Goal: Task Accomplishment & Management: Manage account settings

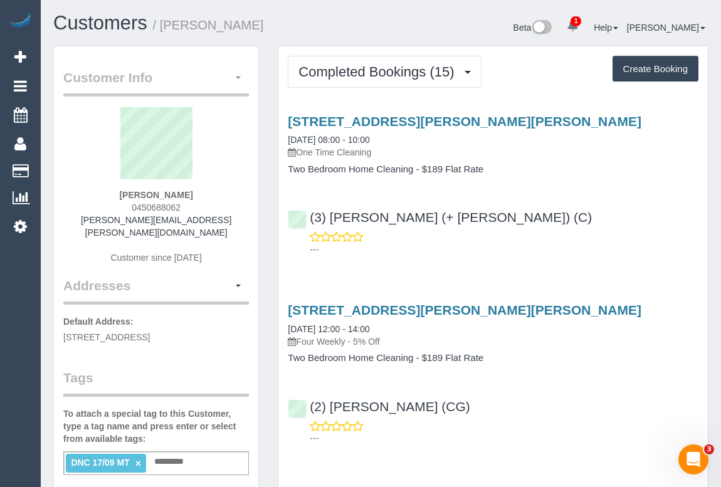
click at [240, 77] on span "button" at bounding box center [238, 78] width 5 height 3
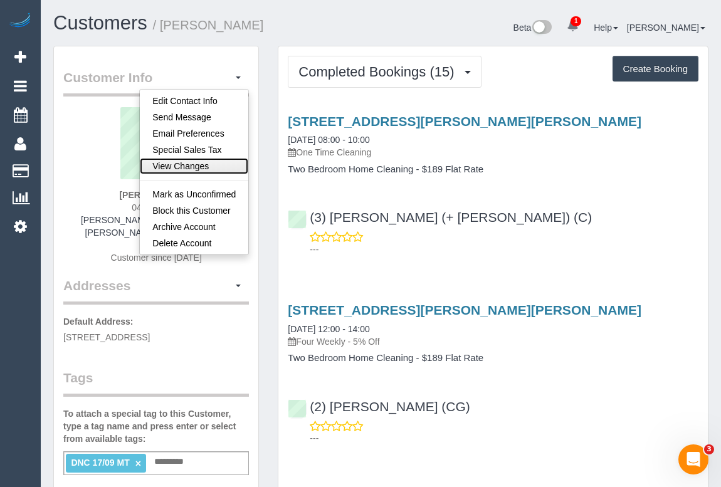
click at [187, 166] on link "View Changes" at bounding box center [194, 166] width 108 height 16
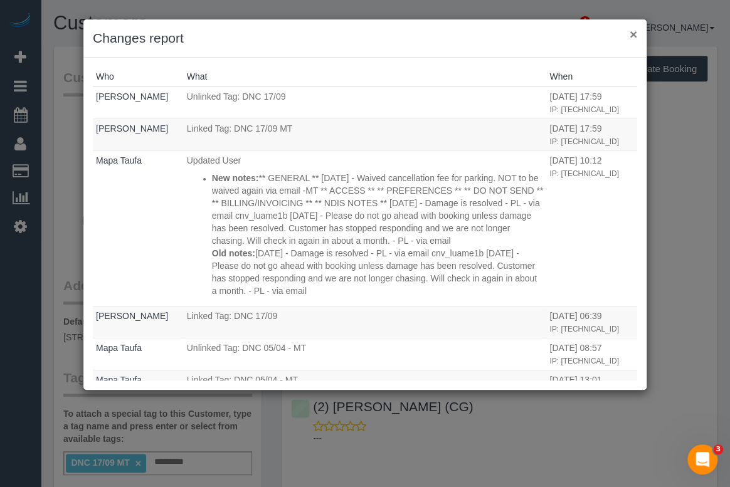
click at [630, 31] on button "×" at bounding box center [634, 34] width 8 height 13
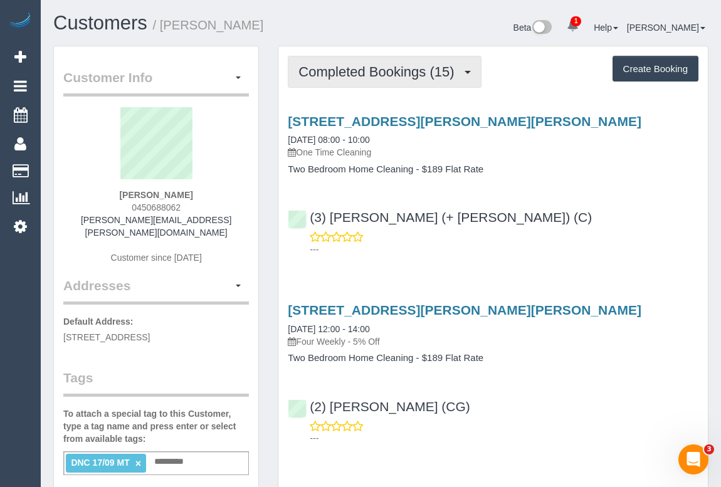
click at [399, 71] on span "Completed Bookings (15)" at bounding box center [380, 72] width 162 height 16
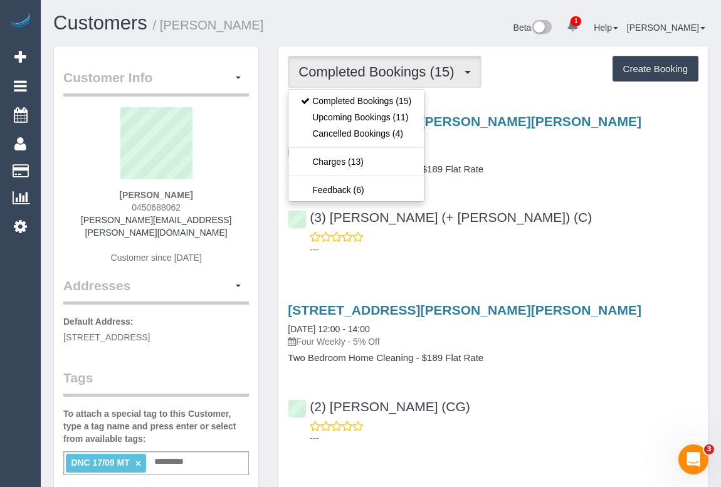
click at [581, 212] on div "(3) Kaveen (+ Sangeeth) (C) ---" at bounding box center [493, 227] width 430 height 56
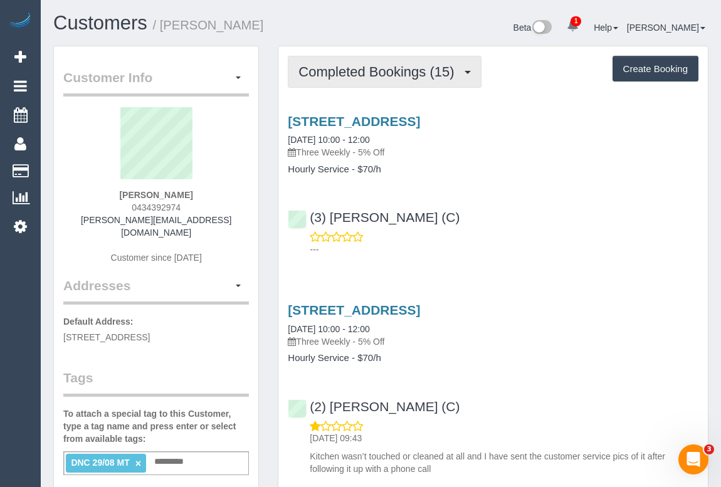
click at [378, 78] on span "Completed Bookings (15)" at bounding box center [380, 72] width 162 height 16
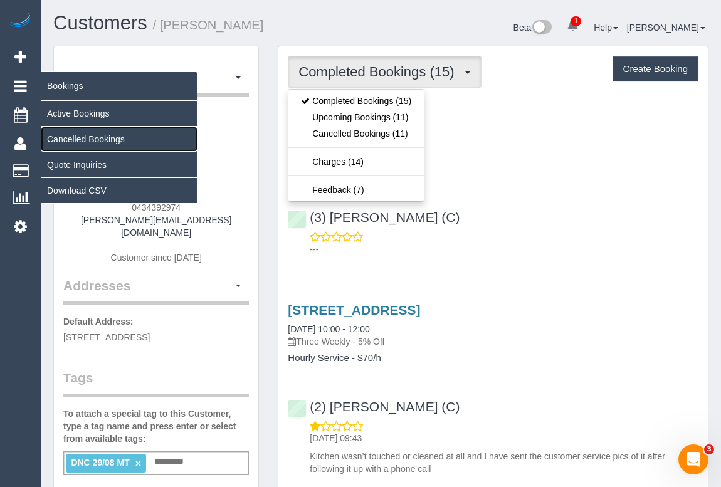
click at [83, 137] on link "Cancelled Bookings" at bounding box center [119, 139] width 157 height 25
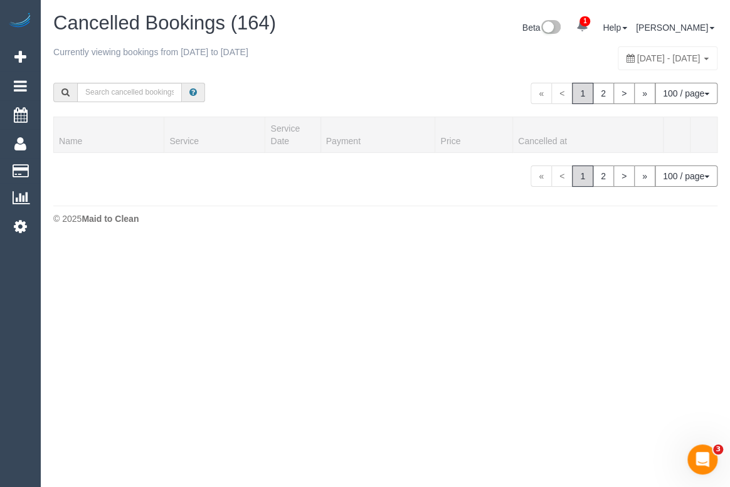
click at [637, 53] on span "September 28, 2025 - October 04, 2025" at bounding box center [668, 58] width 63 height 10
type input "**********"
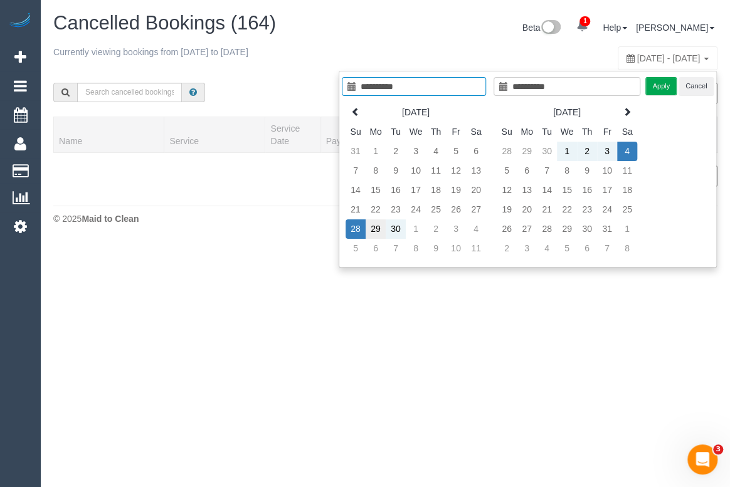
type input "**********"
click at [374, 226] on td "29" at bounding box center [376, 228] width 20 height 19
type input "**********"
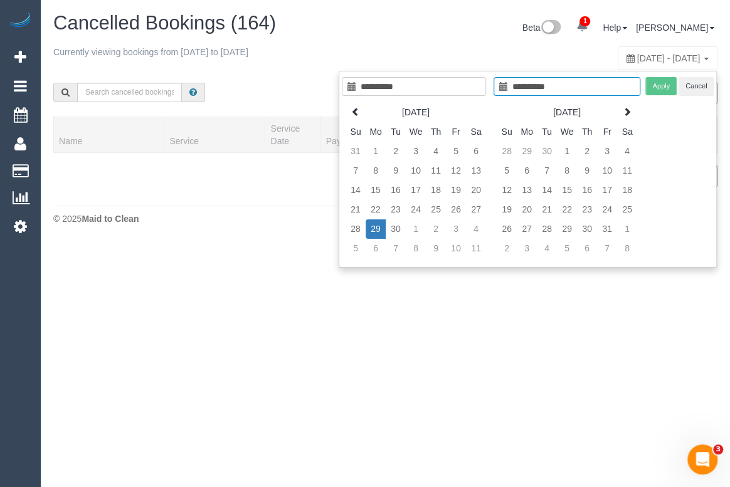
click at [374, 226] on td "29" at bounding box center [376, 228] width 20 height 19
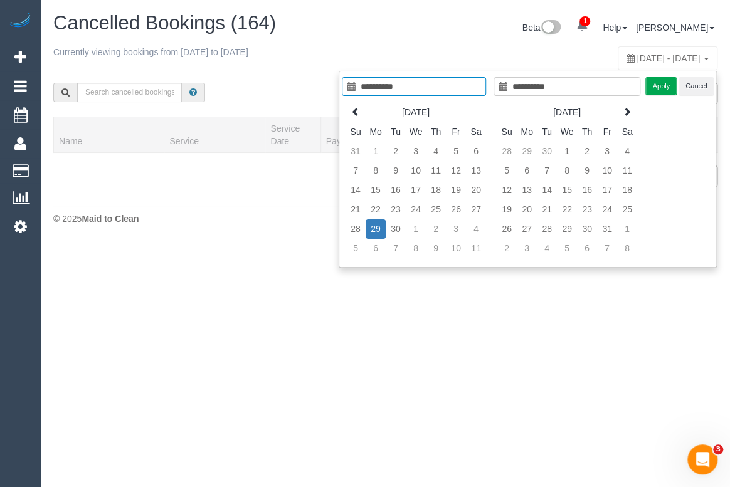
type input "**********"
click at [662, 79] on button "Apply" at bounding box center [660, 86] width 31 height 18
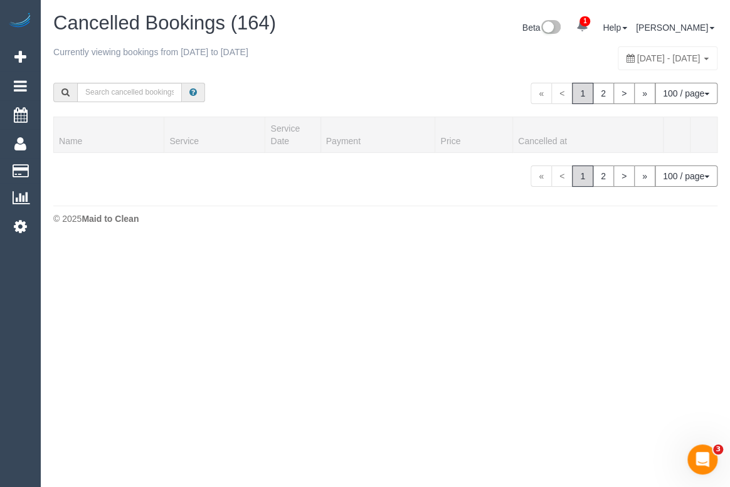
click at [382, 90] on div "« < 1 2 > » 100 / page 10 / page 20 / page 30 / page 40 / page 50 / page 100 / …" at bounding box center [385, 93] width 683 height 46
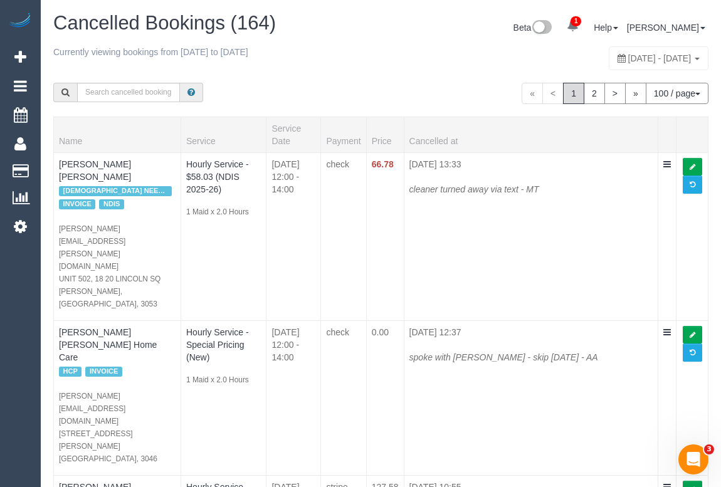
click at [378, 77] on div "« < 1 2 > » 100 / page 10 / page 20 / page 30 / page 40 / page 50 / page 100 / …" at bounding box center [381, 93] width 674 height 46
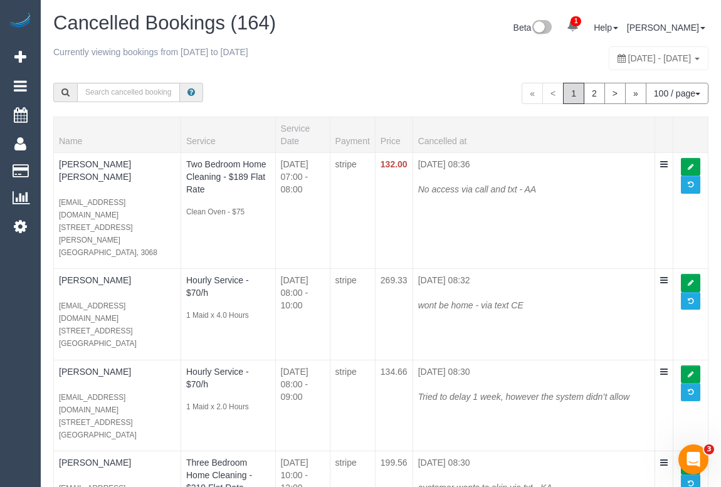
click at [336, 90] on div "« < 1 2 > » 100 / page 10 / page 20 / page 30 / page 40 / page 50 / page 100 / …" at bounding box center [381, 93] width 674 height 46
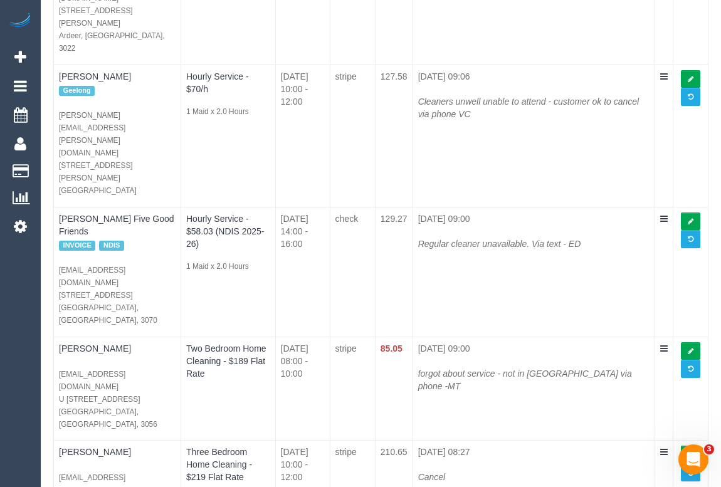
drag, startPoint x: 610, startPoint y: 269, endPoint x: 436, endPoint y: 268, distance: 173.1
copy icon "Customer wont be home. - via email CE"
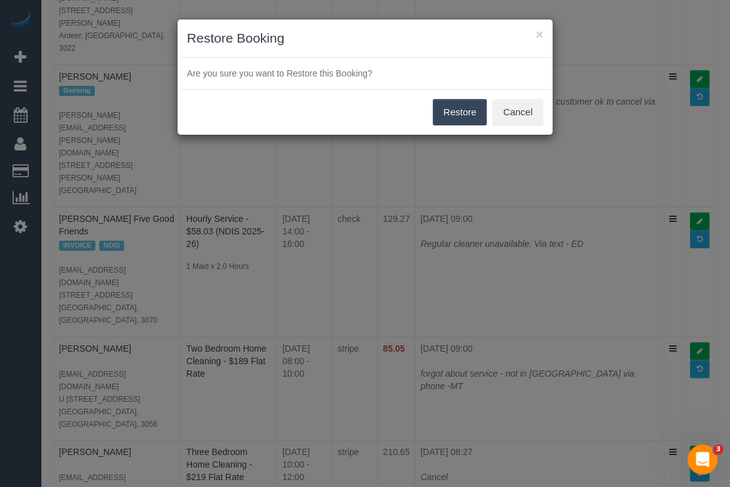
click at [462, 108] on button "Restore" at bounding box center [460, 112] width 55 height 26
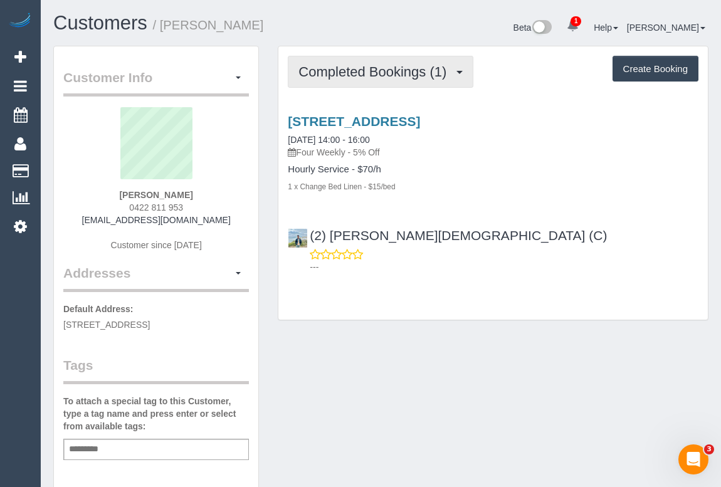
click at [364, 70] on span "Completed Bookings (1)" at bounding box center [376, 72] width 154 height 16
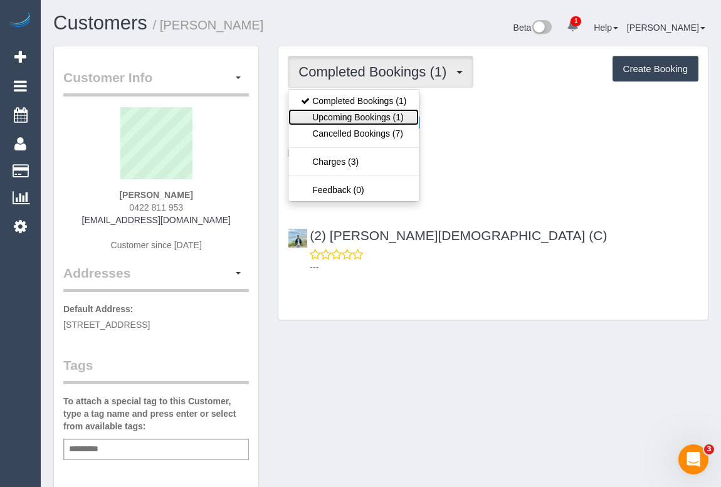
click at [344, 119] on link "Upcoming Bookings (1)" at bounding box center [353, 117] width 130 height 16
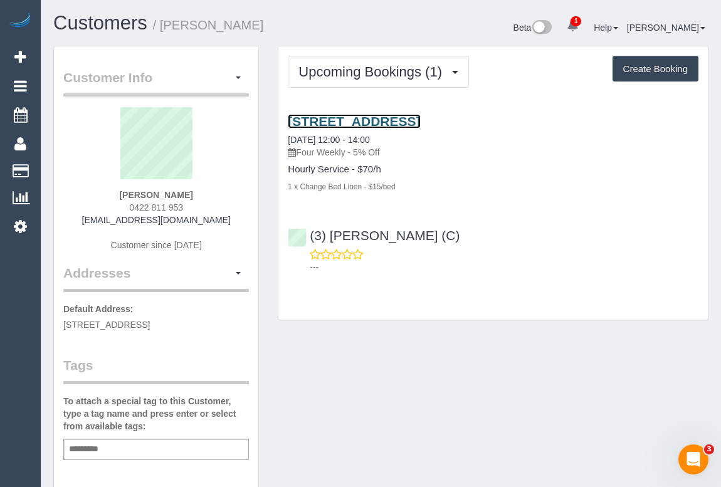
click at [420, 119] on link "[STREET_ADDRESS]" at bounding box center [354, 121] width 132 height 14
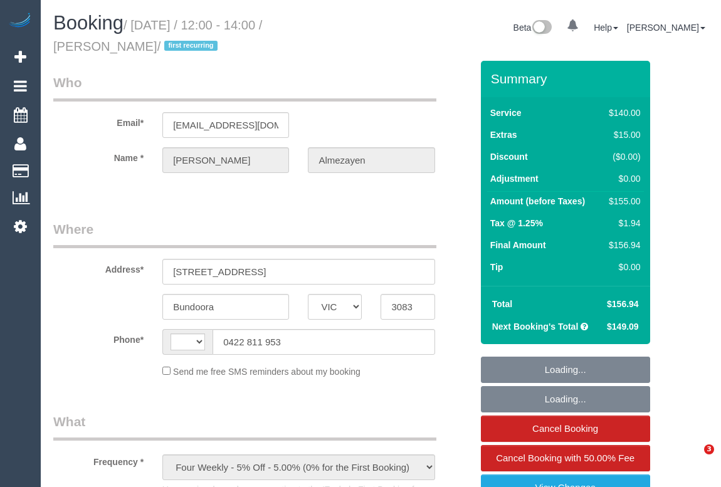
select select "VIC"
select select "string:stripe-pm_1RLbtZ2GScqysDRVHjeb0yje"
select select "number:28"
select select "number:14"
select select "number:18"
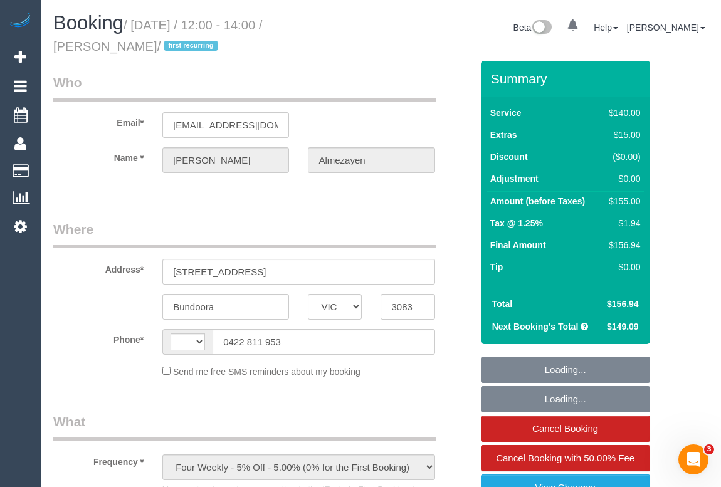
select select "number:24"
select select "number:33"
select select "number:13"
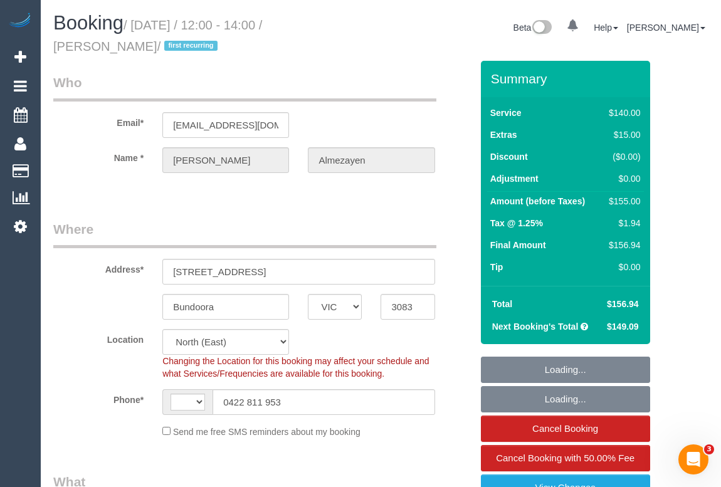
select select "object:706"
select select "string:AU"
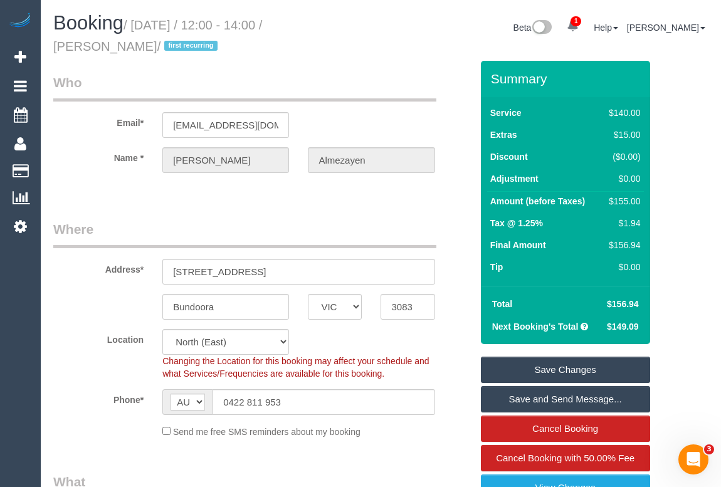
scroll to position [114, 0]
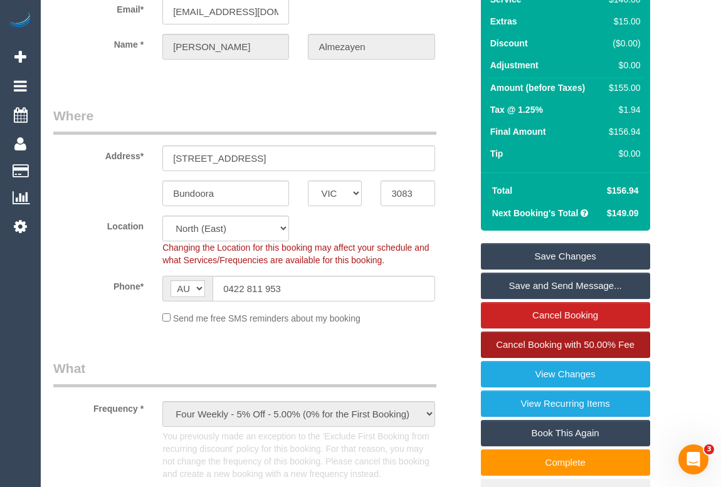
click at [537, 339] on span "Cancel Booking with 50.00% Fee" at bounding box center [565, 344] width 139 height 11
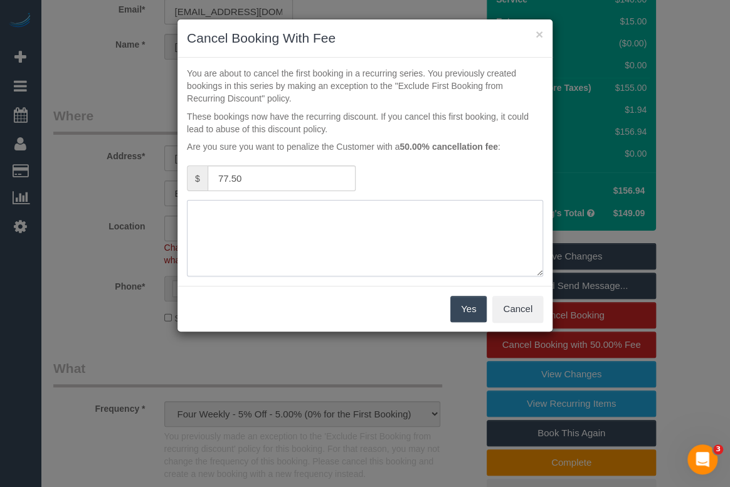
click at [253, 212] on textarea at bounding box center [365, 238] width 356 height 77
paste textarea "Customer wont be home. - via email CE"
type textarea "Customer wont be home. - via email CE"
click at [467, 308] on button "Yes" at bounding box center [468, 309] width 36 height 26
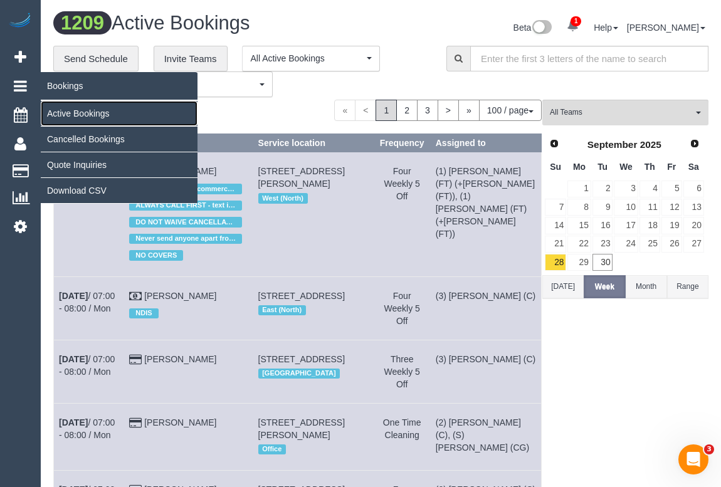
click at [95, 113] on link "Active Bookings" at bounding box center [119, 113] width 157 height 25
click at [83, 134] on link "Cancelled Bookings" at bounding box center [119, 139] width 157 height 25
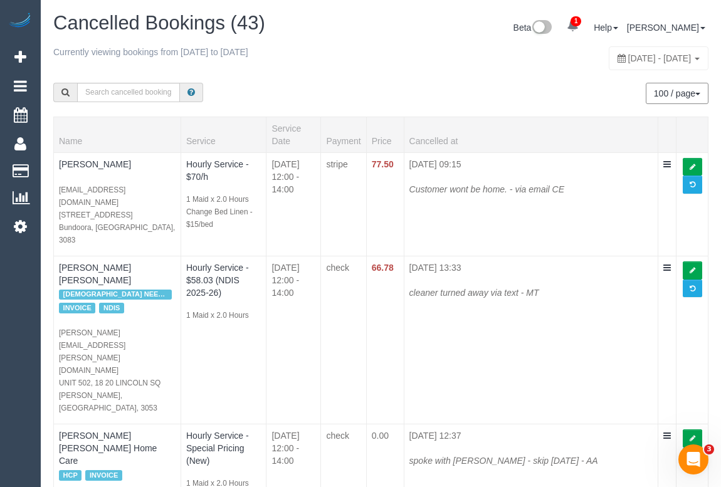
click at [386, 95] on div "100 / page 10 / page 20 / page 30 / page 40 / page 50 / page 100 / page" at bounding box center [549, 93] width 337 height 46
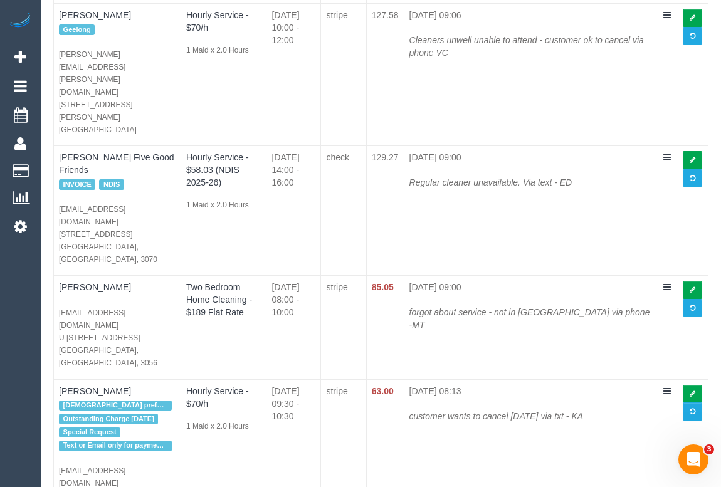
drag, startPoint x: 431, startPoint y: 268, endPoint x: 517, endPoint y: 272, distance: 86.0
copy icon "School holidays"
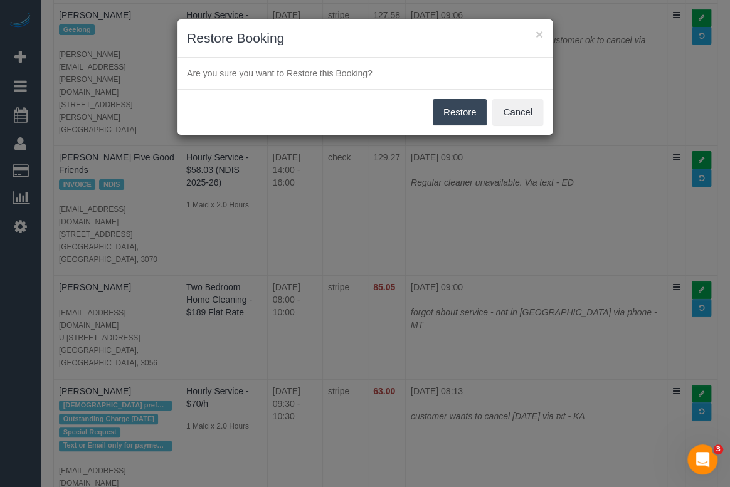
click at [460, 114] on button "Restore" at bounding box center [460, 112] width 55 height 26
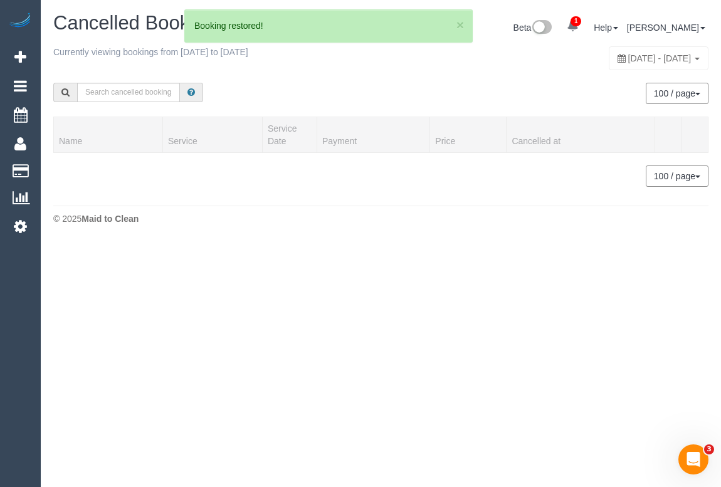
scroll to position [0, 0]
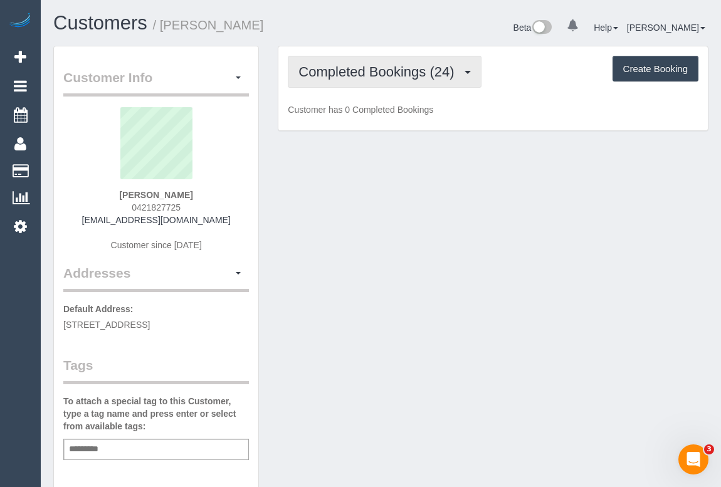
click at [413, 71] on span "Completed Bookings (24)" at bounding box center [380, 72] width 162 height 16
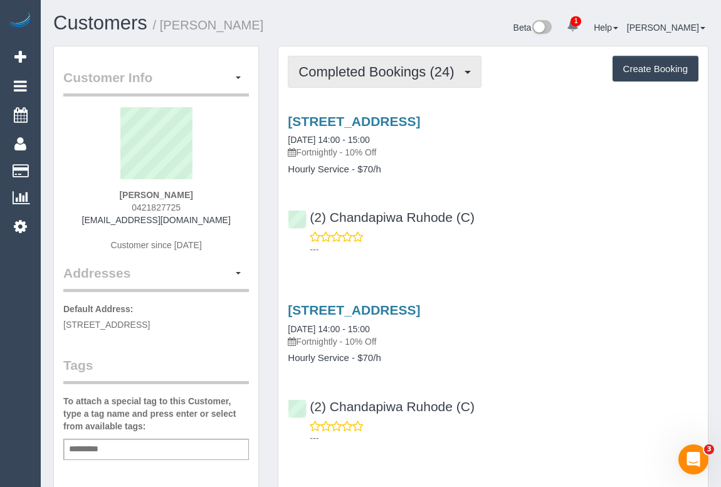
click at [364, 68] on span "Completed Bookings (24)" at bounding box center [380, 72] width 162 height 16
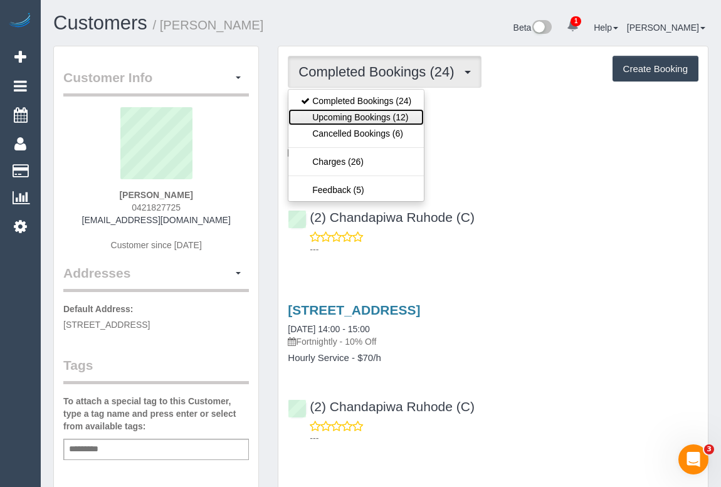
click at [347, 119] on link "Upcoming Bookings (12)" at bounding box center [355, 117] width 135 height 16
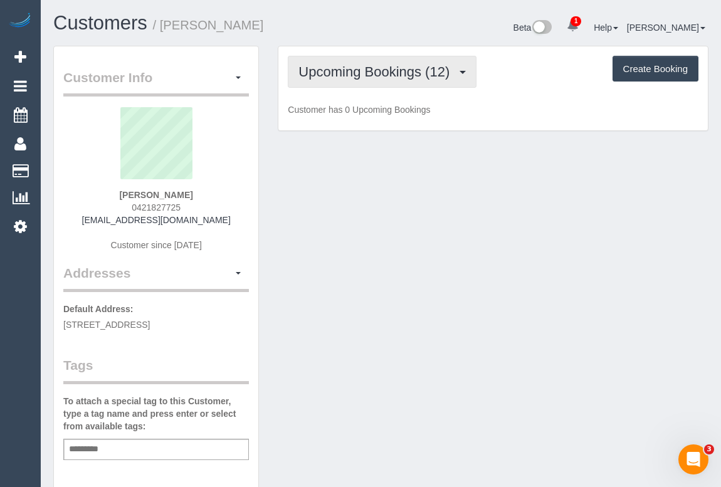
click at [388, 75] on span "Upcoming Bookings (12)" at bounding box center [377, 72] width 157 height 16
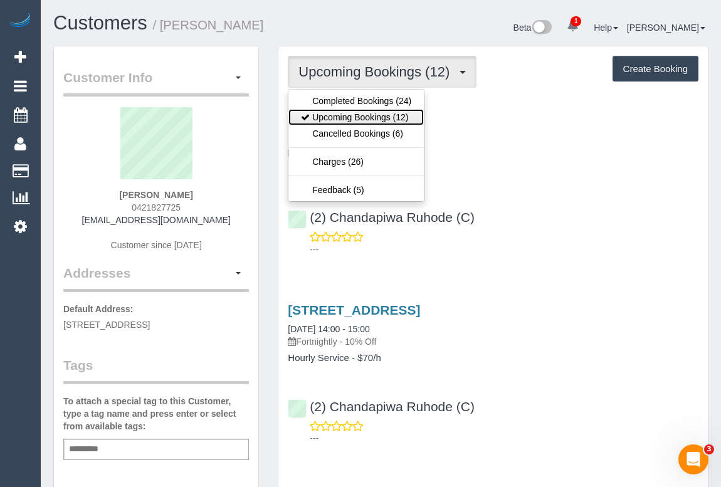
click at [374, 116] on link "Upcoming Bookings (12)" at bounding box center [355, 117] width 135 height 16
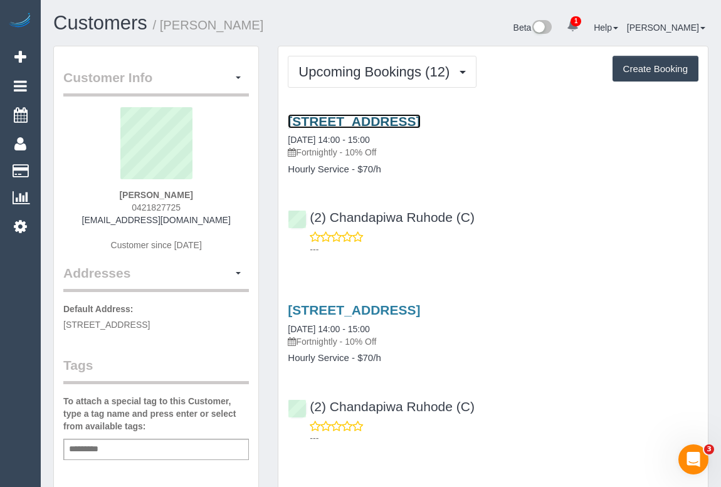
click at [382, 121] on link "4/1326 Main Road, Eltham, VIC 3095" at bounding box center [354, 121] width 132 height 14
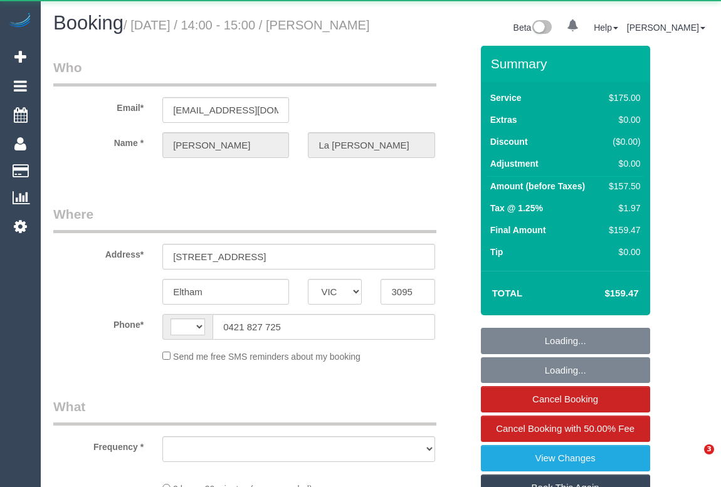
select select "VIC"
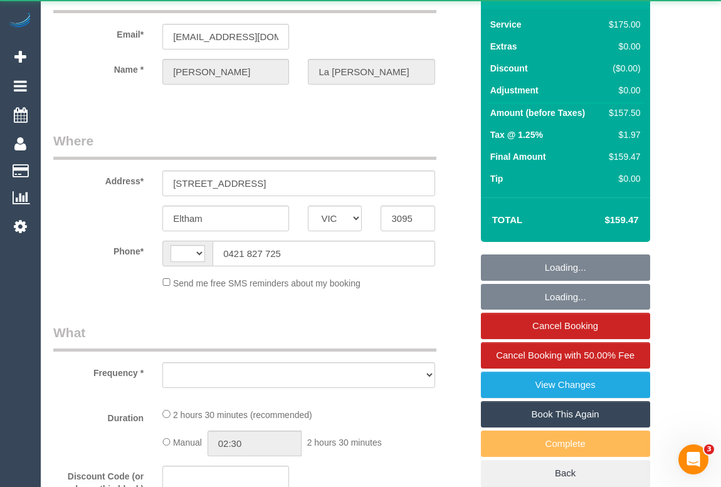
scroll to position [228, 0]
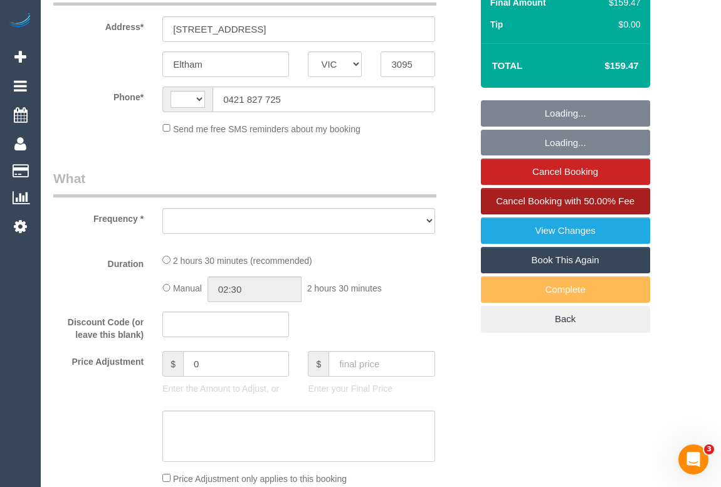
select select "string:AU"
select select "number:28"
select select "number:14"
select select "number:18"
select select "number:22"
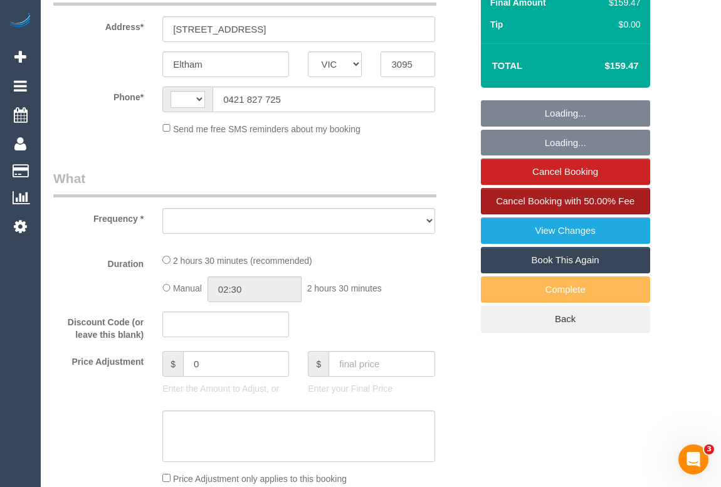
select select "number:35"
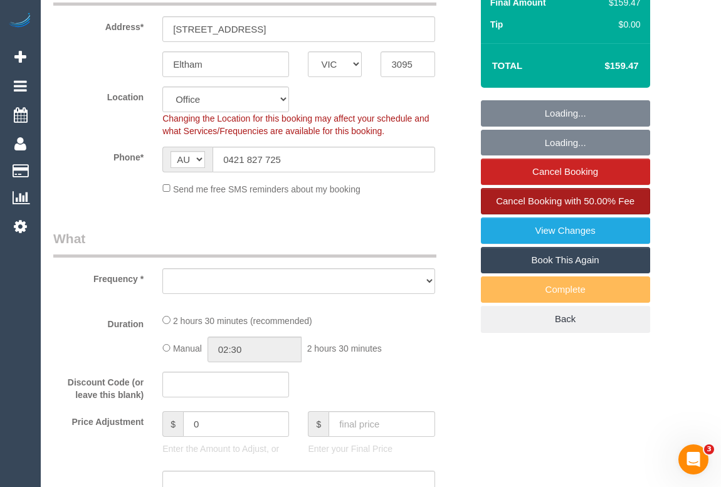
select select "object:692"
click at [551, 206] on span "Cancel Booking with 50.00% Fee" at bounding box center [565, 201] width 139 height 11
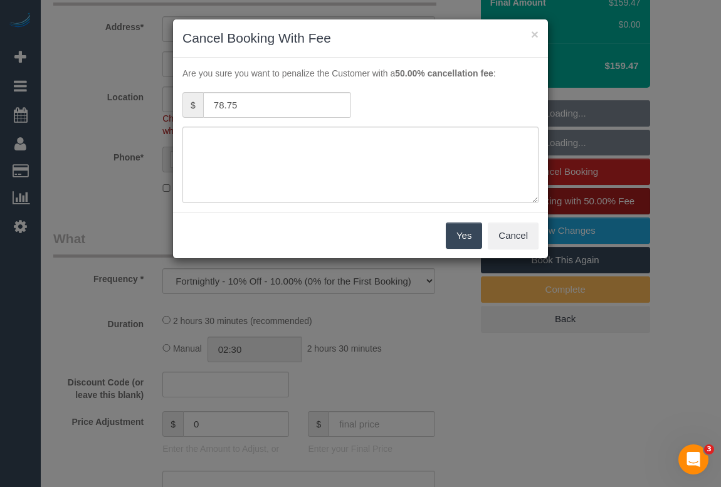
select select "string:stripe-pm_1Q4t2u2GScqysDRVnuNr73L4"
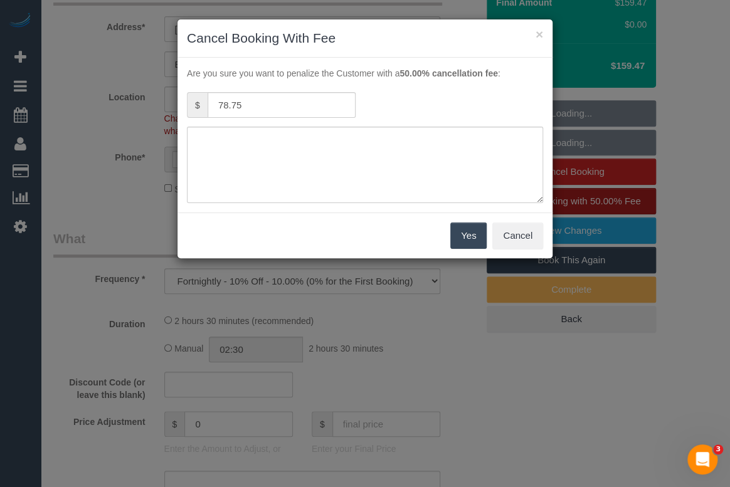
select select "object:2070"
select select "150"
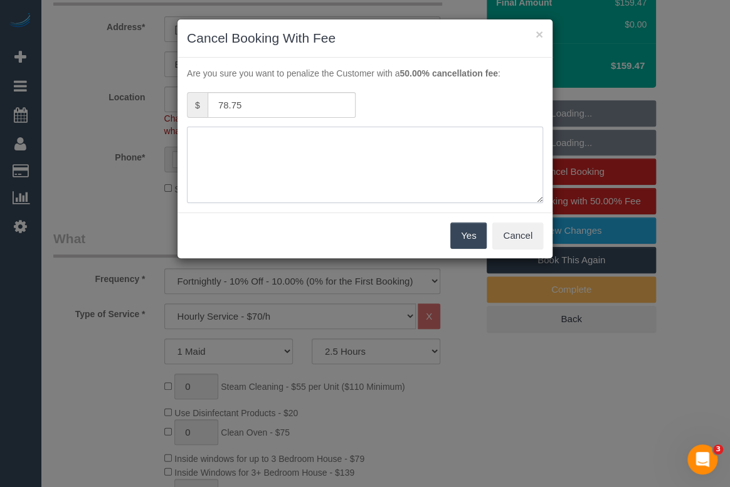
click at [202, 160] on textarea at bounding box center [365, 165] width 356 height 77
click at [209, 154] on textarea at bounding box center [365, 165] width 356 height 77
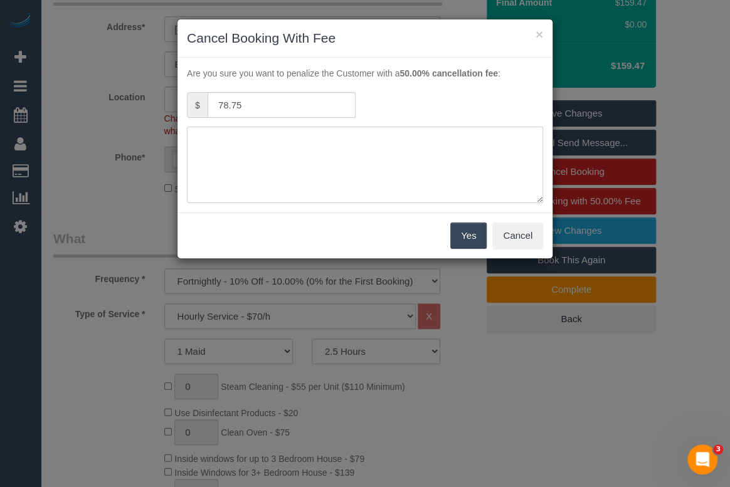
click at [211, 144] on textarea at bounding box center [365, 165] width 356 height 77
paste textarea "School holidays"
type textarea "School holidays"
click at [464, 236] on button "Yes" at bounding box center [468, 236] width 36 height 26
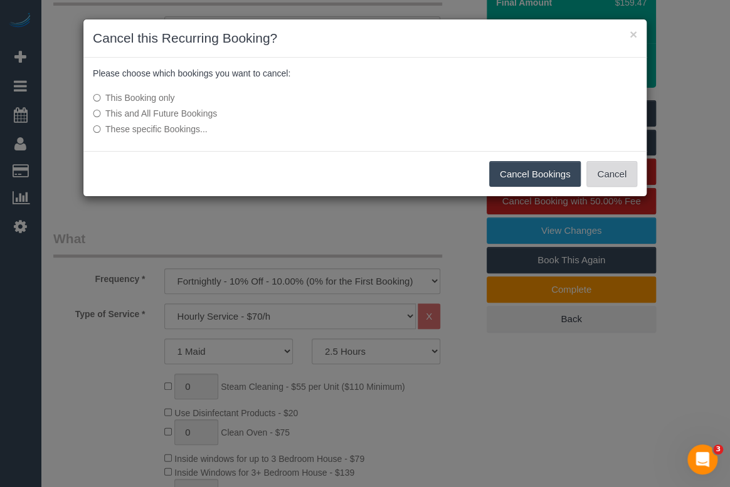
click at [605, 169] on button "Cancel" at bounding box center [611, 174] width 51 height 26
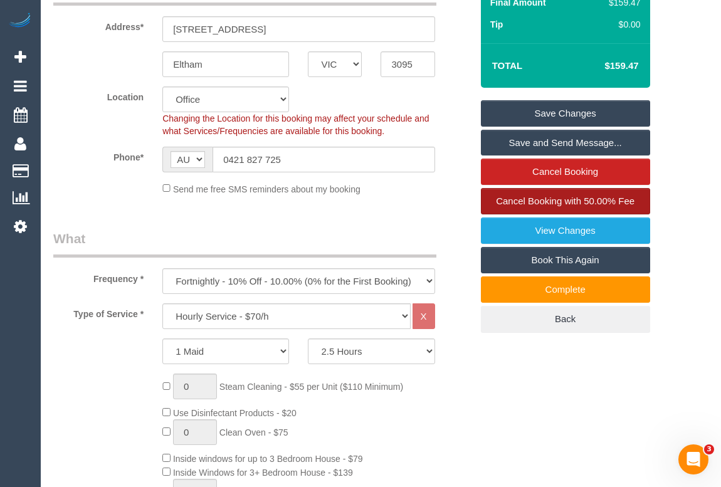
click at [528, 206] on span "Cancel Booking with 50.00% Fee" at bounding box center [565, 201] width 139 height 11
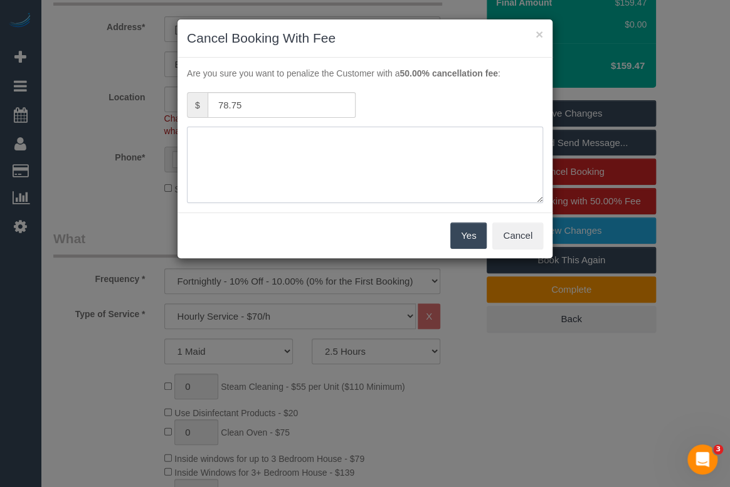
click at [240, 144] on textarea at bounding box center [365, 165] width 356 height 77
paste textarea "School holidays"
type textarea "School holidays"
click at [460, 237] on button "Yes" at bounding box center [468, 236] width 36 height 26
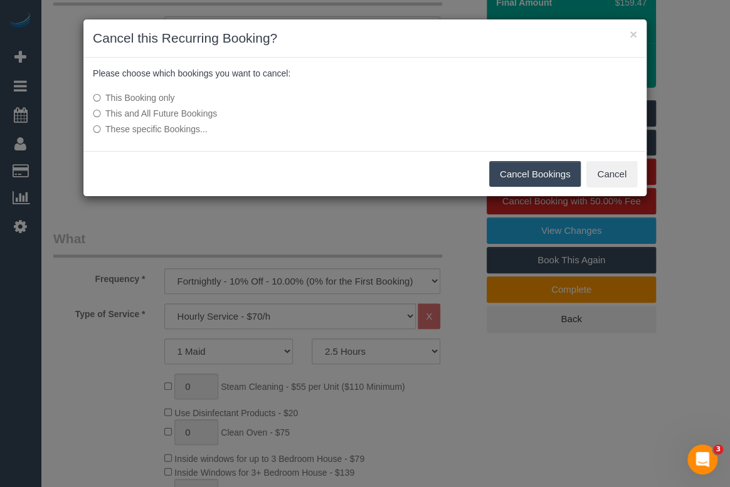
click at [532, 174] on button "Cancel Bookings" at bounding box center [535, 174] width 92 height 26
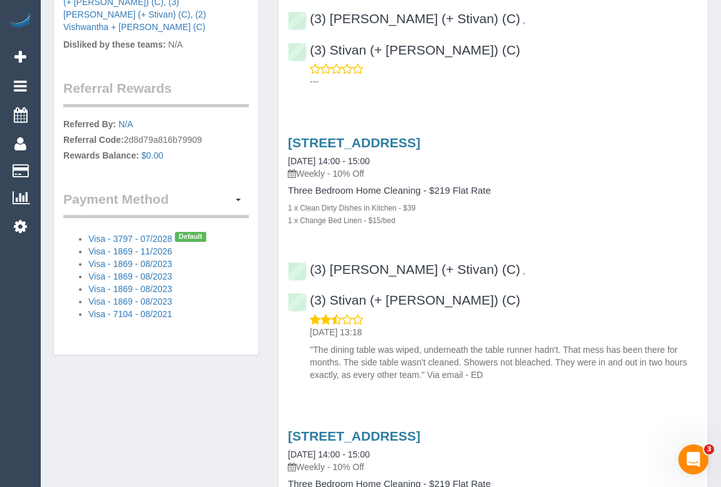
scroll to position [878, 0]
click at [237, 198] on span "button" at bounding box center [238, 199] width 5 height 3
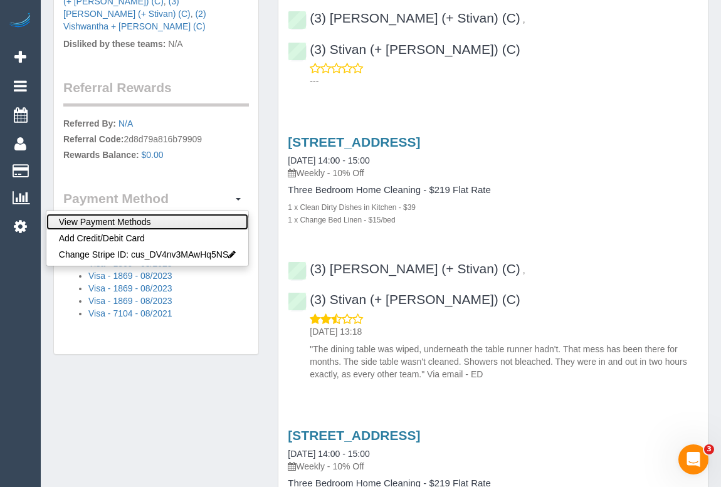
click at [115, 214] on link "View Payment Methods" at bounding box center [147, 222] width 203 height 16
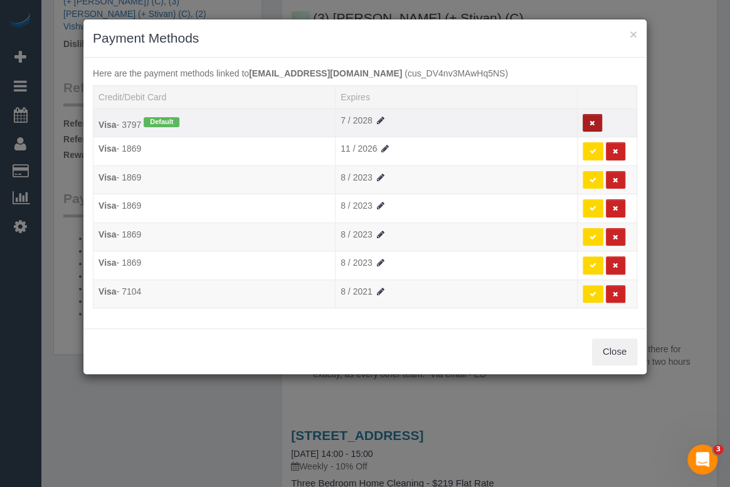
click at [592, 126] on button at bounding box center [592, 123] width 19 height 18
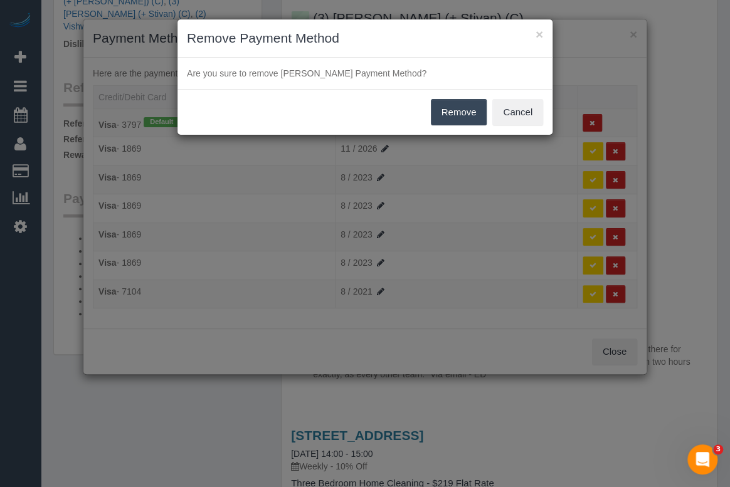
click at [453, 114] on button "Remove" at bounding box center [459, 112] width 56 height 26
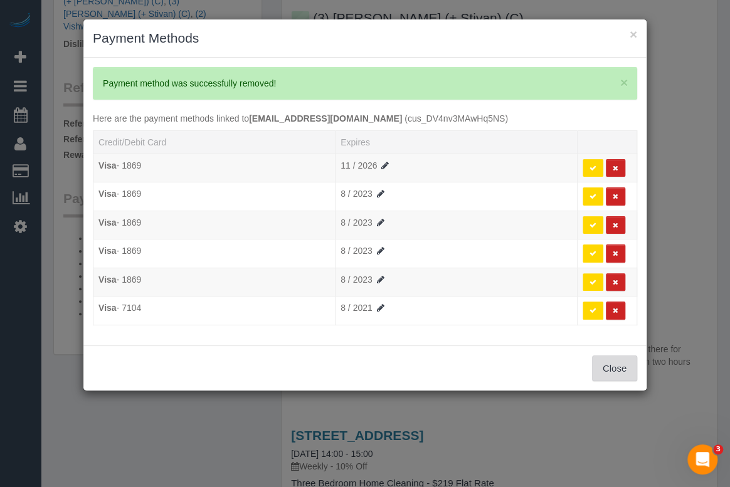
click at [605, 362] on button "Close" at bounding box center [614, 369] width 45 height 26
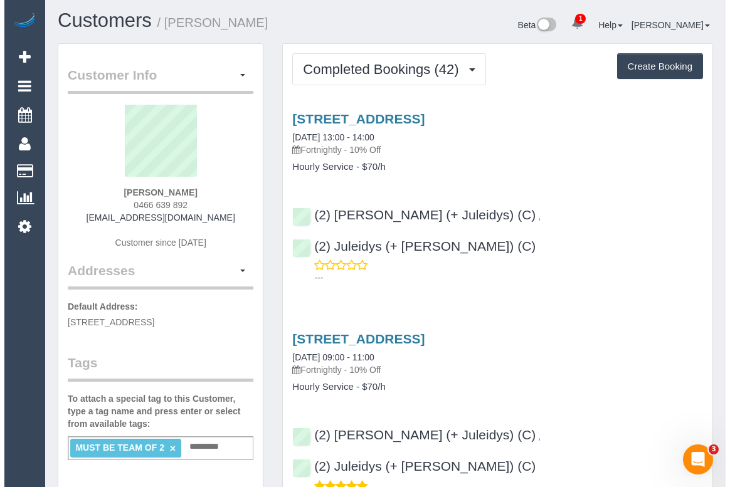
scroll to position [0, 0]
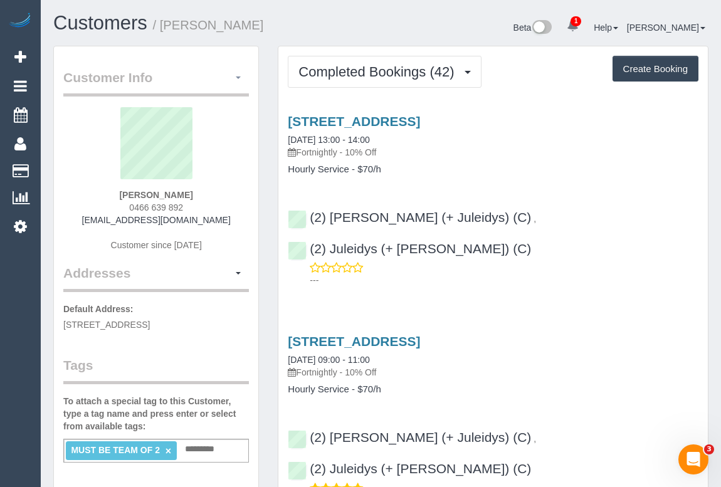
click at [240, 75] on button "button" at bounding box center [238, 77] width 21 height 19
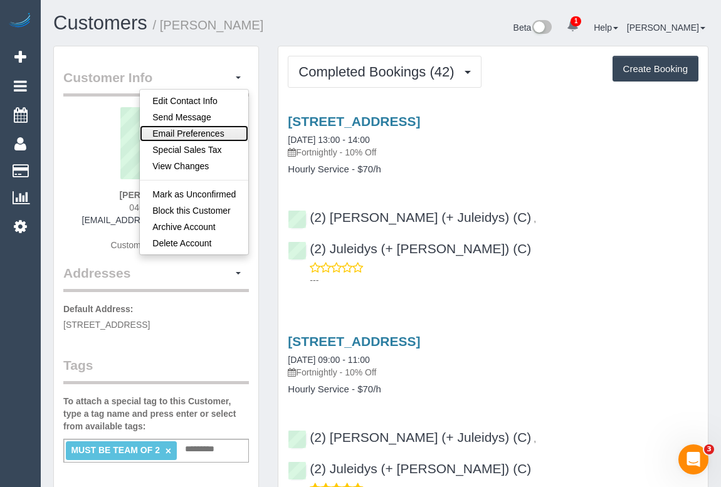
click at [198, 131] on link "Email Preferences" at bounding box center [194, 133] width 108 height 16
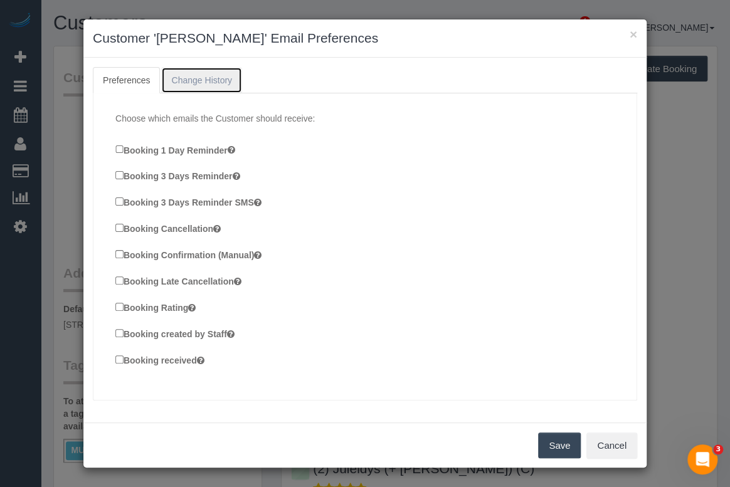
click at [196, 80] on link "Change History" at bounding box center [201, 80] width 81 height 26
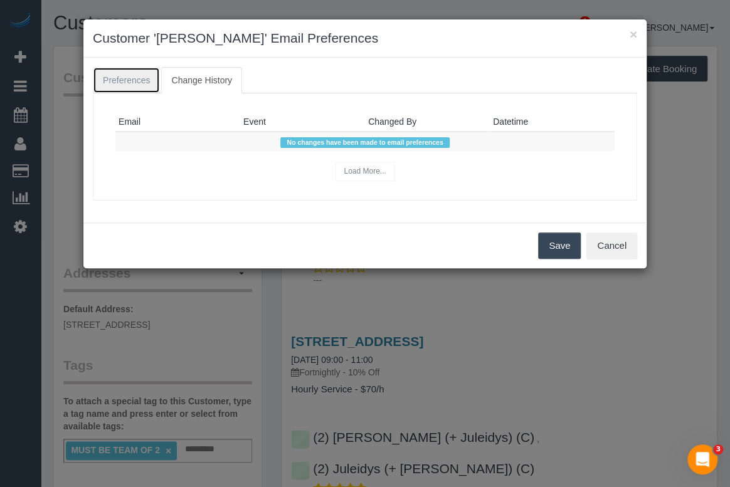
click at [142, 80] on link "Preferences" at bounding box center [126, 80] width 67 height 26
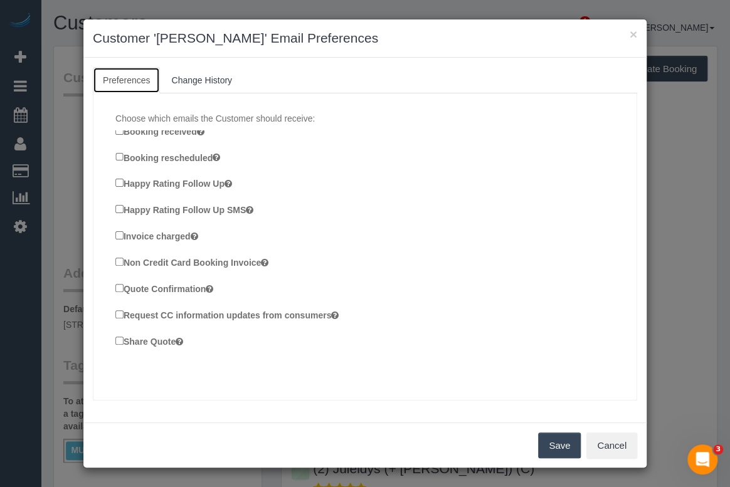
scroll to position [238, 0]
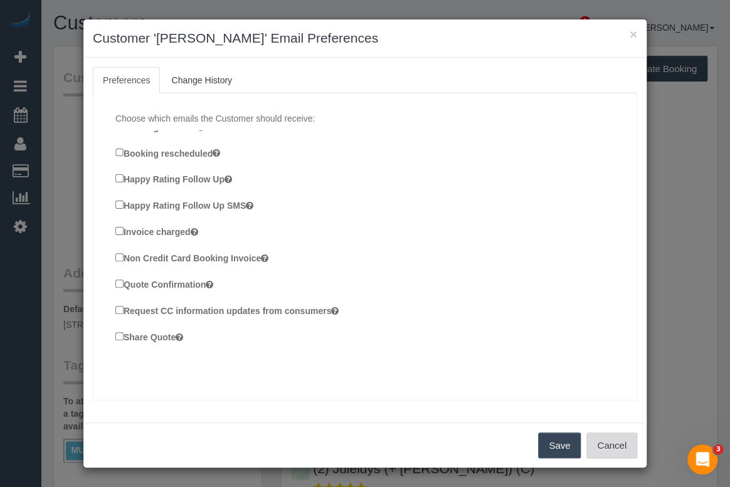
click at [604, 446] on button "Cancel" at bounding box center [611, 446] width 51 height 26
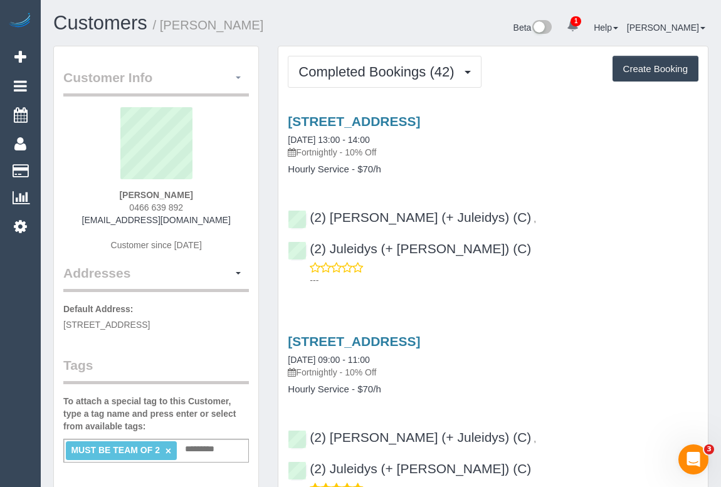
click at [238, 75] on button "button" at bounding box center [238, 77] width 21 height 19
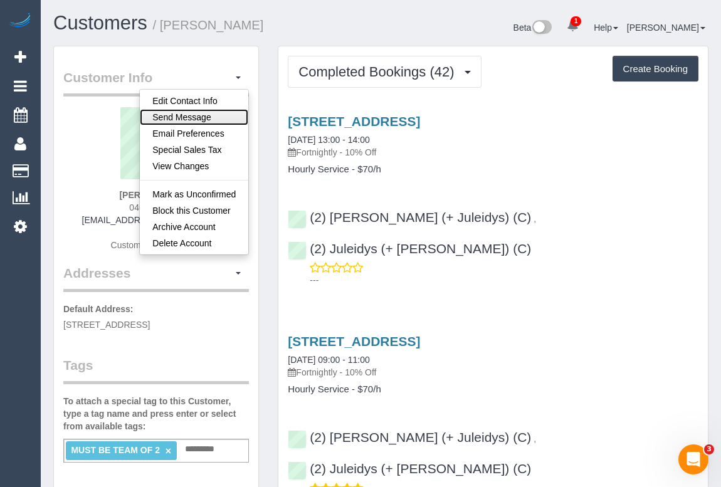
click at [194, 115] on link "Send Message" at bounding box center [194, 117] width 108 height 16
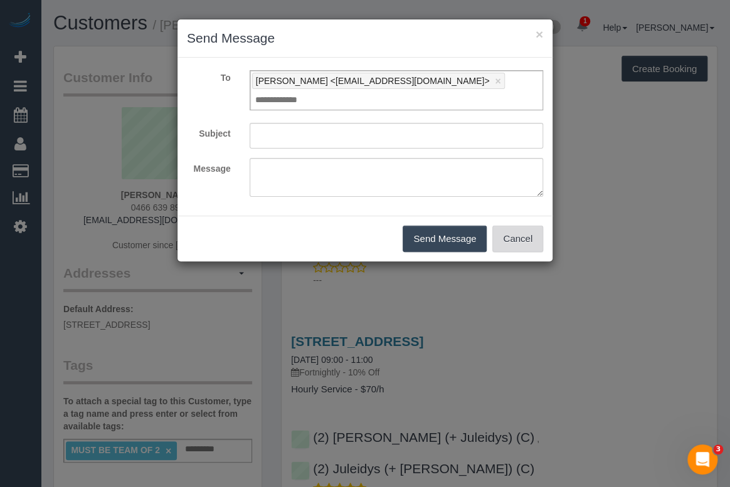
click at [533, 226] on button "Cancel" at bounding box center [517, 239] width 51 height 26
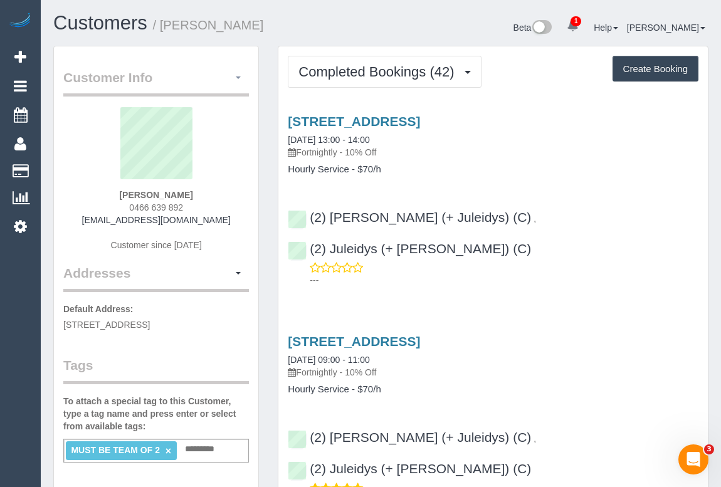
click at [240, 77] on span "button" at bounding box center [238, 78] width 5 height 3
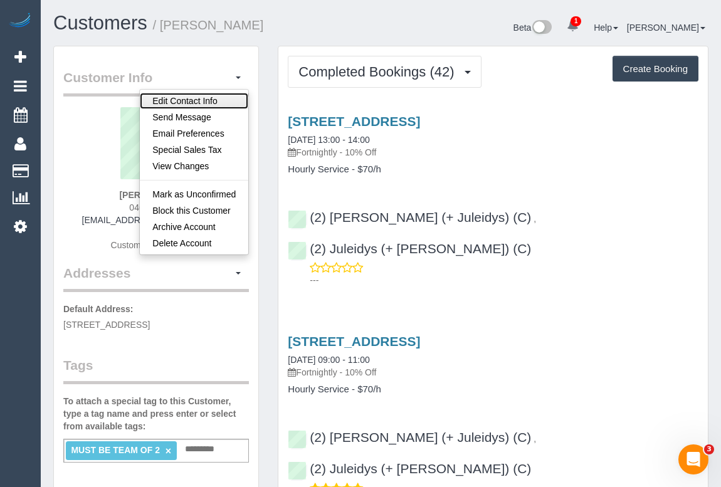
click at [204, 100] on link "Edit Contact Info" at bounding box center [194, 101] width 108 height 16
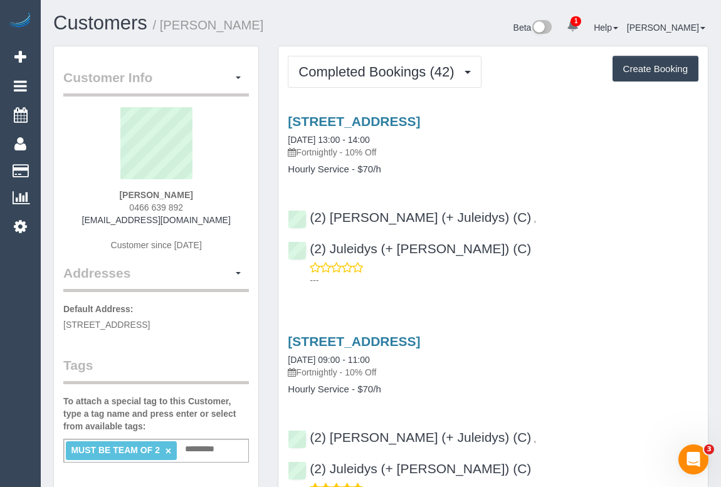
select select "VIC"
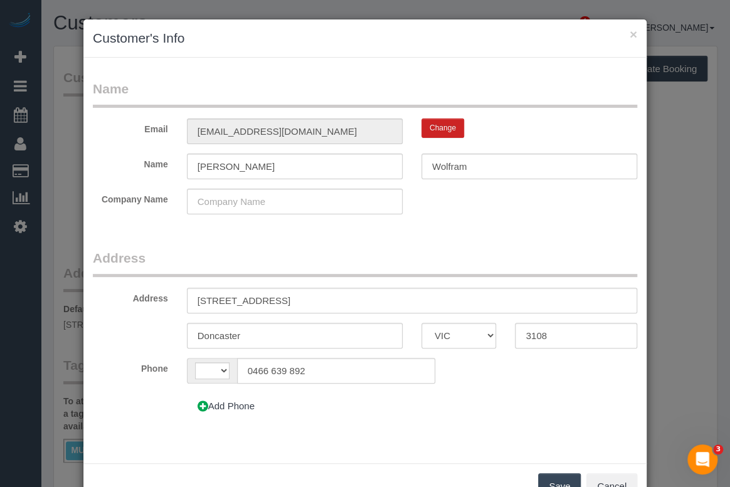
select select "string:AU"
click at [486, 249] on legend "Address" at bounding box center [365, 263] width 544 height 28
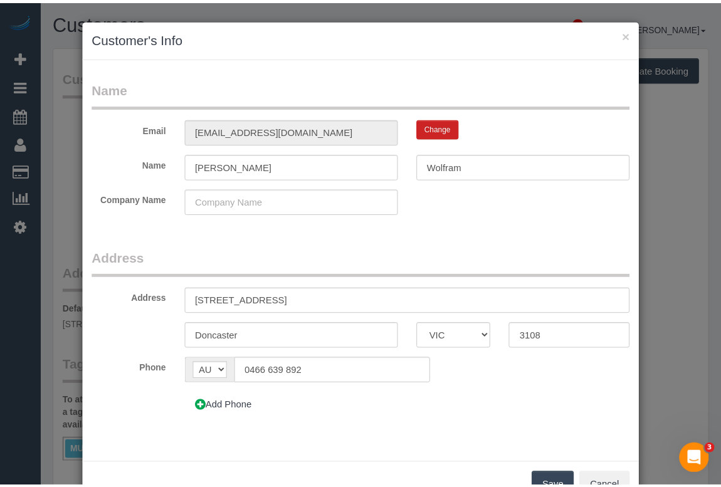
scroll to position [40, 0]
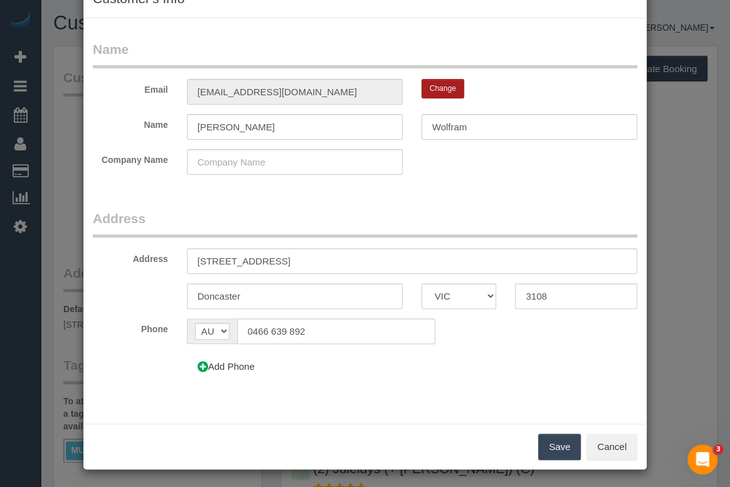
click at [435, 87] on button "Change" at bounding box center [442, 88] width 43 height 19
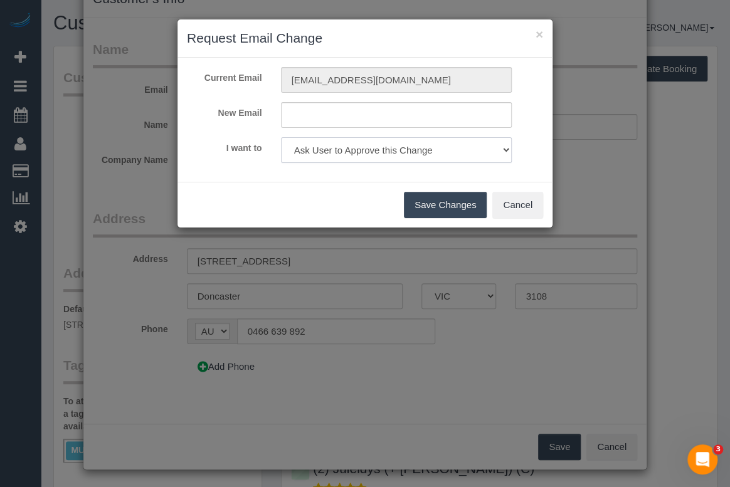
click at [505, 149] on select "Ask User to Approve this Change Change Email and send 'Confirm your Account' em…" at bounding box center [396, 150] width 231 height 26
click at [539, 119] on div "New Email" at bounding box center [364, 115] width 375 height 26
click at [512, 207] on button "Cancel" at bounding box center [517, 205] width 51 height 26
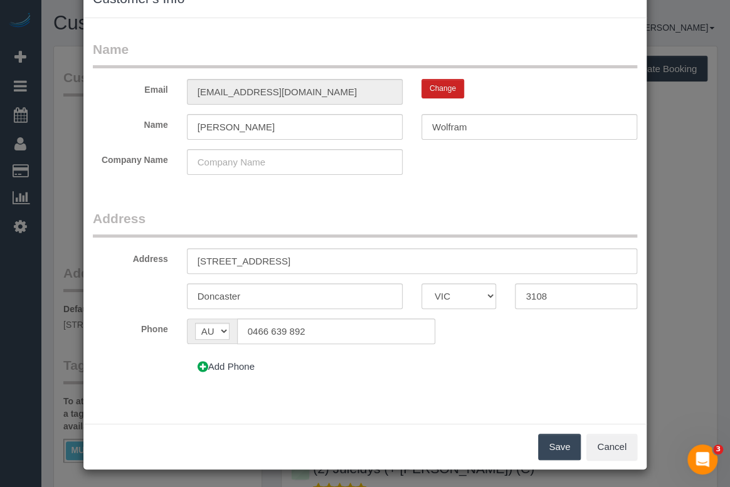
click at [452, 207] on form "Name Email josiewolfram@outlook.com Change Name Josie Wolfram Company Name Addr…" at bounding box center [365, 214] width 544 height 349
click at [609, 448] on button "Cancel" at bounding box center [611, 447] width 51 height 26
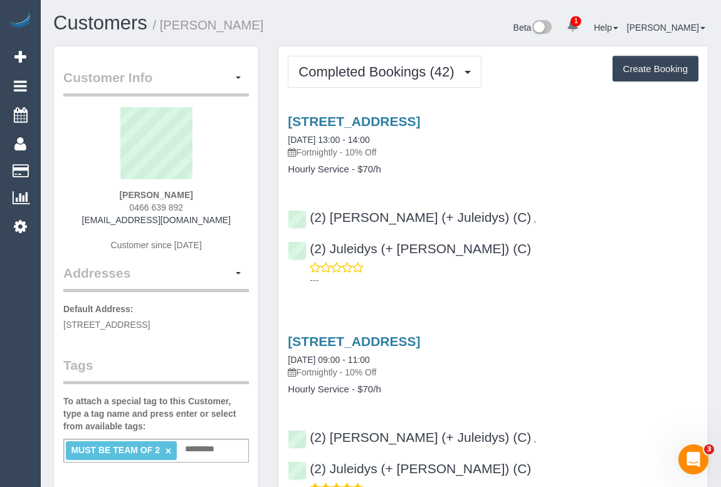
click at [611, 334] on h3 "3/728 Doncaster Rd, Doncaster, VIC 3108" at bounding box center [493, 341] width 411 height 14
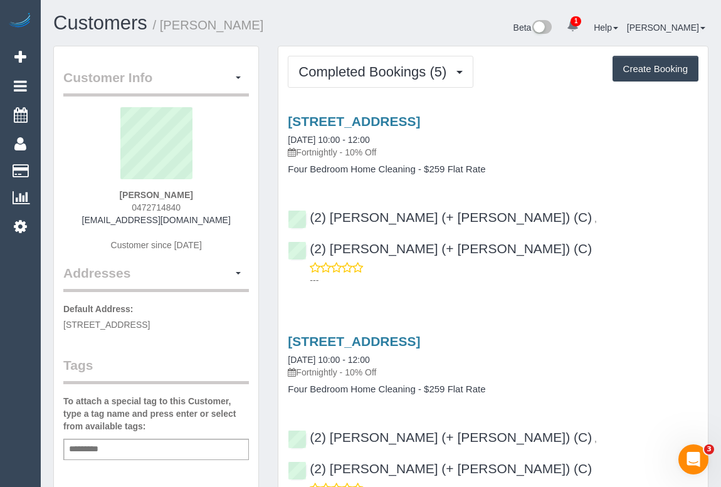
click at [95, 221] on div "[PERSON_NAME] 0472714840 [EMAIL_ADDRESS][DOMAIN_NAME] Customer since [DATE]" at bounding box center [156, 185] width 186 height 157
drag, startPoint x: 163, startPoint y: 208, endPoint x: 213, endPoint y: 210, distance: 49.6
click at [213, 210] on div "[PERSON_NAME] 0472714840 [EMAIL_ADDRESS][DOMAIN_NAME] Customer since [DATE]" at bounding box center [156, 185] width 186 height 157
copy span "0472714840"
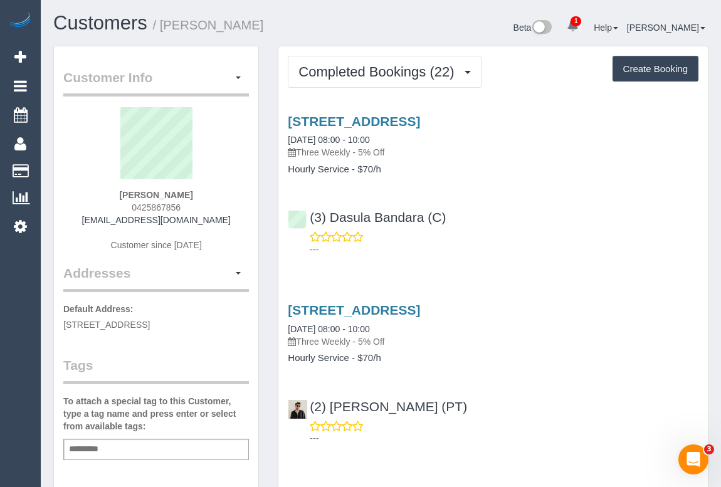
click at [566, 220] on div "(3) Dasula Bandara (C) ---" at bounding box center [493, 227] width 430 height 56
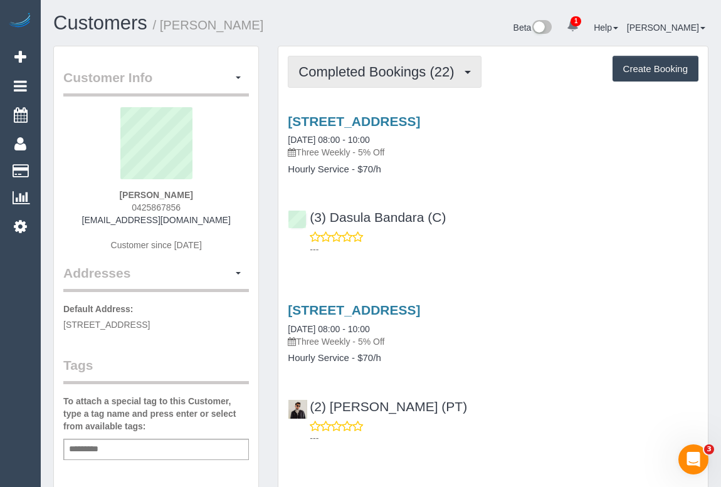
click at [388, 79] on button "Completed Bookings (22)" at bounding box center [384, 72] width 193 height 32
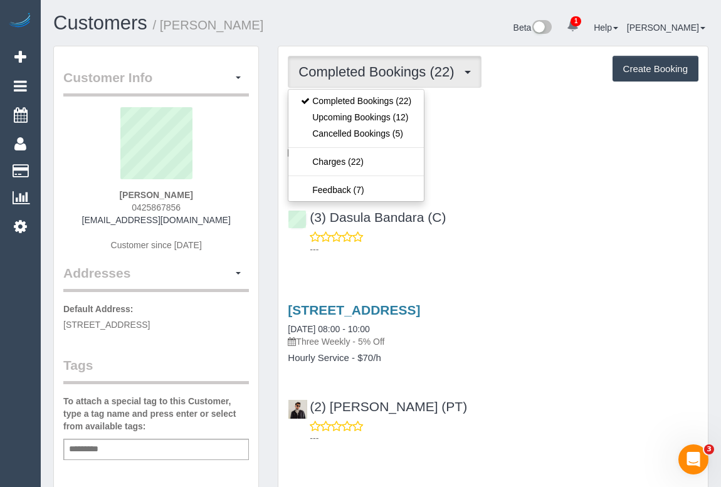
click at [512, 156] on p "Three Weekly - 5% Off" at bounding box center [493, 152] width 411 height 13
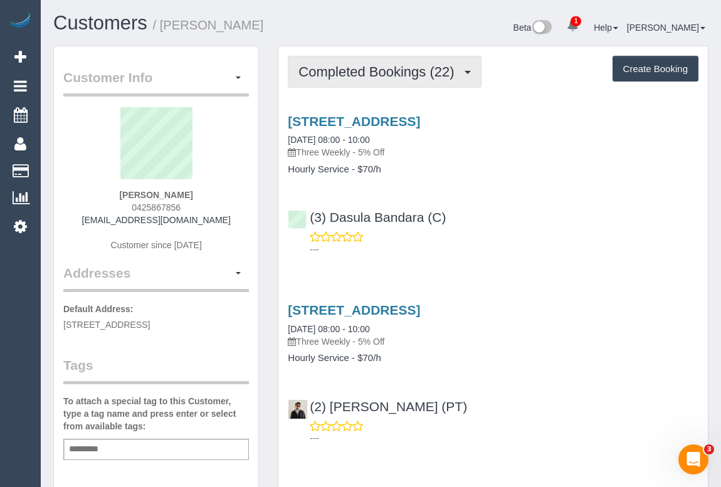
click at [382, 75] on span "Completed Bookings (22)" at bounding box center [380, 72] width 162 height 16
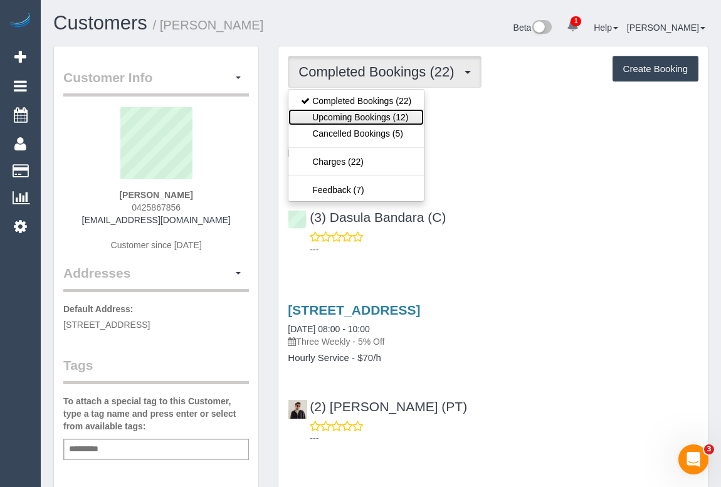
click at [385, 118] on link "Upcoming Bookings (12)" at bounding box center [355, 117] width 135 height 16
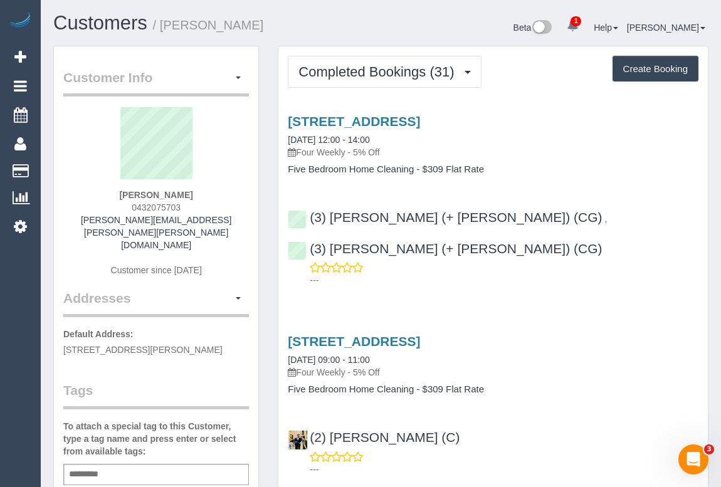
click at [600, 172] on h4 "Five Bedroom Home Cleaning - $309 Flat Rate" at bounding box center [493, 169] width 411 height 11
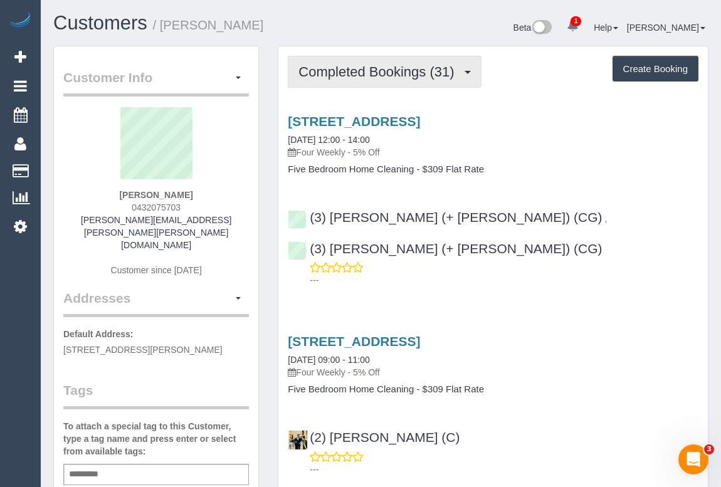
click at [334, 63] on button "Completed Bookings (31)" at bounding box center [384, 72] width 193 height 32
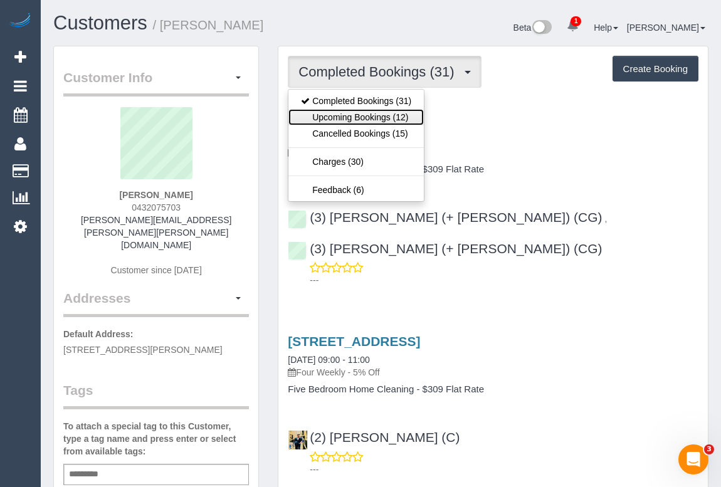
click at [343, 114] on link "Upcoming Bookings (12)" at bounding box center [355, 117] width 135 height 16
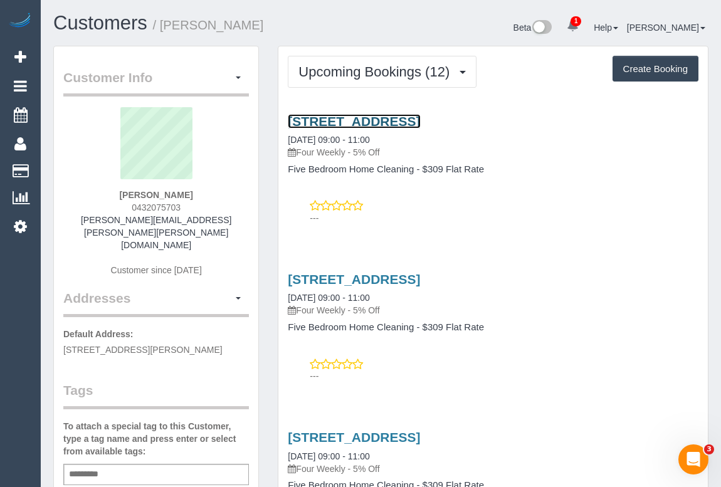
click at [420, 117] on link "[STREET_ADDRESS]" at bounding box center [354, 121] width 132 height 14
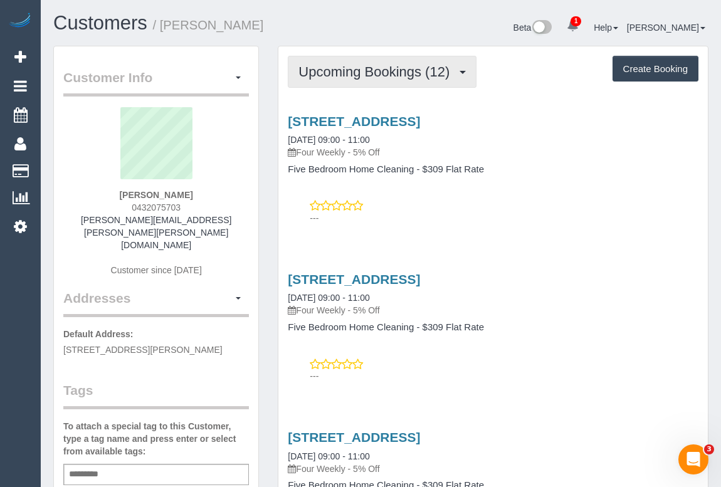
click at [341, 70] on span "Upcoming Bookings (12)" at bounding box center [377, 72] width 157 height 16
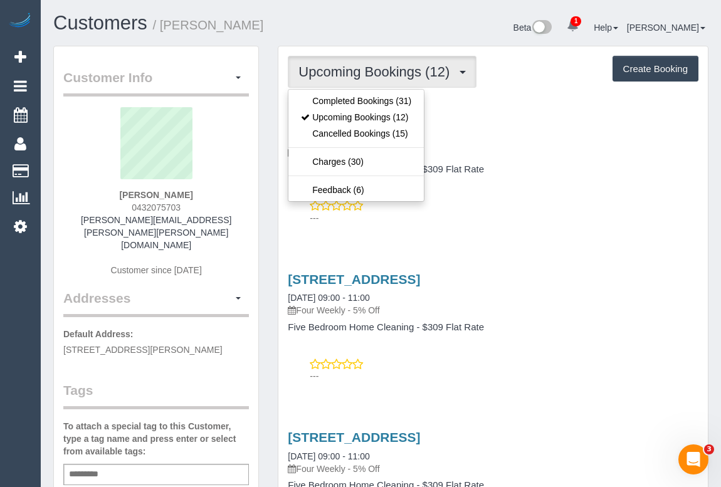
click at [620, 154] on p "Four Weekly - 5% Off" at bounding box center [493, 152] width 411 height 13
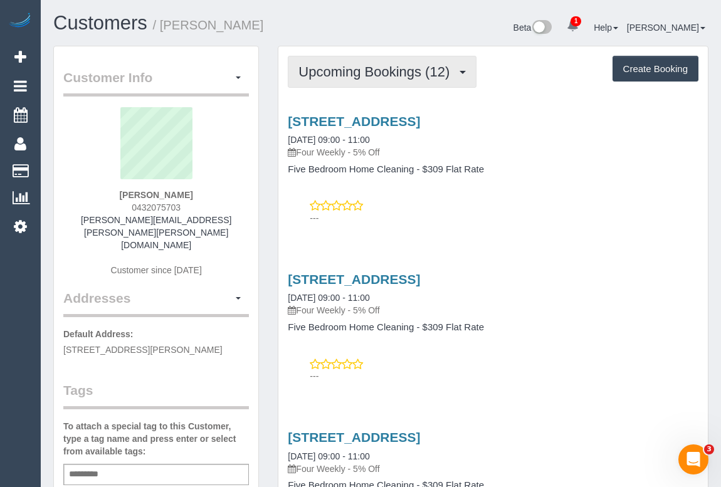
click at [394, 74] on span "Upcoming Bookings (12)" at bounding box center [377, 72] width 157 height 16
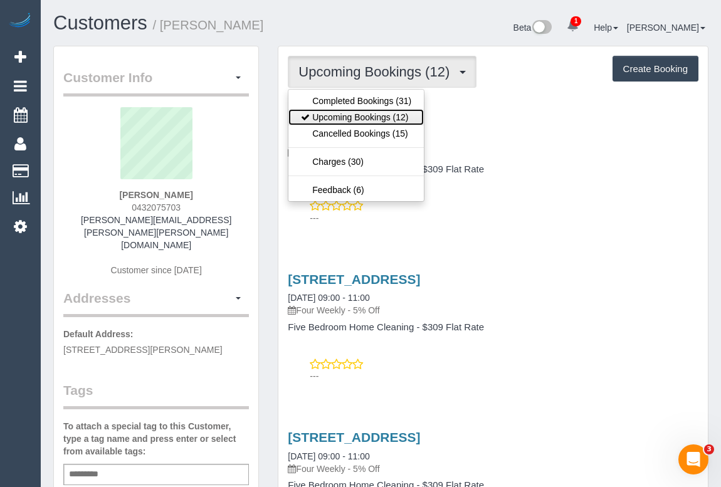
click at [374, 114] on link "Upcoming Bookings (12)" at bounding box center [355, 117] width 135 height 16
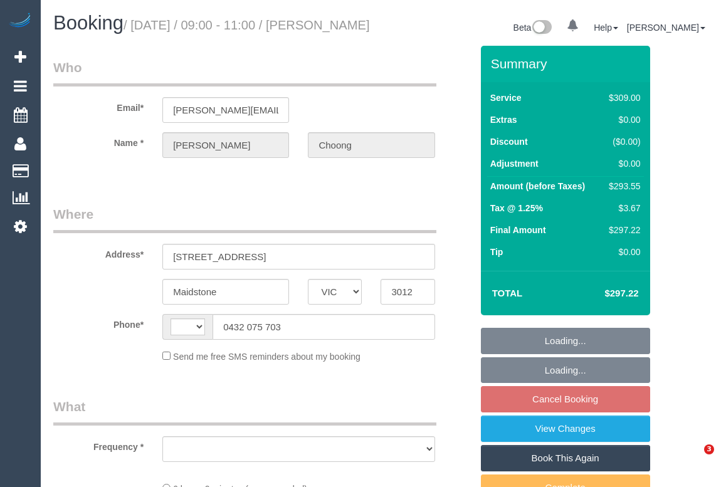
select select "VIC"
select select "string:stripe-pm_1HqRI82GScqysDRV0AxysIi7"
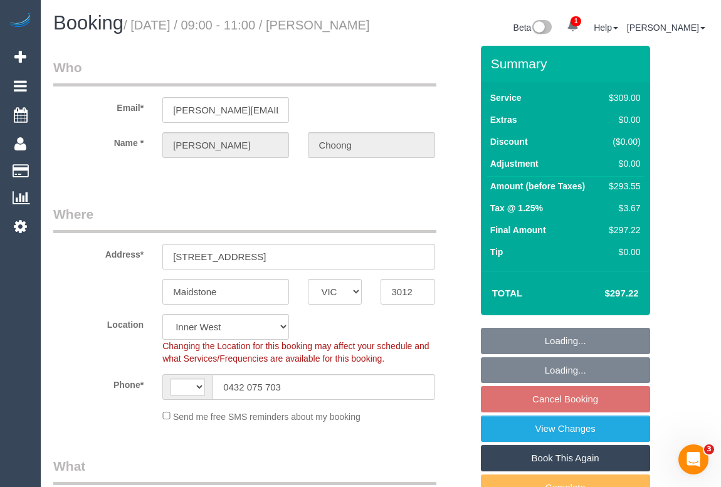
select select "string:AU"
select select "object:673"
select select "number:27"
select select "number:14"
select select "number:19"
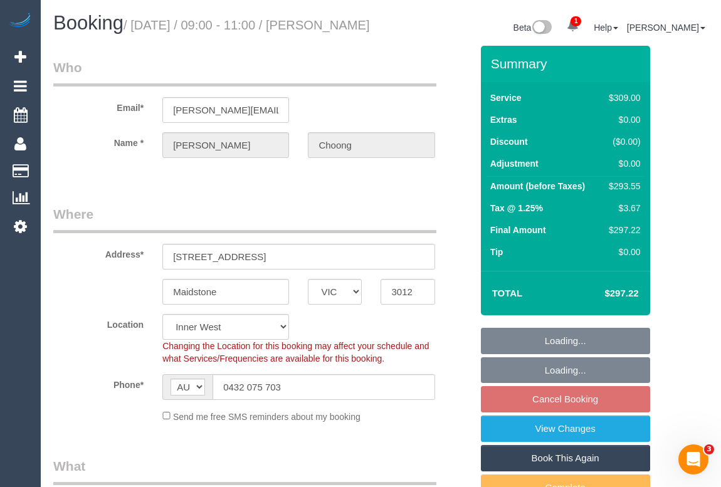
select select "number:24"
select select "number:34"
select select "number:12"
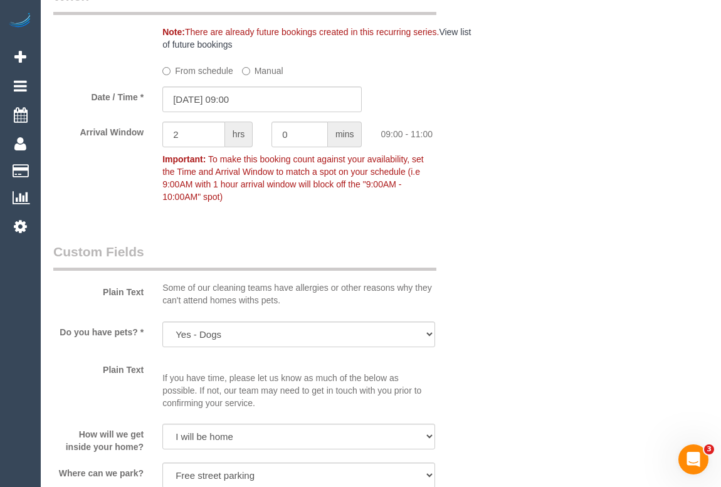
scroll to position [1425, 0]
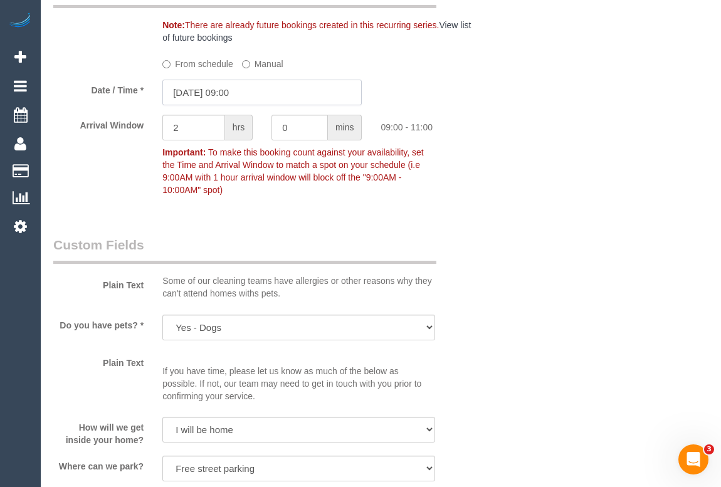
click at [226, 105] on input "[DATE] 09:00" at bounding box center [261, 93] width 199 height 26
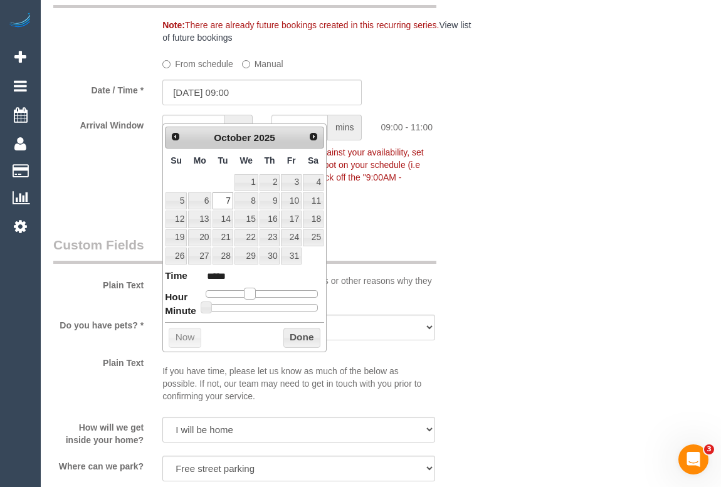
type input "[DATE] 10:00"
type input "*****"
type input "[DATE] 09:00"
type input "*****"
click at [251, 292] on span at bounding box center [249, 293] width 11 height 11
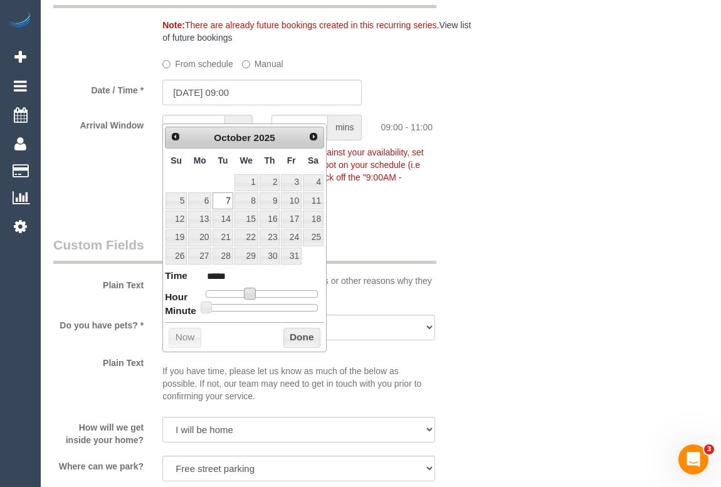
click at [492, 294] on div "Who Email* [PERSON_NAME][EMAIL_ADDRESS][PERSON_NAME][PERSON_NAME][DOMAIN_NAME] …" at bounding box center [380, 195] width 655 height 3149
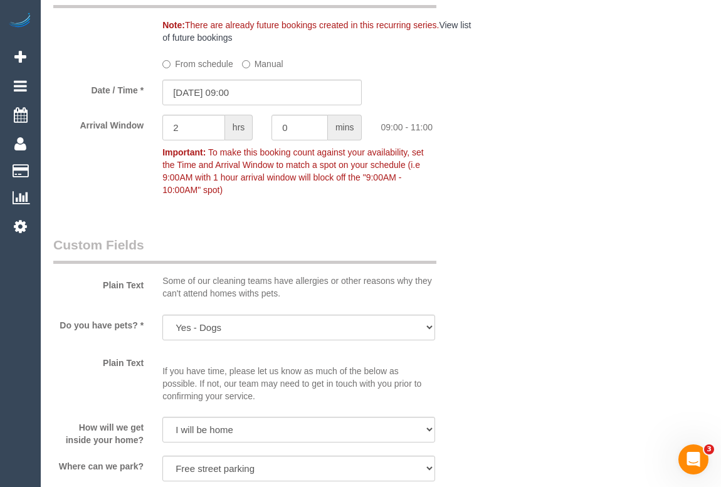
click at [188, 70] on label "From schedule" at bounding box center [197, 61] width 71 height 17
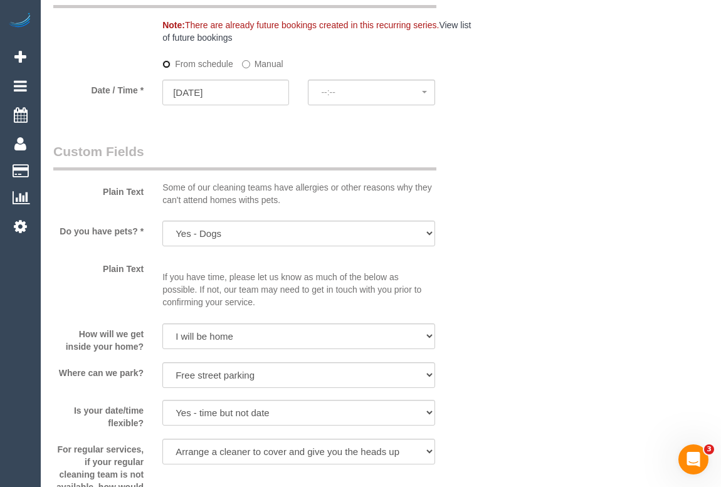
select select "spot26"
click at [201, 105] on input "[DATE]" at bounding box center [225, 93] width 127 height 26
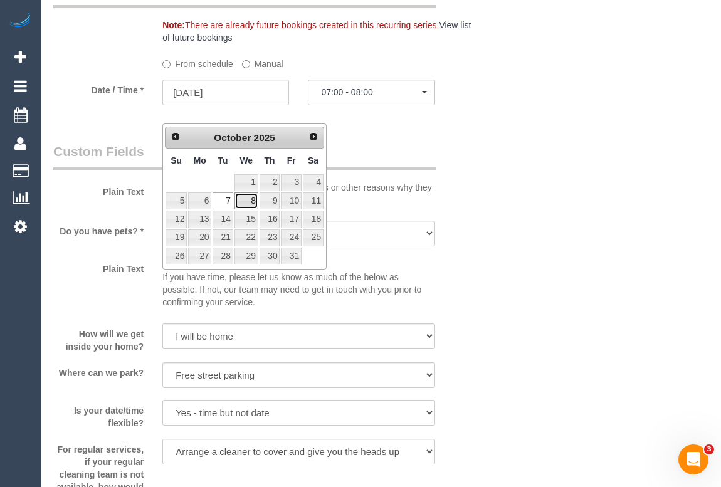
click at [250, 199] on link "8" at bounding box center [247, 201] width 24 height 17
type input "[DATE]"
select select "spot31"
click at [482, 203] on div "Who Email* [PERSON_NAME][EMAIL_ADDRESS][PERSON_NAME][PERSON_NAME][DOMAIN_NAME] …" at bounding box center [380, 149] width 655 height 3056
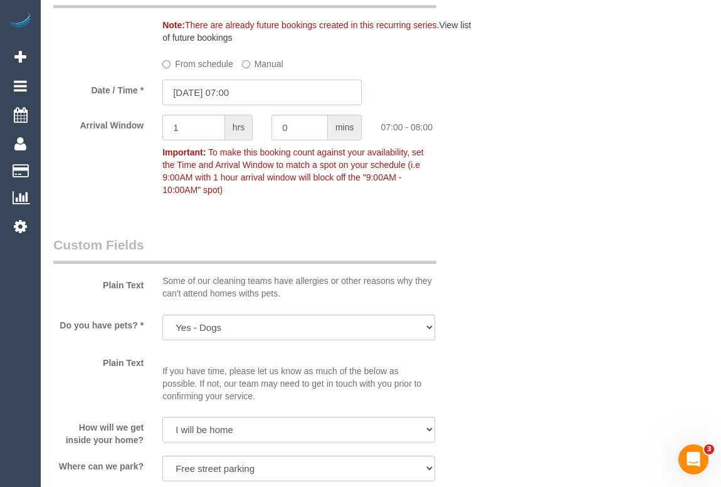
click at [231, 105] on input "[DATE] 07:00" at bounding box center [261, 93] width 199 height 26
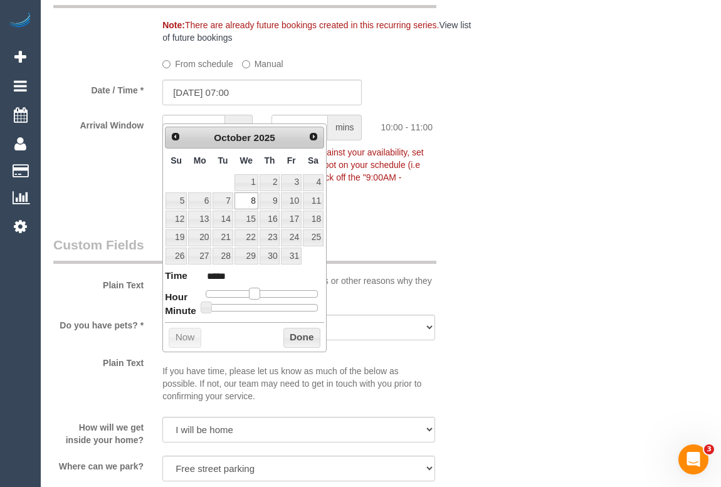
type input "[DATE] 10:00"
type input "*****"
type input "[DATE] 11:00"
type input "*****"
type input "[DATE] 12:00"
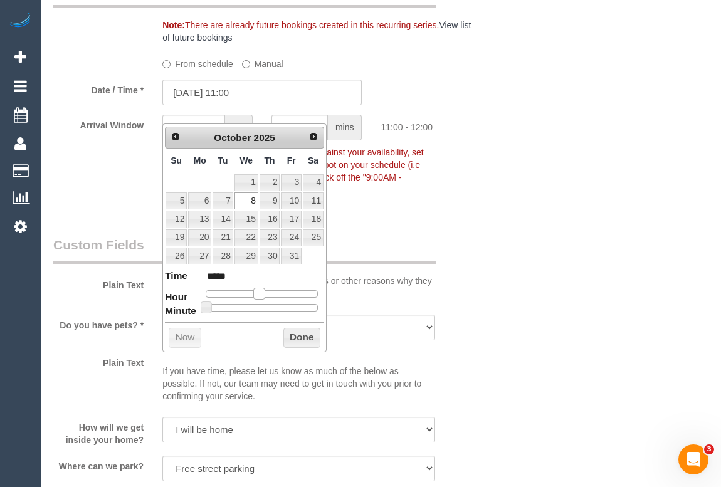
type input "*****"
type input "[DATE] 11:00"
type input "*****"
type input "[DATE] 10:00"
type input "*****"
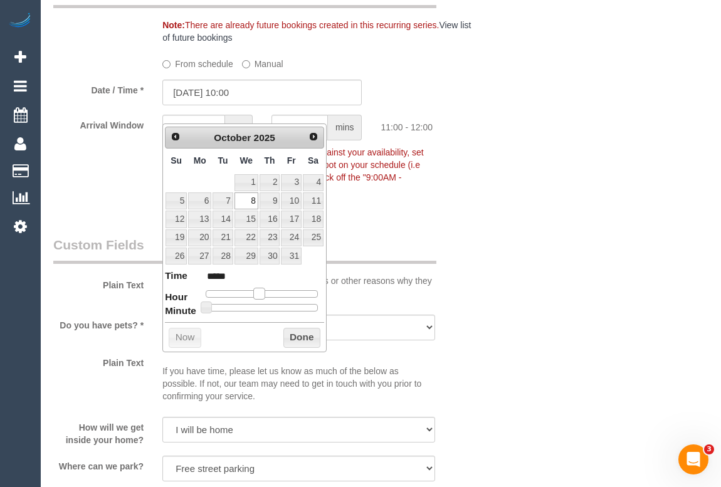
type input "[DATE] 09:00"
type input "*****"
click at [251, 289] on span at bounding box center [249, 293] width 11 height 11
click at [579, 301] on div "Who Email* [PERSON_NAME][EMAIL_ADDRESS][PERSON_NAME][PERSON_NAME][DOMAIN_NAME] …" at bounding box center [380, 195] width 655 height 3149
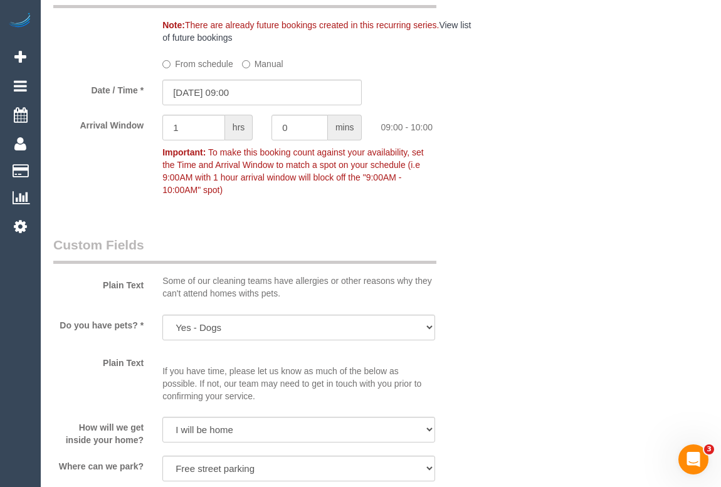
click at [542, 218] on div "Who Email* [PERSON_NAME][EMAIL_ADDRESS][PERSON_NAME][PERSON_NAME][DOMAIN_NAME] …" at bounding box center [380, 195] width 655 height 3149
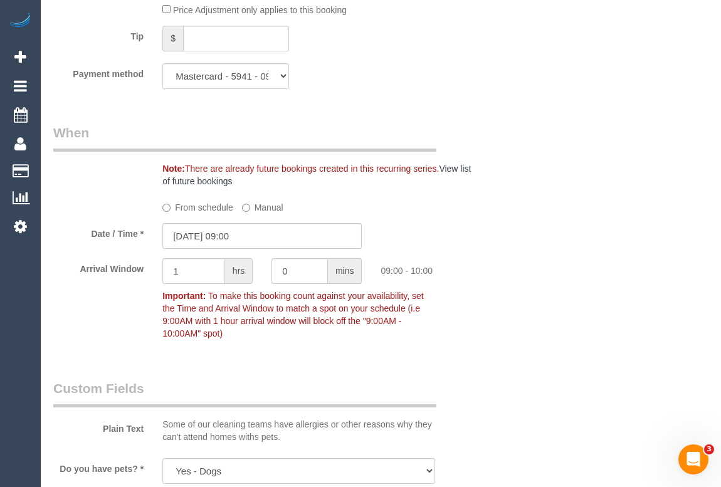
scroll to position [1368, 0]
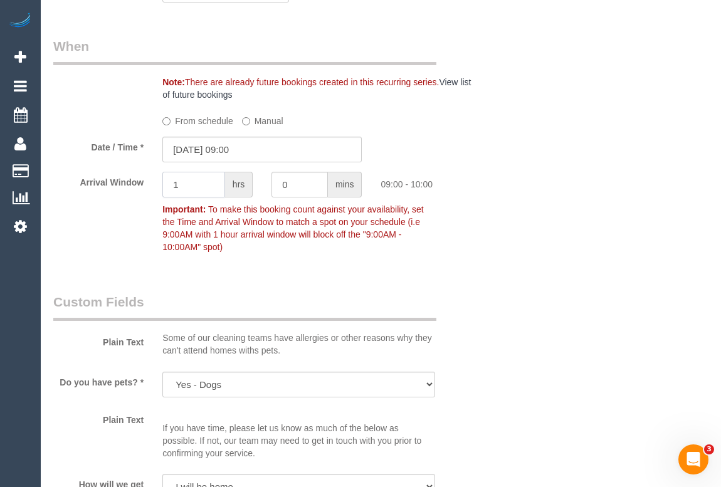
drag, startPoint x: 182, startPoint y: 204, endPoint x: 169, endPoint y: 204, distance: 13.2
click at [169, 198] on input "1" at bounding box center [193, 185] width 63 height 26
type input "2"
click at [569, 258] on div "Who Email* [PERSON_NAME][EMAIL_ADDRESS][PERSON_NAME][PERSON_NAME][DOMAIN_NAME] …" at bounding box center [380, 252] width 655 height 3149
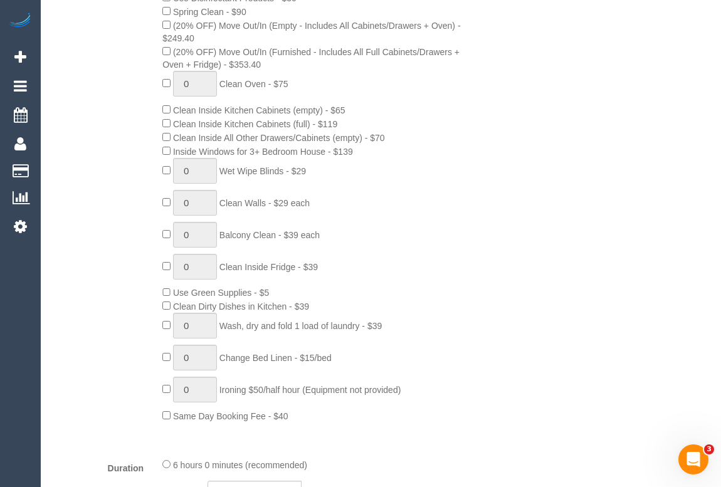
scroll to position [0, 0]
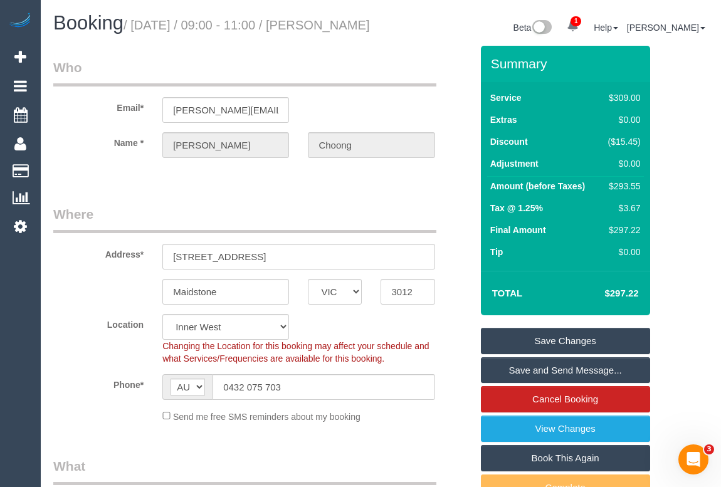
click at [553, 354] on link "Save Changes" at bounding box center [565, 341] width 169 height 26
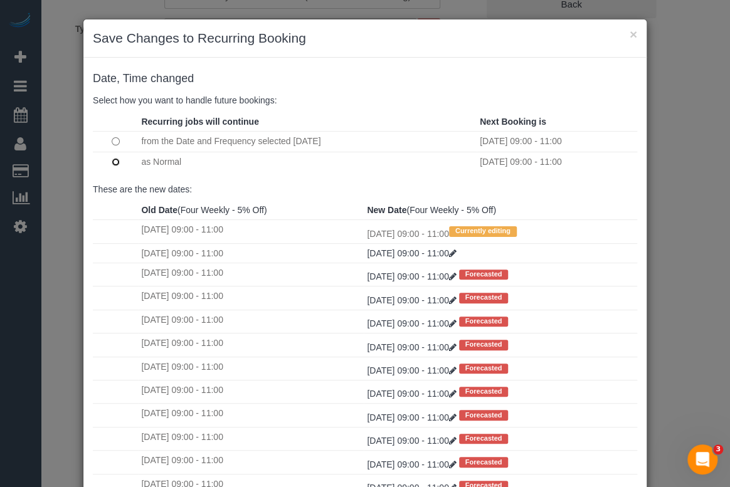
scroll to position [74, 0]
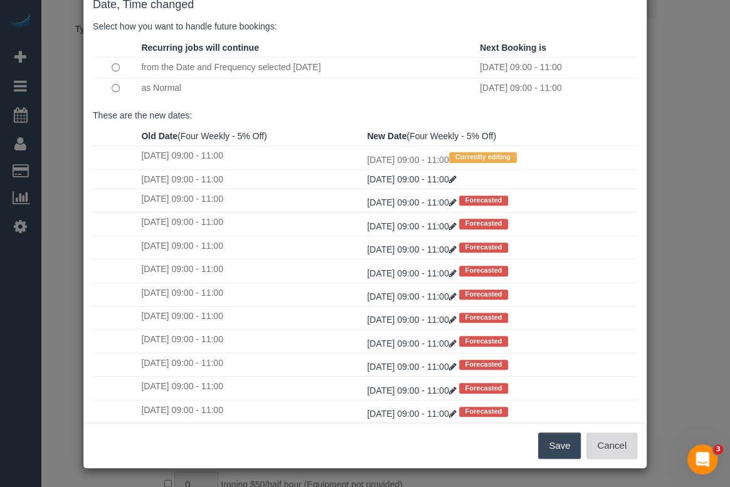
click at [613, 450] on button "Cancel" at bounding box center [611, 446] width 51 height 26
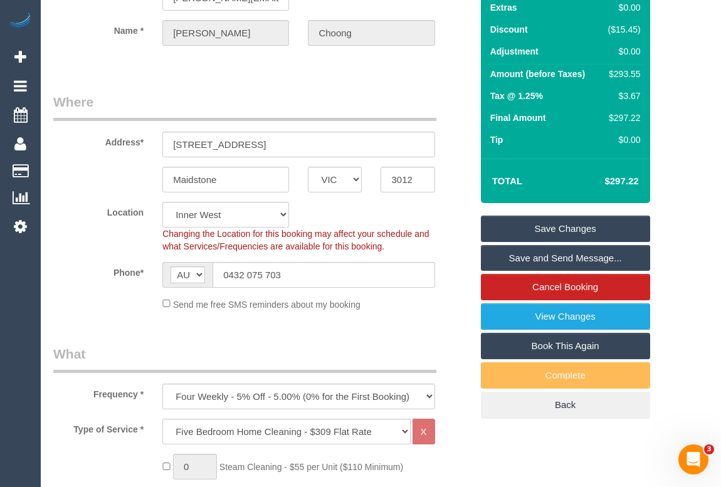
click at [584, 239] on link "Save Changes" at bounding box center [565, 229] width 169 height 26
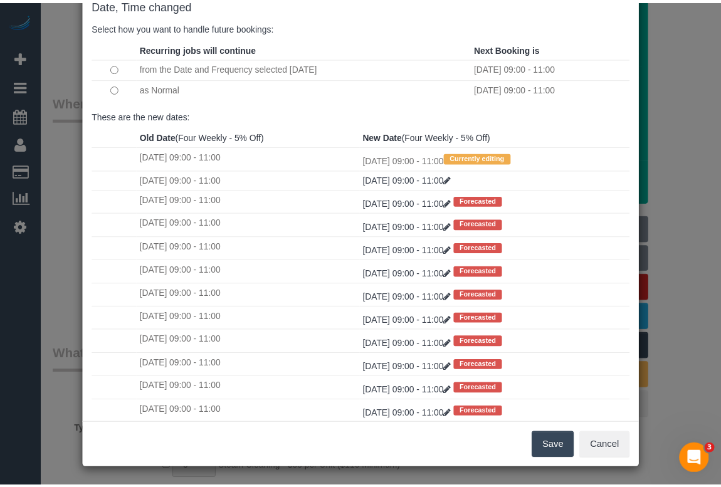
scroll to position [74, 0]
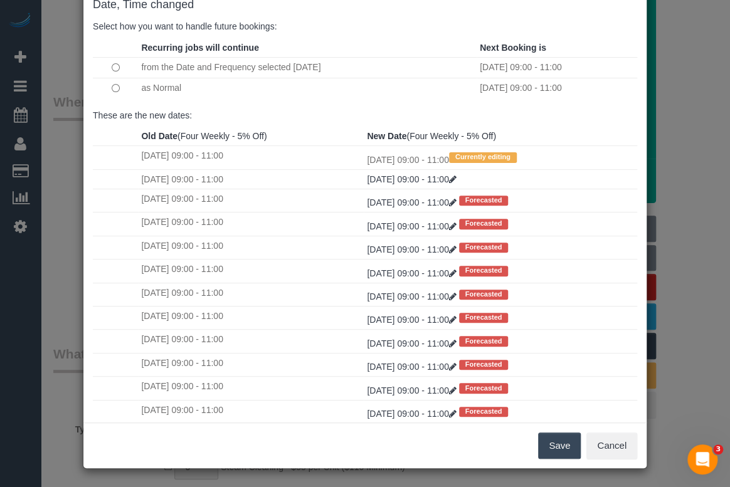
click at [551, 445] on button "Save" at bounding box center [559, 446] width 43 height 26
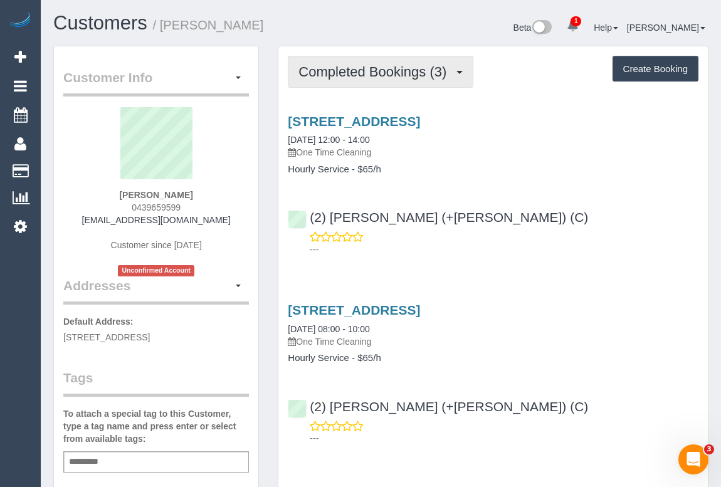
click at [405, 82] on button "Completed Bookings (3)" at bounding box center [381, 72] width 186 height 32
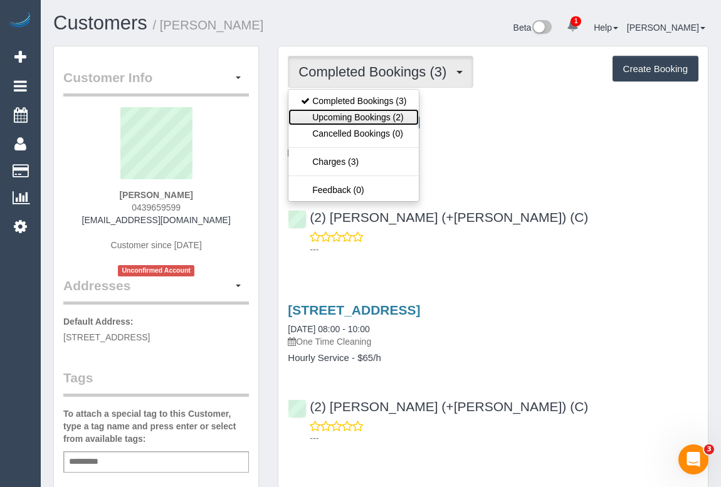
click at [396, 116] on link "Upcoming Bookings (2)" at bounding box center [353, 117] width 130 height 16
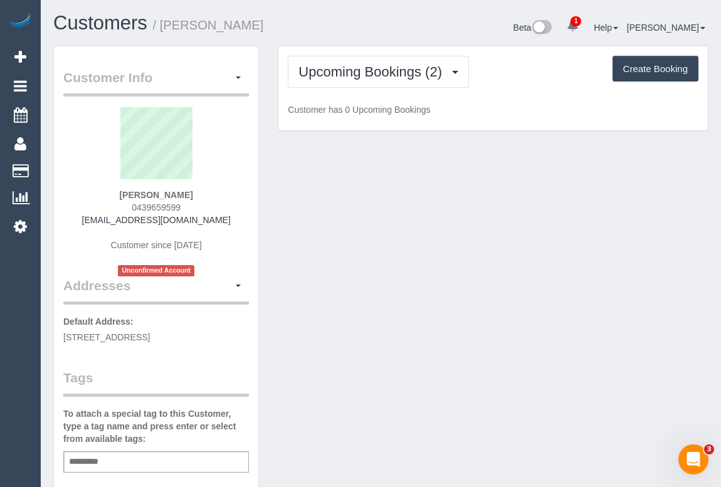
click at [576, 251] on div "Customer Info Edit Contact Info Send Message Email Preferences Special Sales Ta…" at bounding box center [381, 472] width 674 height 853
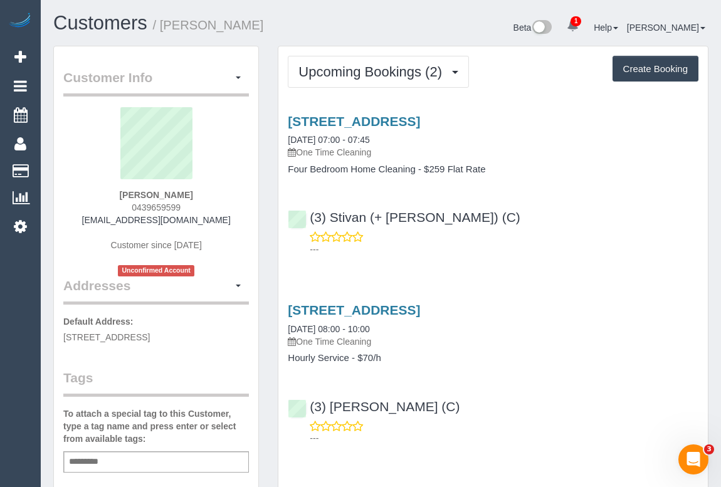
click at [684, 399] on div "(3) [PERSON_NAME] (C) ---" at bounding box center [493, 417] width 430 height 56
drag, startPoint x: 292, startPoint y: 33, endPoint x: 286, endPoint y: 30, distance: 6.5
click at [287, 31] on h1 "Customers / [PERSON_NAME]" at bounding box center [212, 23] width 319 height 21
click at [364, 122] on link "[STREET_ADDRESS]" at bounding box center [354, 121] width 132 height 14
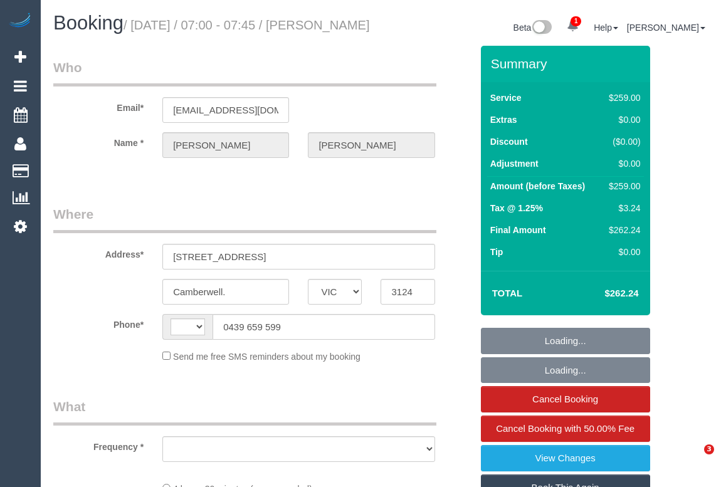
select select "VIC"
select select "object:372"
select select "string:stripe-pm_1Na8Cf2GScqysDRVwMJ17Hvo"
select select "number:28"
select select "number:14"
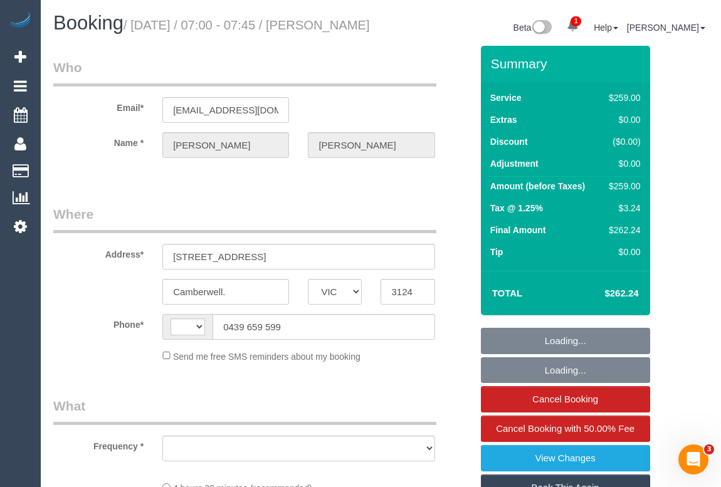
select select "number:19"
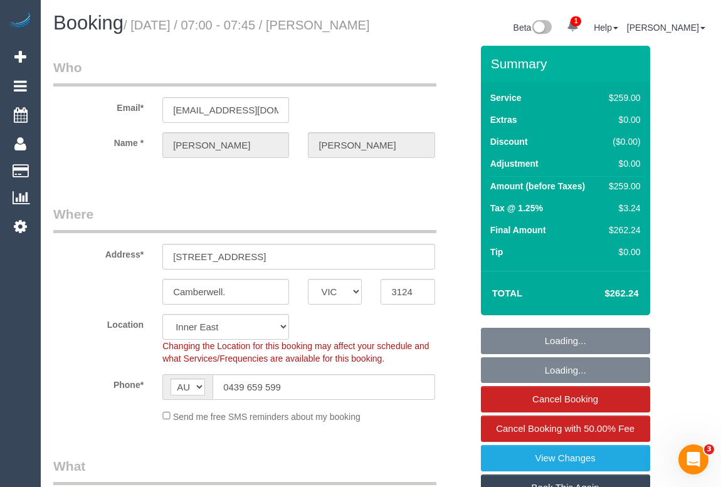
select select "string:AU"
select select "object:868"
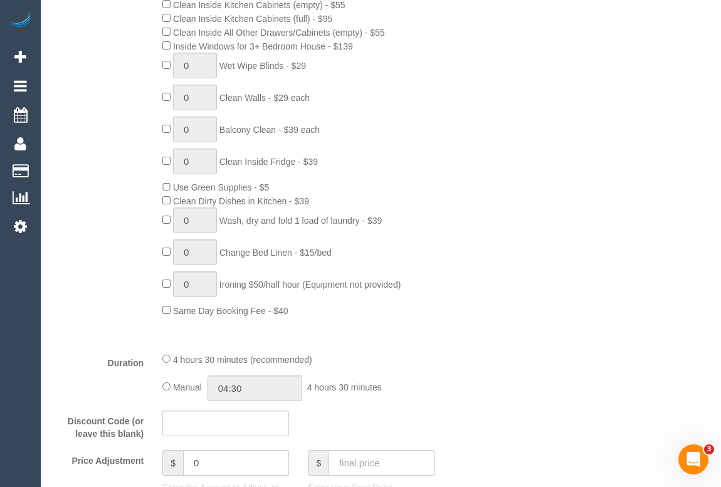
scroll to position [798, 0]
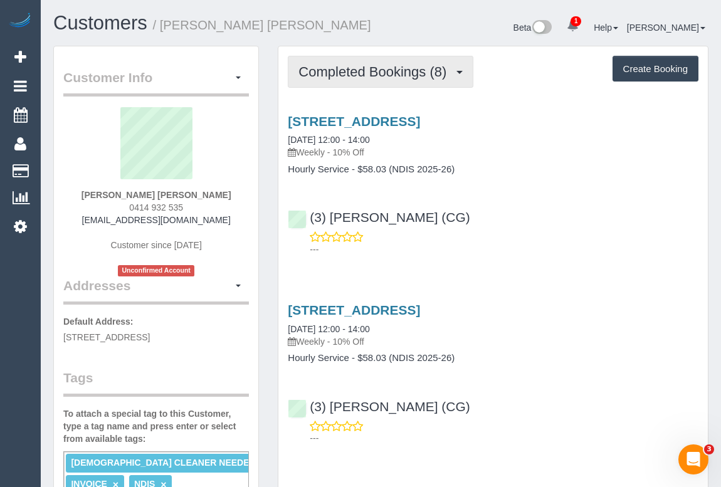
click at [364, 75] on span "Completed Bookings (8)" at bounding box center [376, 72] width 154 height 16
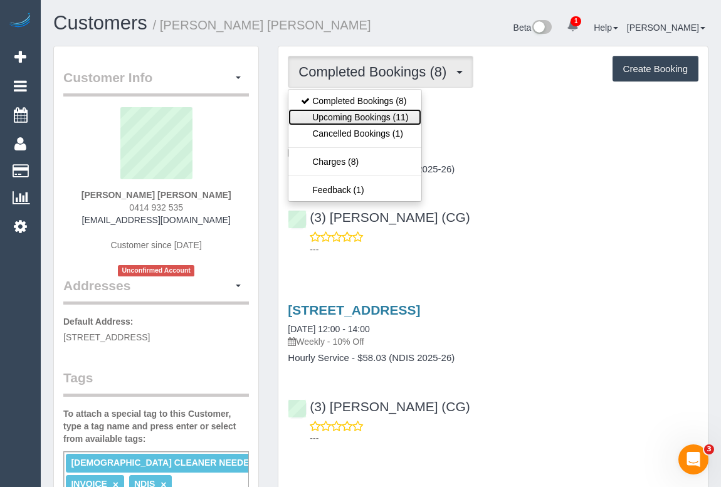
click at [357, 118] on link "Upcoming Bookings (11)" at bounding box center [354, 117] width 132 height 16
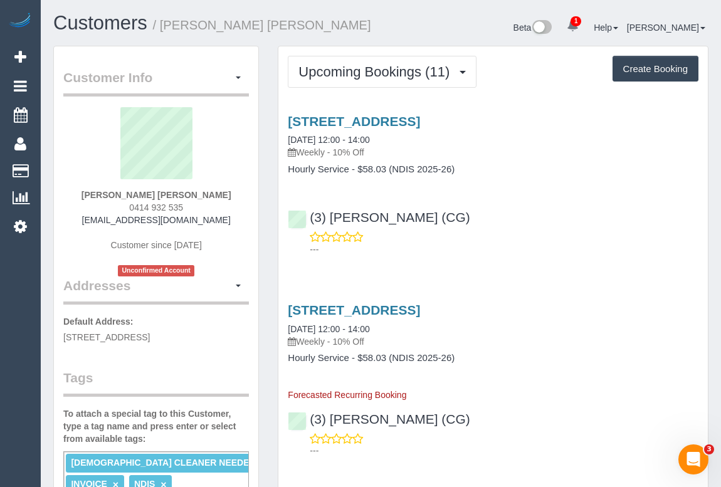
click at [604, 215] on div "(3) [PERSON_NAME] (CG) ---" at bounding box center [493, 227] width 430 height 56
click at [583, 208] on div "(3) [PERSON_NAME] (CG) ---" at bounding box center [493, 227] width 430 height 56
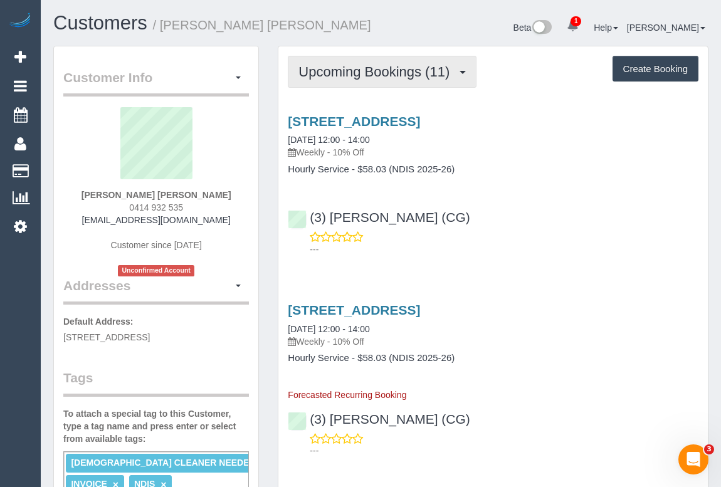
click at [370, 75] on span "Upcoming Bookings (11)" at bounding box center [377, 72] width 157 height 16
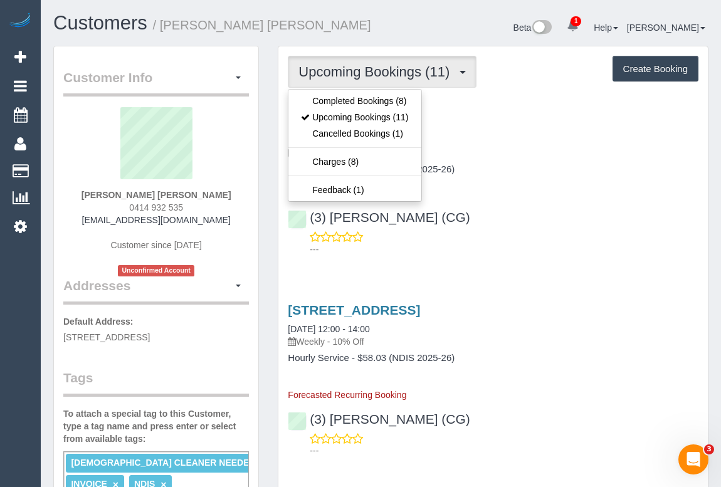
click at [551, 206] on div "(3) [PERSON_NAME] (CG) ---" at bounding box center [493, 227] width 430 height 56
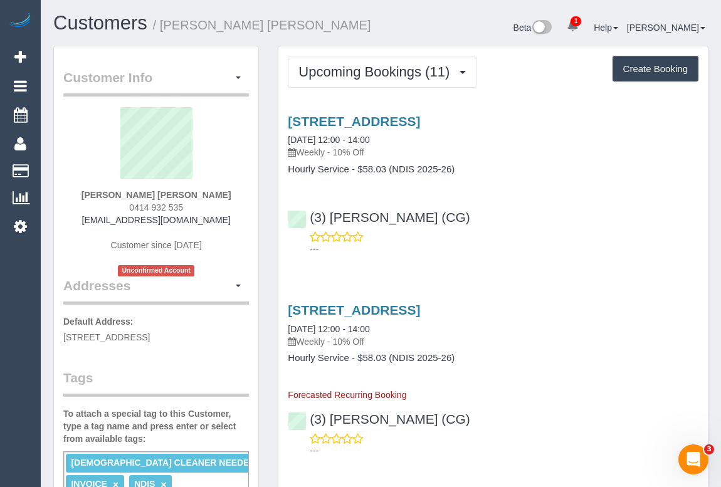
click at [507, 212] on div "(3) [PERSON_NAME] (CG) ---" at bounding box center [493, 227] width 430 height 56
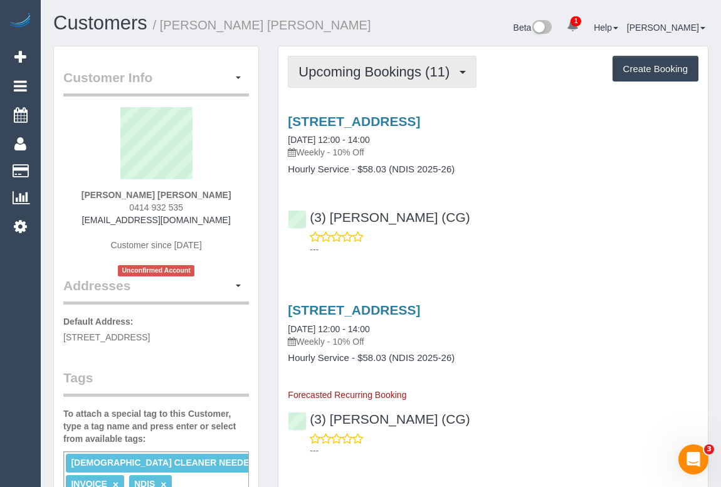
click at [376, 68] on span "Upcoming Bookings (11)" at bounding box center [377, 72] width 157 height 16
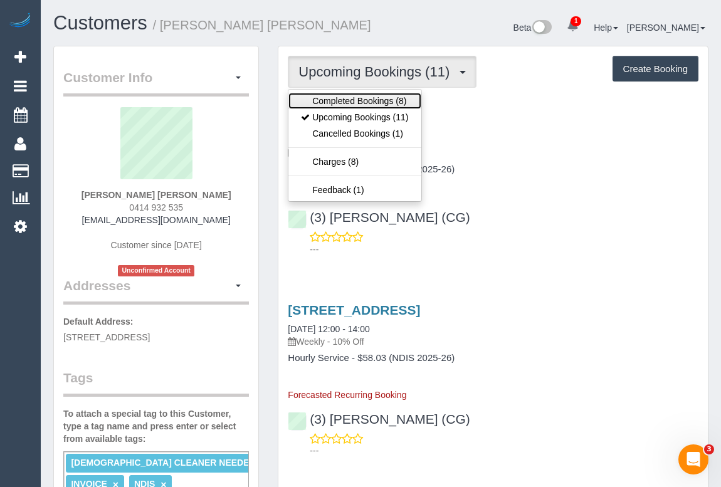
click at [364, 99] on link "Completed Bookings (8)" at bounding box center [354, 101] width 132 height 16
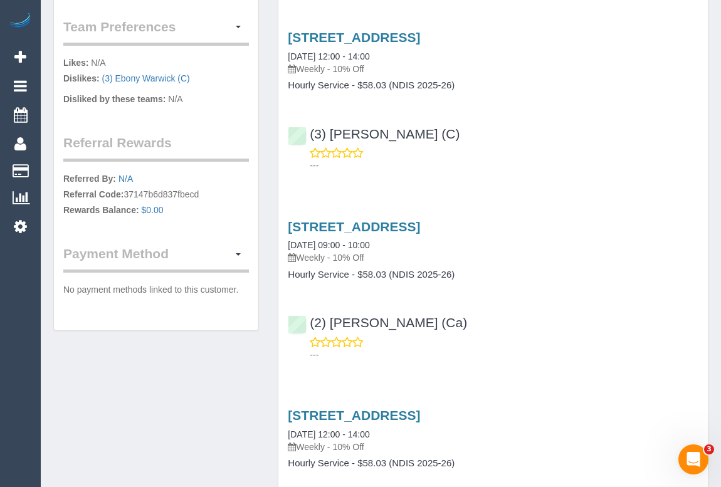
scroll to position [1026, 0]
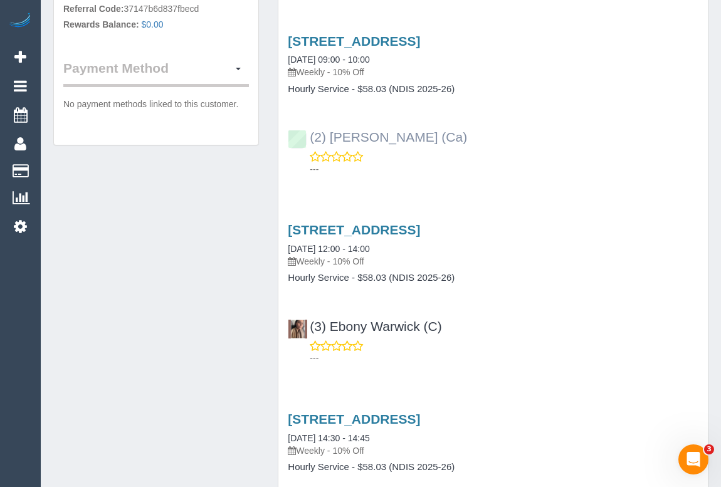
drag, startPoint x: 474, startPoint y: 138, endPoint x: 310, endPoint y: 139, distance: 163.7
click at [310, 139] on div "(2) [PERSON_NAME] (Ca) ---" at bounding box center [493, 147] width 430 height 56
copy link "(2) [PERSON_NAME] (Ca)"
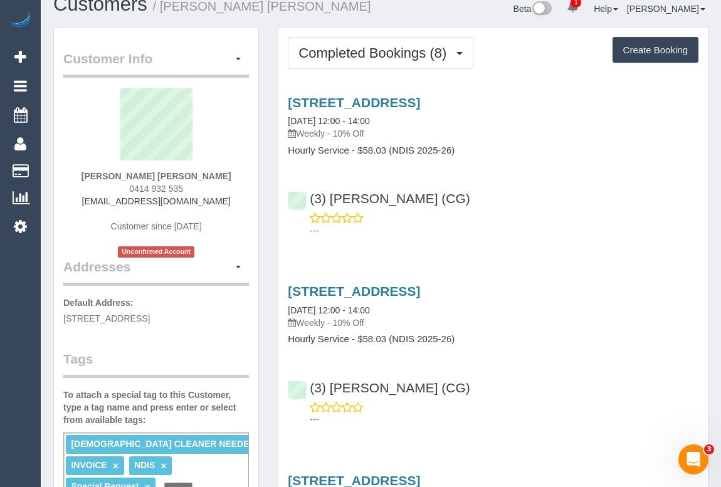
scroll to position [0, 0]
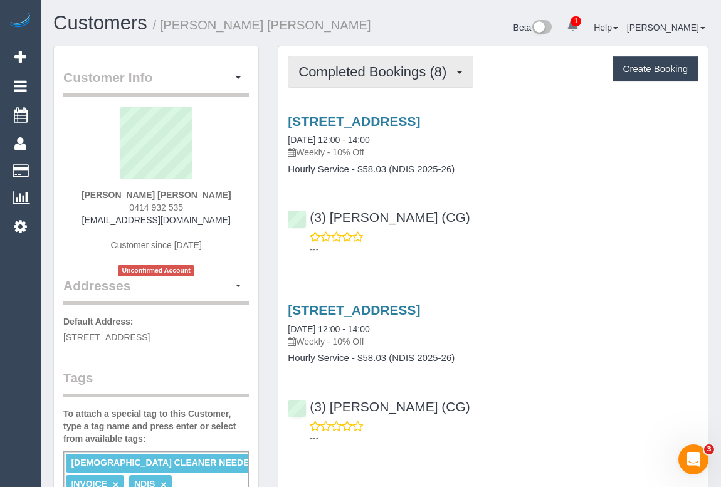
click at [368, 68] on span "Completed Bookings (8)" at bounding box center [376, 72] width 154 height 16
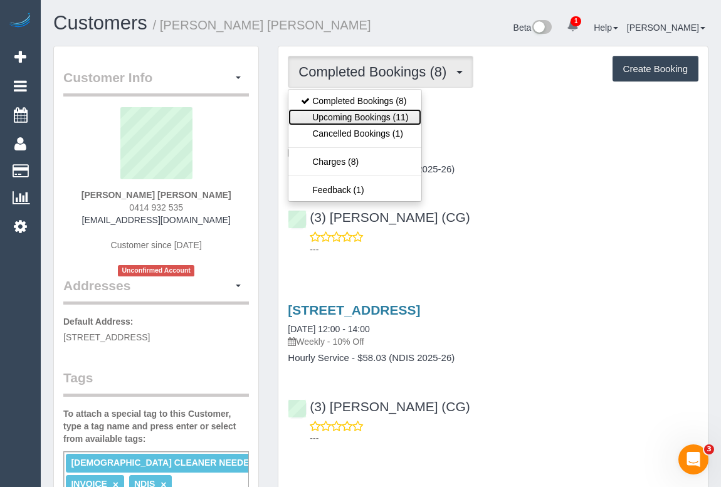
click at [356, 115] on link "Upcoming Bookings (11)" at bounding box center [354, 117] width 132 height 16
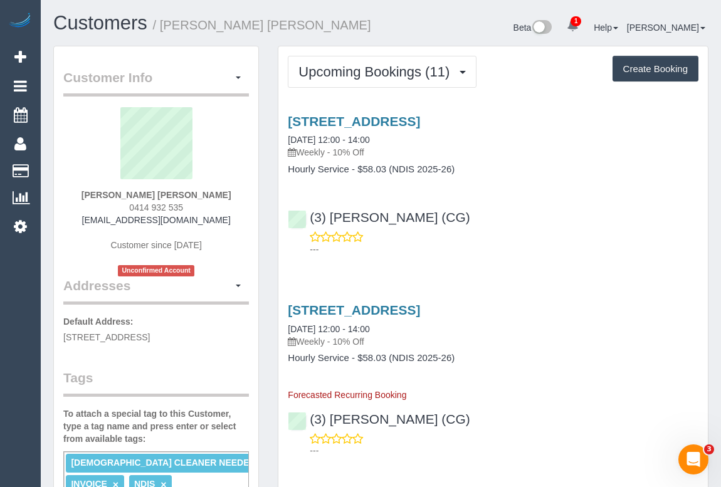
click at [508, 216] on div "(3) [PERSON_NAME] (CG) ---" at bounding box center [493, 227] width 430 height 56
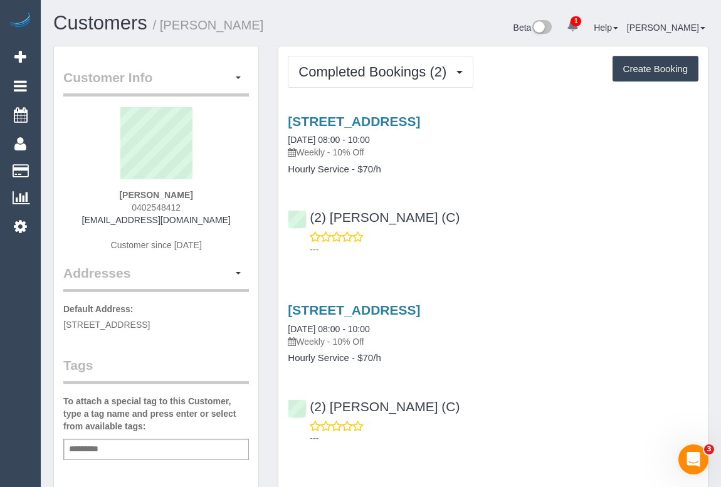
drag, startPoint x: 96, startPoint y: 218, endPoint x: 243, endPoint y: 223, distance: 147.5
click at [243, 223] on div "[PERSON_NAME] 0402548412 [EMAIL_ADDRESS][DOMAIN_NAME] Customer since [DATE]" at bounding box center [156, 185] width 186 height 157
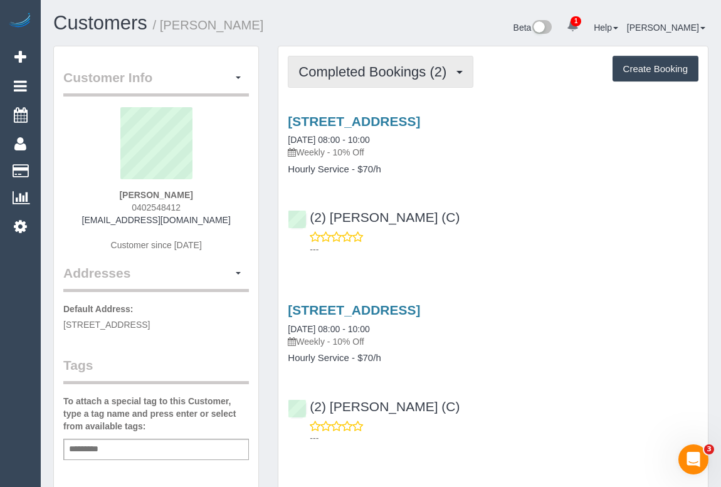
click at [390, 67] on span "Completed Bookings (2)" at bounding box center [376, 72] width 154 height 16
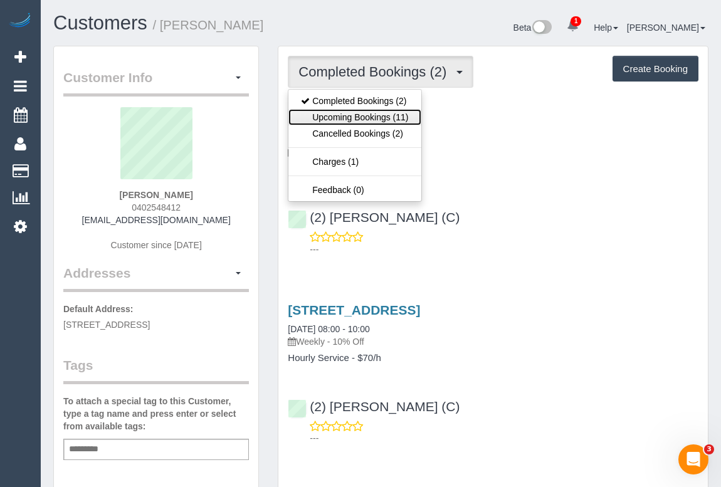
click at [373, 113] on link "Upcoming Bookings (11)" at bounding box center [354, 117] width 132 height 16
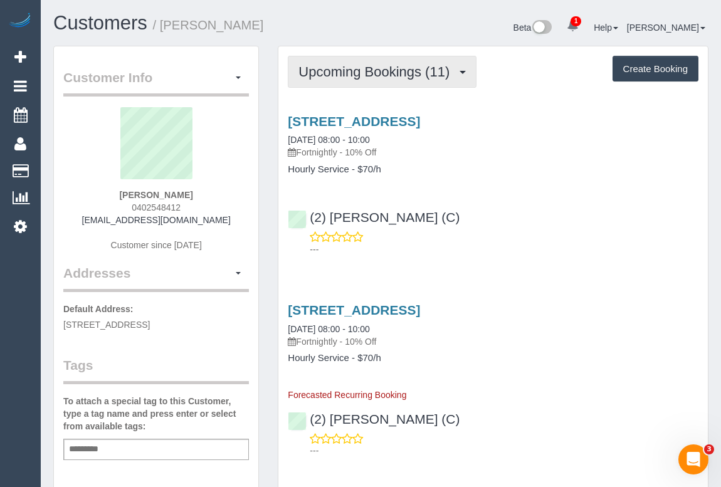
click at [387, 79] on button "Upcoming Bookings (11)" at bounding box center [382, 72] width 189 height 32
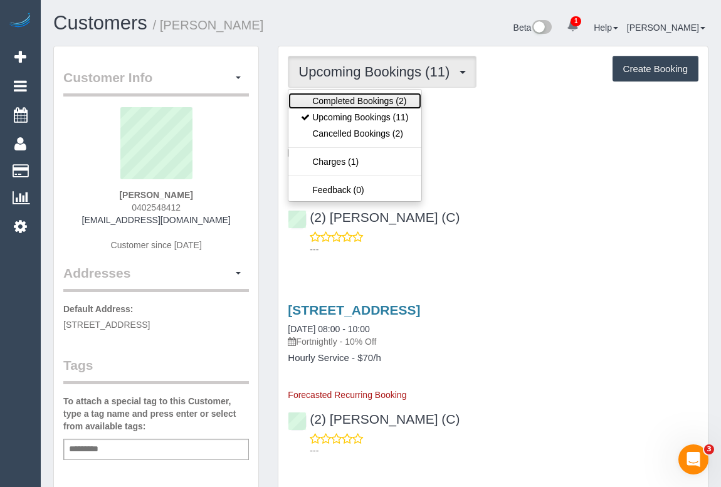
click at [378, 98] on link "Completed Bookings (2)" at bounding box center [354, 101] width 132 height 16
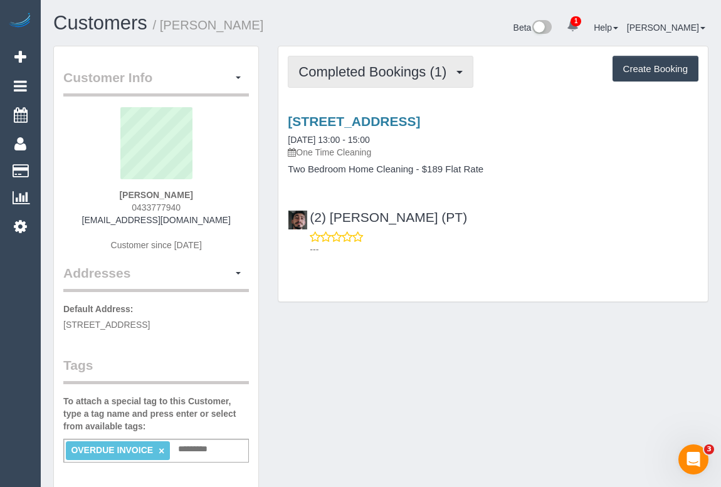
click at [348, 69] on span "Completed Bookings (1)" at bounding box center [376, 72] width 154 height 16
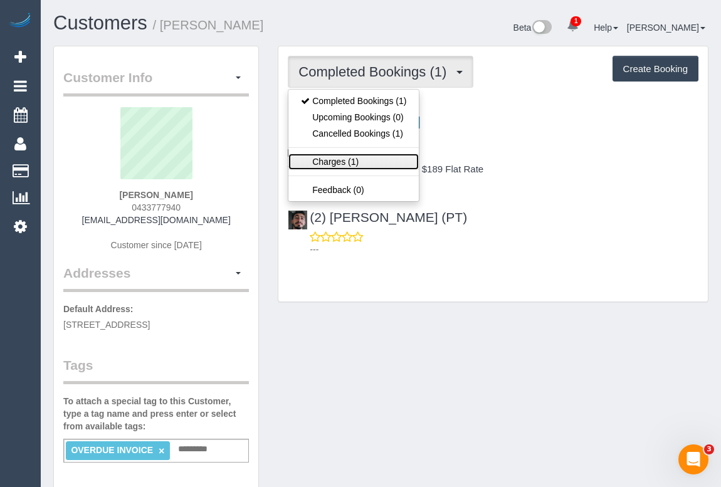
click at [345, 163] on link "Charges (1)" at bounding box center [353, 162] width 130 height 16
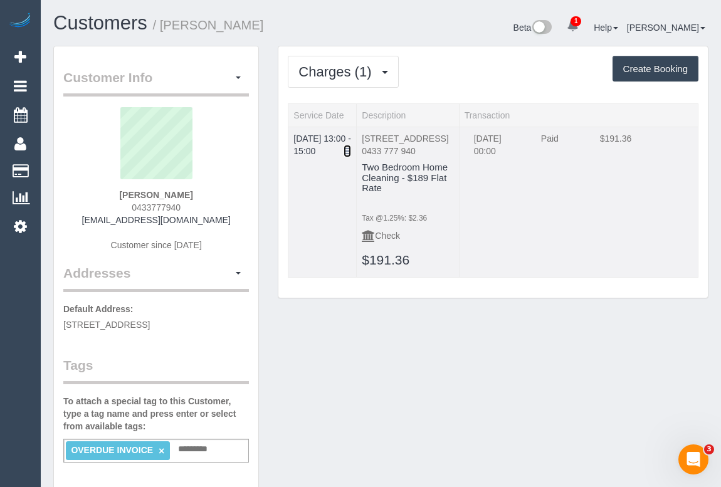
click at [347, 157] on link at bounding box center [348, 151] width 8 height 13
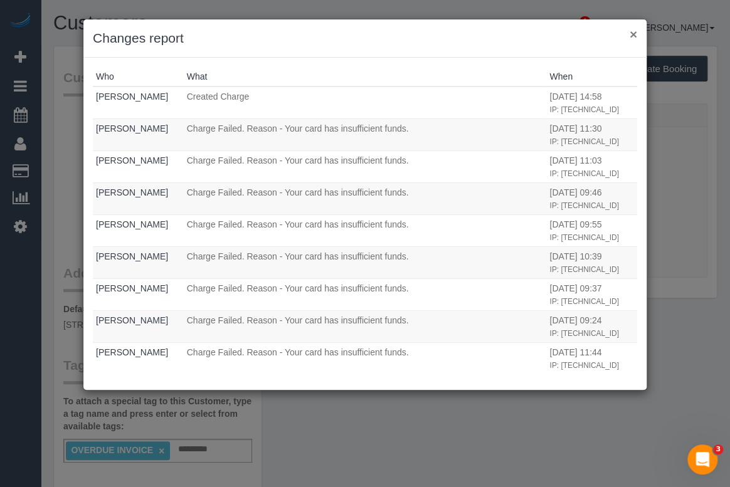
click at [633, 33] on button "×" at bounding box center [634, 34] width 8 height 13
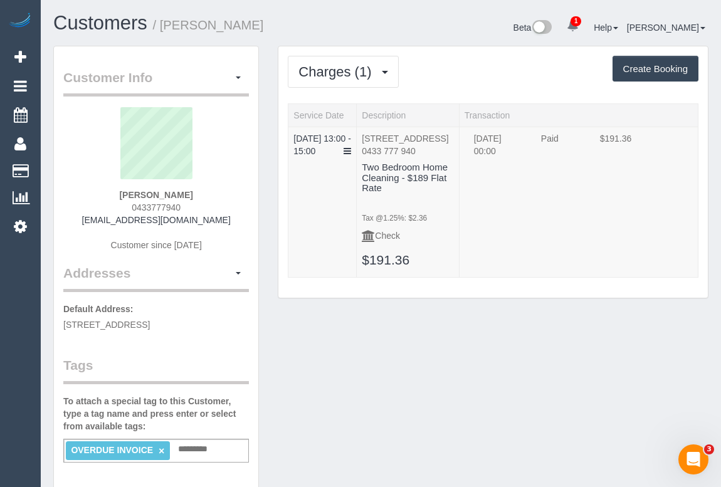
click at [347, 74] on span "Charges (1)" at bounding box center [338, 72] width 79 height 16
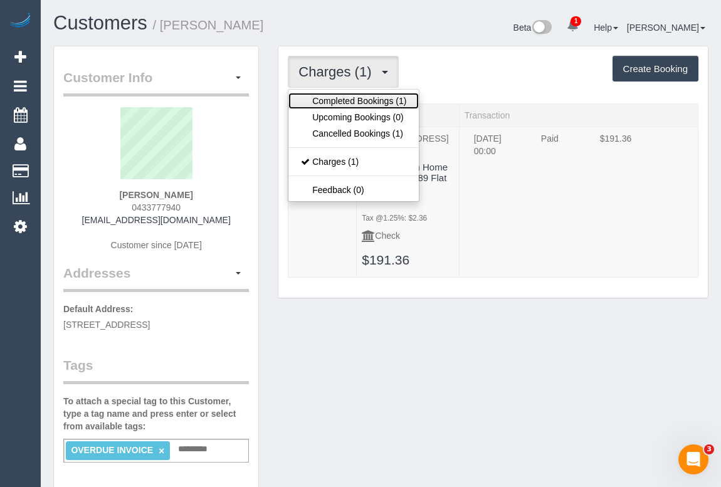
click at [339, 100] on link "Completed Bookings (1)" at bounding box center [353, 101] width 130 height 16
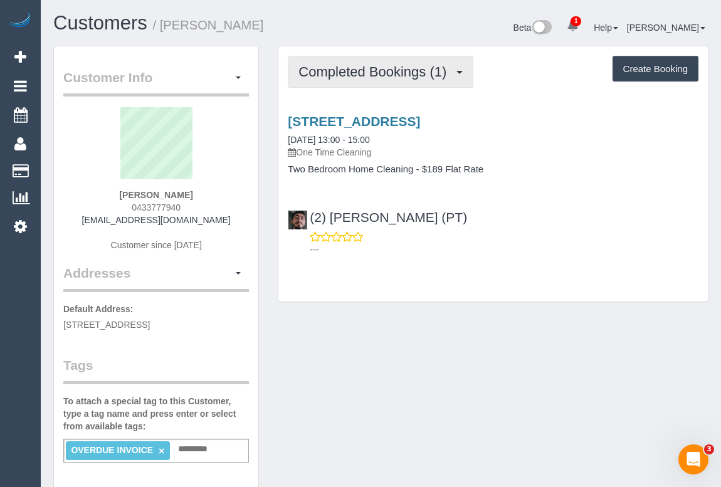
click at [381, 75] on span "Completed Bookings (1)" at bounding box center [376, 72] width 154 height 16
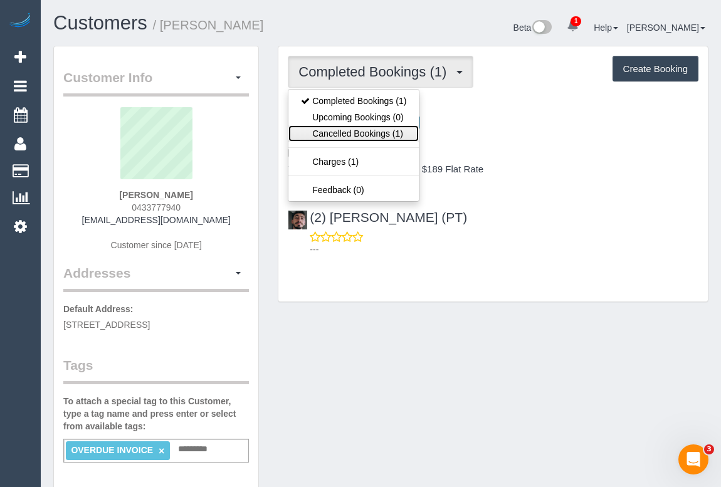
click at [354, 134] on link "Cancelled Bookings (1)" at bounding box center [353, 133] width 130 height 16
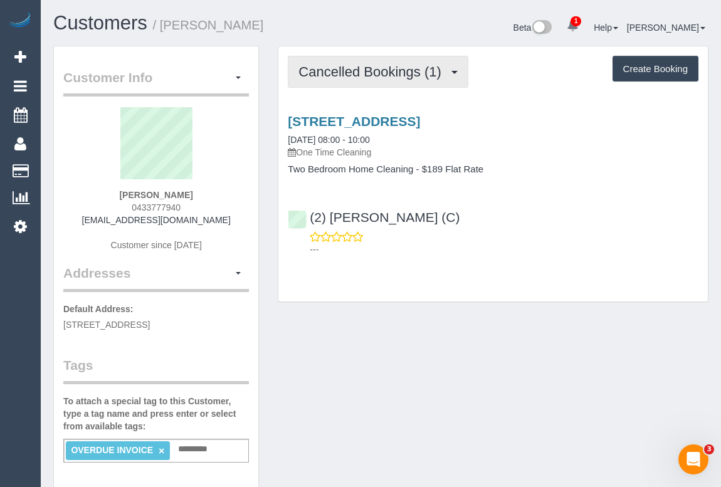
click at [357, 56] on button "Cancelled Bookings (1)" at bounding box center [378, 72] width 181 height 32
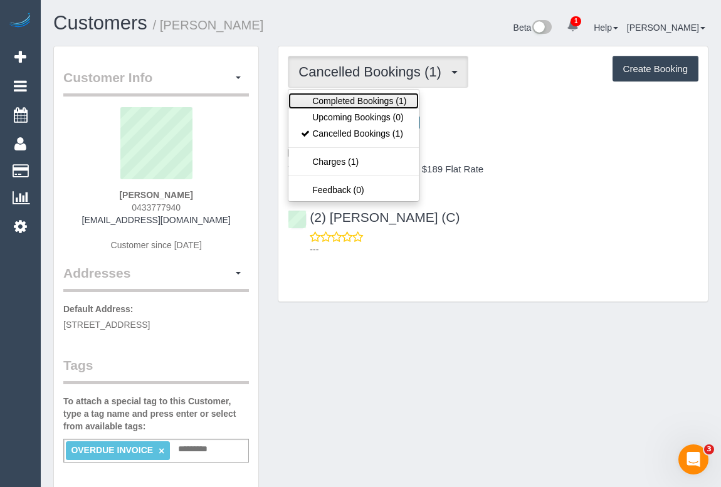
click at [359, 98] on link "Completed Bookings (1)" at bounding box center [353, 101] width 130 height 16
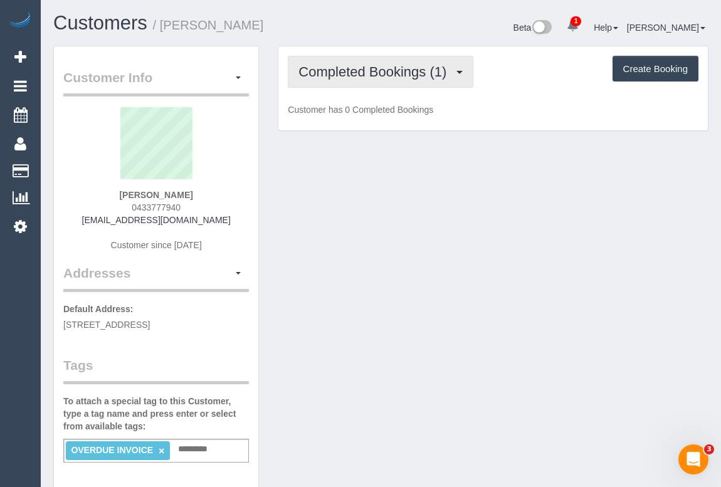
click at [364, 76] on span "Completed Bookings (1)" at bounding box center [376, 72] width 154 height 16
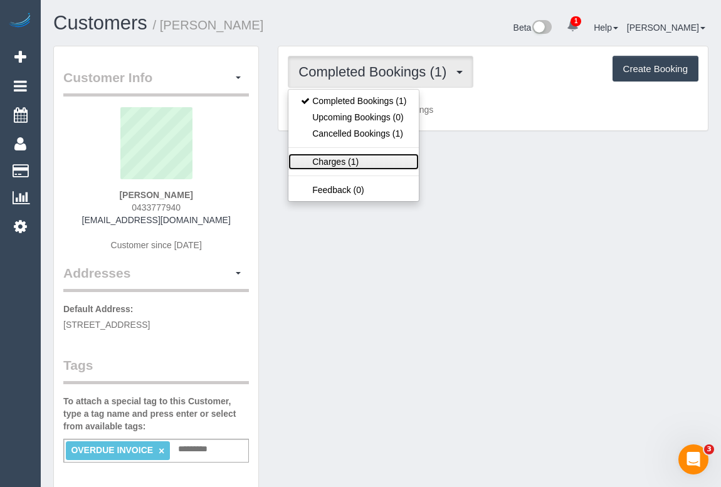
click at [332, 159] on link "Charges (1)" at bounding box center [353, 162] width 130 height 16
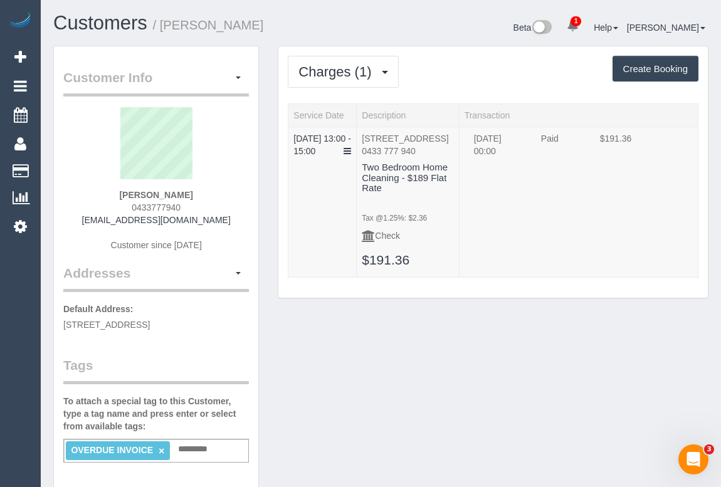
click at [345, 77] on span "Charges (1)" at bounding box center [338, 72] width 79 height 16
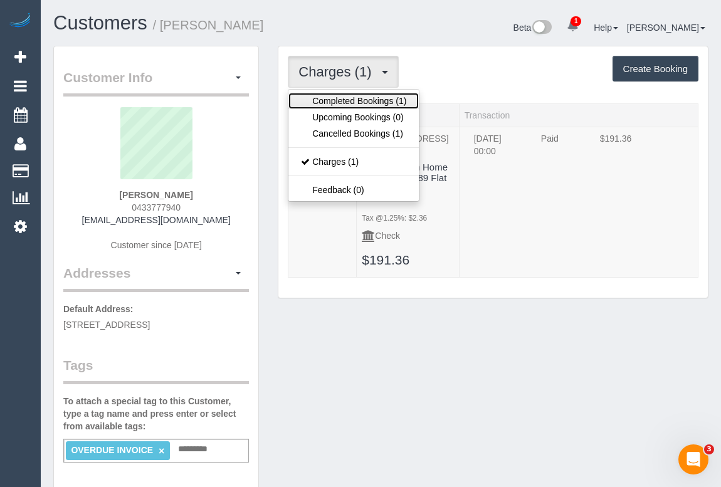
click at [345, 97] on link "Completed Bookings (1)" at bounding box center [353, 101] width 130 height 16
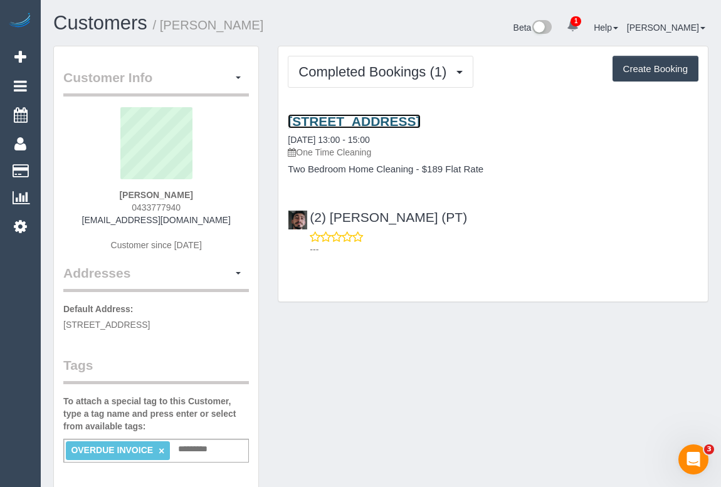
click at [381, 117] on link "86 Queens Lane, 1407, Melbourne, VIC 3004" at bounding box center [354, 121] width 132 height 14
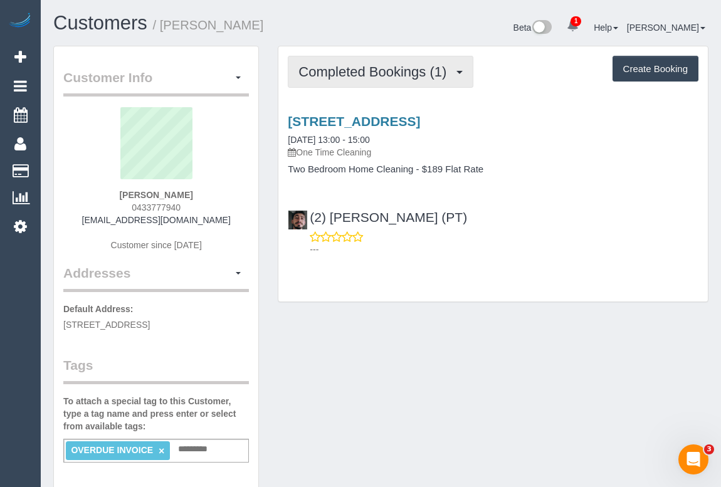
click at [373, 72] on span "Completed Bookings (1)" at bounding box center [376, 72] width 154 height 16
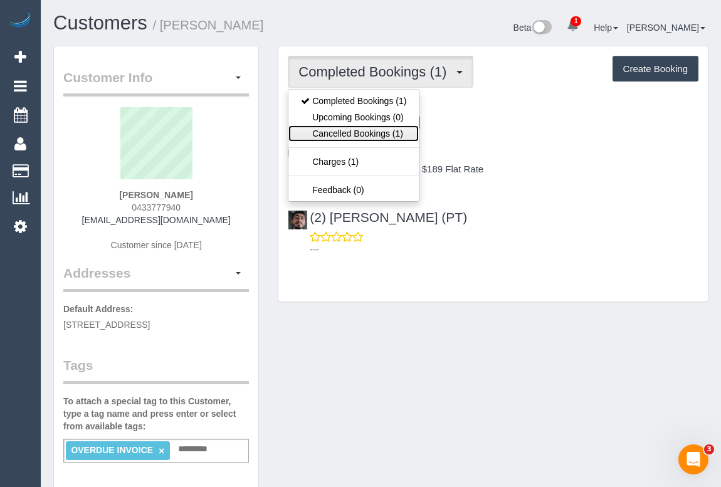
click at [352, 133] on link "Cancelled Bookings (1)" at bounding box center [353, 133] width 130 height 16
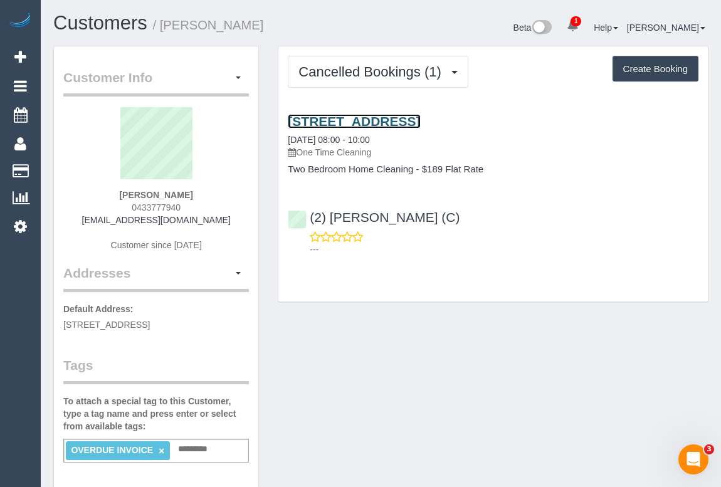
click at [402, 120] on link "86 Queens Lane, 1407, Melbourne, VIC 3004" at bounding box center [354, 121] width 132 height 14
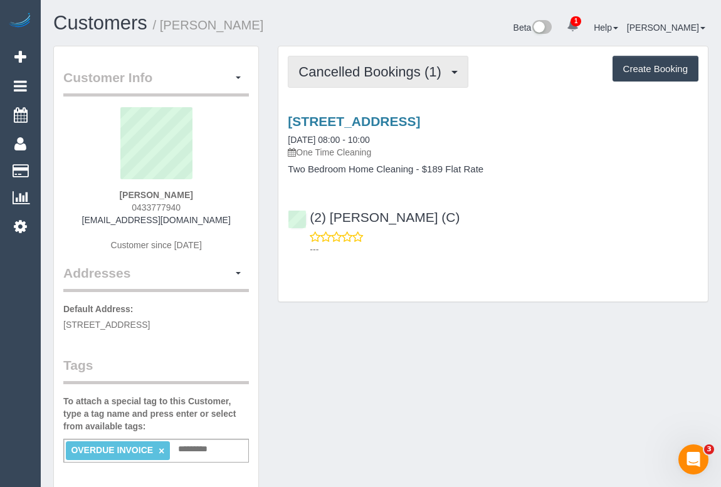
click at [389, 71] on span "Cancelled Bookings (1)" at bounding box center [373, 72] width 149 height 16
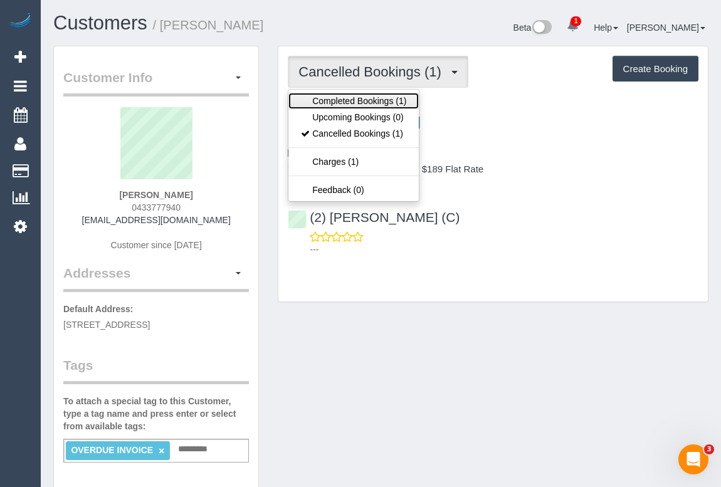
click at [378, 102] on link "Completed Bookings (1)" at bounding box center [353, 101] width 130 height 16
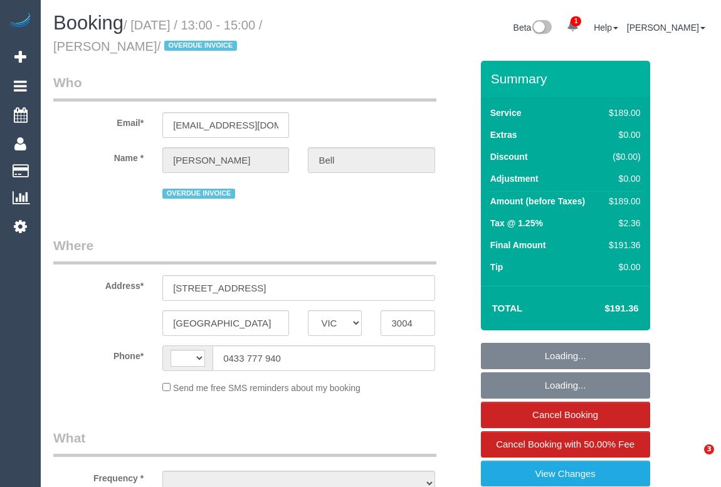
select select "VIC"
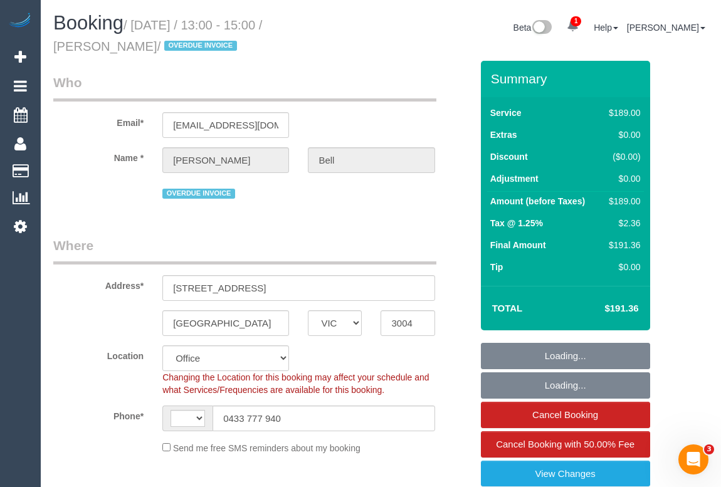
select select "string:AU"
select select "object:720"
select select "number:28"
select select "number:14"
select select "number:18"
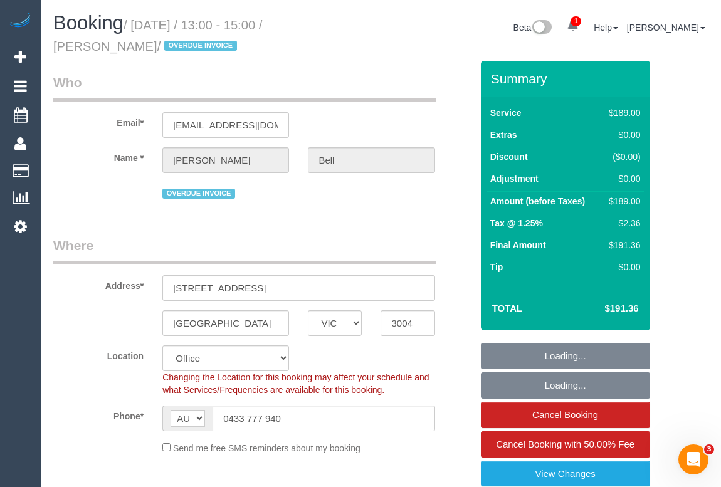
select select "number:24"
select select "number:13"
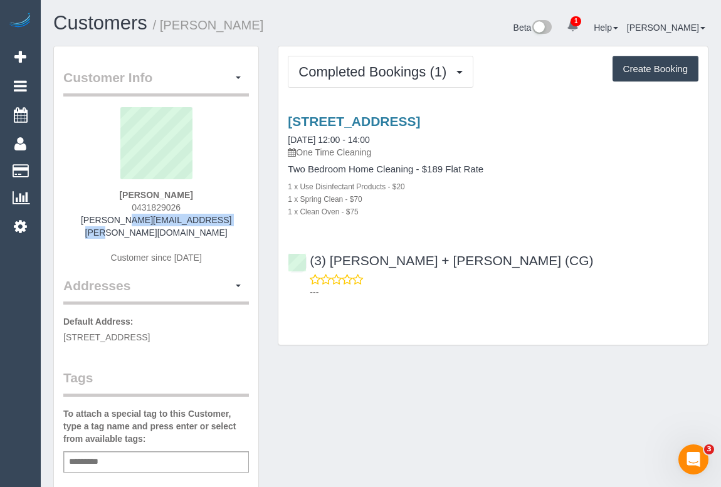
drag, startPoint x: 88, startPoint y: 219, endPoint x: 236, endPoint y: 219, distance: 148.6
click at [236, 219] on div "[PERSON_NAME] 0431829026 [PERSON_NAME][EMAIL_ADDRESS][PERSON_NAME][DOMAIN_NAME]…" at bounding box center [156, 191] width 186 height 169
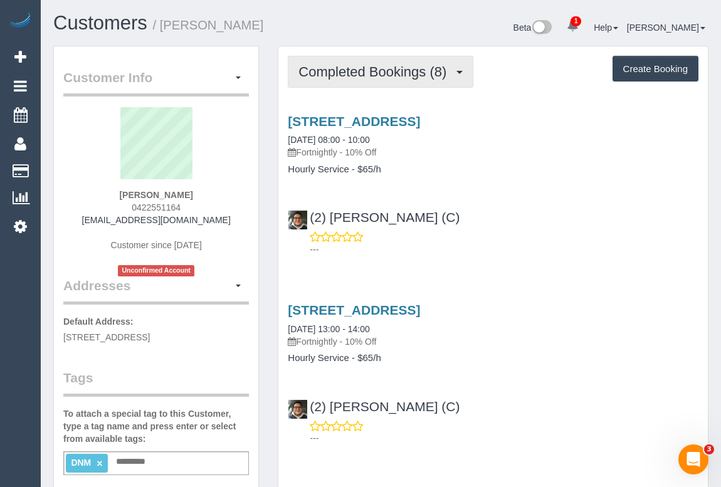
click at [383, 73] on span "Completed Bookings (8)" at bounding box center [376, 72] width 154 height 16
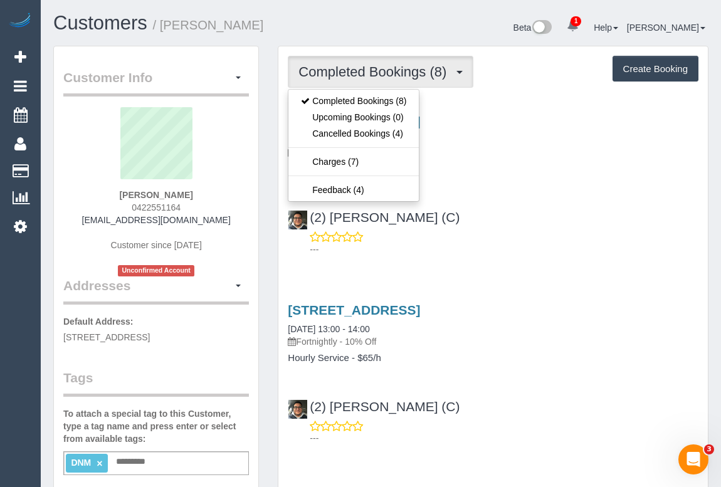
click at [521, 176] on div "[STREET_ADDRESS] [DATE] 08:00 - 10:00 Fortnightly - 10% Off Hourly Service - $6…" at bounding box center [493, 182] width 430 height 158
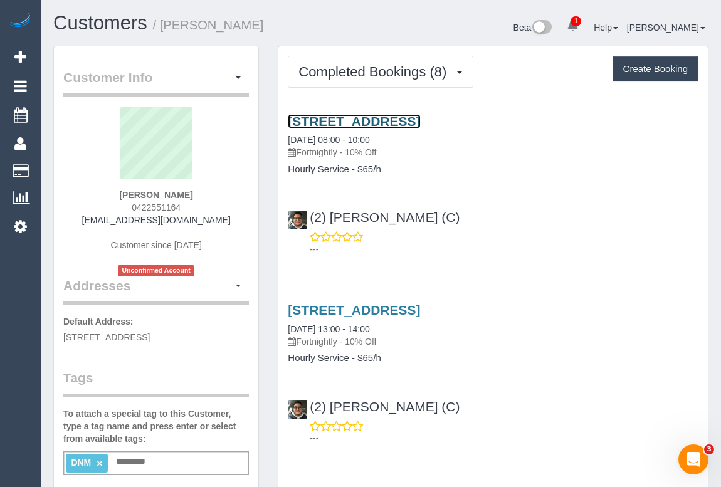
click at [420, 118] on link "1a Garden Street, Hawthorn East, VIC 3123" at bounding box center [354, 121] width 132 height 14
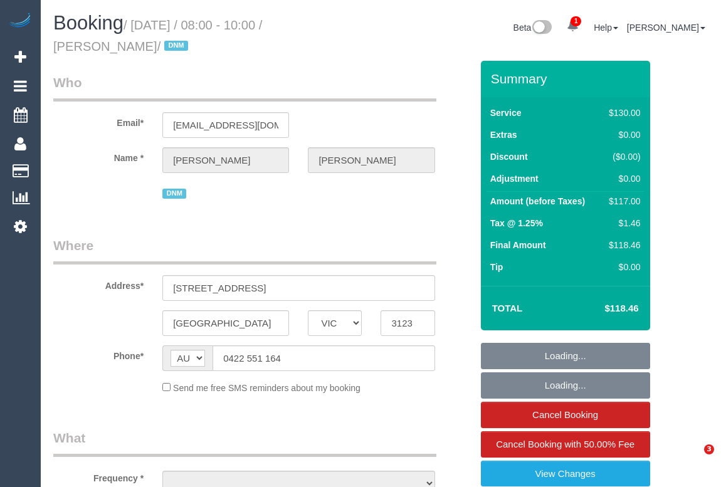
select select "VIC"
select select "number:27"
select select "number:14"
select select "number:19"
select select "number:36"
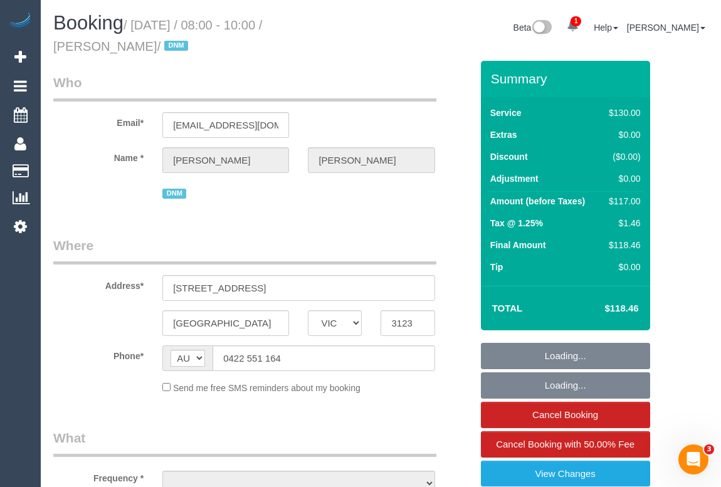
select select "number:35"
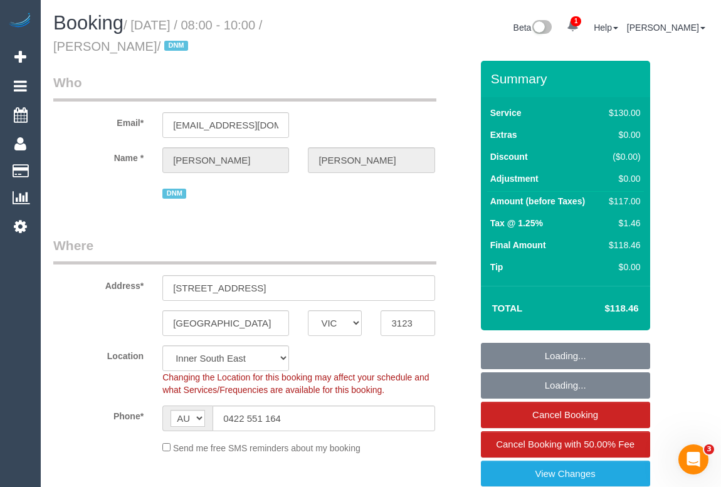
select select "object:1490"
select select "string:stripe-pm_1PIOsi2GScqysDRVYoH7cPSr"
select select "spot1"
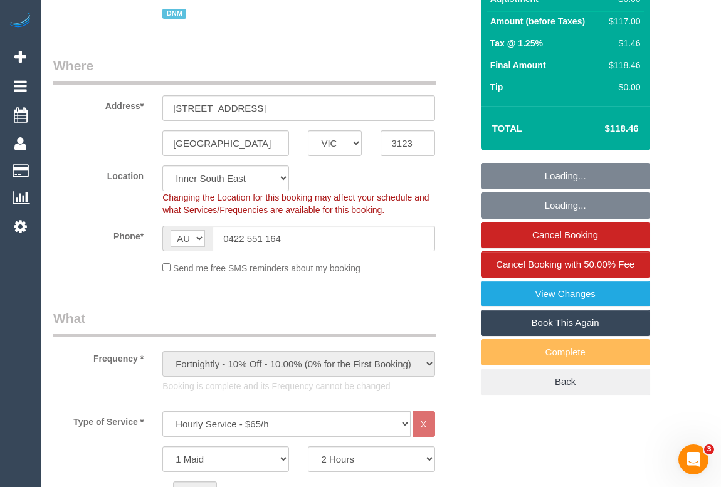
scroll to position [228, 0]
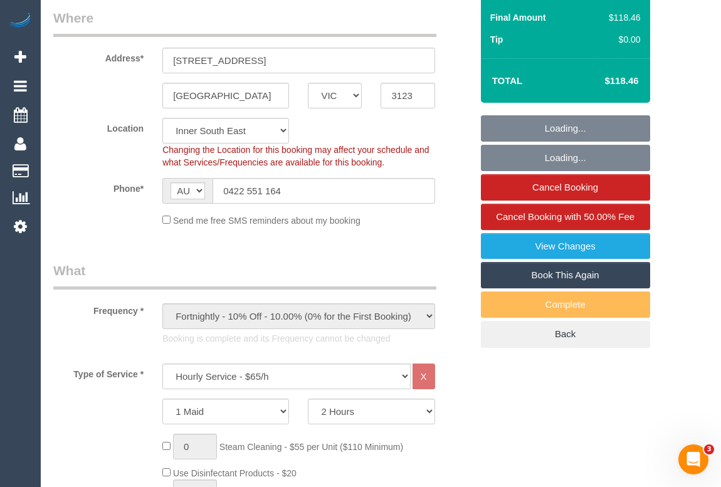
click at [547, 270] on link "Book This Again" at bounding box center [565, 275] width 169 height 26
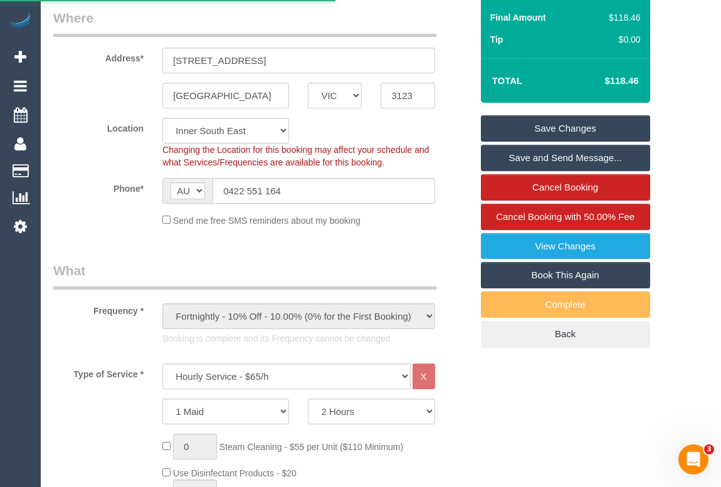
select select "VIC"
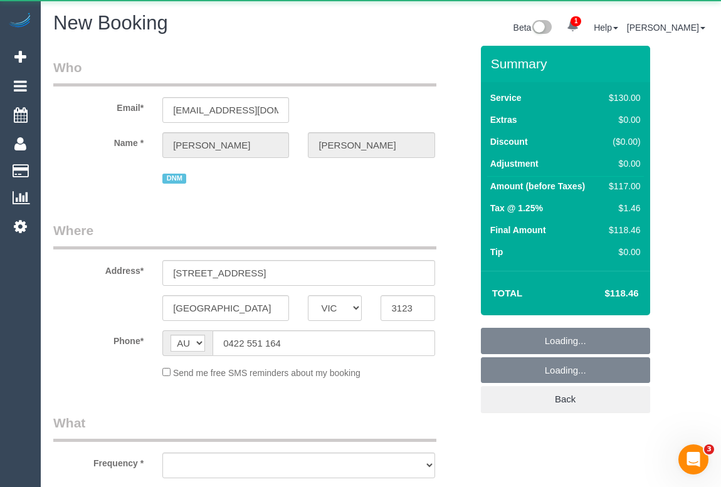
select select "object:2434"
select select "number:27"
select select "number:14"
select select "number:19"
select select "number:36"
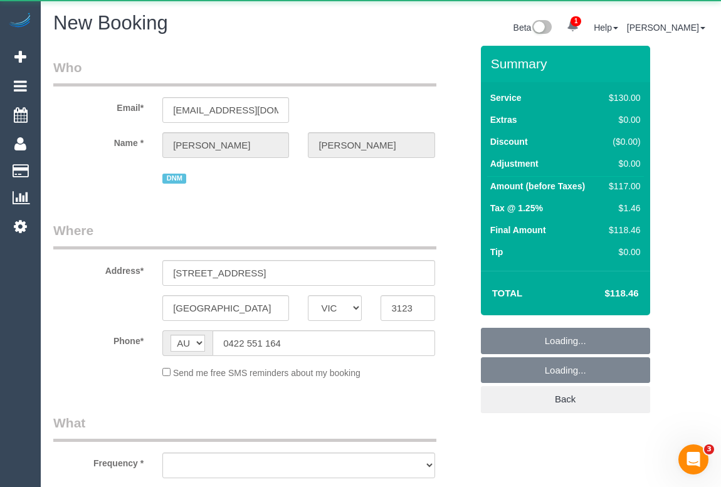
select select "number:35"
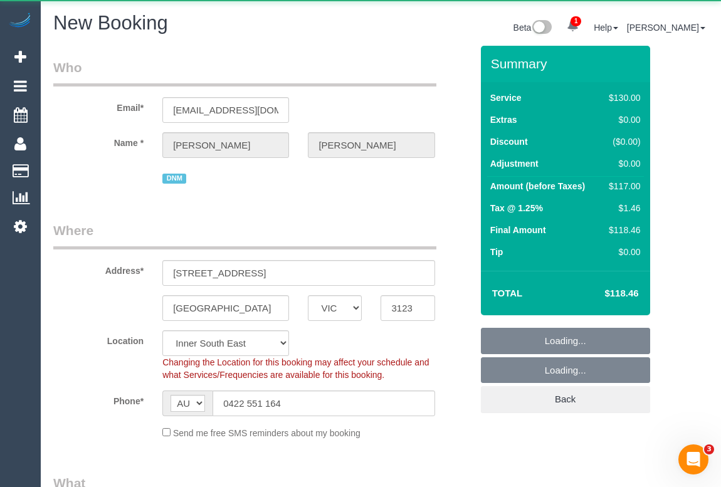
select select "string:stripe-pm_1PIOsi2GScqysDRVYoH7cPSr"
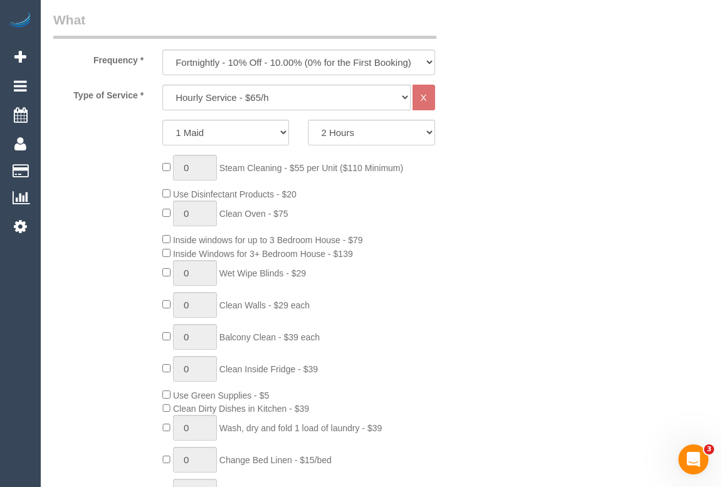
scroll to position [399, 0]
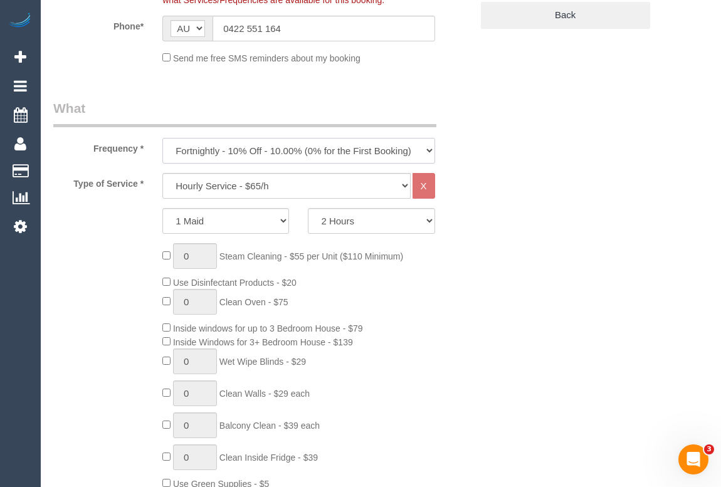
click at [430, 150] on select "One Time Cleaning Weekly - 10% Off - 10.00% (0% for the First Booking) Fortnigh…" at bounding box center [298, 151] width 272 height 26
select select "object:3219"
click at [162, 138] on select "One Time Cleaning Weekly - 10% Off - 10.00% (0% for the First Booking) Fortnigh…" at bounding box center [298, 151] width 272 height 26
click at [480, 325] on div "0 Steam Cleaning - $55 per Unit ($110 Minimum) Use Disinfectant Products - $20 …" at bounding box center [316, 428] width 327 height 370
click at [405, 183] on select "Hourly Service - $70/h Hourly Service - $65/h Hourly Service - $60/h Hourly Ser…" at bounding box center [286, 186] width 248 height 26
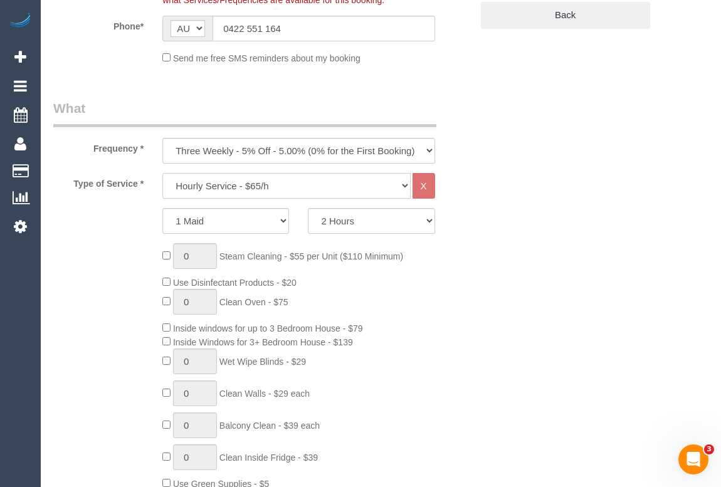
select select "209"
click at [162, 173] on select "Hourly Service - $70/h Hourly Service - $65/h Hourly Service - $60/h Hourly Ser…" at bounding box center [286, 186] width 248 height 26
click at [430, 216] on select "2 Hours 2.5 Hours 3 Hours 3.5 Hours 4 Hours 4.5 Hours 5 Hours 5.5 Hours 6 Hours…" at bounding box center [371, 221] width 127 height 26
select select "180"
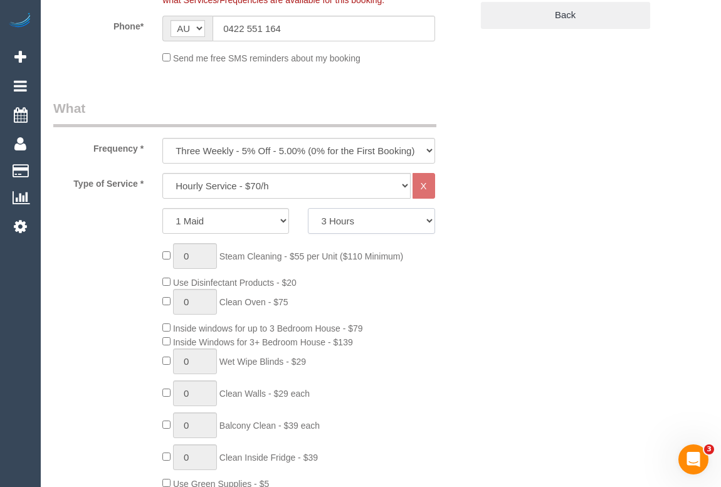
click at [308, 208] on select "2 Hours 2.5 Hours 3 Hours 3.5 Hours 4 Hours 4.5 Hours 5 Hours 5.5 Hours 6 Hours…" at bounding box center [371, 221] width 127 height 26
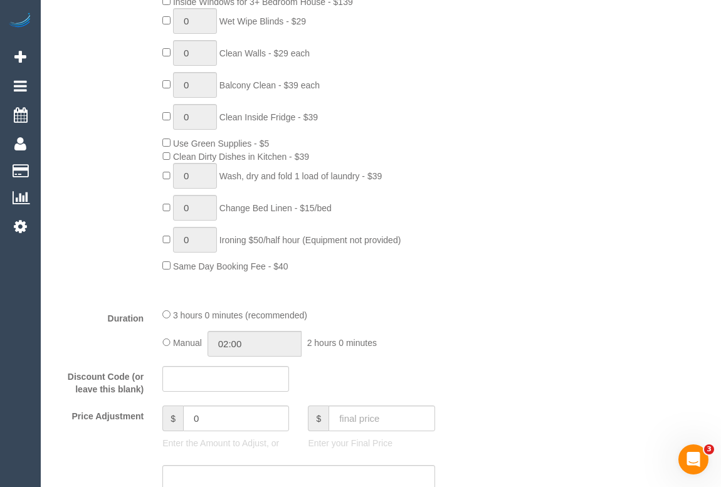
scroll to position [741, 0]
click at [451, 347] on div "Duration 3 hours 0 minutes (recommended) Manual 02:00 2 hours 0 minutes" at bounding box center [262, 331] width 437 height 49
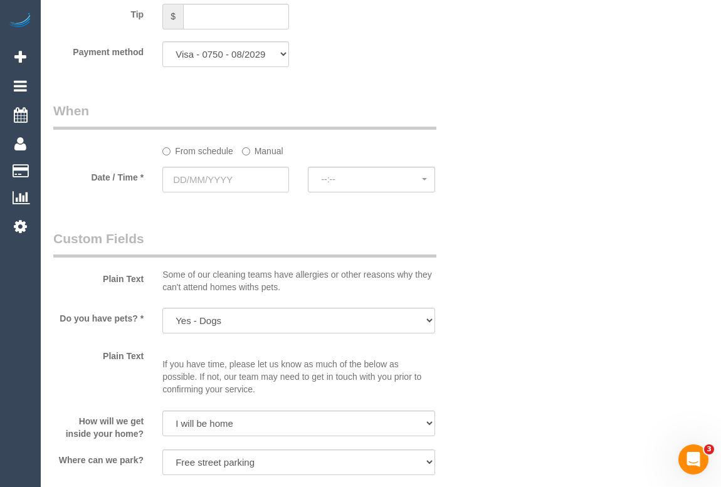
scroll to position [1311, 0]
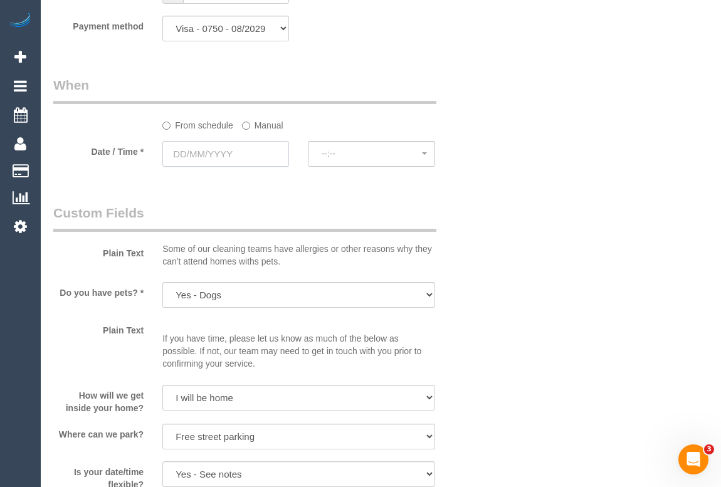
click at [207, 156] on input "text" at bounding box center [225, 154] width 127 height 26
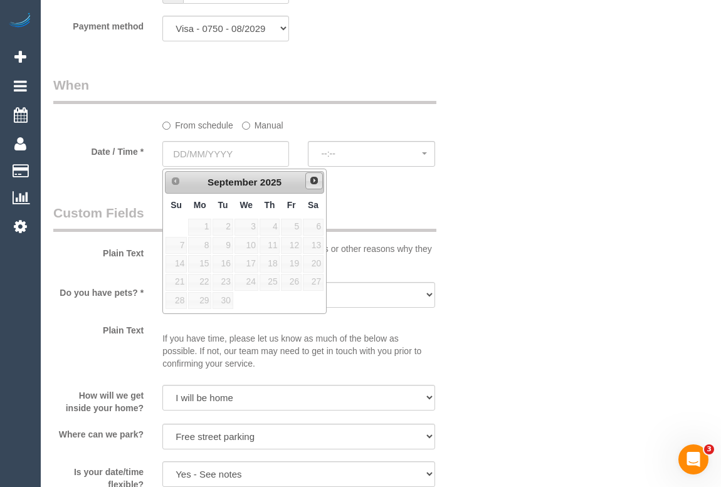
click at [314, 179] on span "Next" at bounding box center [314, 181] width 10 height 10
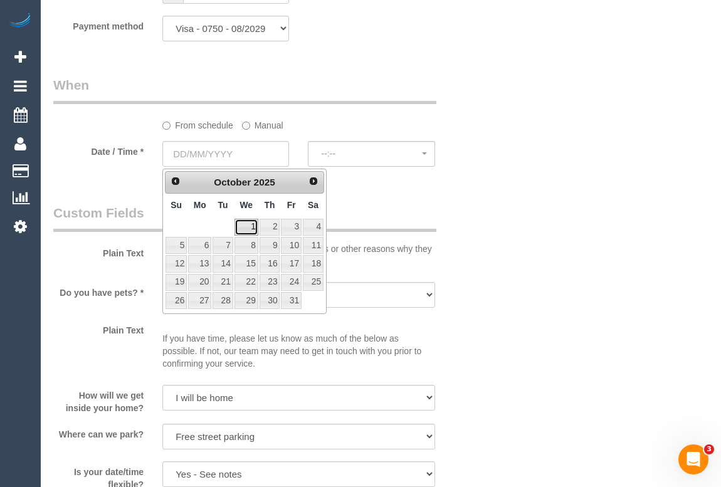
click at [250, 226] on link "1" at bounding box center [247, 227] width 24 height 17
type input "01/10/2025"
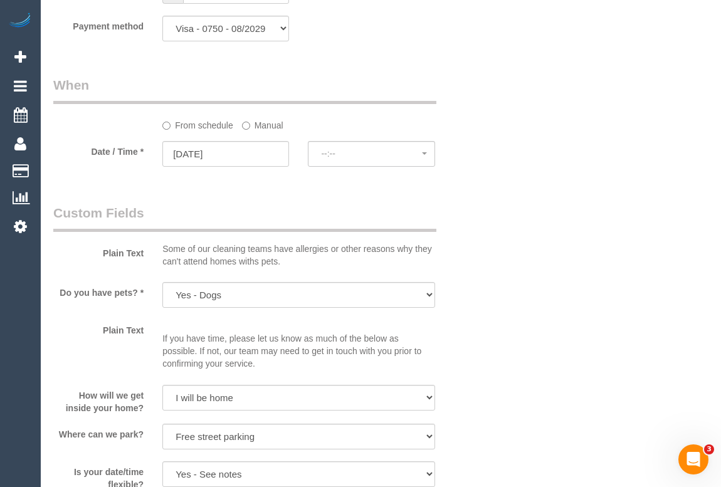
click at [469, 246] on div "Plain Text Some of our cleaning teams have allergies or other reasons why they …" at bounding box center [262, 239] width 437 height 70
select select "spot11"
click at [337, 156] on span "No spots available" at bounding box center [371, 154] width 100 height 10
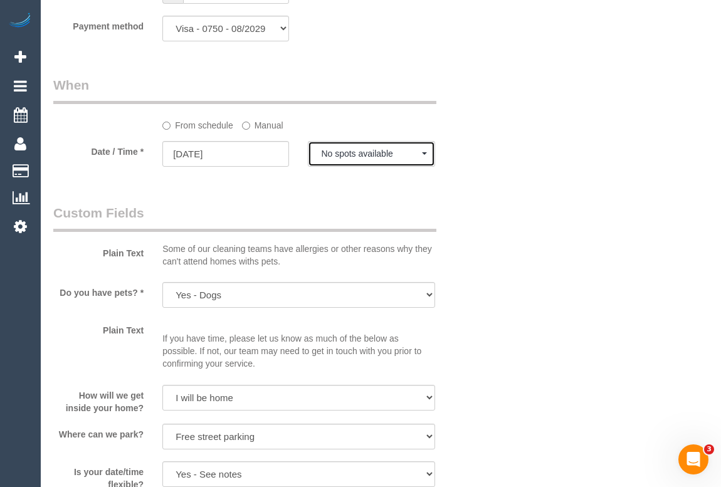
click at [428, 154] on button "No spots available" at bounding box center [371, 154] width 127 height 26
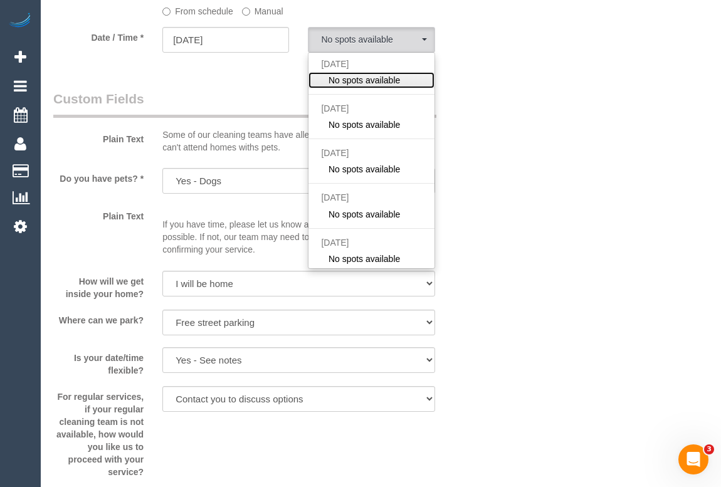
scroll to position [1197, 0]
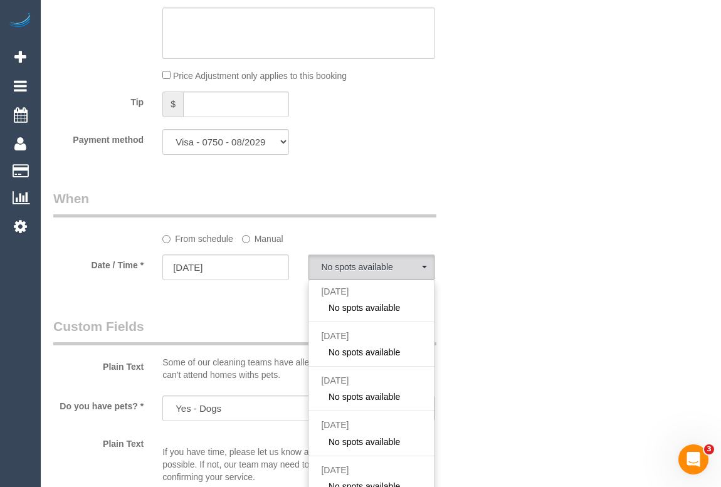
click at [225, 287] on fieldset "When From schedule Manual Date / Time * 01/10/2025 No spots available Wed Octob…" at bounding box center [262, 240] width 418 height 103
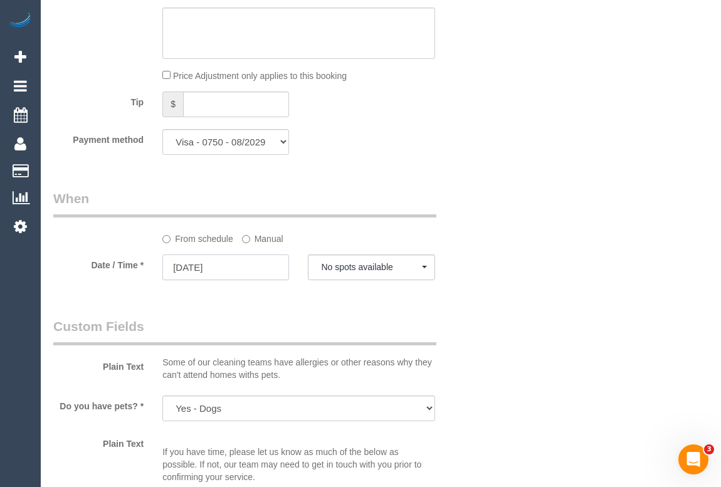
click at [211, 265] on input "01/10/2025" at bounding box center [225, 268] width 127 height 26
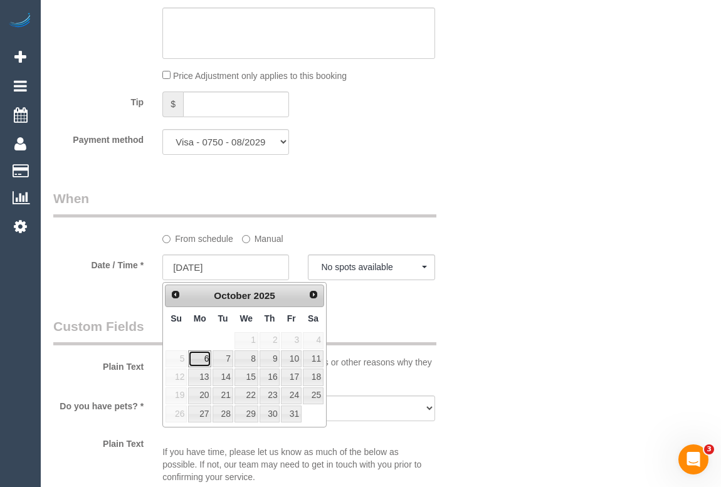
click at [207, 359] on link "6" at bounding box center [199, 359] width 23 height 17
type input "06/10/2025"
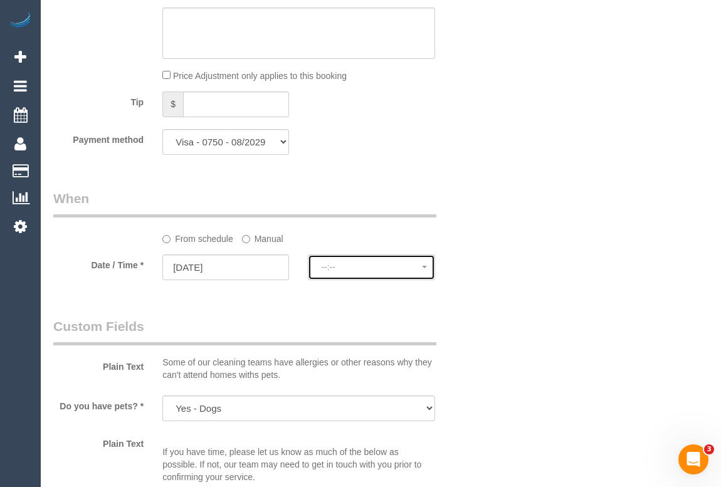
click at [350, 262] on button "--:--" at bounding box center [371, 268] width 127 height 26
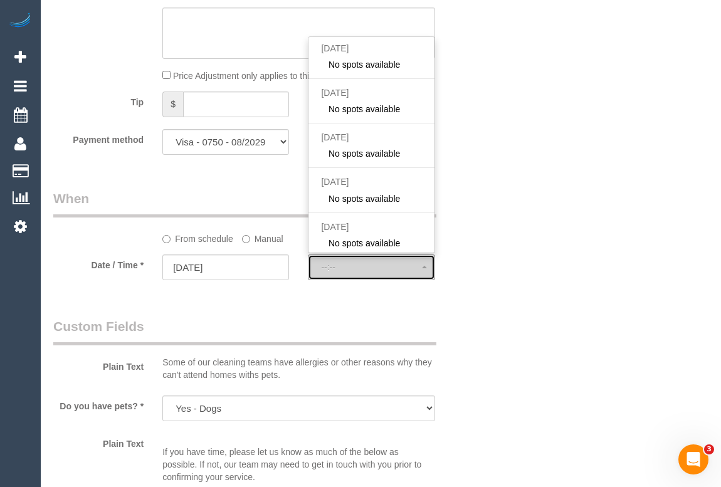
select select "spot16"
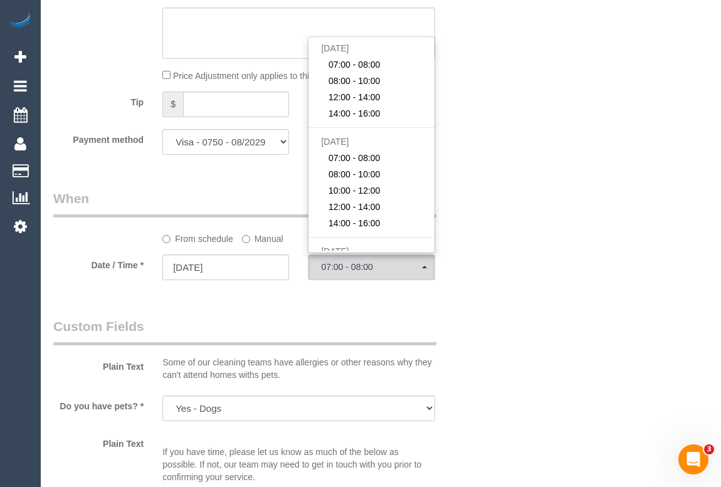
click at [599, 297] on div "Who Email* troyneeson@outlook.com Name * Troy Neeson DNM Where Address* 1a Gard…" at bounding box center [380, 103] width 655 height 2508
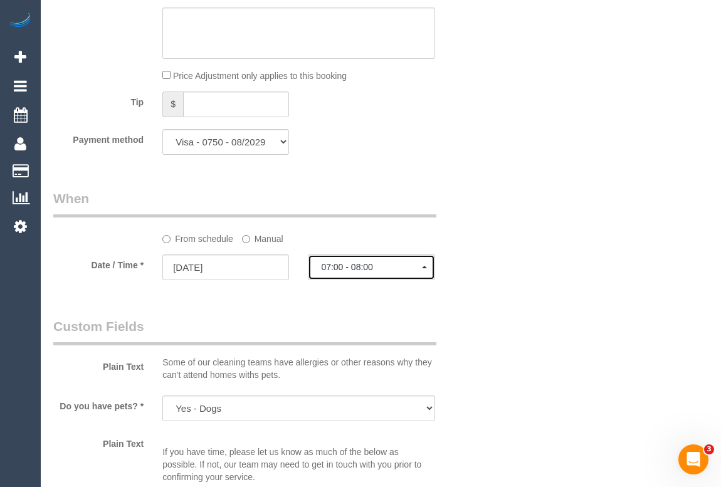
click at [336, 272] on span "07:00 - 08:00" at bounding box center [371, 267] width 100 height 10
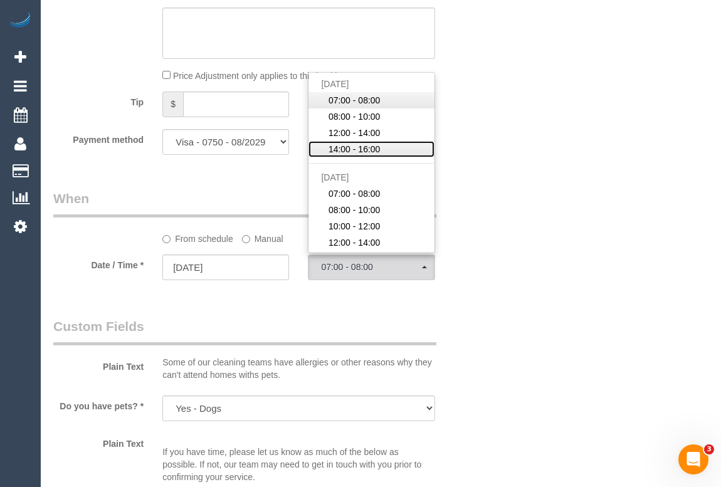
drag, startPoint x: 396, startPoint y: 149, endPoint x: 327, endPoint y: 107, distance: 81.3
click at [327, 107] on ul "Mon October 6th 07:00 - 08:00 08:00 - 10:00 12:00 - 14:00 14:00 - 16:00 Tue Oct…" at bounding box center [371, 163] width 125 height 175
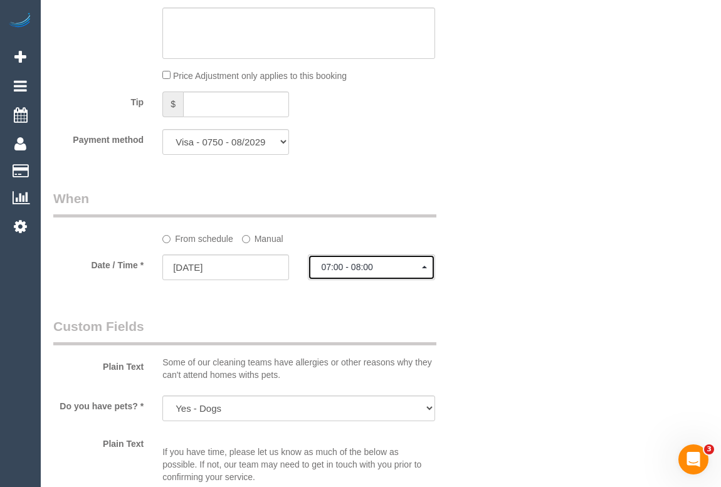
click at [393, 267] on span "07:00 - 08:00" at bounding box center [371, 267] width 100 height 10
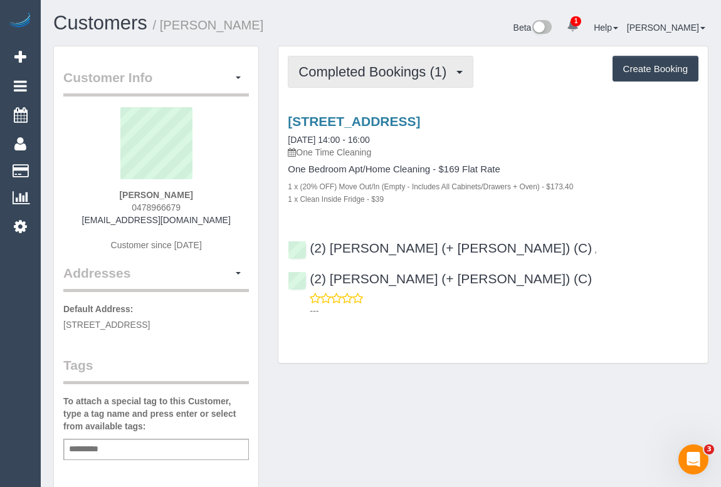
click at [388, 75] on span "Completed Bookings (1)" at bounding box center [376, 72] width 154 height 16
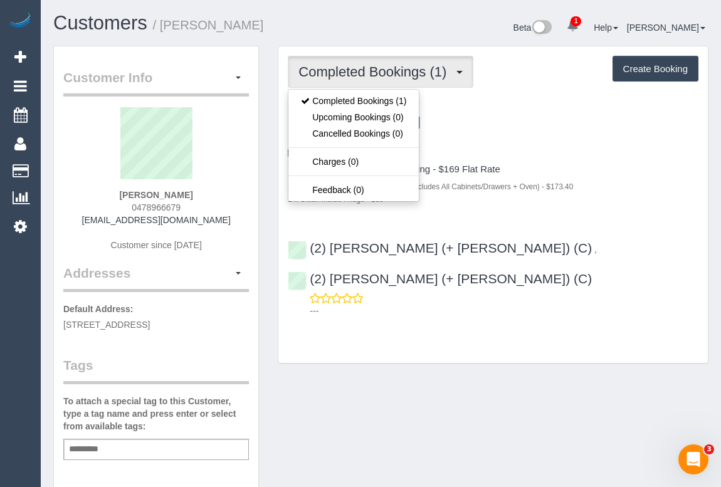
click at [627, 212] on div "[STREET_ADDRESS] [DATE] 14:00 - 16:00 One Time Cleaning One Bedroom Apt/Home Cl…" at bounding box center [493, 212] width 430 height 219
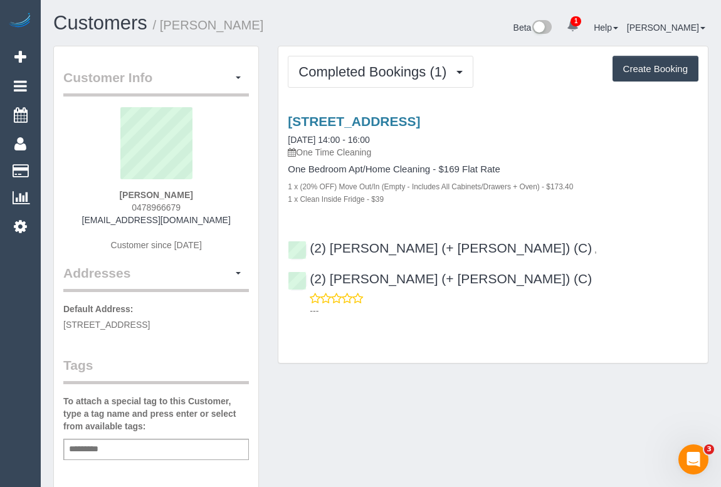
drag, startPoint x: 115, startPoint y: 189, endPoint x: 201, endPoint y: 188, distance: 86.5
click at [201, 188] on div "Natasha Allen 0478966679 natashaallenn@gmail.com Customer since 2025" at bounding box center [156, 185] width 186 height 157
copy strong "Natasha Allen"
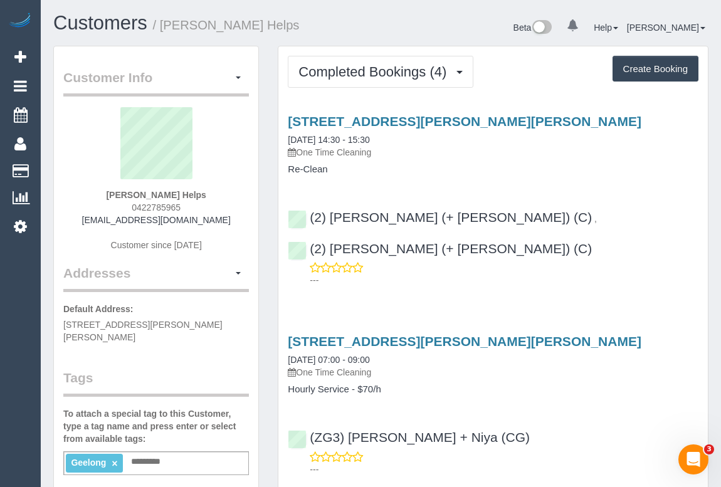
drag, startPoint x: 86, startPoint y: 213, endPoint x: 223, endPoint y: 216, distance: 137.4
click at [223, 216] on div "[PERSON_NAME] Helps 0422785965 [EMAIL_ADDRESS][DOMAIN_NAME] Customer since [DAT…" at bounding box center [156, 185] width 186 height 157
copy link "[EMAIL_ADDRESS][DOMAIN_NAME]"
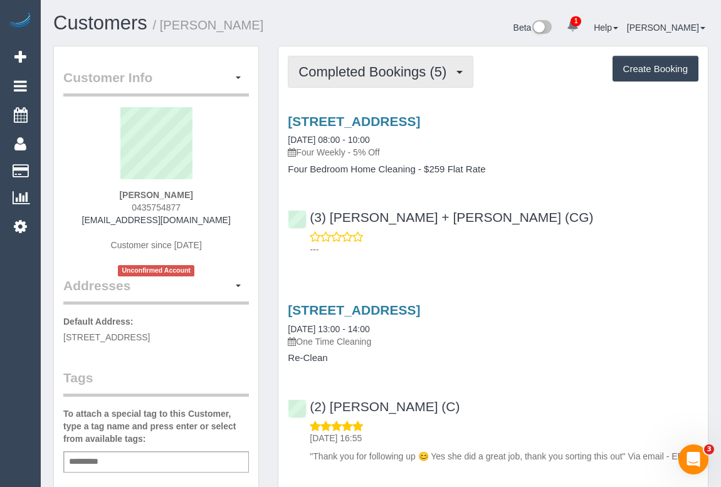
click at [385, 68] on span "Completed Bookings (5)" at bounding box center [376, 72] width 154 height 16
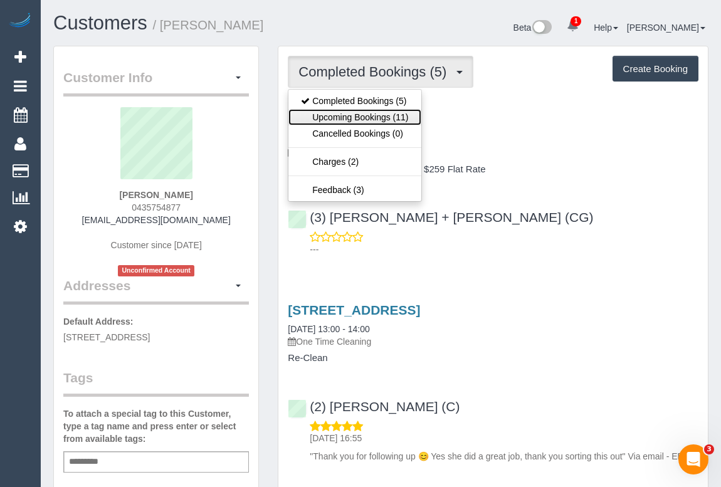
click at [366, 110] on link "Upcoming Bookings (11)" at bounding box center [354, 117] width 132 height 16
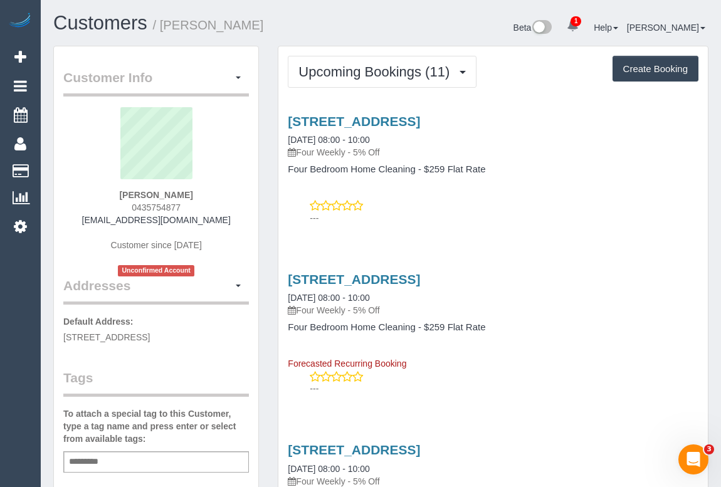
click at [508, 216] on p "---" at bounding box center [504, 218] width 389 height 13
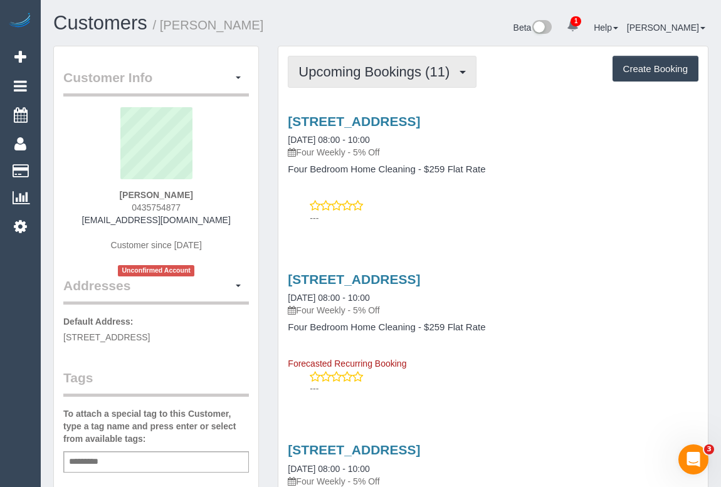
click at [399, 80] on button "Upcoming Bookings (11)" at bounding box center [382, 72] width 189 height 32
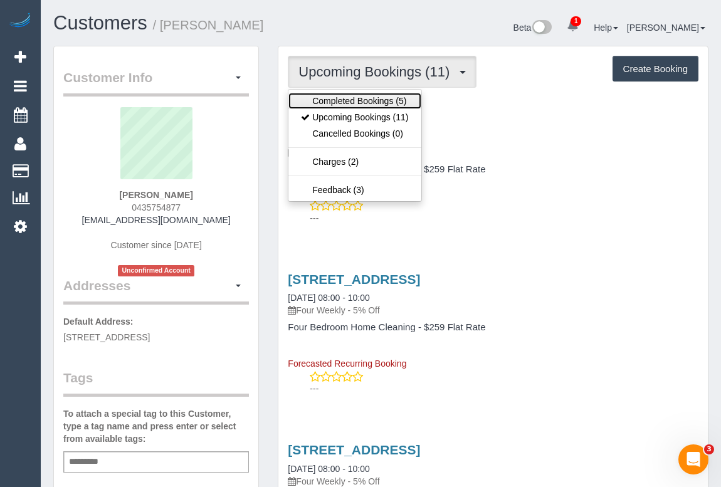
click at [362, 98] on link "Completed Bookings (5)" at bounding box center [354, 101] width 132 height 16
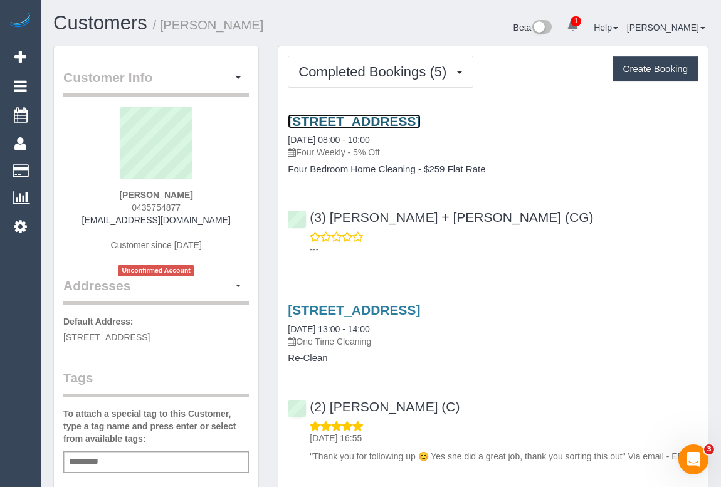
click at [416, 119] on link "[STREET_ADDRESS]" at bounding box center [354, 121] width 132 height 14
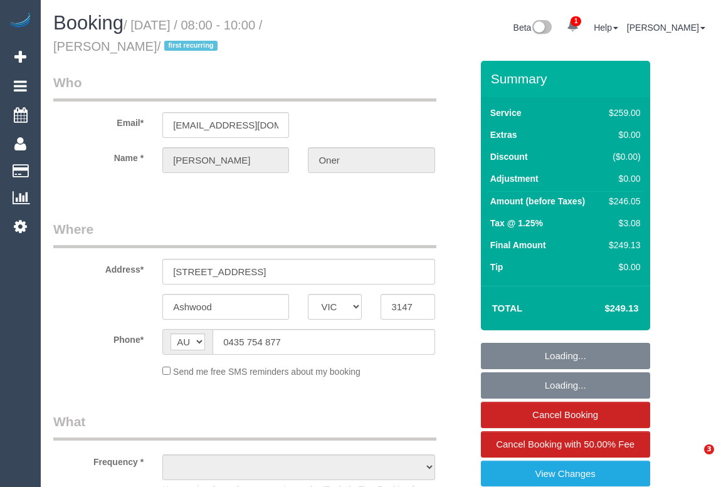
select select "VIC"
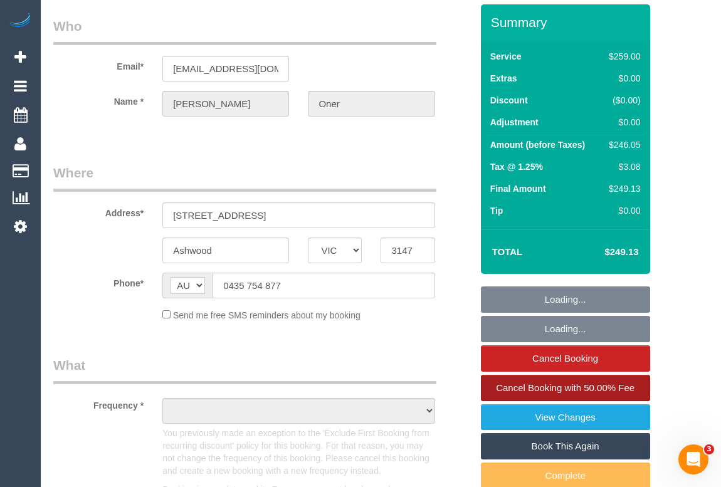
select select "string:stripe-pm_1S2Oh32GScqysDRVkYFx2ewF"
select select "number:27"
select select "number:14"
select select "number:19"
select select "number:24"
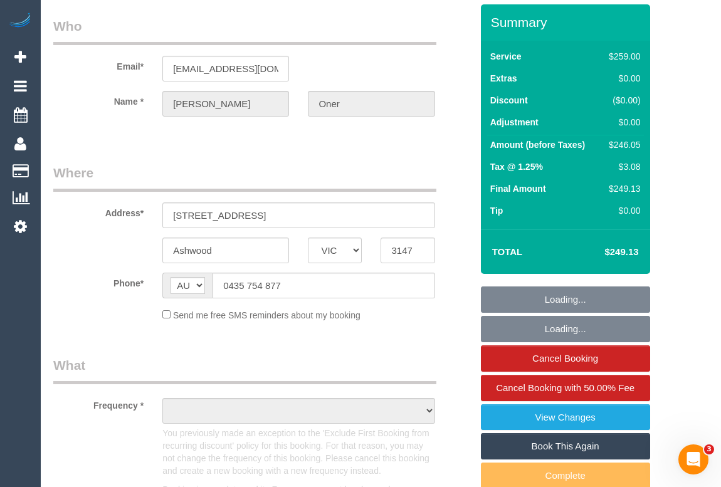
click at [558, 441] on link "Book This Again" at bounding box center [565, 446] width 169 height 26
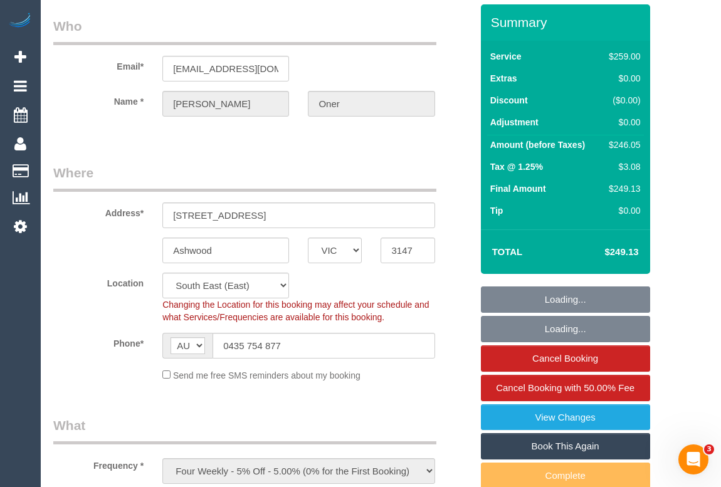
select select "object:1350"
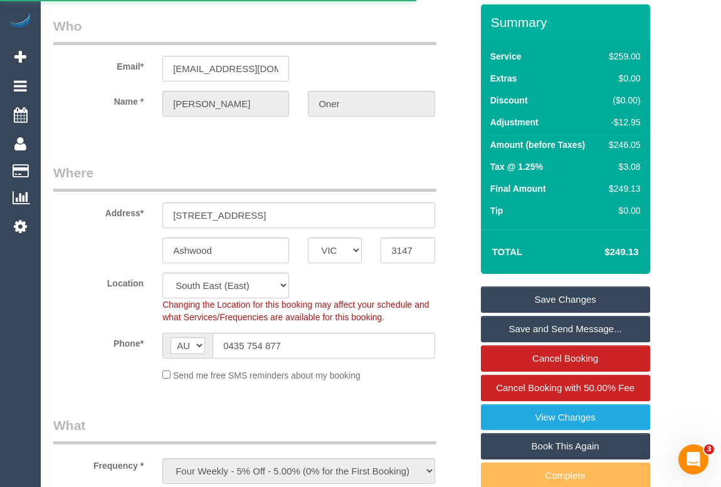
select select "VIC"
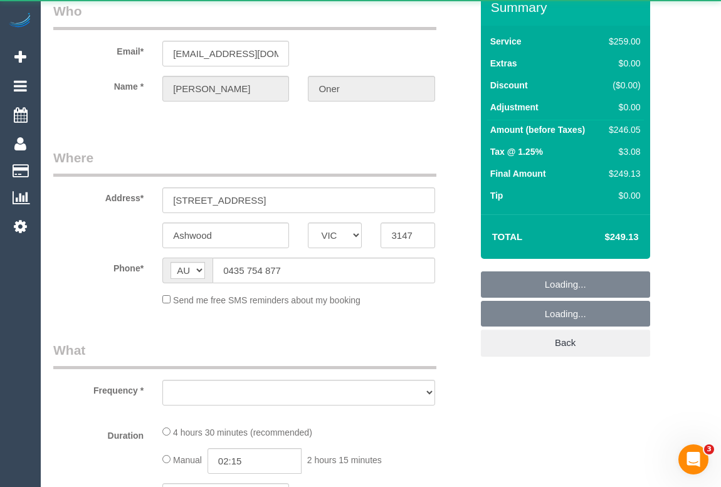
select select "object:2846"
select select "string:stripe-pm_1S2Oh32GScqysDRVkYFx2ewF"
select select "number:27"
select select "number:14"
select select "number:19"
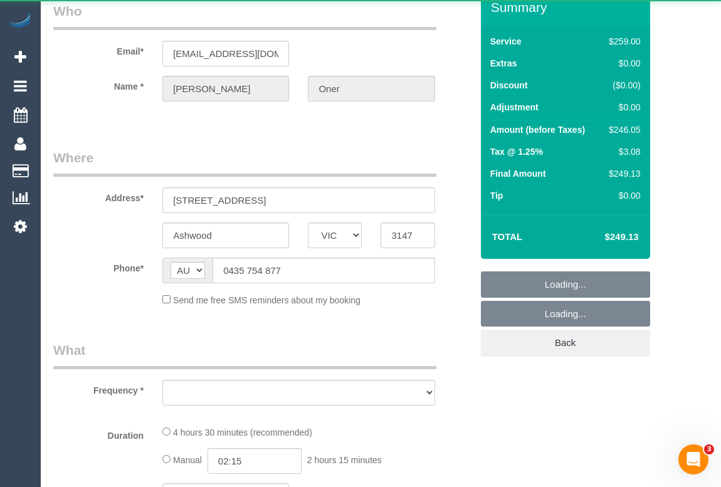
select select "number:24"
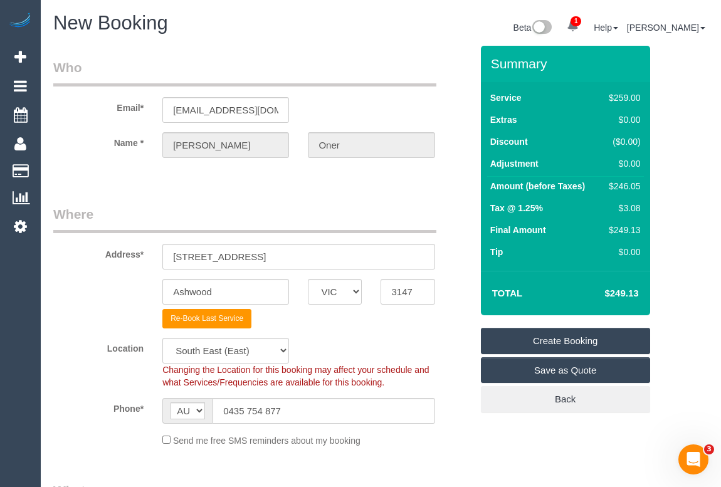
select select "object:2856"
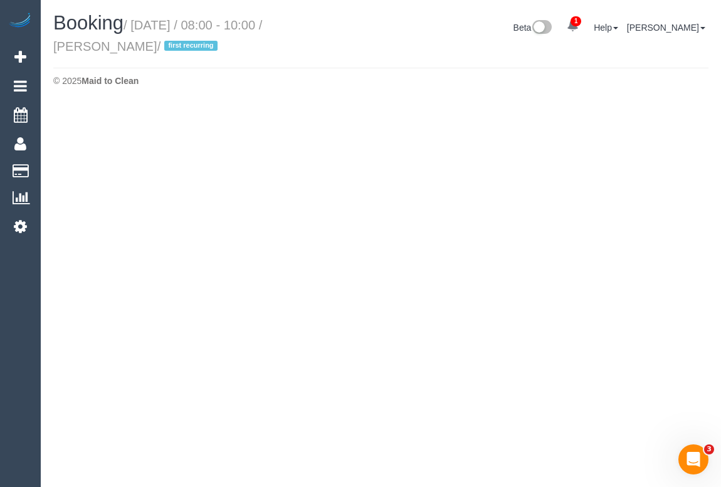
select select "VIC"
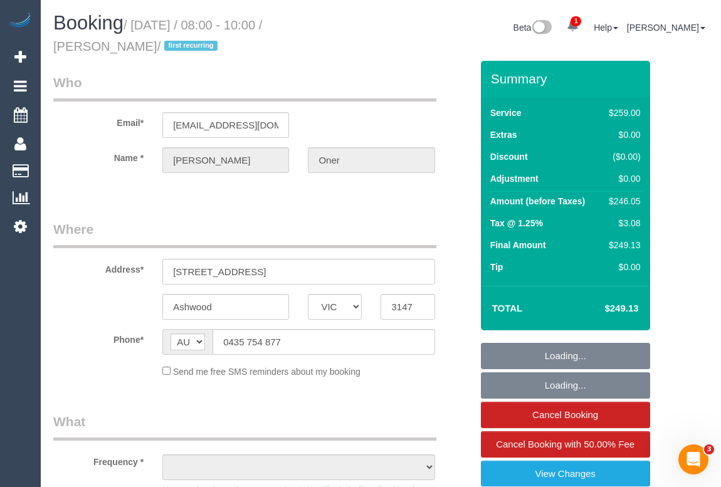
select select "object:3072"
select select "string:stripe-pm_1S2Oh32GScqysDRVkYFx2ewF"
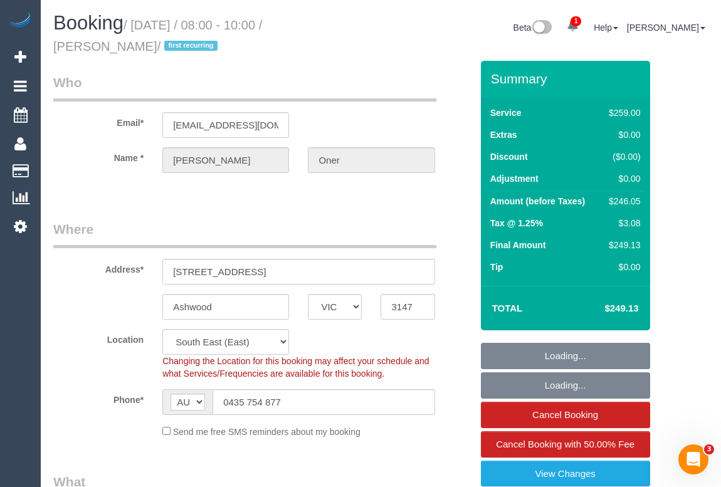
select select "object:3191"
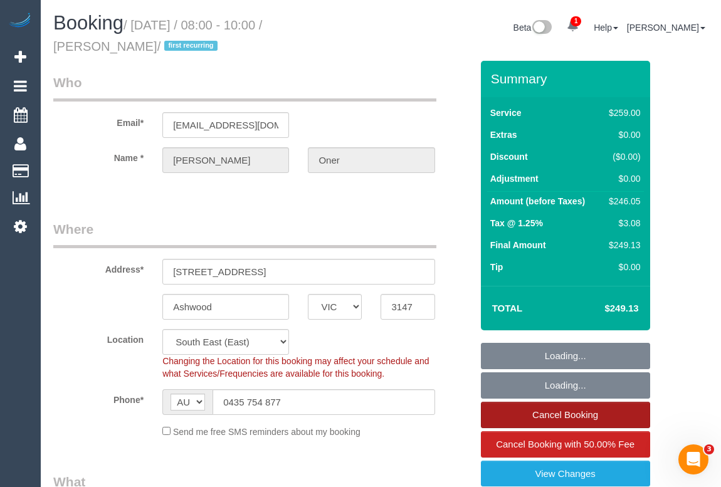
select select "number:27"
select select "number:14"
select select "number:19"
select select "number:24"
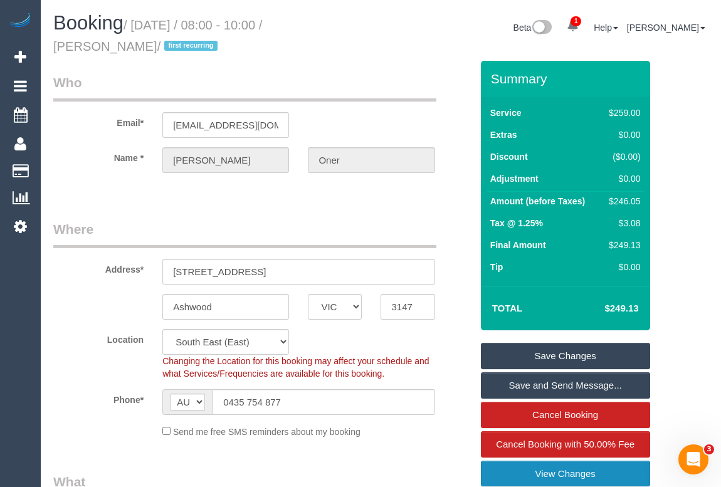
click at [558, 472] on link "View Changes" at bounding box center [565, 474] width 169 height 26
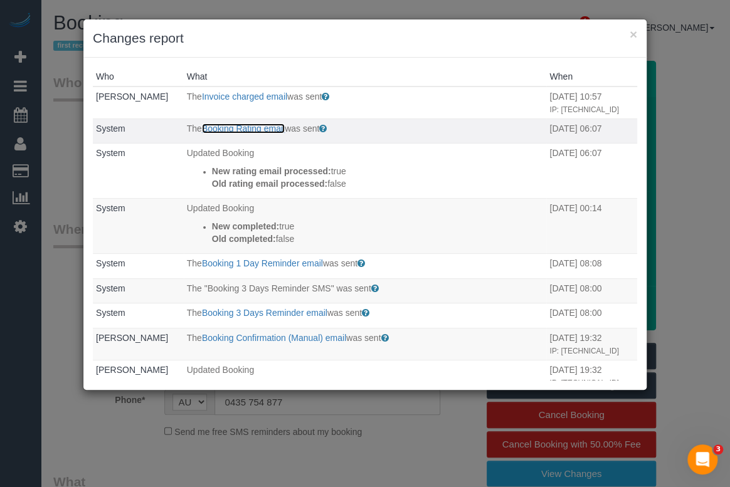
click at [230, 134] on link "Booking Rating email" at bounding box center [243, 129] width 83 height 10
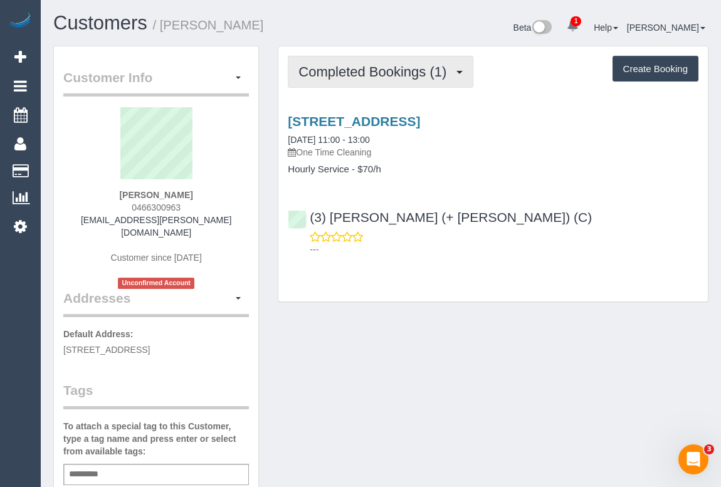
click at [339, 67] on span "Completed Bookings (1)" at bounding box center [376, 72] width 154 height 16
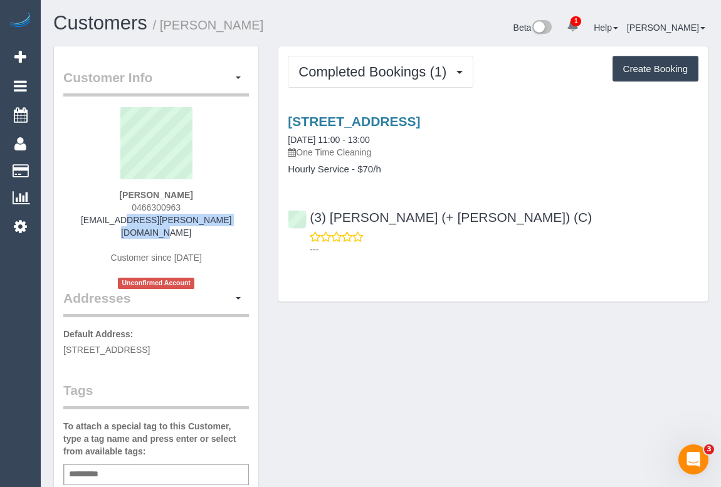
drag, startPoint x: 83, startPoint y: 219, endPoint x: 220, endPoint y: 221, distance: 137.4
click at [220, 221] on div "[PERSON_NAME] 0466300963 [EMAIL_ADDRESS][PERSON_NAME][DOMAIN_NAME] Customer sin…" at bounding box center [156, 198] width 186 height 182
copy link "[EMAIL_ADDRESS][PERSON_NAME][DOMAIN_NAME]"
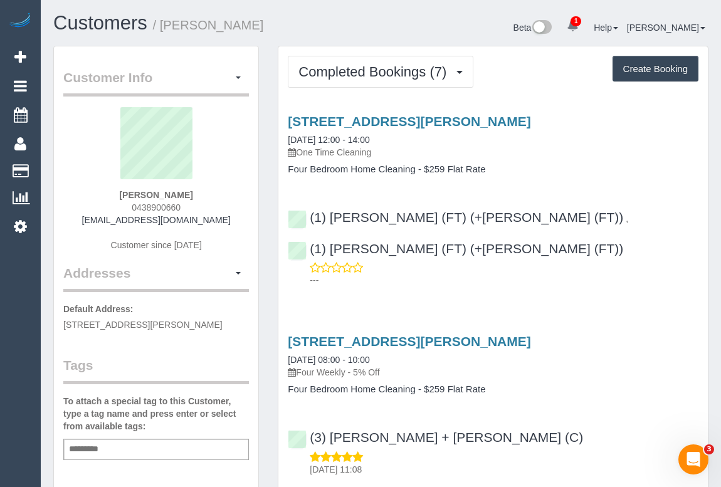
drag, startPoint x: 103, startPoint y: 218, endPoint x: 255, endPoint y: 224, distance: 151.9
copy div "sallypbrooks@gmail.com Customer since 2024 Addresses"
click at [223, 216] on div "Sally Brooks 0438900660 sallypbrooks@gmail.com Customer since 2024" at bounding box center [156, 185] width 186 height 157
drag, startPoint x: 211, startPoint y: 221, endPoint x: 73, endPoint y: 223, distance: 137.4
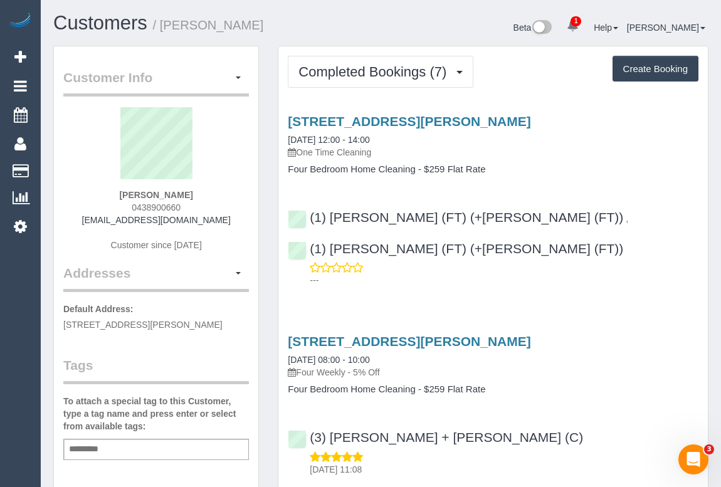
click at [73, 223] on div "Sally Brooks 0438900660 sallypbrooks@gmail.com Customer since 2024" at bounding box center [156, 185] width 186 height 157
copy link "sallypbrooks@gmail.com"
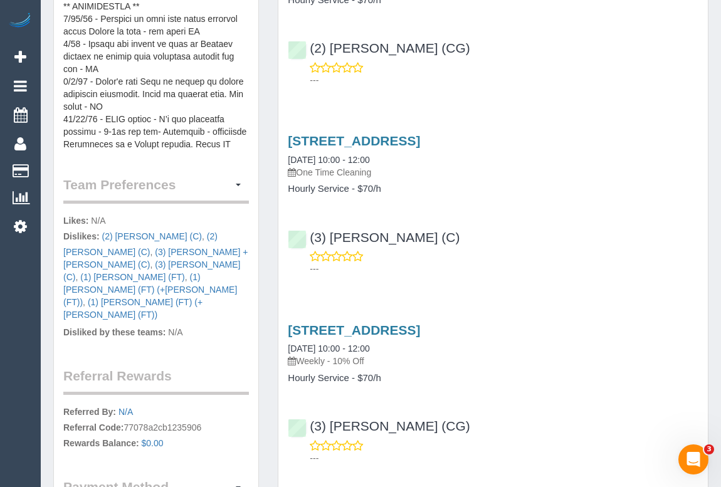
scroll to position [855, 0]
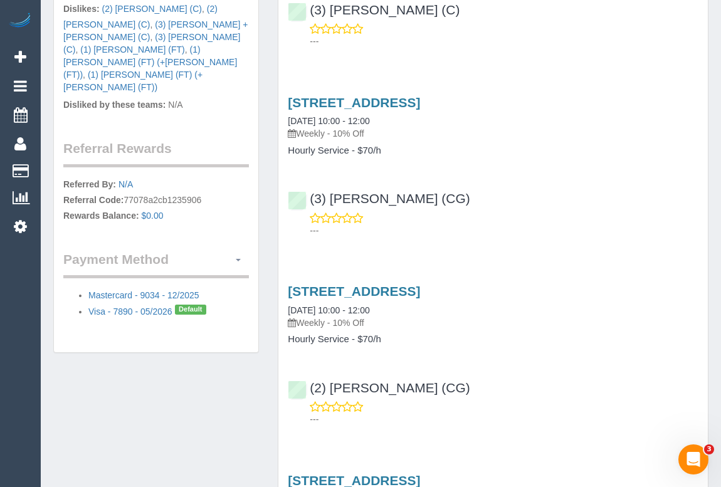
click at [239, 259] on span "button" at bounding box center [238, 260] width 5 height 3
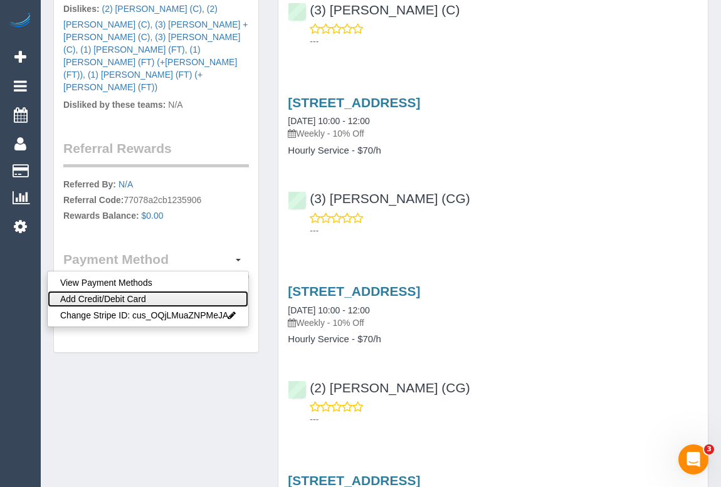
click at [135, 291] on link "Add Credit/Debit Card" at bounding box center [148, 299] width 201 height 16
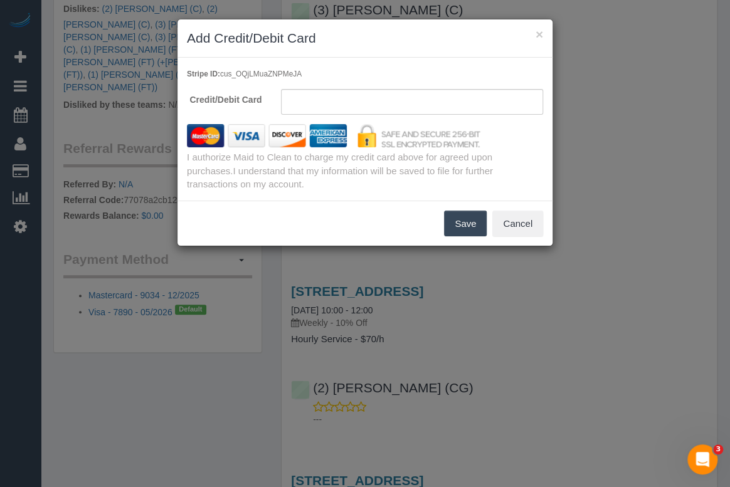
click at [468, 219] on button "Save" at bounding box center [465, 224] width 43 height 26
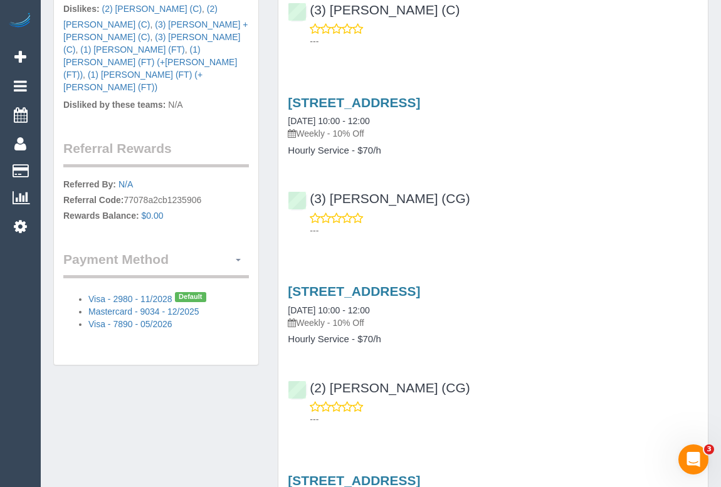
click at [237, 250] on button "button" at bounding box center [238, 259] width 21 height 19
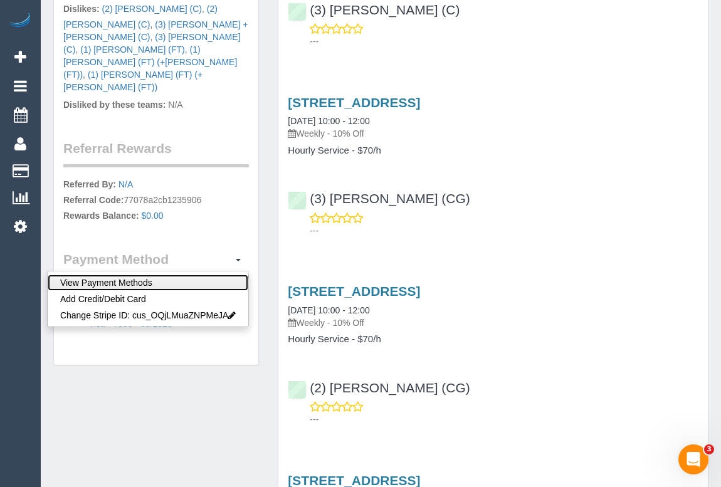
click at [139, 275] on link "View Payment Methods" at bounding box center [148, 283] width 201 height 16
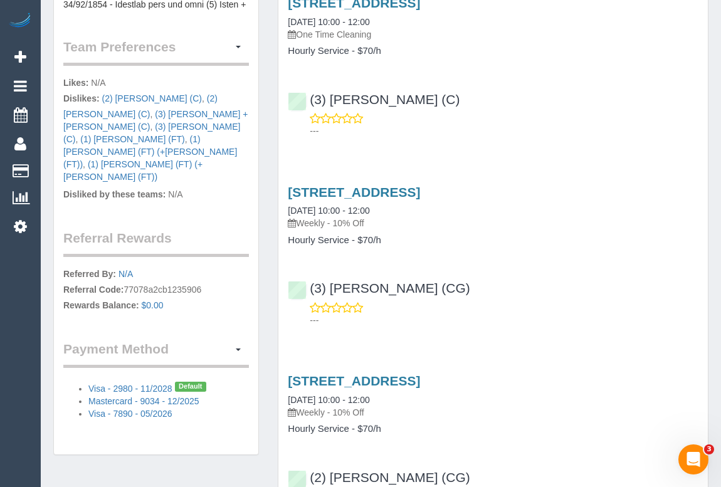
scroll to position [684, 0]
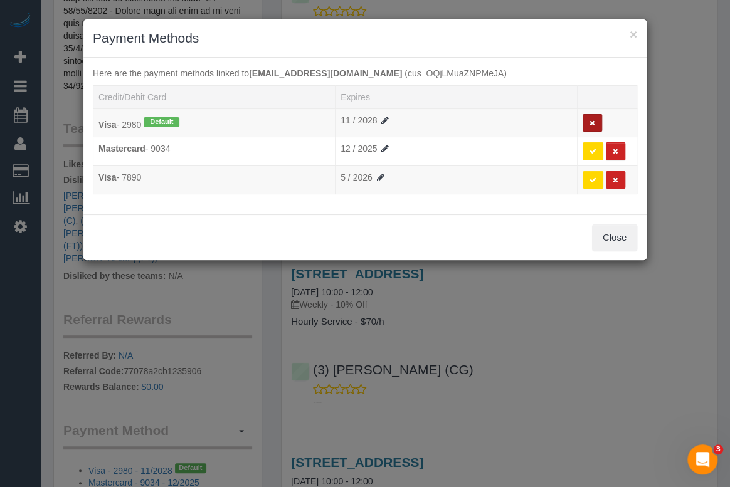
click at [595, 122] on icon at bounding box center [593, 123] width 6 height 7
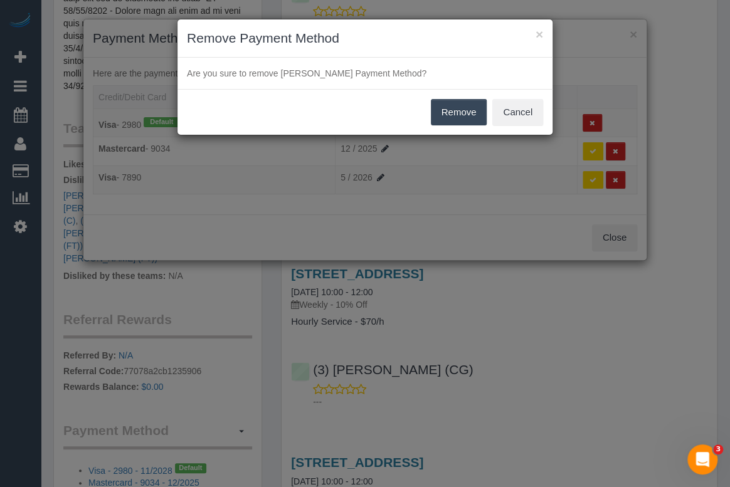
click at [458, 110] on button "Remove" at bounding box center [459, 112] width 56 height 26
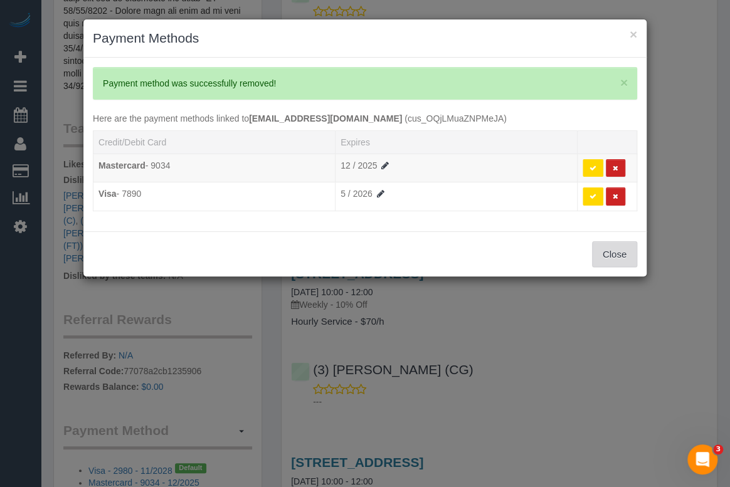
click at [607, 251] on button "Close" at bounding box center [614, 254] width 45 height 26
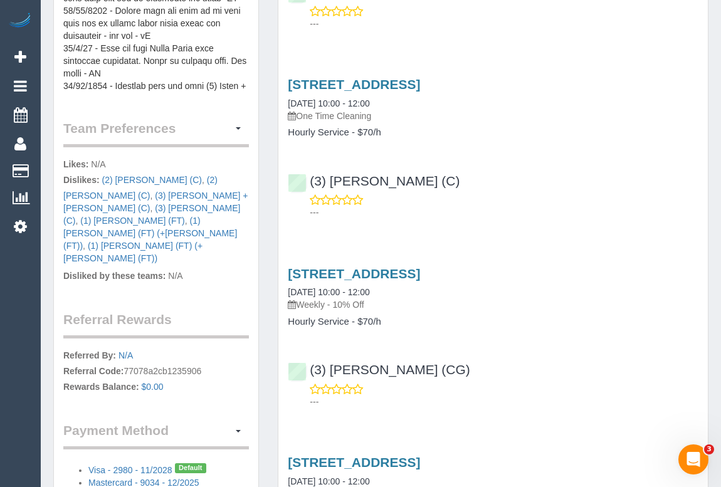
click at [562, 304] on div "3, Kuala Close, St. Albans, VIC 3021 22/08/2025 10:00 - 12:00 Weekly - 10% Off …" at bounding box center [493, 335] width 430 height 158
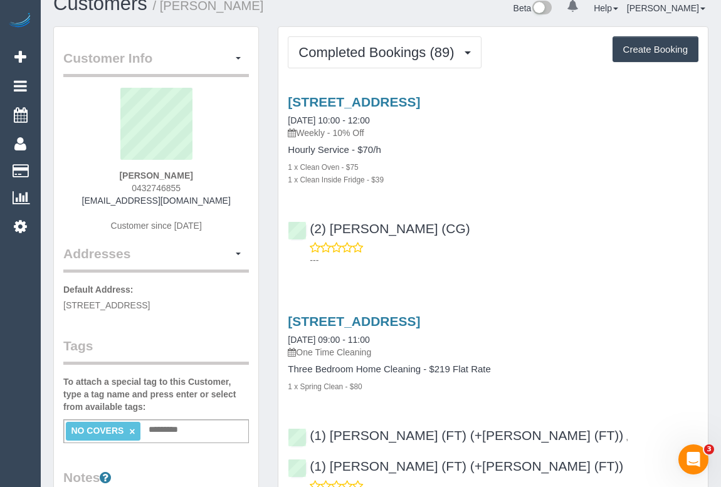
scroll to position [0, 0]
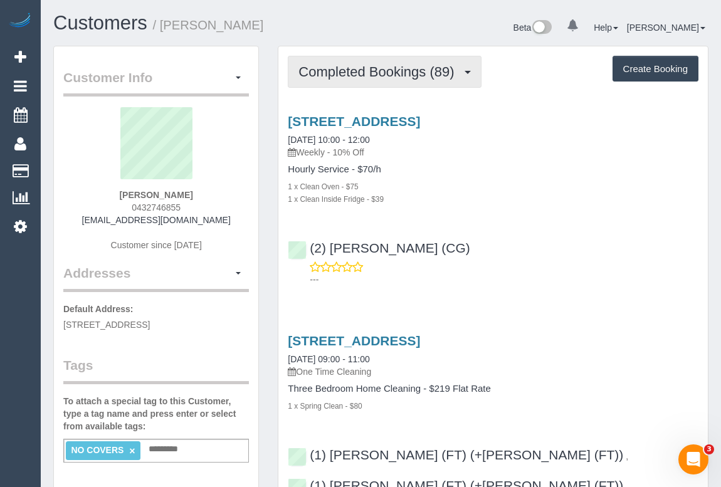
click at [379, 69] on span "Completed Bookings (89)" at bounding box center [380, 72] width 162 height 16
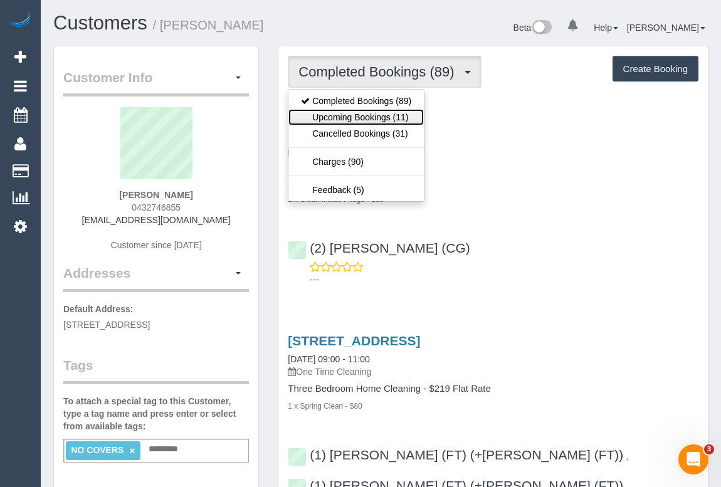
click at [342, 113] on link "Upcoming Bookings (11)" at bounding box center [355, 117] width 135 height 16
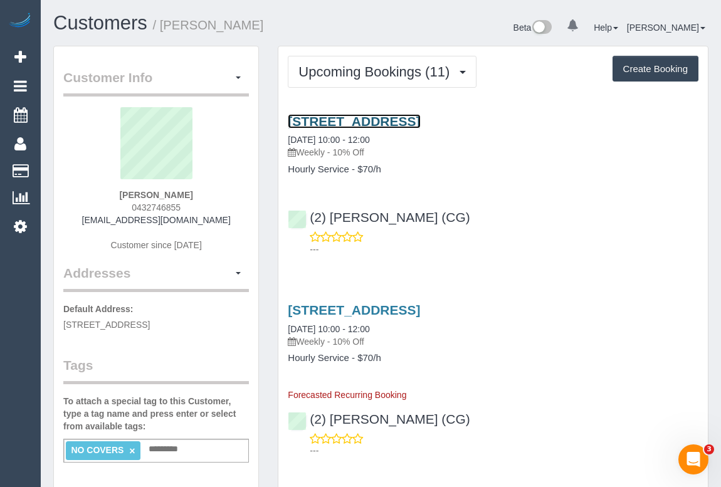
click at [420, 120] on link "3, Kuala Close, St. Albans, VIC 3021" at bounding box center [354, 121] width 132 height 14
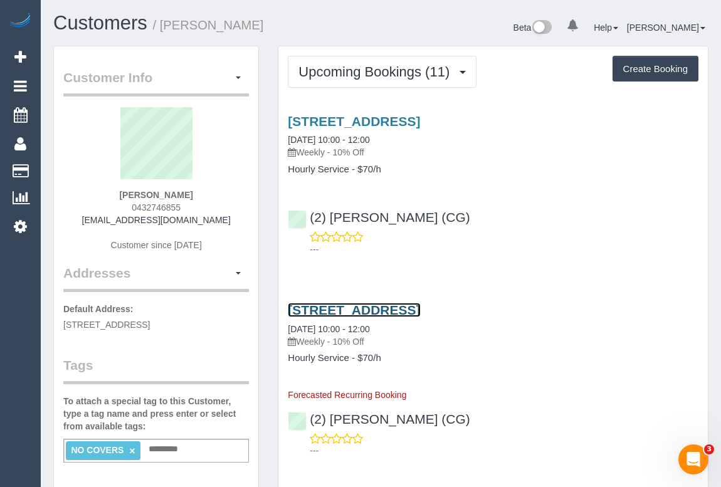
click at [373, 312] on link "3, Kuala Close, St. Albans, VIC 3021" at bounding box center [354, 310] width 132 height 14
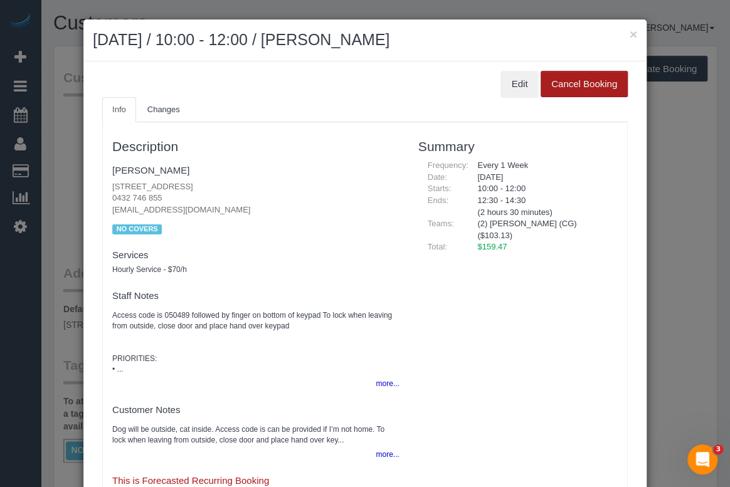
click at [563, 88] on button "Cancel Booking" at bounding box center [584, 84] width 87 height 26
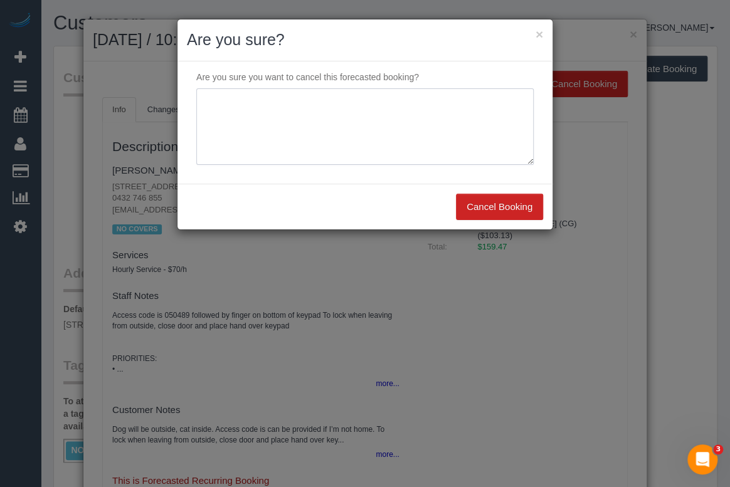
click at [248, 103] on textarea at bounding box center [364, 126] width 337 height 77
type textarea "Not needed- OM"
click at [492, 208] on button "Cancel Booking" at bounding box center [499, 207] width 87 height 26
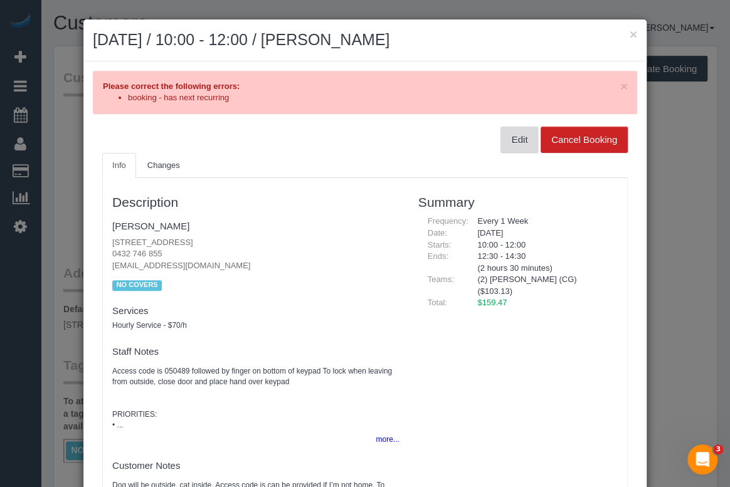
click at [504, 137] on button "Edit" at bounding box center [519, 140] width 38 height 26
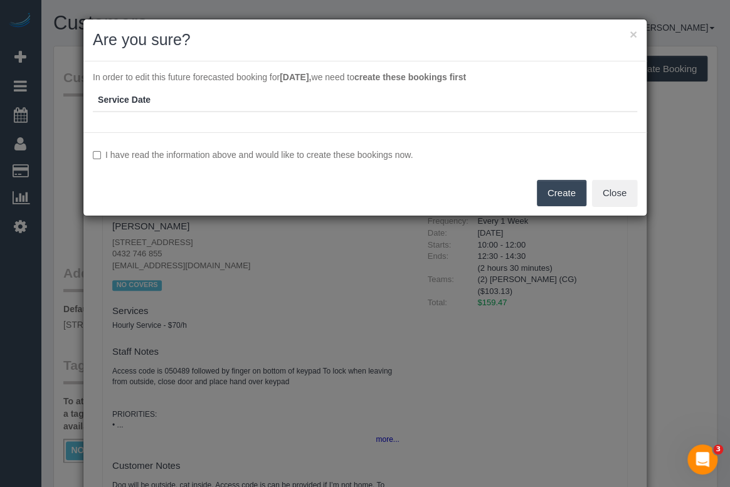
click at [563, 196] on button "Create" at bounding box center [562, 193] width 50 height 26
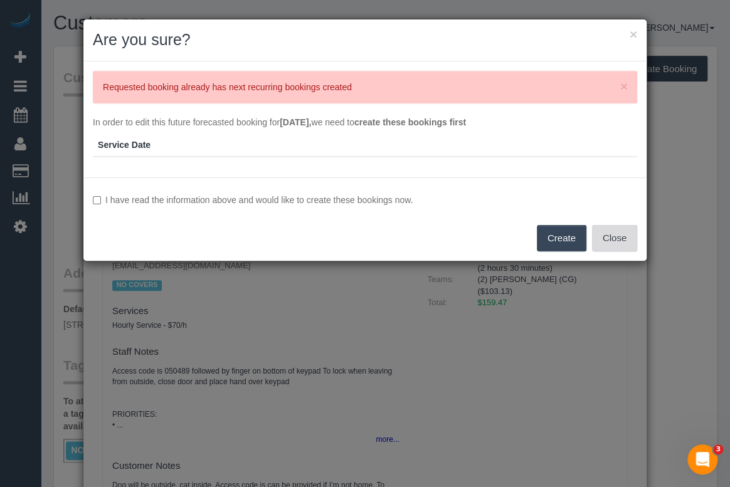
click at [632, 239] on button "Close" at bounding box center [614, 238] width 45 height 26
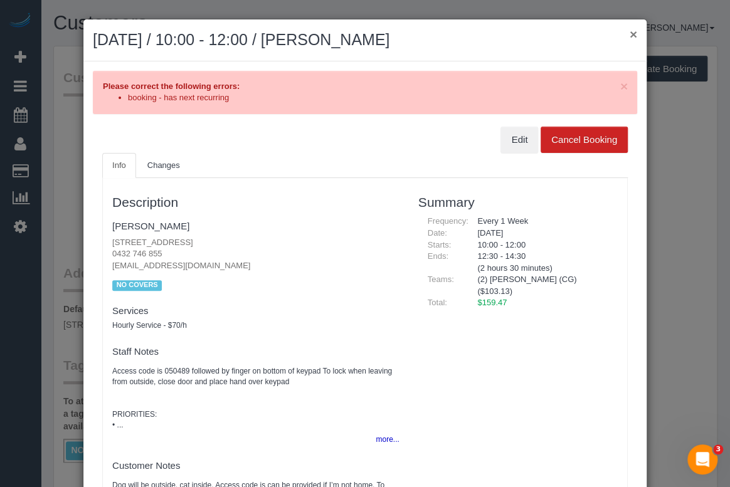
click at [630, 34] on button "×" at bounding box center [634, 34] width 8 height 13
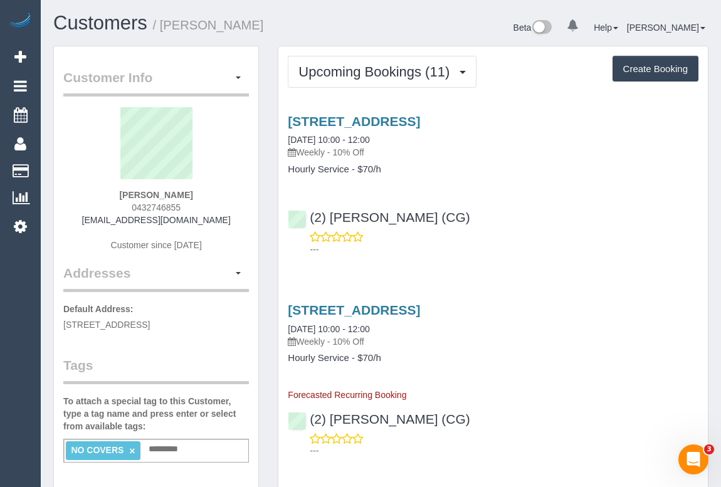
click at [640, 228] on div "(2) Gurpreet Kaur (CG) ---" at bounding box center [493, 227] width 430 height 56
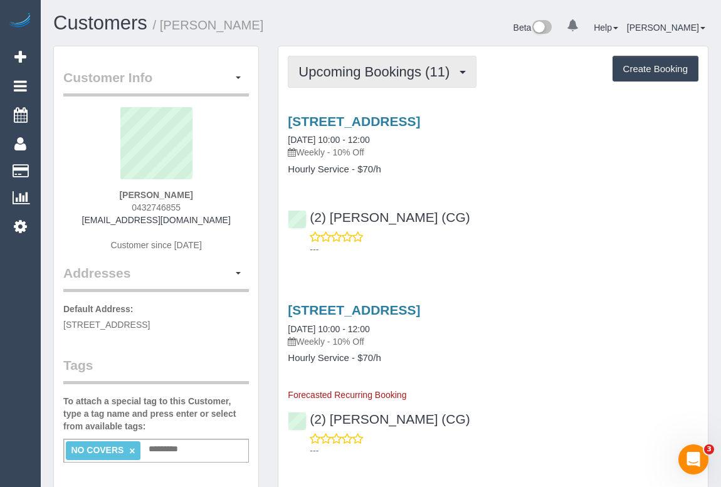
click at [405, 73] on span "Upcoming Bookings (11)" at bounding box center [377, 72] width 157 height 16
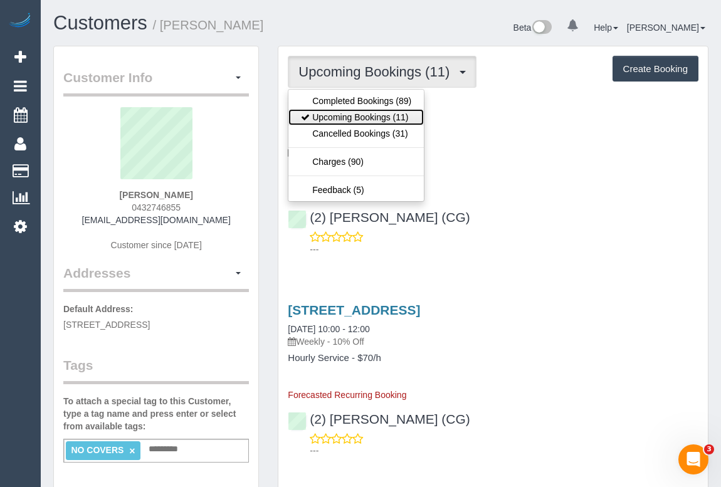
click at [361, 117] on link "Upcoming Bookings (11)" at bounding box center [355, 117] width 135 height 16
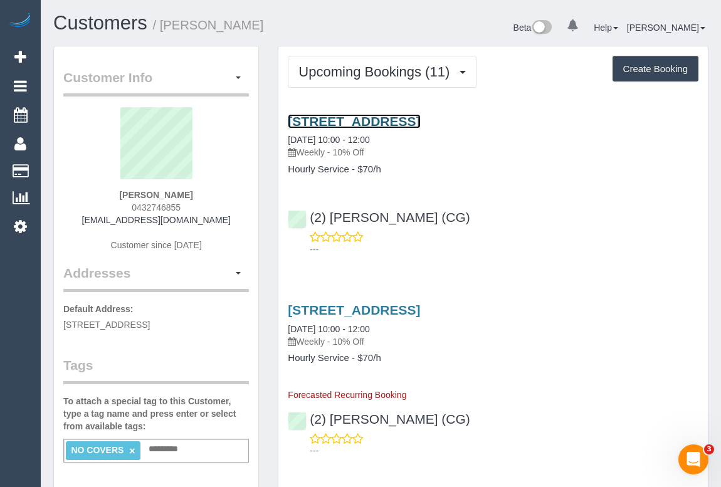
click at [381, 120] on link "3, Kuala Close, St. Albans, VIC 3021" at bounding box center [354, 121] width 132 height 14
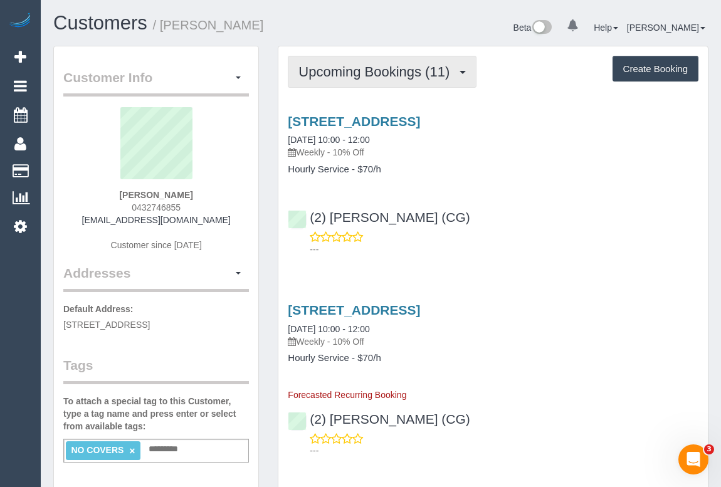
click at [350, 72] on span "Upcoming Bookings (11)" at bounding box center [377, 72] width 157 height 16
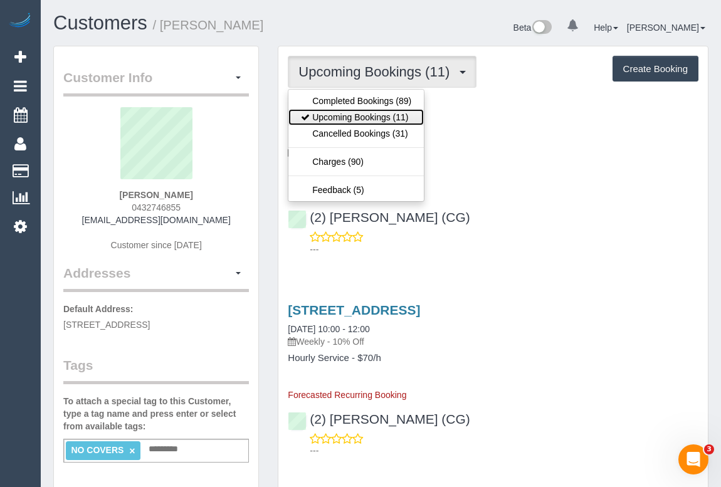
click at [345, 115] on link "Upcoming Bookings (11)" at bounding box center [355, 117] width 135 height 16
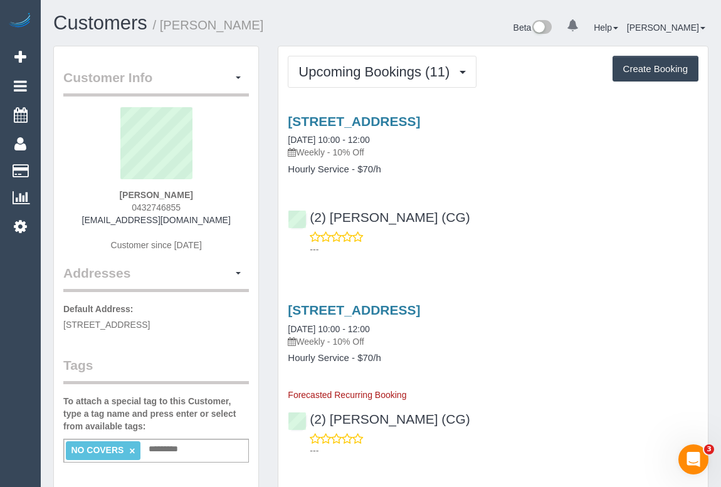
click at [354, 112] on div "3, Kuala Close, St. Albans, VIC 3021 17/10/2025 10:00 - 12:00 Weekly - 10% Off …" at bounding box center [493, 182] width 430 height 158
click at [352, 119] on link "3, Kuala Close, St. Albans, VIC 3021" at bounding box center [354, 121] width 132 height 14
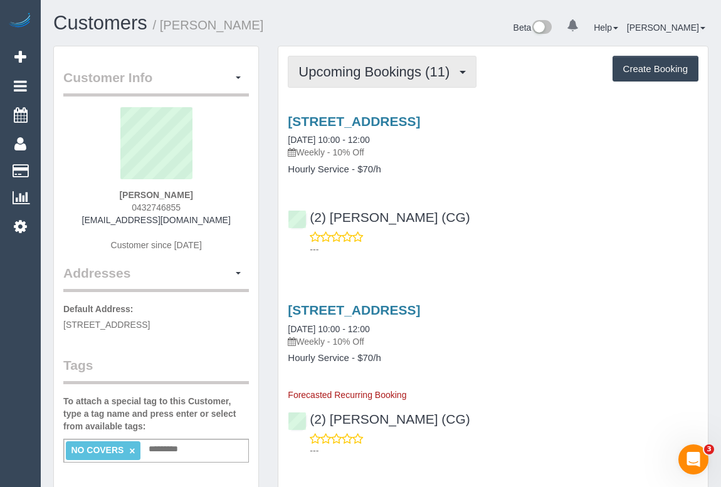
click at [401, 82] on button "Upcoming Bookings (11)" at bounding box center [382, 72] width 189 height 32
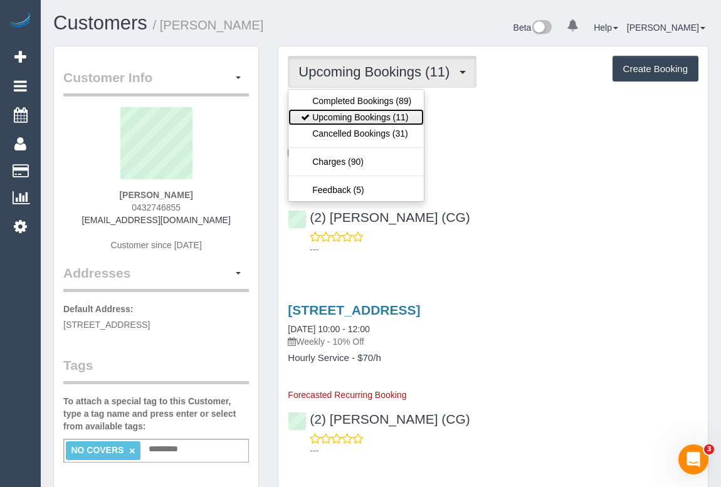
click at [389, 113] on link "Upcoming Bookings (11)" at bounding box center [355, 117] width 135 height 16
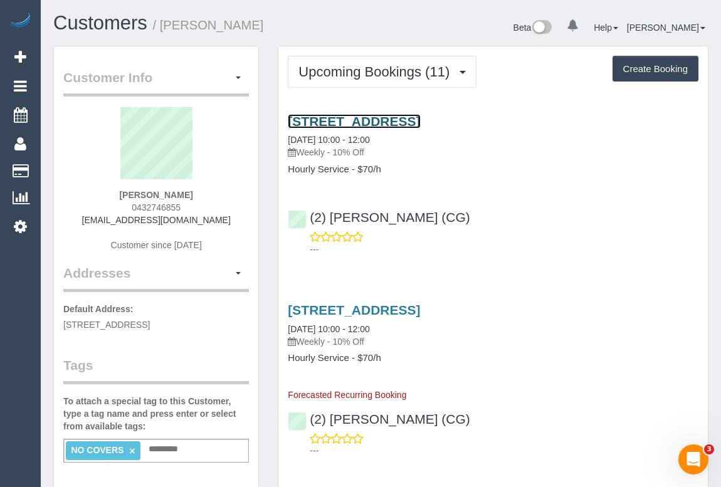
click at [415, 117] on link "3, Kuala Close, St. Albans, VIC 3021" at bounding box center [354, 121] width 132 height 14
click at [526, 217] on div "(2) Gurpreet Kaur (CG) ---" at bounding box center [493, 227] width 430 height 56
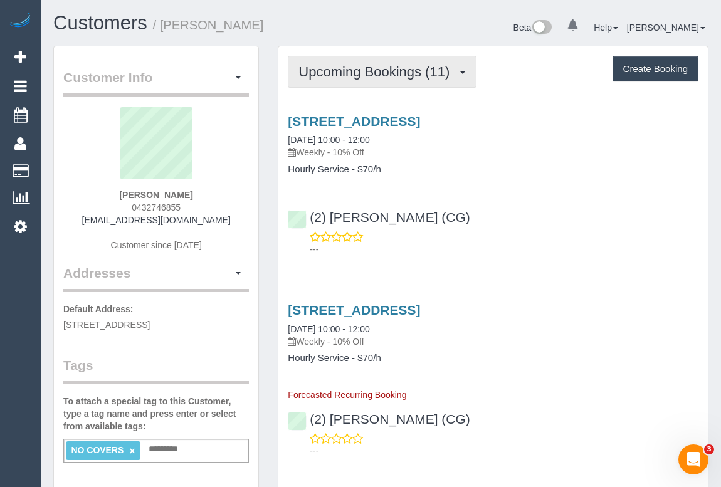
click at [357, 75] on span "Upcoming Bookings (11)" at bounding box center [377, 72] width 157 height 16
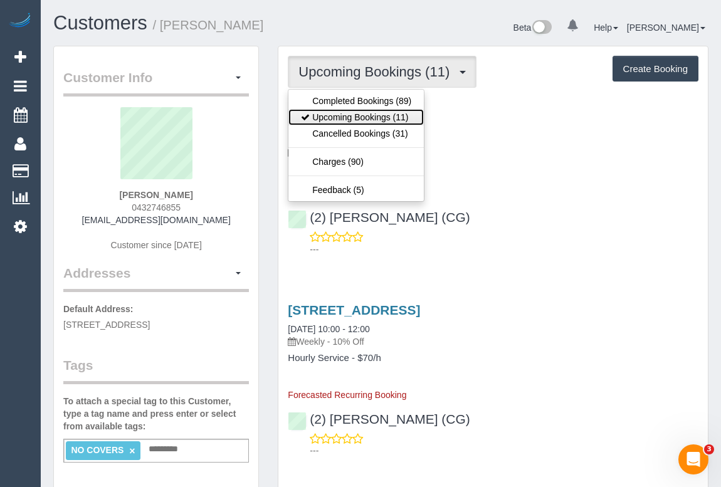
click at [342, 113] on link "Upcoming Bookings (11)" at bounding box center [355, 117] width 135 height 16
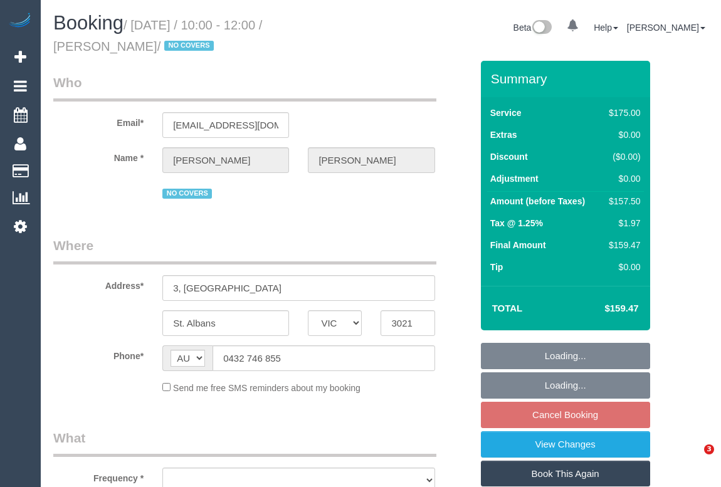
select select "VIC"
select select "string:stripe-pm_1NdrsU2GScqysDRViDc3dfiW"
select select "number:30"
select select "number:16"
select select "number:19"
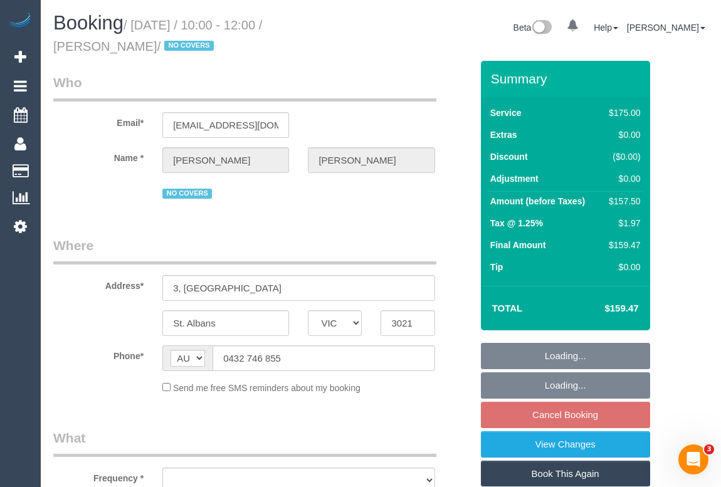
select select "number:23"
select select "number:34"
select select "number:26"
select select "object:683"
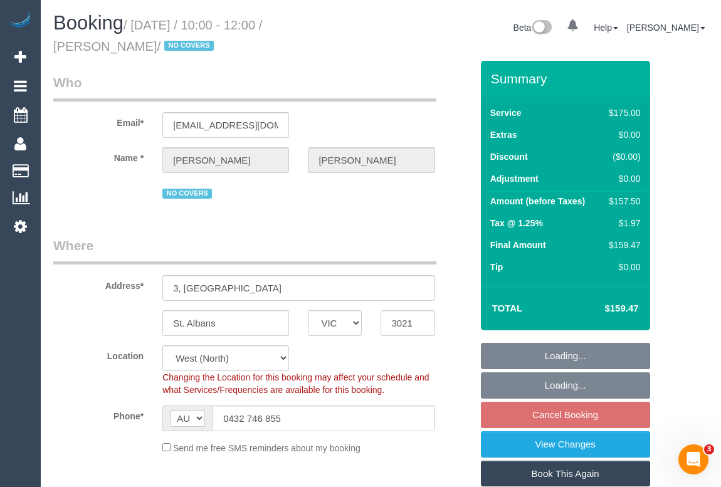
select select "150"
select select "object:1426"
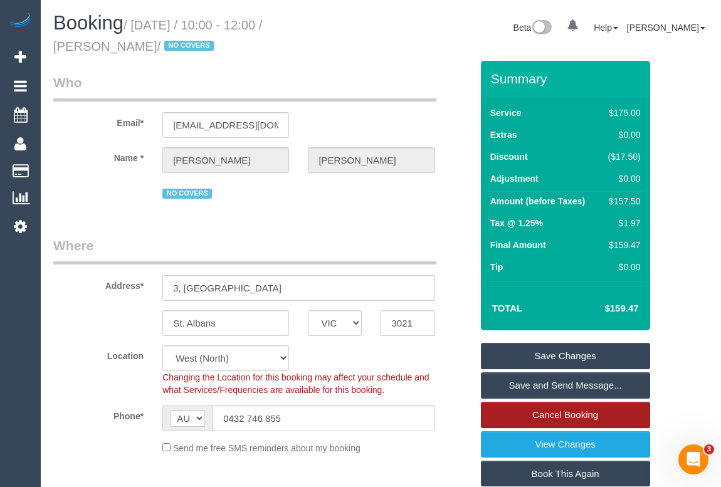
click at [528, 409] on link "Cancel Booking" at bounding box center [565, 415] width 169 height 26
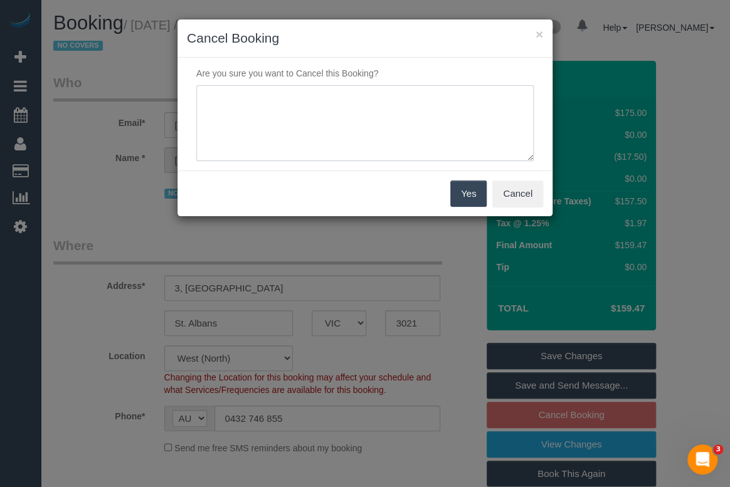
click at [293, 99] on textarea at bounding box center [364, 123] width 337 height 77
type textarea "Not needed - OM"
click at [464, 195] on button "Yes" at bounding box center [468, 194] width 36 height 26
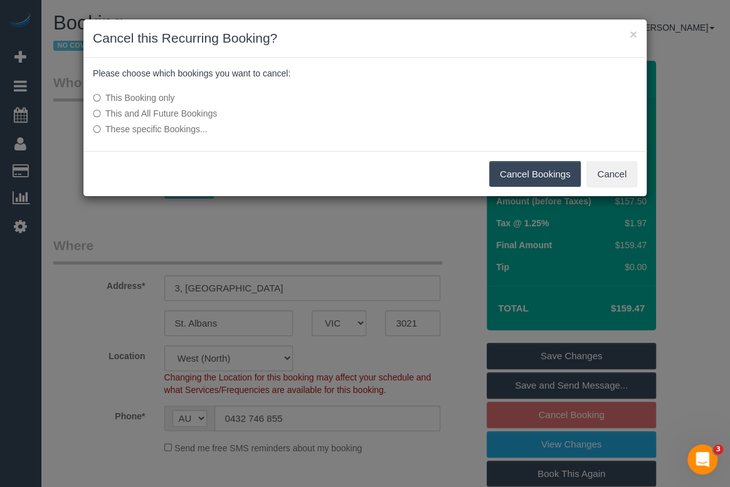
click at [516, 172] on button "Cancel Bookings" at bounding box center [535, 174] width 92 height 26
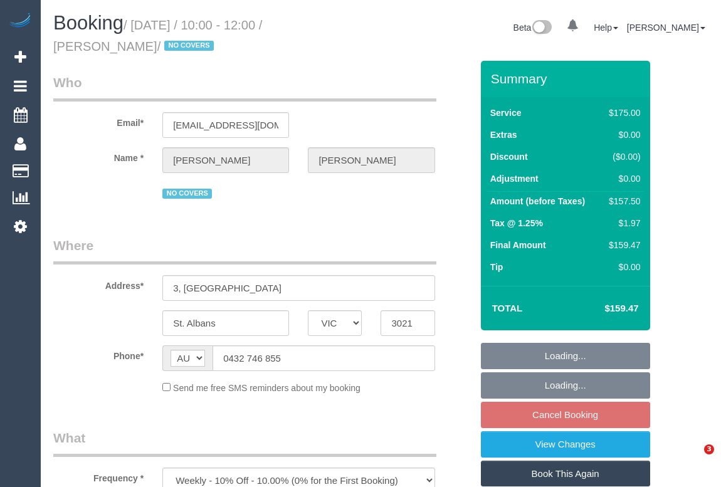
select select "VIC"
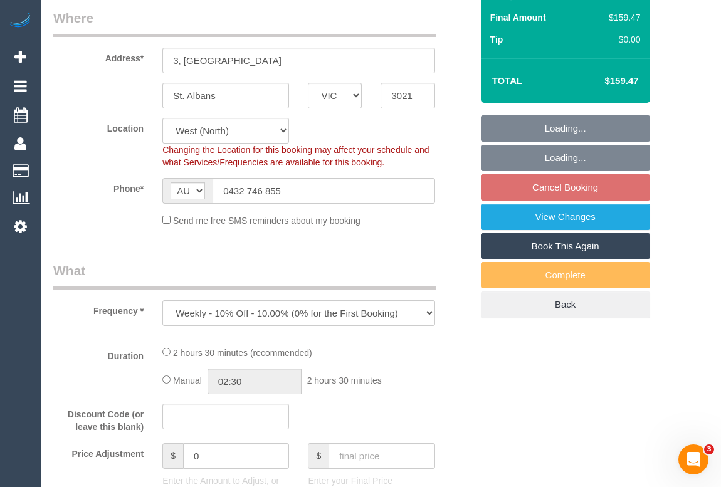
select select "150"
select select "number:30"
select select "number:16"
select select "number:19"
select select "number:23"
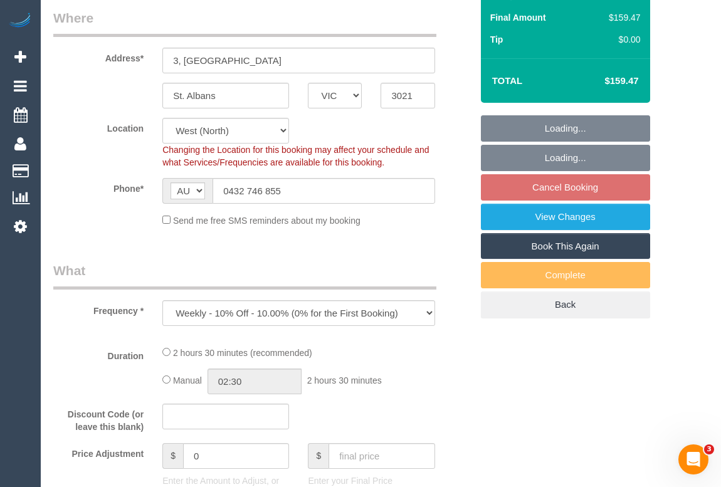
select select "number:34"
select select "number:26"
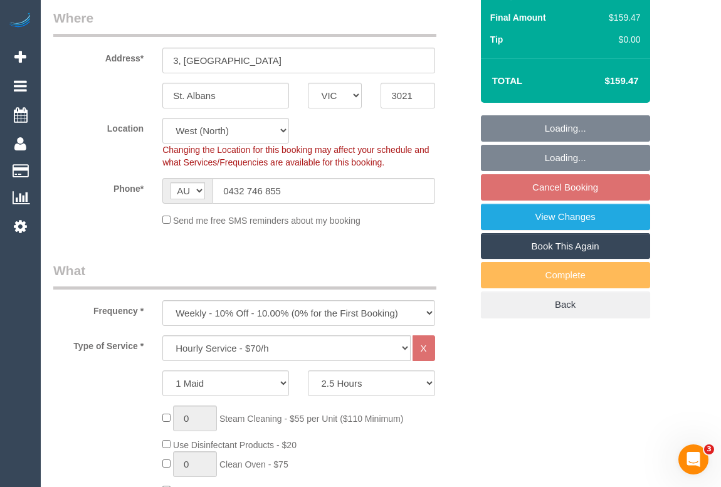
select select "object:1418"
select select "string:stripe-pm_1NdrsU2GScqysDRViDc3dfiW"
select select "spot3"
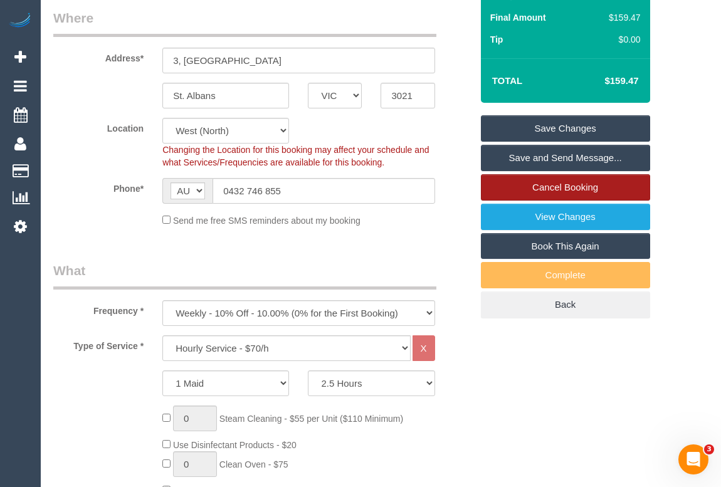
click at [540, 188] on link "Cancel Booking" at bounding box center [565, 187] width 169 height 26
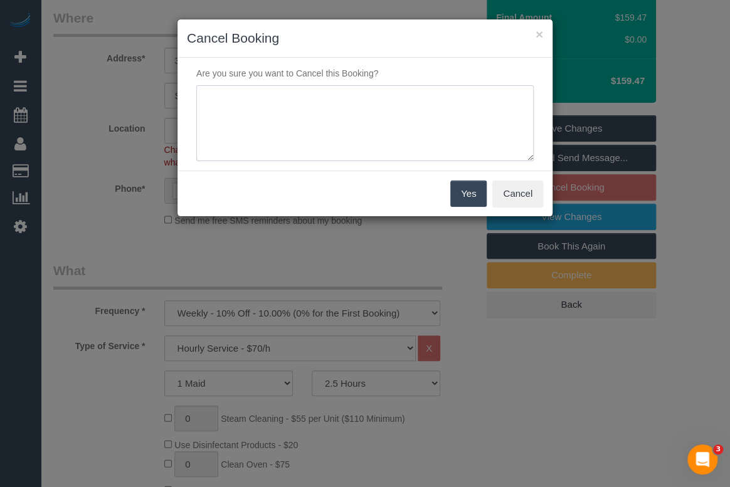
click at [267, 98] on textarea at bounding box center [364, 123] width 337 height 77
type textarea "Not needed- OM"
click at [464, 191] on button "Yes" at bounding box center [468, 194] width 36 height 26
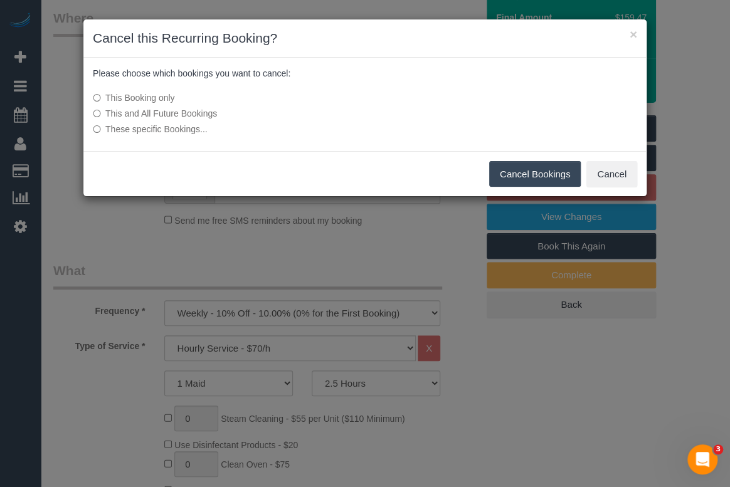
click at [539, 171] on button "Cancel Bookings" at bounding box center [535, 174] width 92 height 26
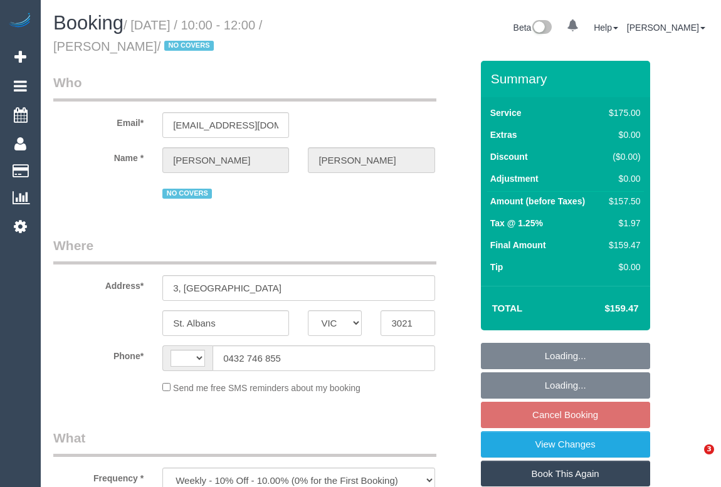
select select "VIC"
select select "number:30"
select select "number:16"
select select "number:19"
select select "number:23"
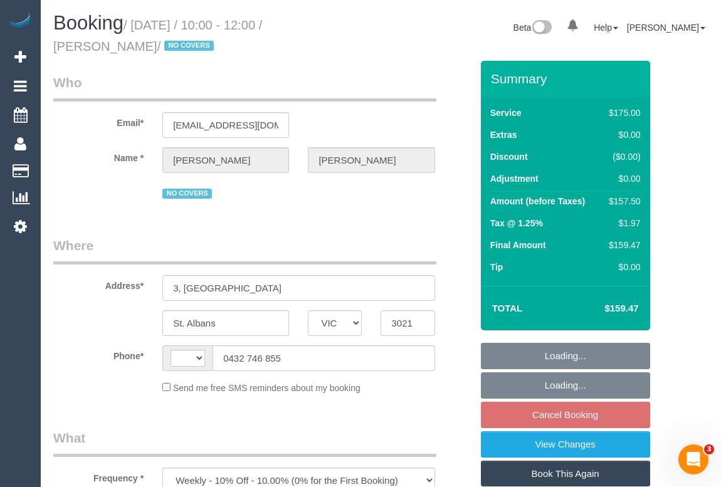
select select "number:34"
select select "number:26"
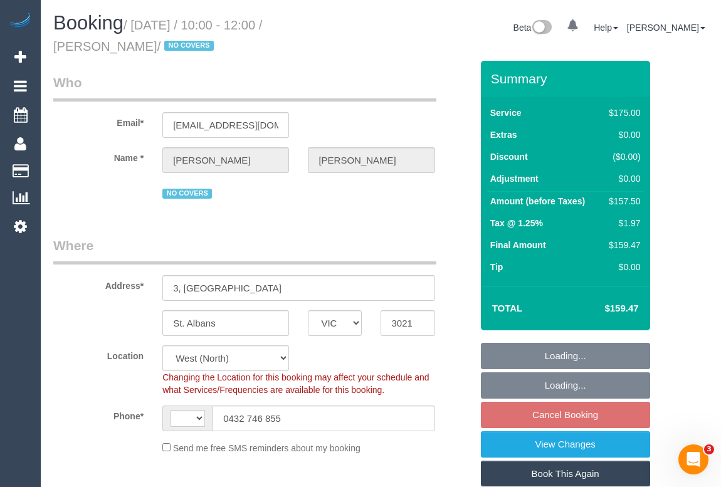
select select "string:stripe-pm_1NdrsU2GScqysDRViDc3dfiW"
select select "object:690"
select select "string:AU"
select select "150"
select select "spot3"
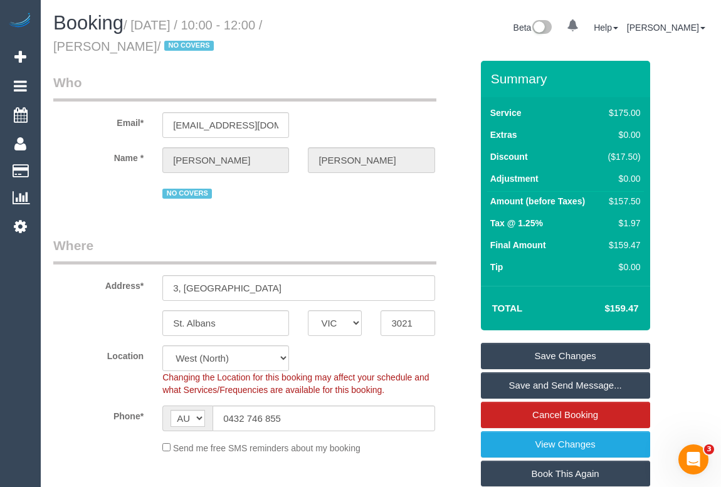
scroll to position [171, 0]
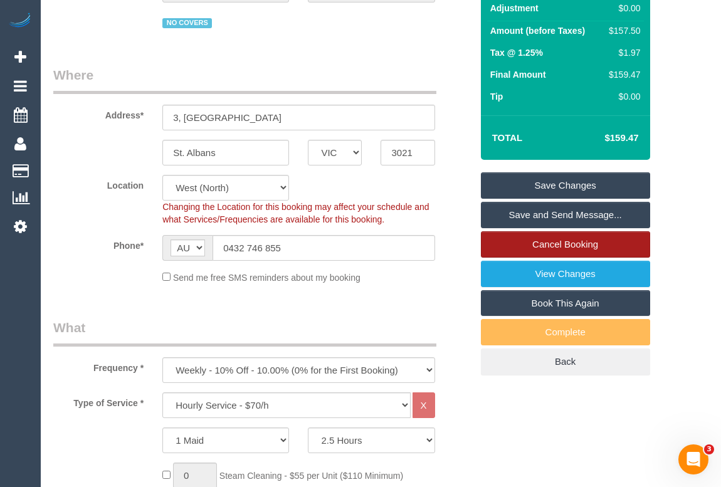
click at [542, 240] on link "Cancel Booking" at bounding box center [565, 244] width 169 height 26
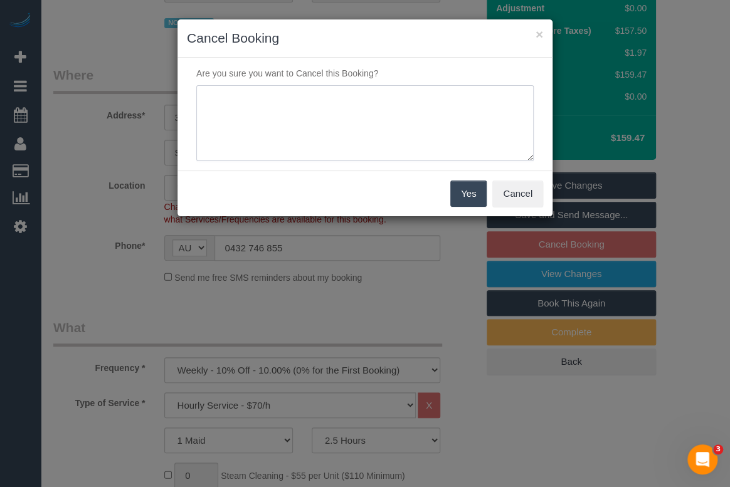
click at [297, 124] on textarea at bounding box center [364, 123] width 337 height 77
type textarea "Not needed - OM"
click at [469, 193] on button "Yes" at bounding box center [468, 194] width 36 height 26
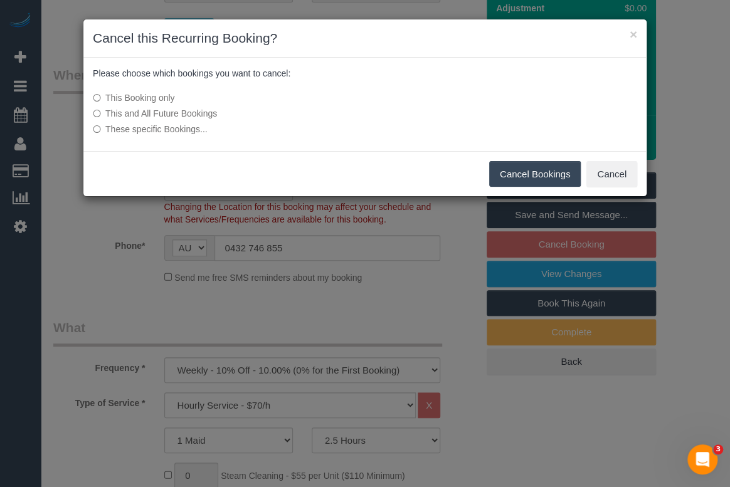
click at [521, 182] on button "Cancel Bookings" at bounding box center [535, 174] width 92 height 26
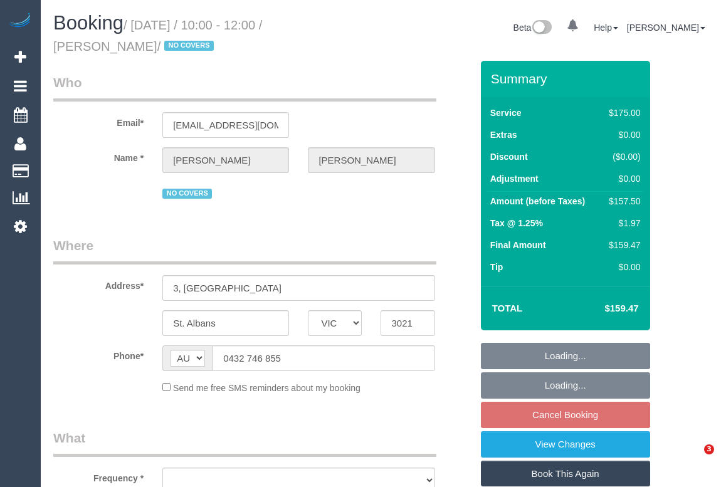
select select "VIC"
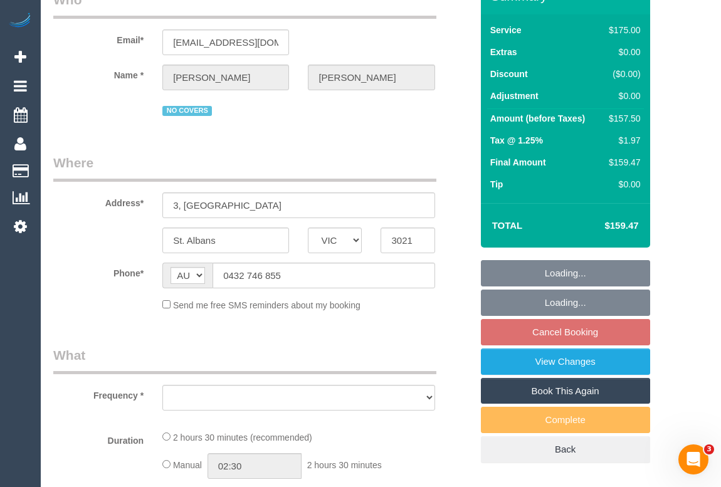
select select "string:stripe-pm_1NdrsU2GScqysDRViDc3dfiW"
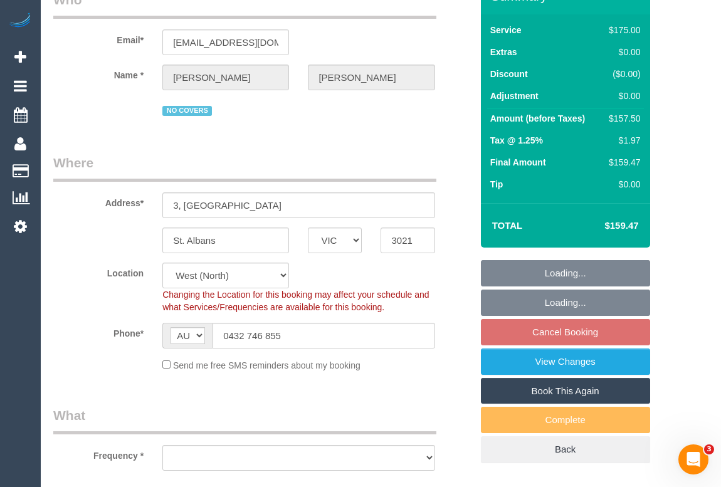
scroll to position [171, 0]
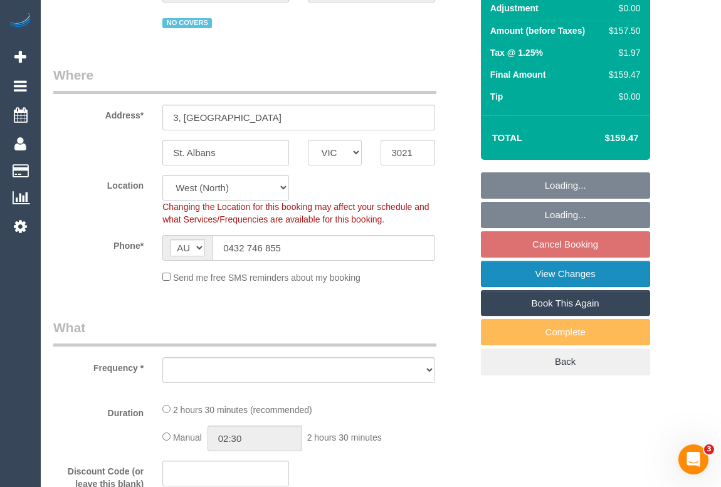
select select "object:539"
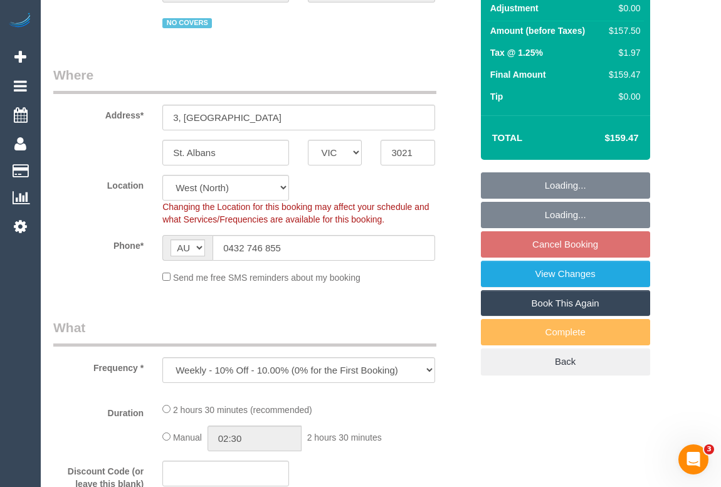
select select "150"
select select "number:30"
select select "number:16"
select select "number:19"
select select "number:23"
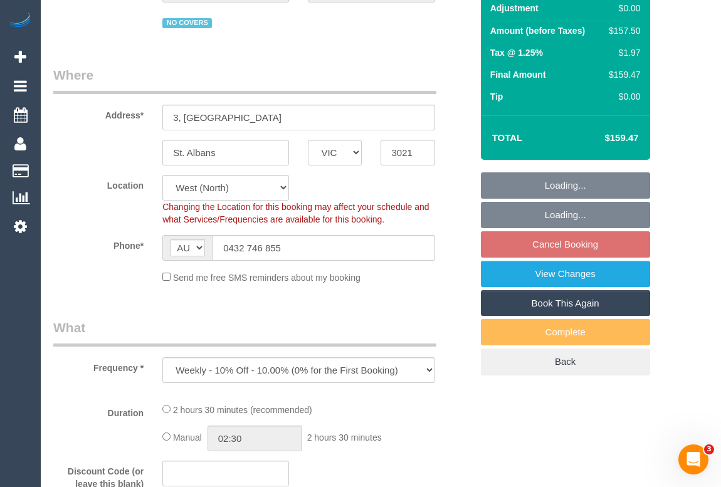
select select "number:34"
select select "number:26"
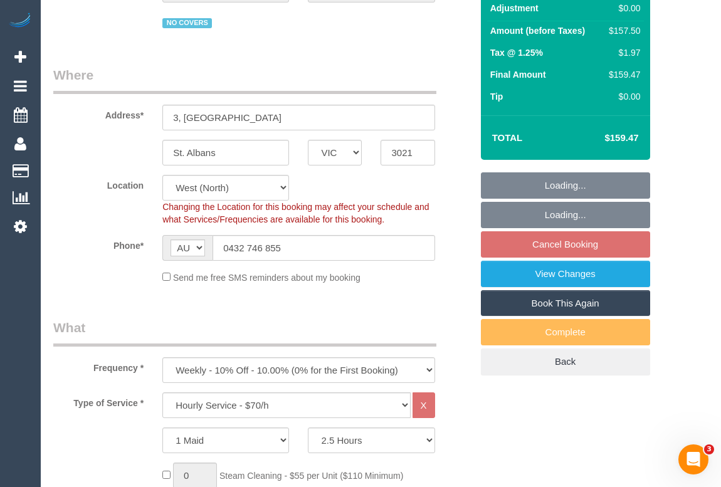
select select "object:1248"
click at [572, 245] on fieldset "Loading... Loading... Cancel Booking View Changes Book This Again Complete Back" at bounding box center [565, 273] width 169 height 203
select select "spot3"
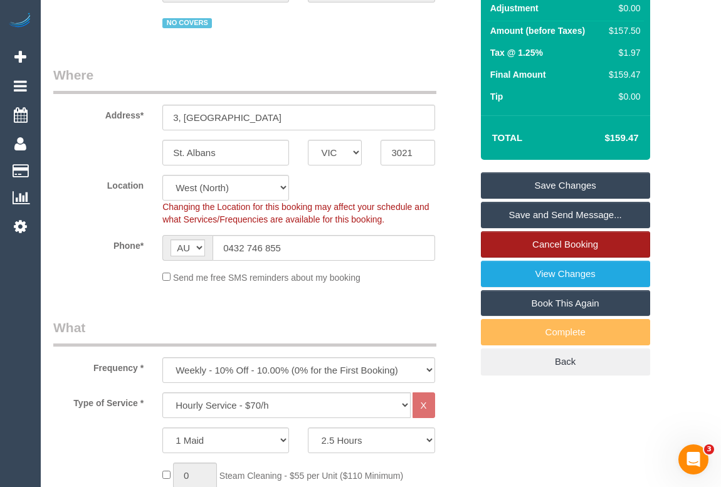
click at [563, 245] on link "Cancel Booking" at bounding box center [565, 244] width 169 height 26
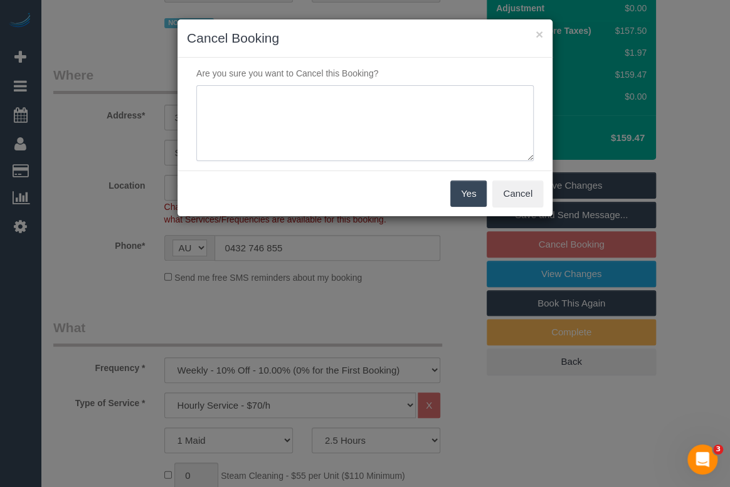
click at [267, 107] on textarea at bounding box center [364, 123] width 337 height 77
type textarea "Not needed - OM"
click at [463, 199] on button "Yes" at bounding box center [468, 194] width 36 height 26
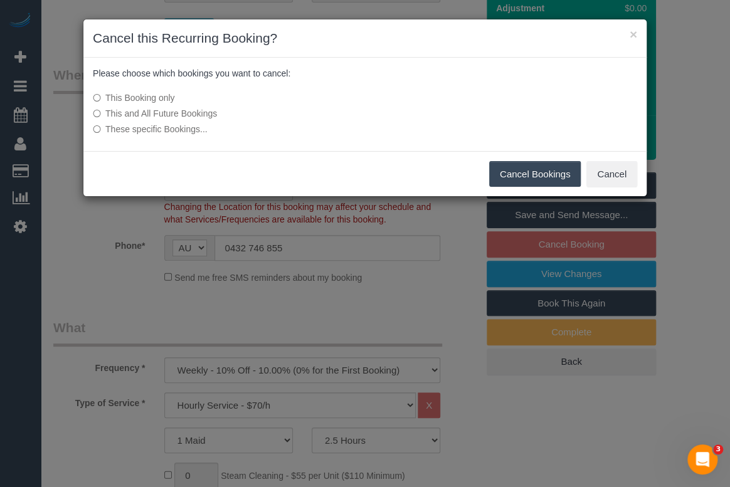
drag, startPoint x: 532, startPoint y: 172, endPoint x: 527, endPoint y: 164, distance: 9.6
click at [532, 172] on button "Cancel Bookings" at bounding box center [535, 174] width 92 height 26
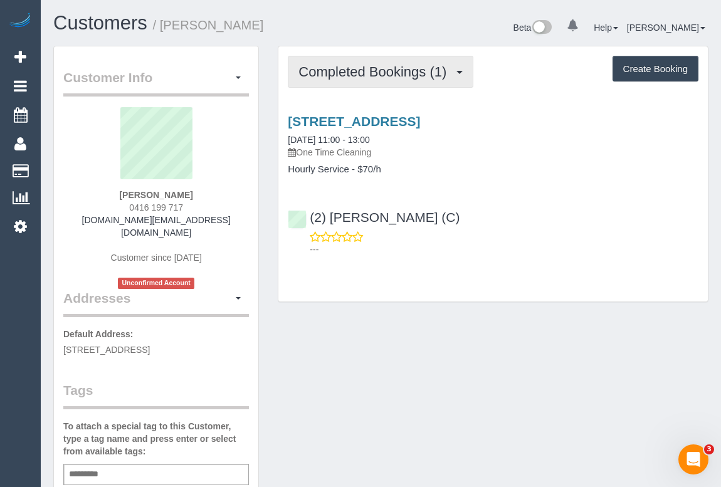
click at [376, 70] on span "Completed Bookings (1)" at bounding box center [376, 72] width 154 height 16
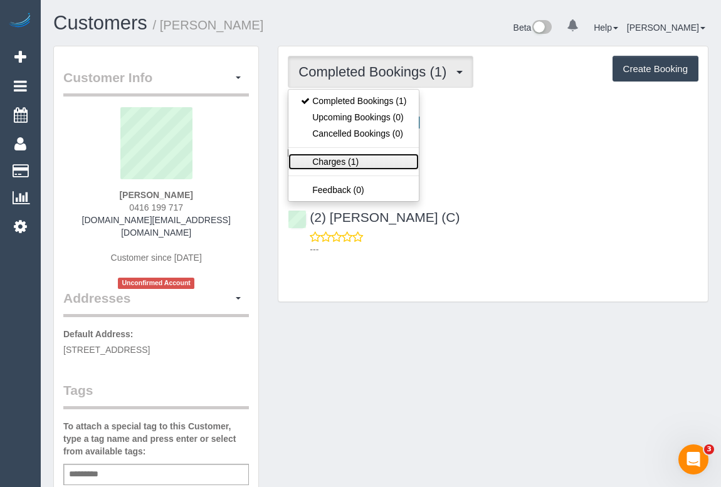
click at [337, 160] on link "Charges (1)" at bounding box center [353, 162] width 130 height 16
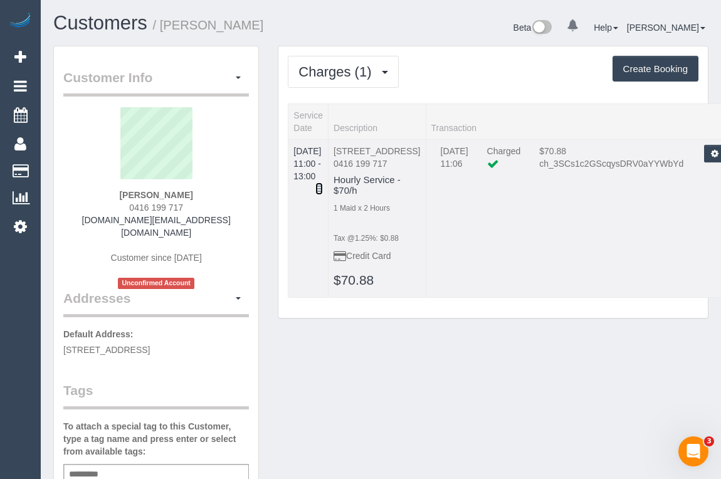
click at [323, 184] on icon at bounding box center [319, 188] width 8 height 9
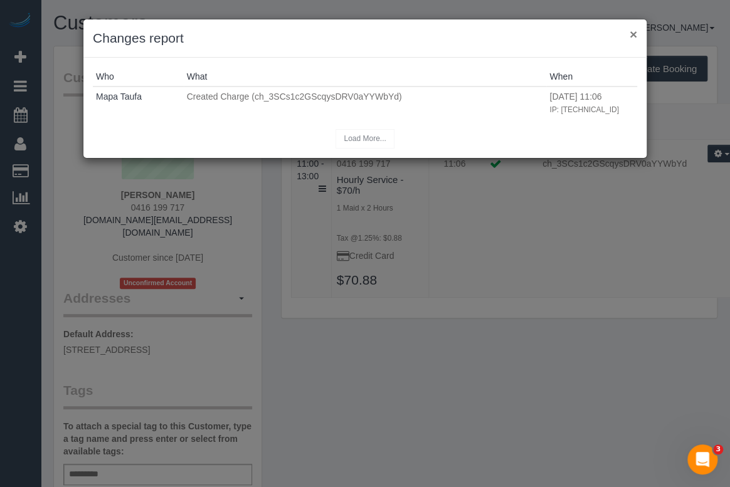
click at [633, 31] on button "×" at bounding box center [634, 34] width 8 height 13
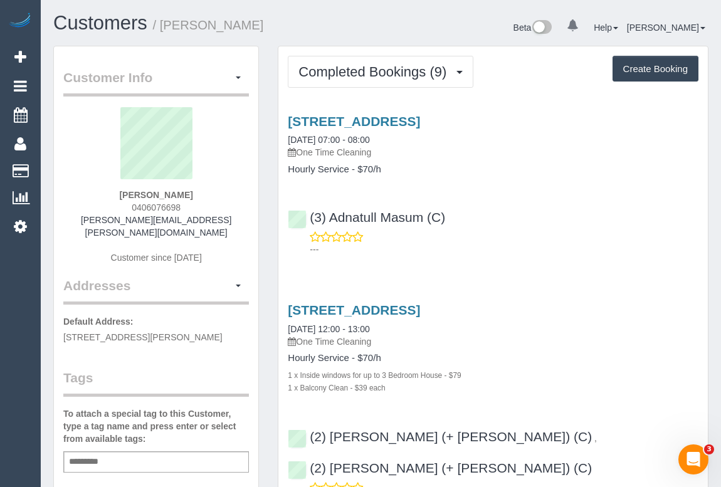
click at [516, 214] on div "(3) Adnatull Masum (C) ---" at bounding box center [493, 227] width 430 height 56
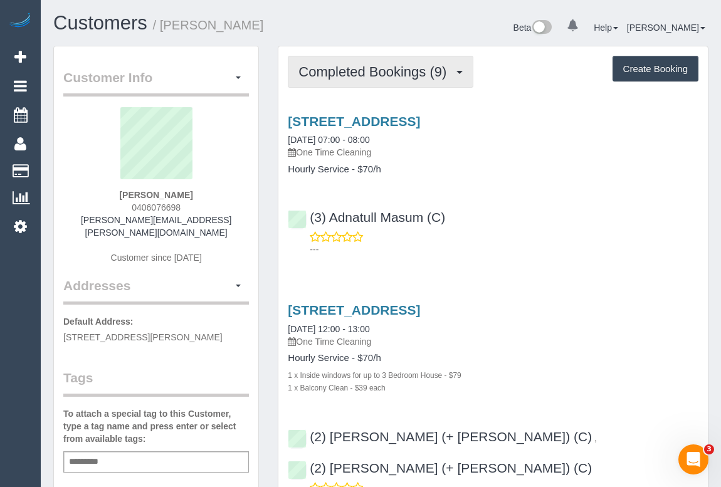
click at [379, 73] on span "Completed Bookings (9)" at bounding box center [376, 72] width 154 height 16
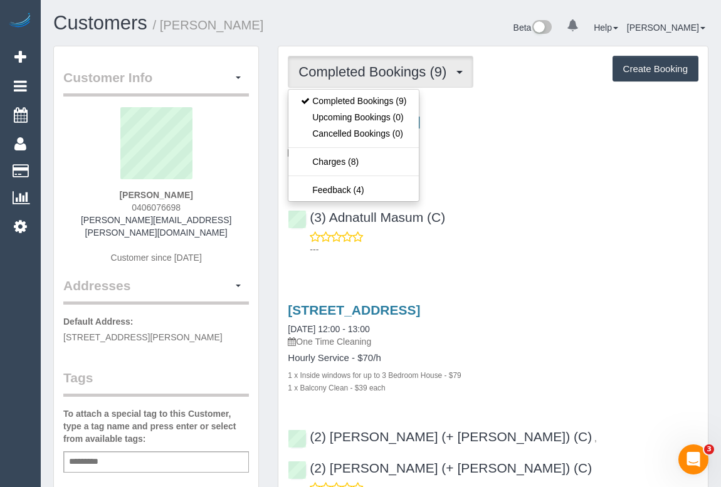
click at [531, 189] on div "226/85 Market Street, South Melbourne, VIC 3205 27/09/2025 07:00 - 08:00 One Ti…" at bounding box center [493, 182] width 430 height 158
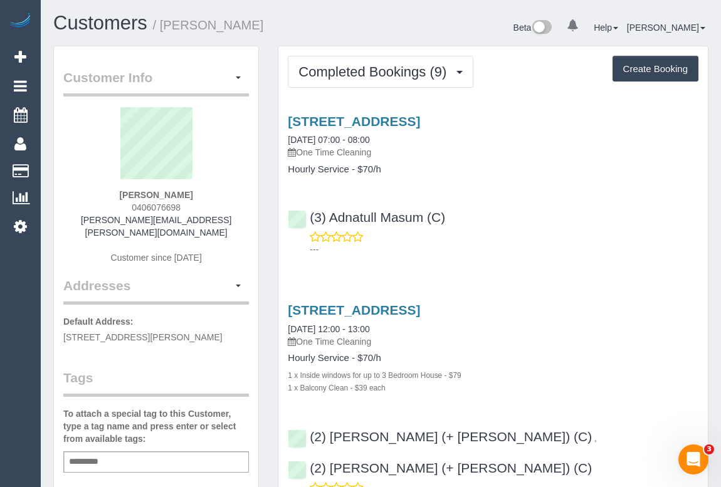
click at [527, 204] on div "(3) Adnatull Masum (C) ---" at bounding box center [493, 227] width 430 height 56
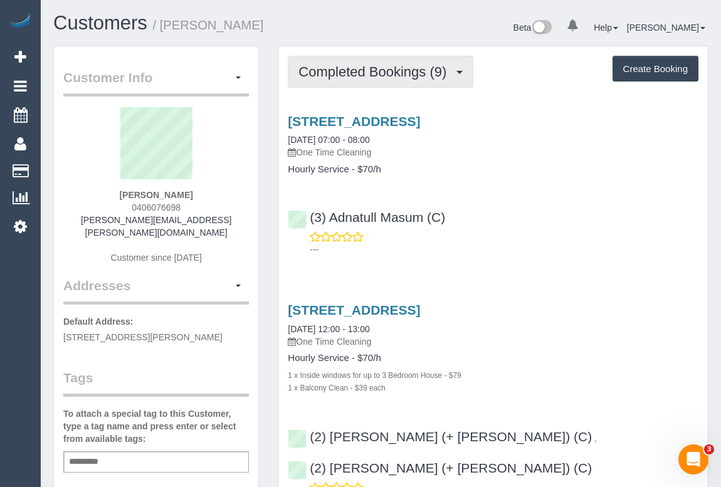
click at [404, 74] on span "Completed Bookings (9)" at bounding box center [376, 72] width 154 height 16
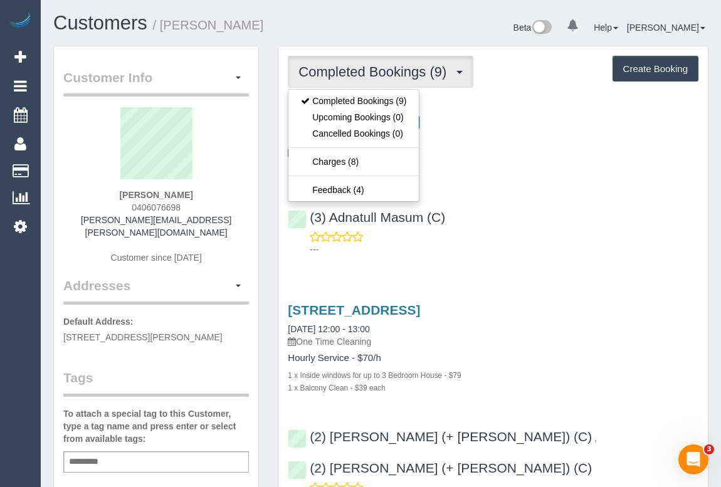
click at [570, 229] on div "(3) Adnatull Masum (C) ---" at bounding box center [493, 227] width 430 height 56
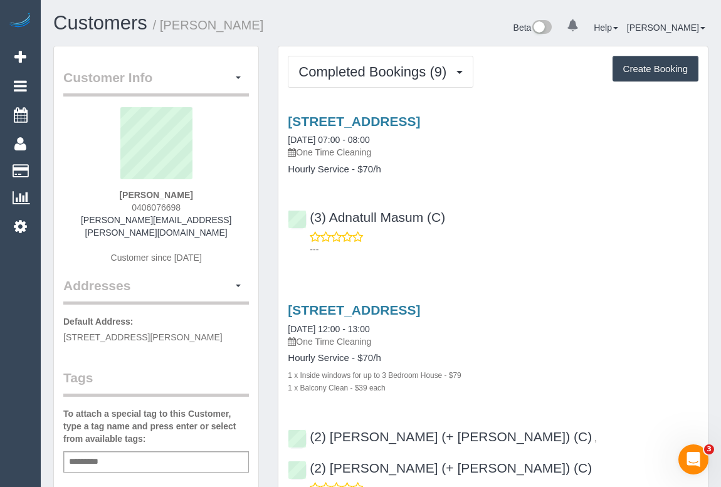
drag, startPoint x: 125, startPoint y: 202, endPoint x: 221, endPoint y: 209, distance: 96.2
click at [221, 209] on div "Gopika Gnanakumar 0406076698 gopika.gnanakumar@gmail.com Customer since 2024" at bounding box center [156, 191] width 186 height 169
copy span "0406076698"
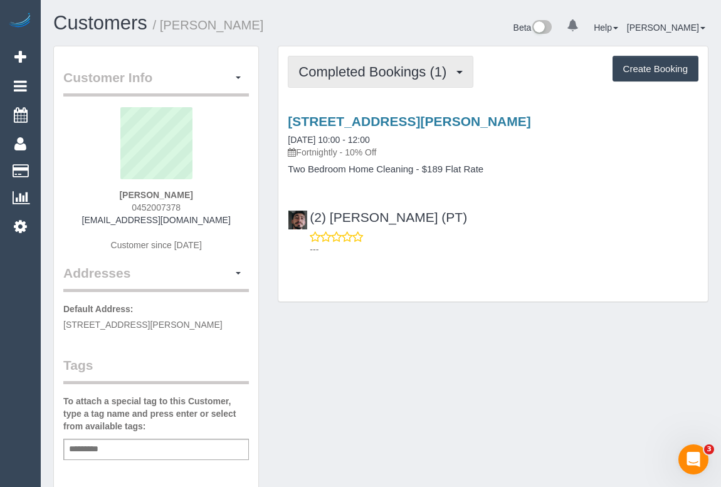
click at [356, 73] on span "Completed Bookings (1)" at bounding box center [376, 72] width 154 height 16
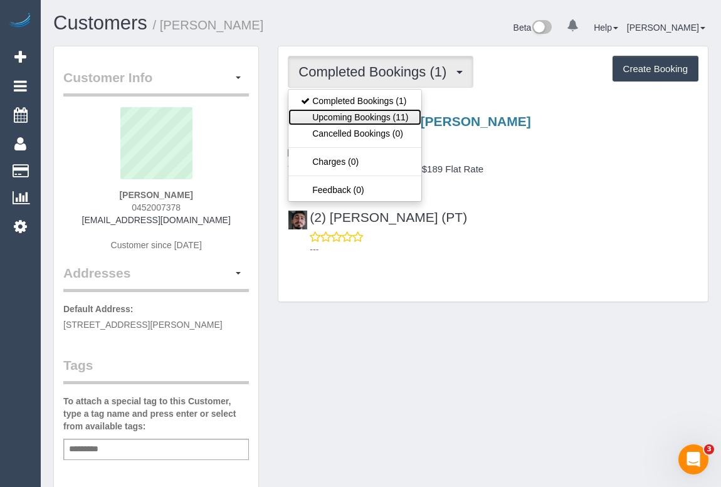
click at [342, 114] on link "Upcoming Bookings (11)" at bounding box center [354, 117] width 132 height 16
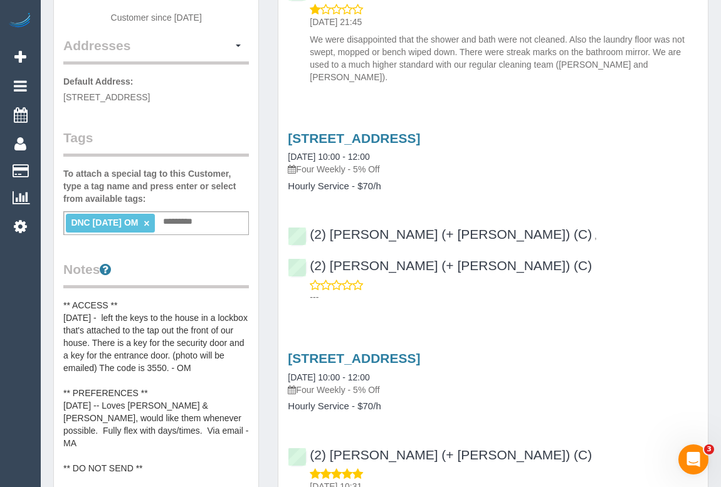
scroll to position [56, 0]
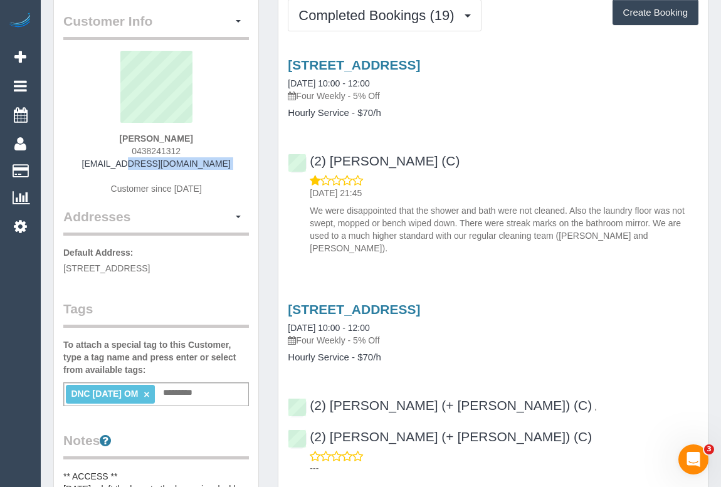
drag, startPoint x: 147, startPoint y: 168, endPoint x: 197, endPoint y: 169, distance: 49.6
click at [197, 169] on div "[PERSON_NAME] 0438241312 [EMAIL_ADDRESS][DOMAIN_NAME] Customer since [DATE]" at bounding box center [156, 129] width 186 height 157
copy div "[EMAIL_ADDRESS][DOMAIN_NAME]"
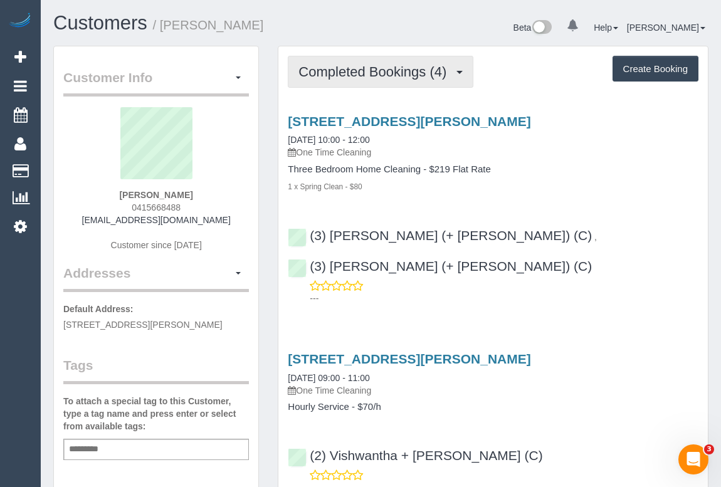
drag, startPoint x: 359, startPoint y: 79, endPoint x: 354, endPoint y: 94, distance: 15.9
click at [359, 79] on button "Completed Bookings (4)" at bounding box center [381, 72] width 186 height 32
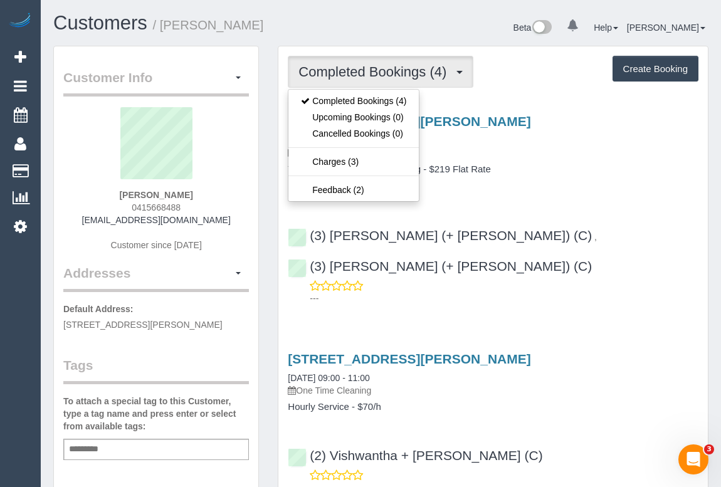
click at [576, 142] on div "3 Donald Court, 3, Boronia, VIC 3155 27/09/2025 10:00 - 12:00 One Time Cleaning" at bounding box center [493, 136] width 411 height 45
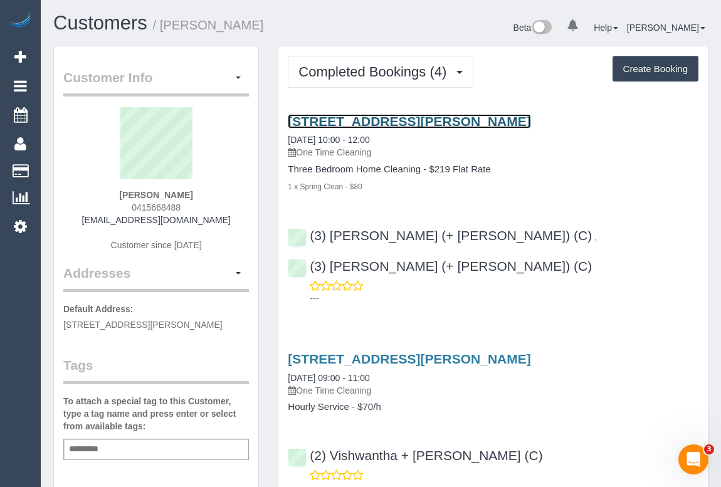
click at [423, 121] on link "3 Donald Court, 3, Boronia, VIC 3155" at bounding box center [409, 121] width 243 height 14
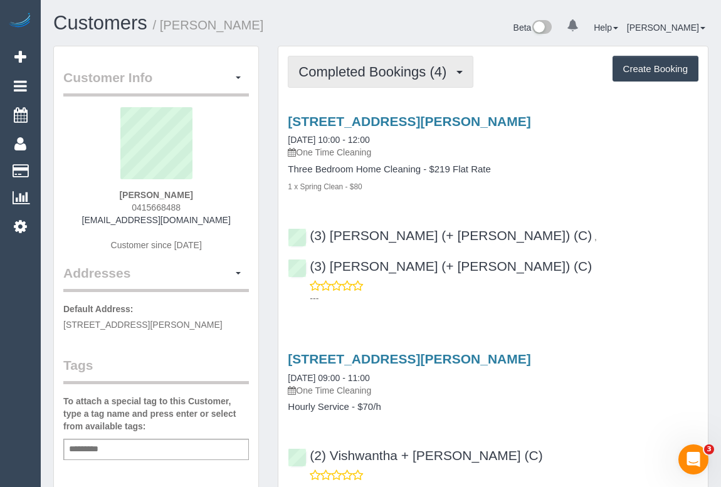
click at [373, 79] on button "Completed Bookings (4)" at bounding box center [381, 72] width 186 height 32
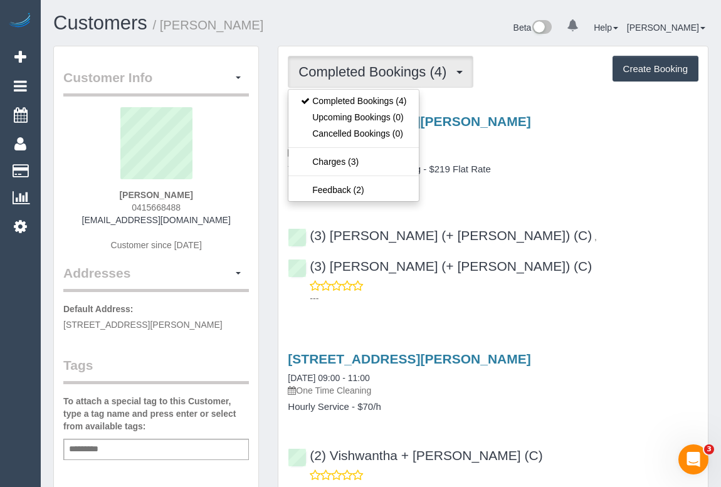
click at [561, 159] on div "3 Donald Court, 3, Boronia, VIC 3155 27/09/2025 10:00 - 12:00 One Time Cleaning…" at bounding box center [493, 153] width 430 height 78
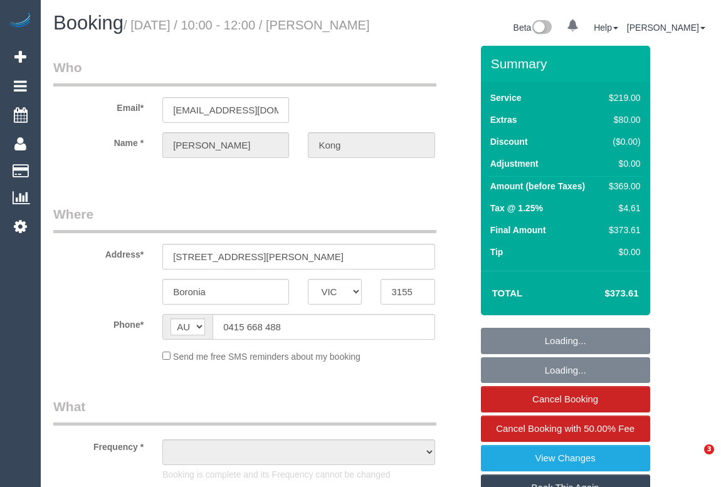
select select "VIC"
select select "string:stripe-pm_1R5nn32GScqysDRVN2pH3Dms"
select select "number:28"
select select "number:14"
select select "number:19"
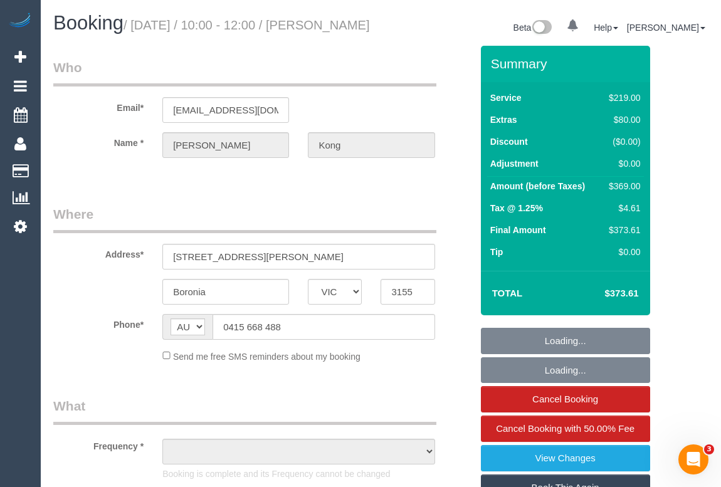
select select "number:24"
select select "number:35"
select select "number:13"
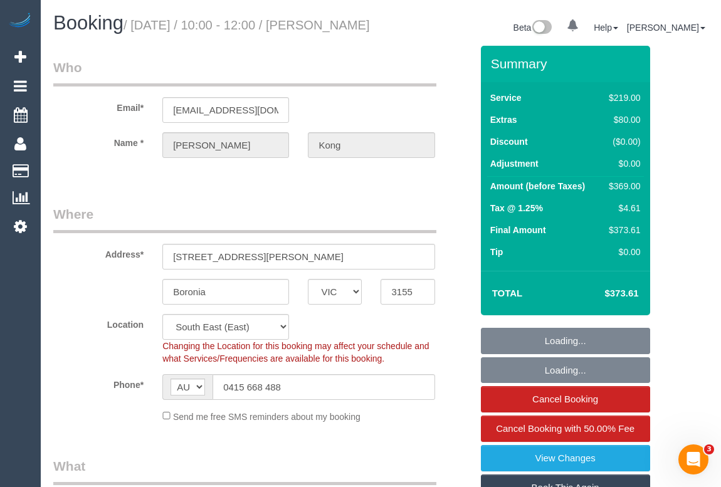
select select "object:1380"
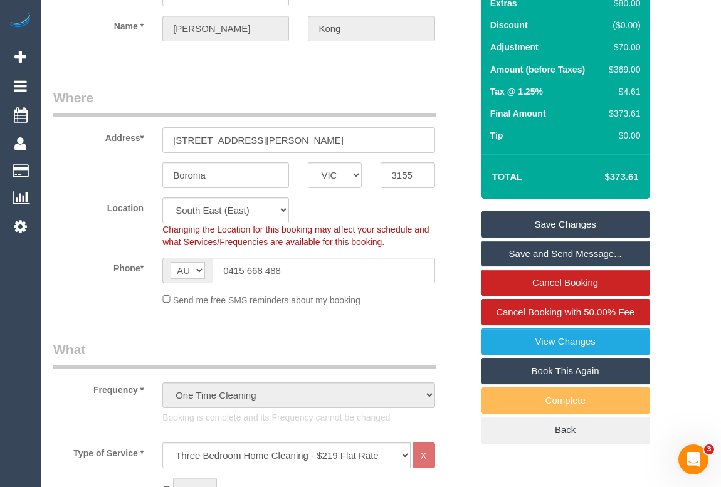
scroll to position [56, 0]
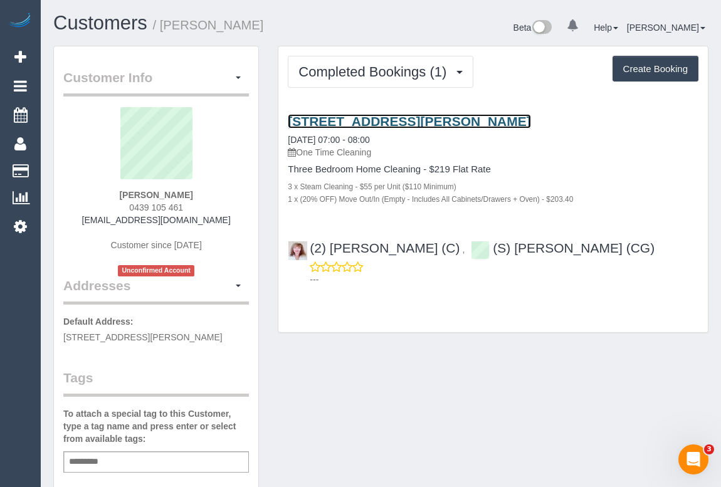
click at [395, 120] on link "[STREET_ADDRESS][PERSON_NAME]" at bounding box center [409, 121] width 243 height 14
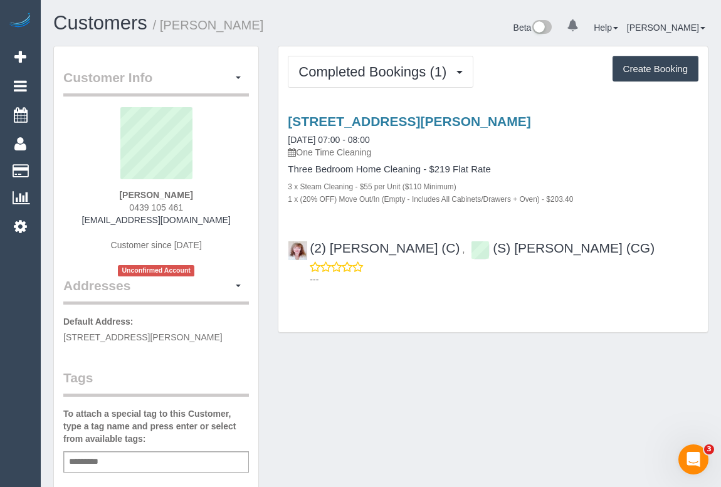
drag, startPoint x: 638, startPoint y: 245, endPoint x: 310, endPoint y: 241, distance: 328.0
click at [310, 241] on div "(2) [PERSON_NAME] (C) , (S) [PERSON_NAME] (CG) ---" at bounding box center [493, 258] width 430 height 56
copy div "(2) [PERSON_NAME] (C) , (S) [PERSON_NAME] (CG)"
drag, startPoint x: 120, startPoint y: 193, endPoint x: 204, endPoint y: 193, distance: 84.0
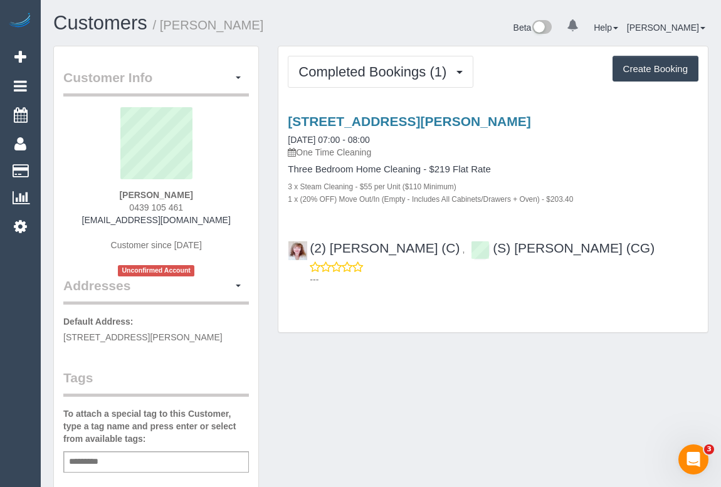
click at [204, 193] on div "[PERSON_NAME] 0439 105 461 [EMAIL_ADDRESS][DOMAIN_NAME] Customer since [DATE] U…" at bounding box center [156, 191] width 186 height 169
copy strong "[PERSON_NAME]"
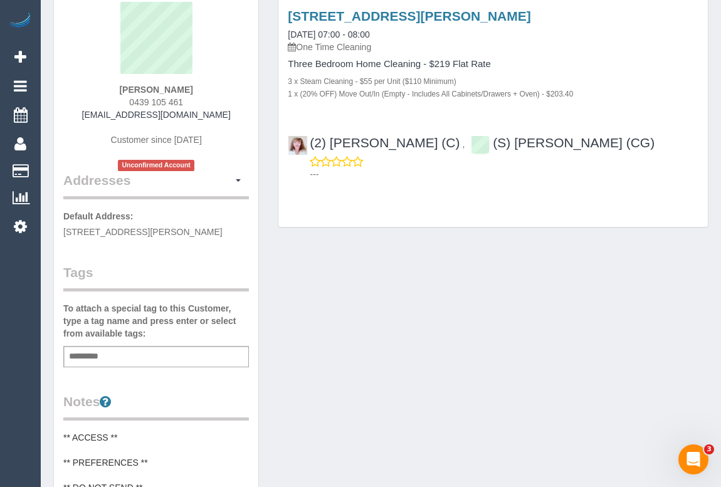
scroll to position [114, 0]
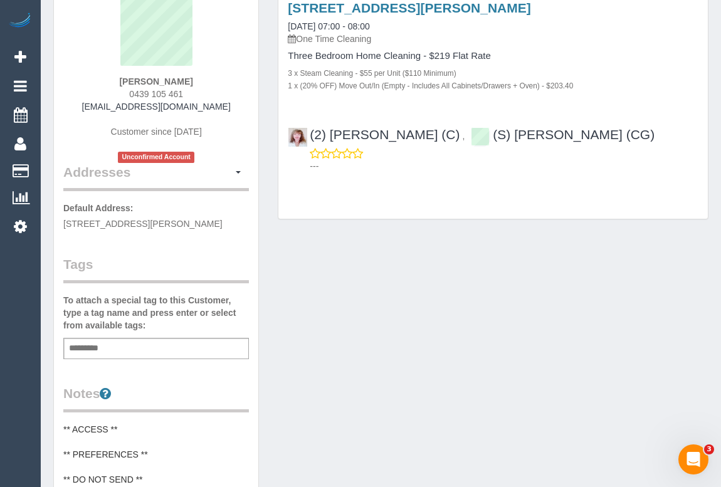
click at [135, 359] on div "Add a tag" at bounding box center [156, 348] width 186 height 21
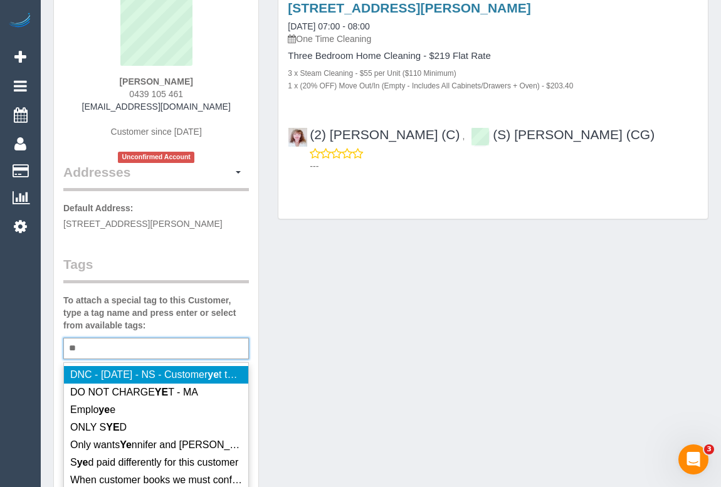
type input "*"
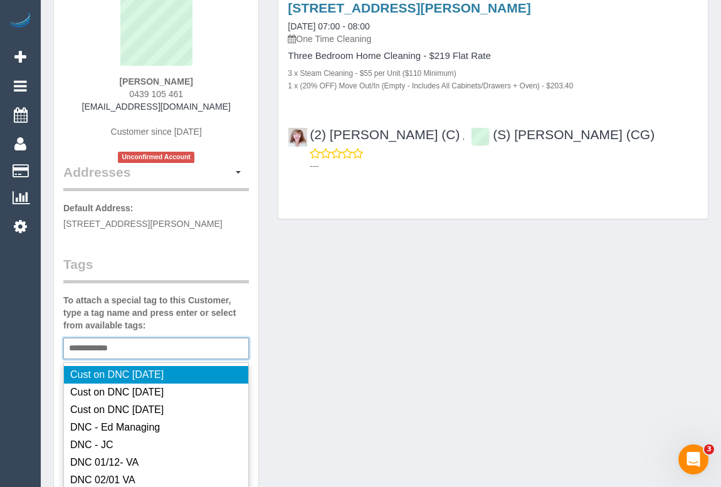
type input "**********"
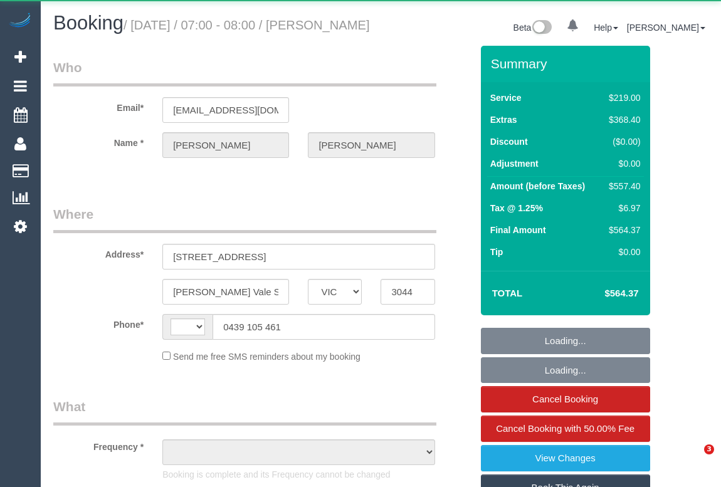
select select "VIC"
select select "string:AU"
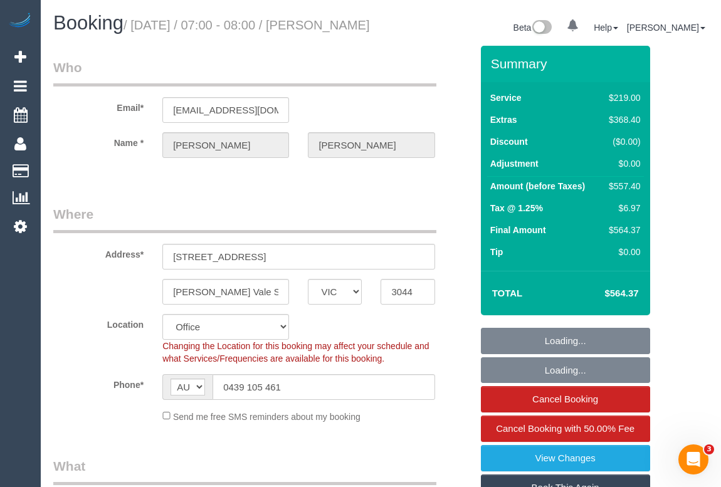
select select "string:stripe-pm_1S0uYB2GScqysDRVlUjLOmMK"
select select "number:28"
select select "number:14"
select select "number:19"
select select "number:25"
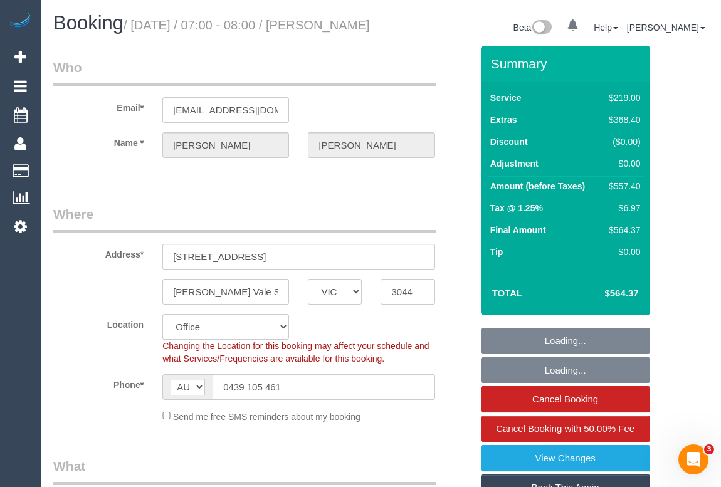
select select "object:2242"
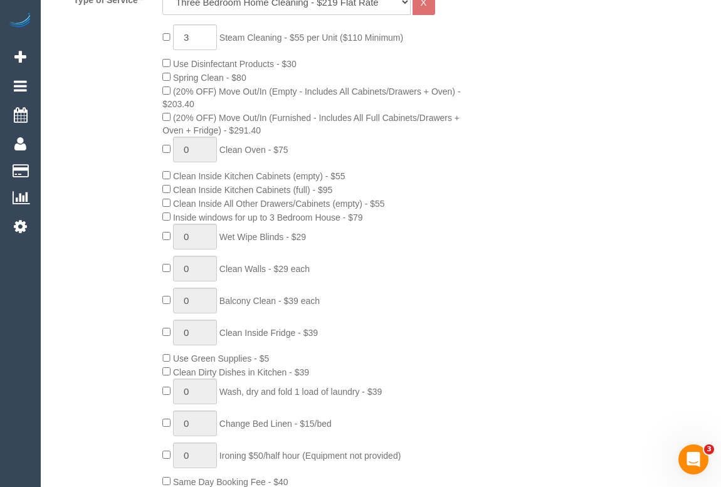
scroll to position [285, 0]
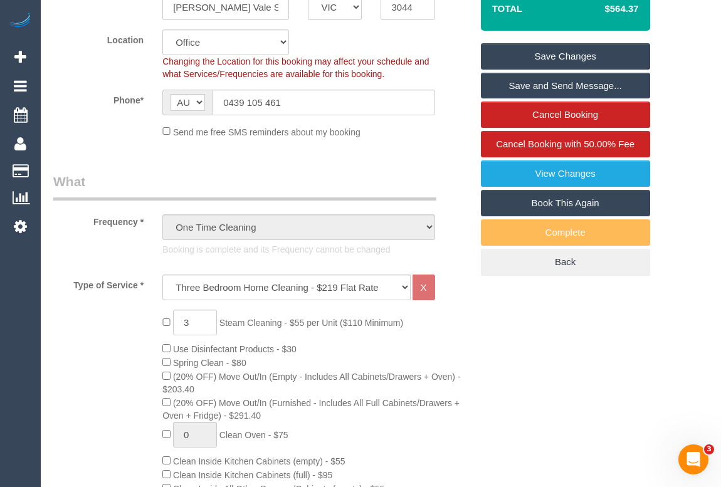
drag, startPoint x: 503, startPoint y: 405, endPoint x: 494, endPoint y: 425, distance: 21.9
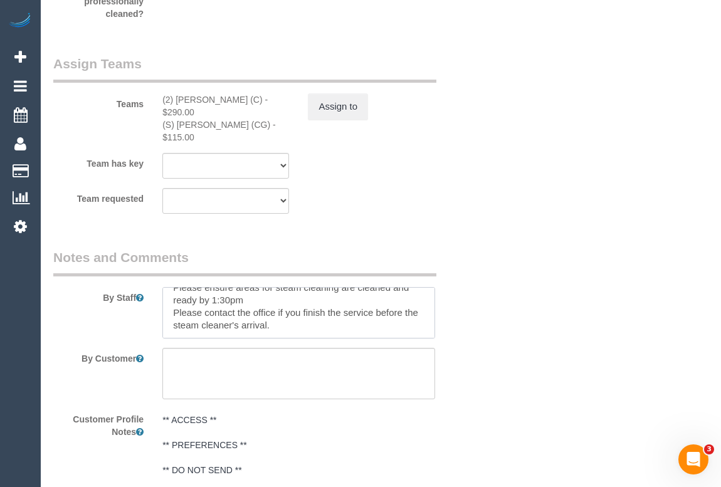
scroll to position [0, 0]
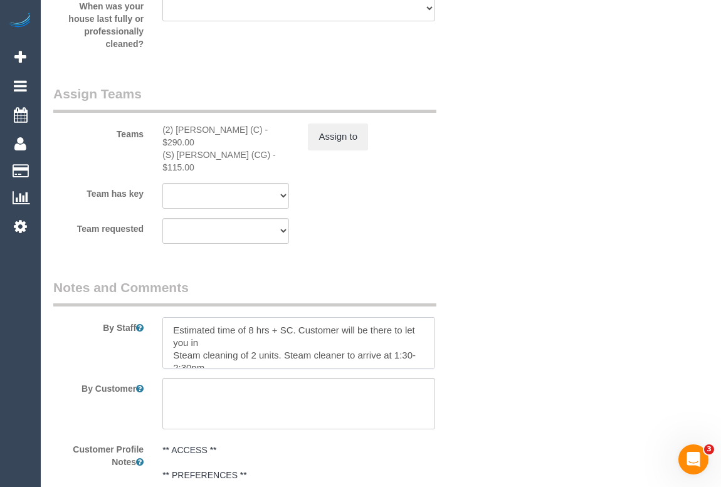
scroll to position [23, 0]
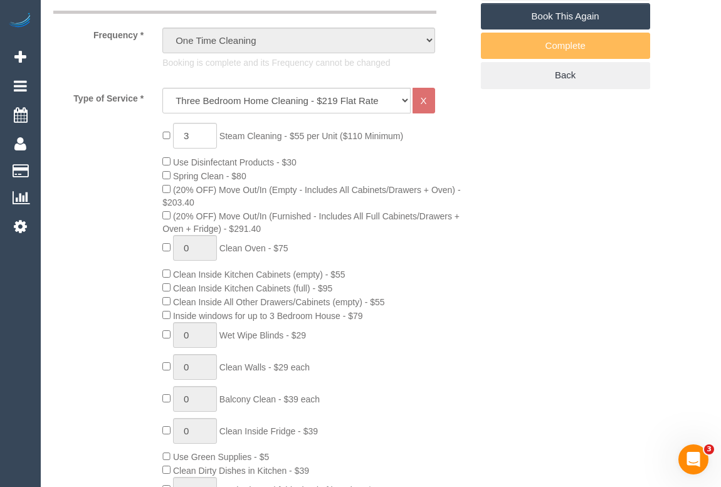
scroll to position [369, 0]
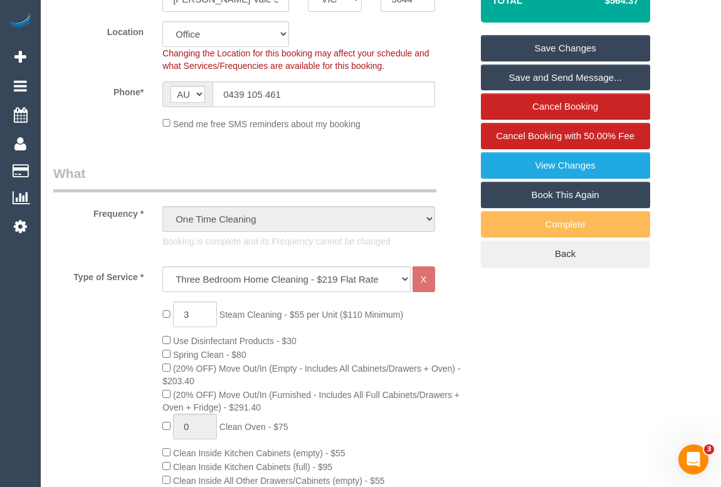
scroll to position [140, 0]
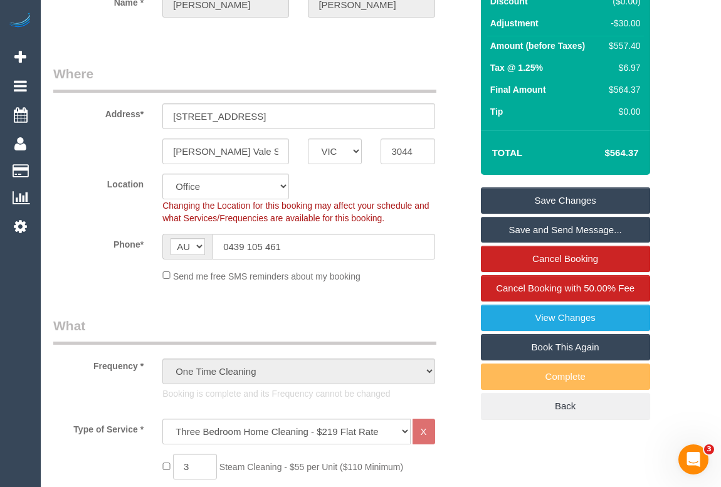
click at [539, 445] on div "Summary Service $219.00 Extras $368.40 Discount ($0.00) Adjustment -$30.00 Amou…" at bounding box center [554, 175] width 164 height 540
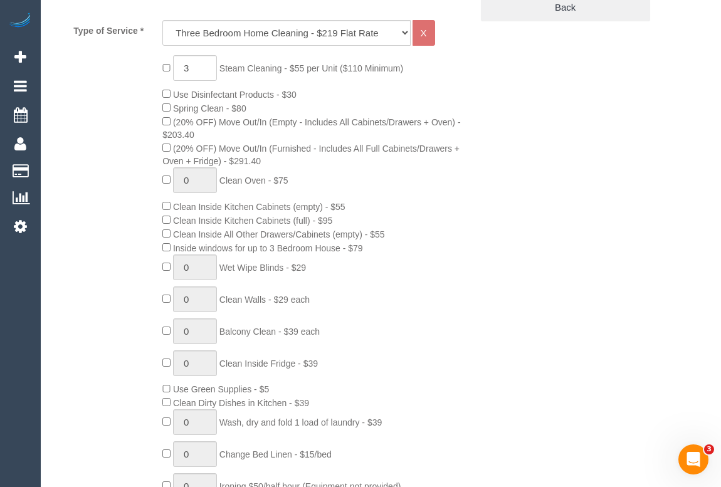
scroll to position [539, 0]
click at [442, 300] on div "3 Steam Cleaning - $55 per Unit ($110 Minimum) Use Disinfectant Products - $30 …" at bounding box center [316, 287] width 327 height 464
drag, startPoint x: 590, startPoint y: 275, endPoint x: 569, endPoint y: 286, distance: 23.3
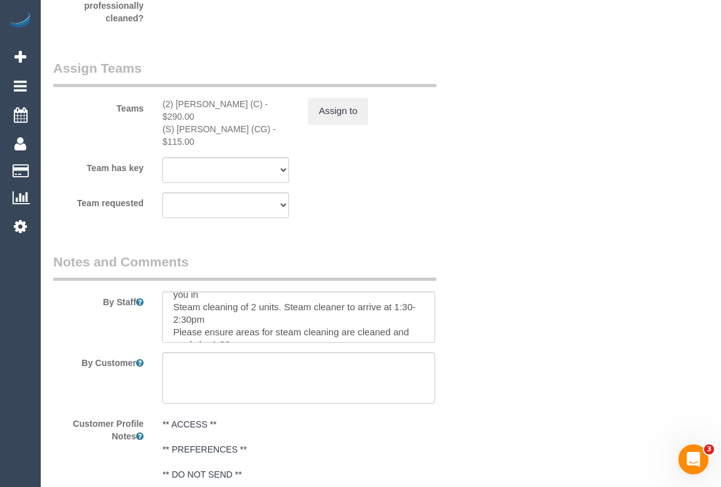
scroll to position [2022, 0]
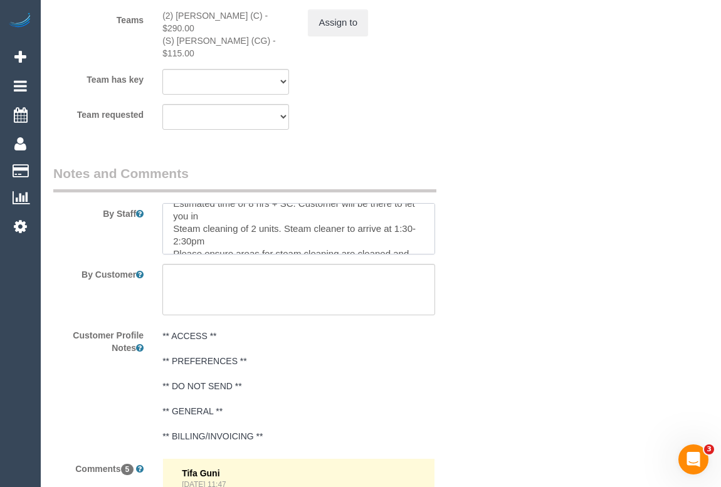
scroll to position [0, 0]
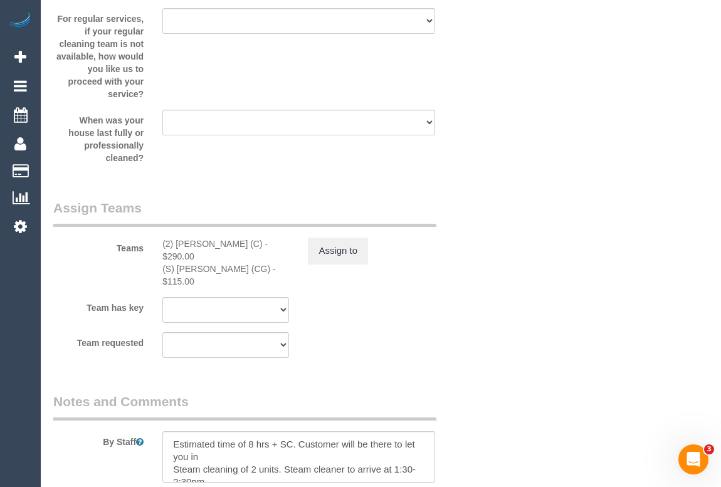
click at [479, 306] on div "Team has key (2) Kerry Welfare (C) (S) Mark Yenimireddy (CG) (0) Account - Tech…" at bounding box center [262, 310] width 437 height 26
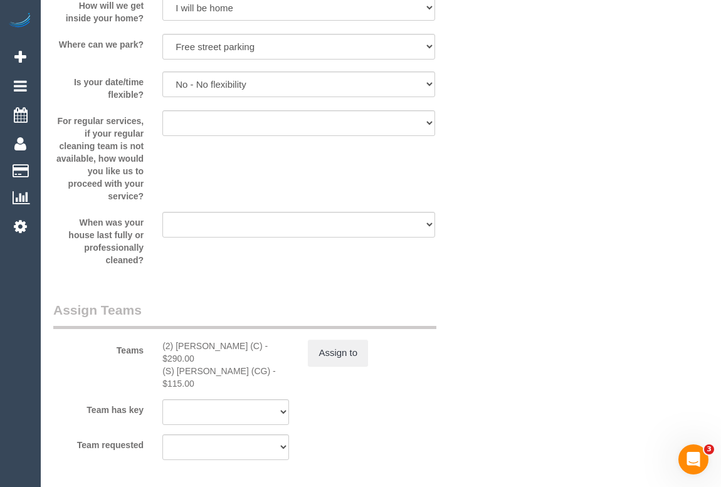
scroll to position [1737, 0]
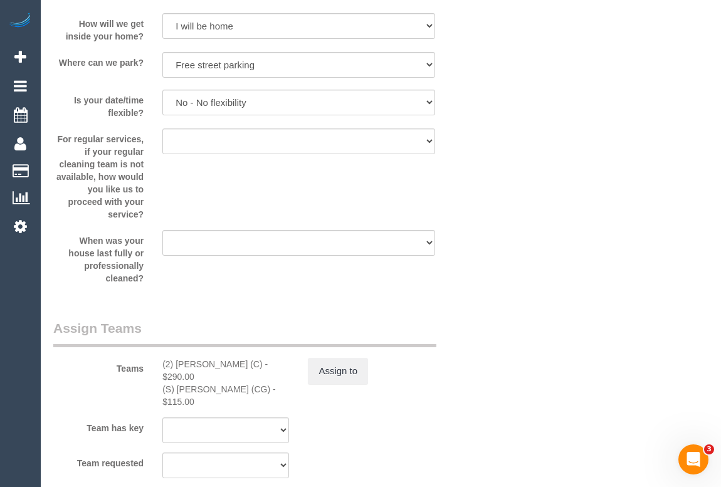
scroll to position [1965, 0]
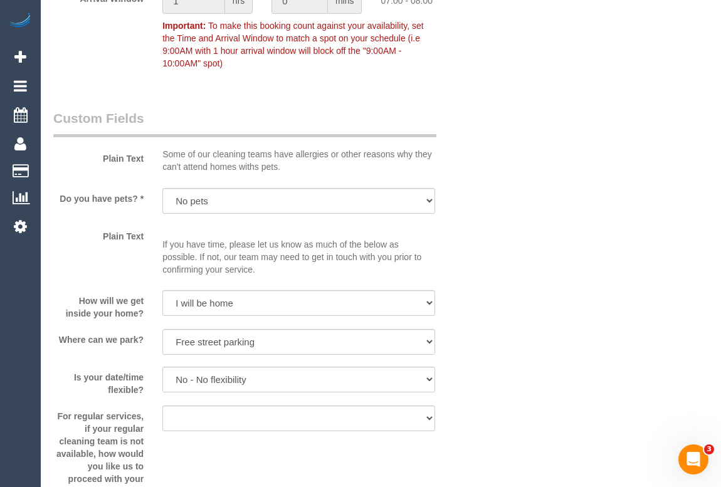
scroll to position [1566, 0]
drag, startPoint x: 542, startPoint y: 260, endPoint x: 528, endPoint y: 255, distance: 15.3
click at [542, 260] on div "Who Email* jeremywebb_7@hotmail.com Name * Jeremy Webb Where Address* 28 Prince…" at bounding box center [380, 144] width 655 height 3328
click at [621, 256] on div "Who Email* jeremywebb_7@hotmail.com Name * Jeremy Webb Where Address* 28 Prince…" at bounding box center [380, 144] width 655 height 3328
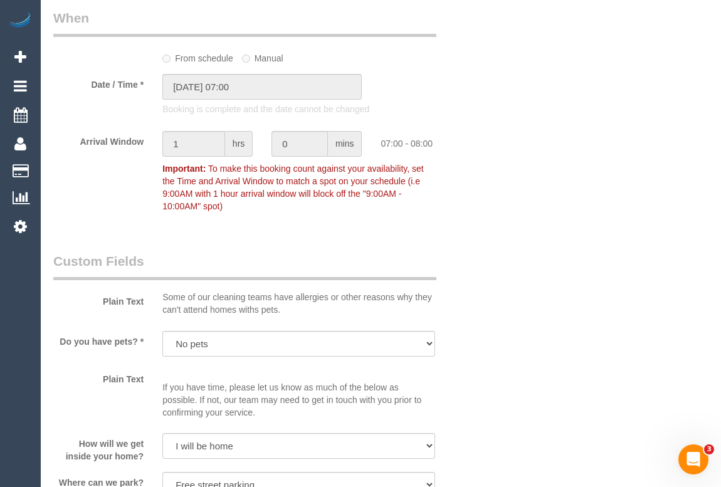
scroll to position [1281, 0]
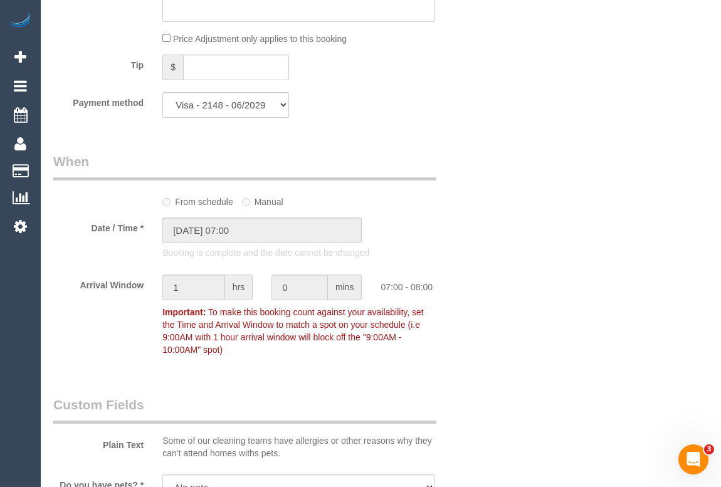
click at [591, 208] on div "Who Email* jeremywebb_7@hotmail.com Name * Jeremy Webb Where Address* 28 Prince…" at bounding box center [380, 429] width 655 height 3328
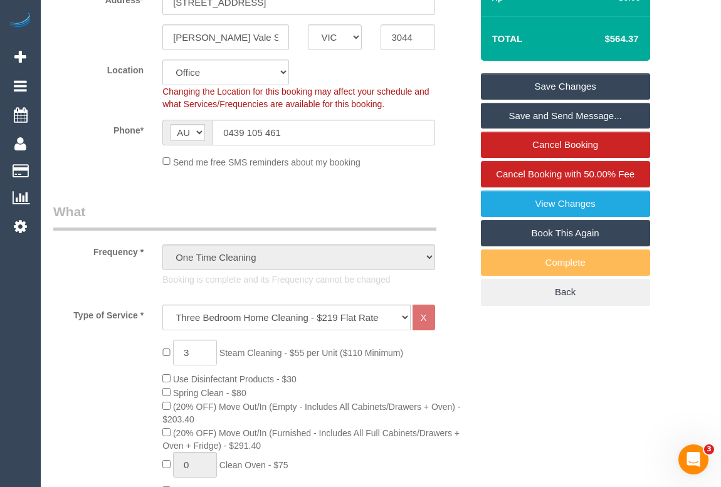
scroll to position [26, 0]
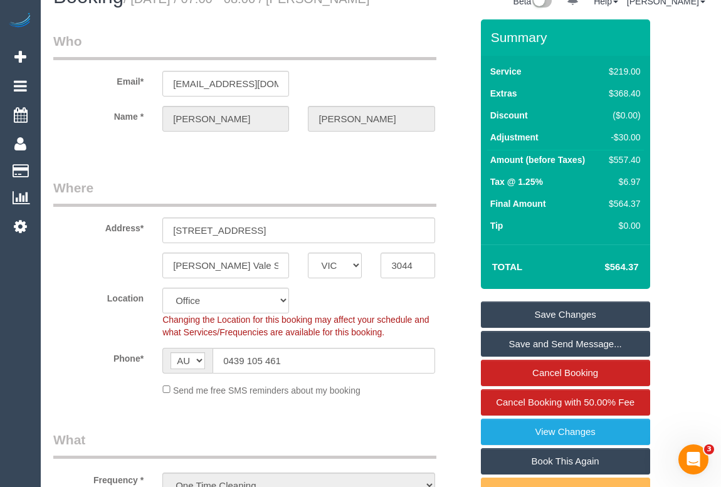
click at [313, 60] on legend "Who" at bounding box center [244, 46] width 383 height 28
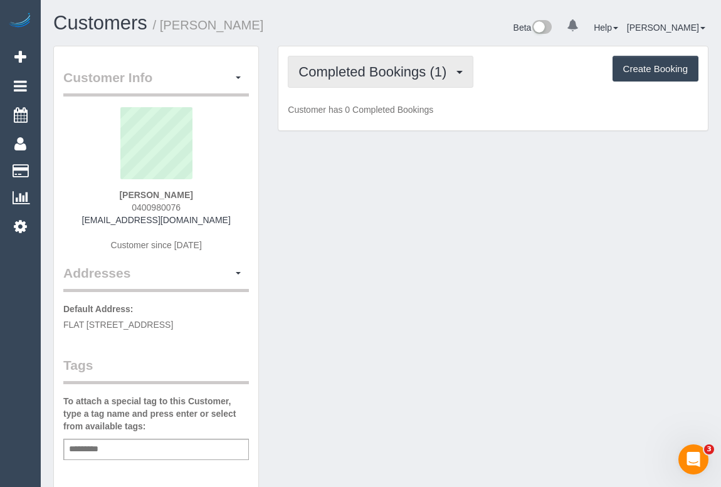
click at [412, 68] on span "Completed Bookings (1)" at bounding box center [376, 72] width 154 height 16
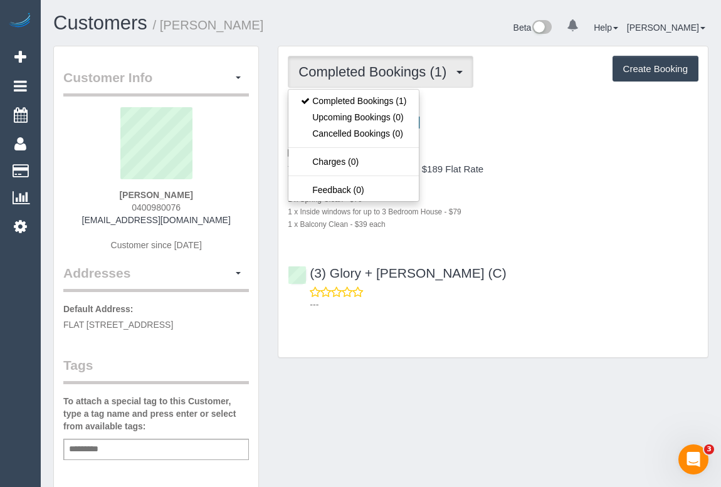
click at [562, 297] on div "---" at bounding box center [493, 298] width 411 height 25
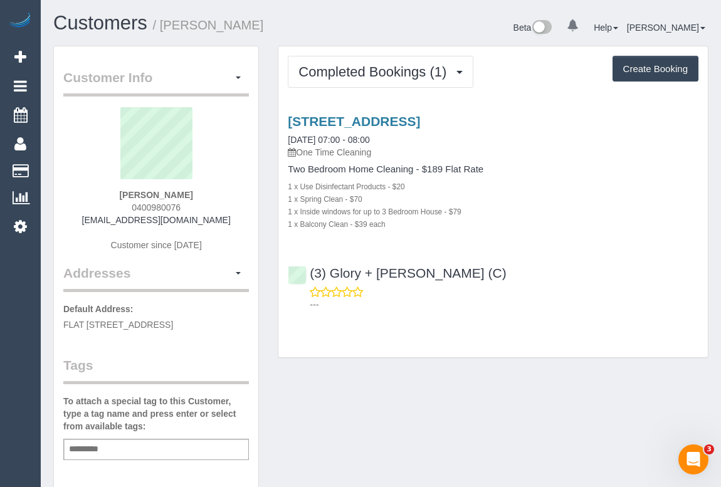
drag, startPoint x: 124, startPoint y: 201, endPoint x: 233, endPoint y: 201, distance: 108.5
click at [233, 201] on div "[PERSON_NAME] 0400980076 [EMAIL_ADDRESS][DOMAIN_NAME] Customer since [DATE]" at bounding box center [156, 185] width 186 height 157
copy span "0400980076"
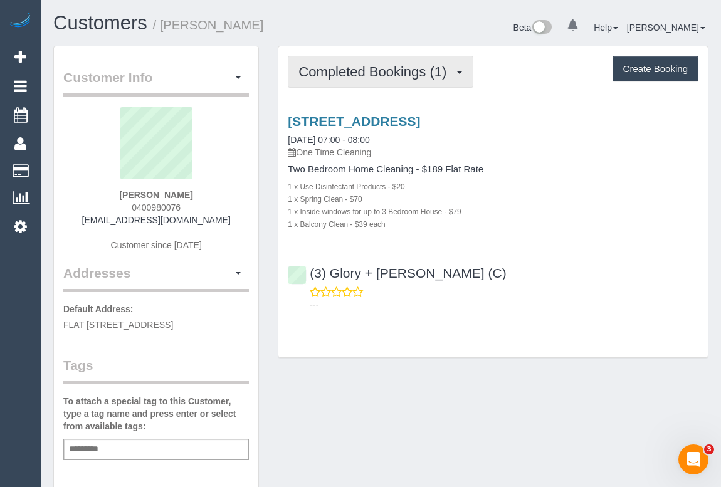
click at [351, 75] on span "Completed Bookings (1)" at bounding box center [376, 72] width 154 height 16
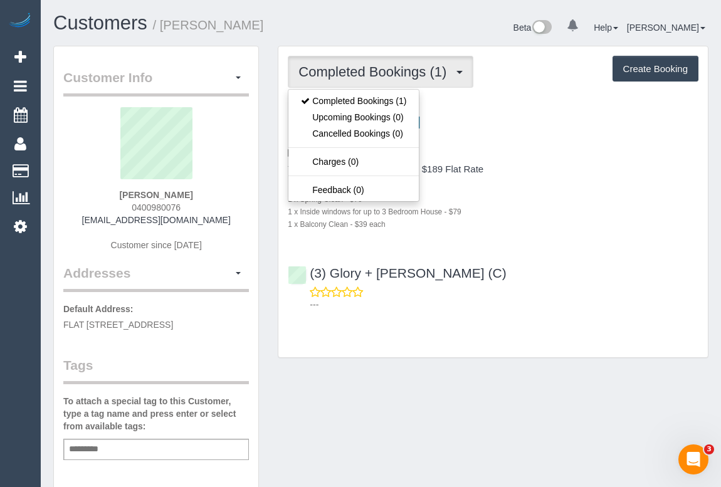
click at [544, 371] on div "Customer Info Edit Contact Info Send Message Email Preferences Special Sales Ta…" at bounding box center [381, 466] width 674 height 840
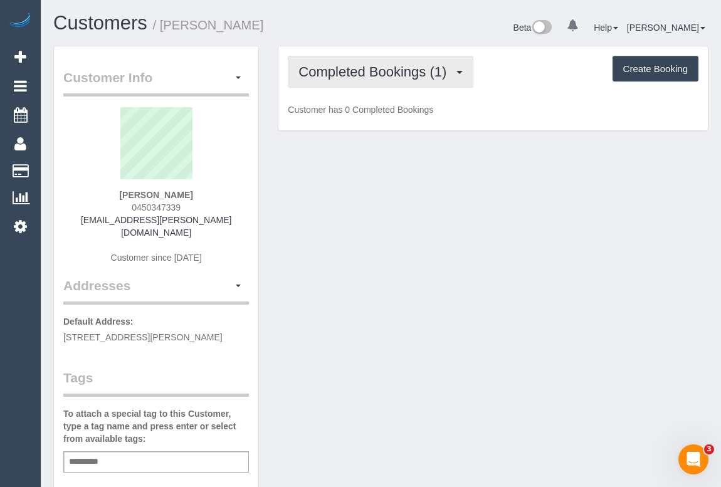
click at [381, 60] on button "Completed Bookings (1)" at bounding box center [381, 72] width 186 height 32
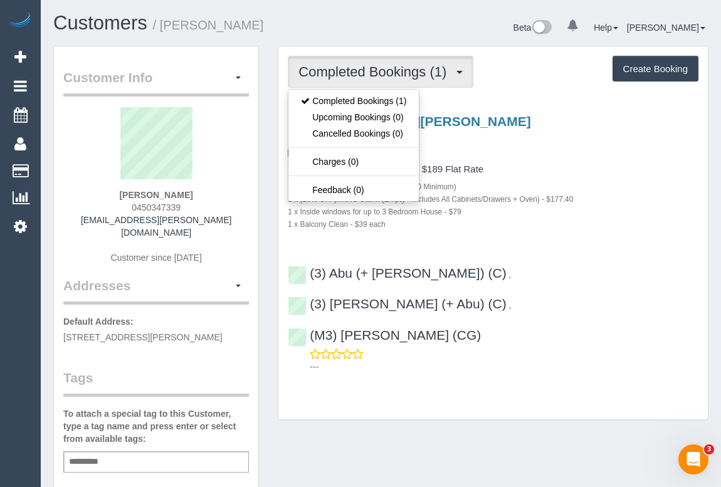
click at [563, 180] on div "2 x Steam Cleaning - $55 per Unit ($110 Minimum)" at bounding box center [493, 186] width 411 height 13
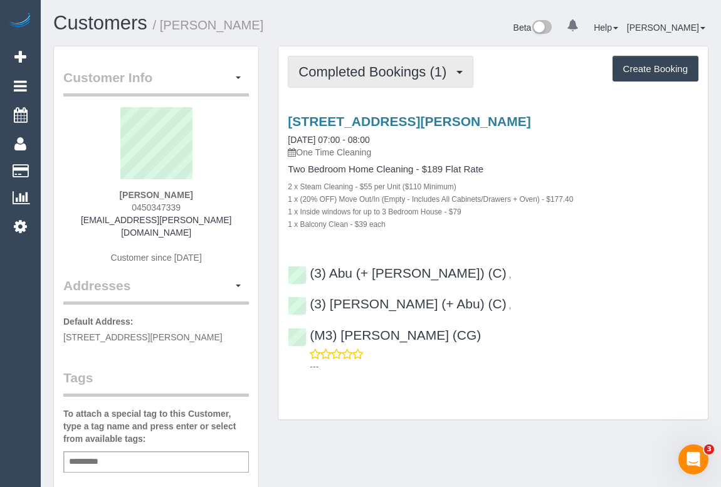
click at [357, 71] on span "Completed Bookings (1)" at bounding box center [376, 72] width 154 height 16
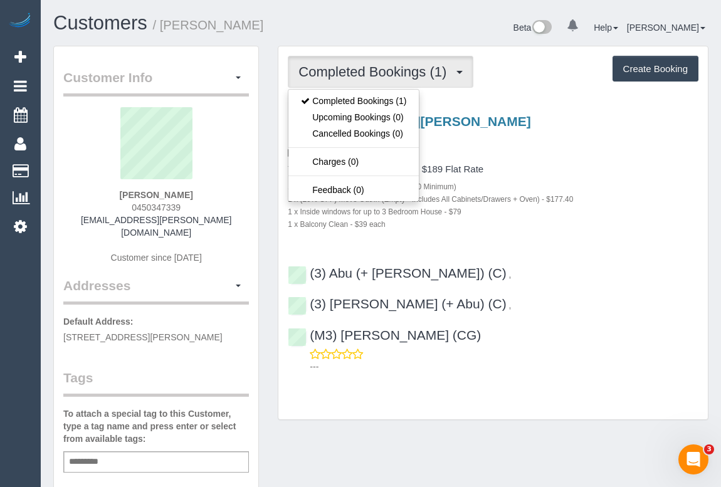
click at [561, 168] on h4 "Two Bedroom Home Cleaning - $189 Flat Rate" at bounding box center [493, 169] width 411 height 11
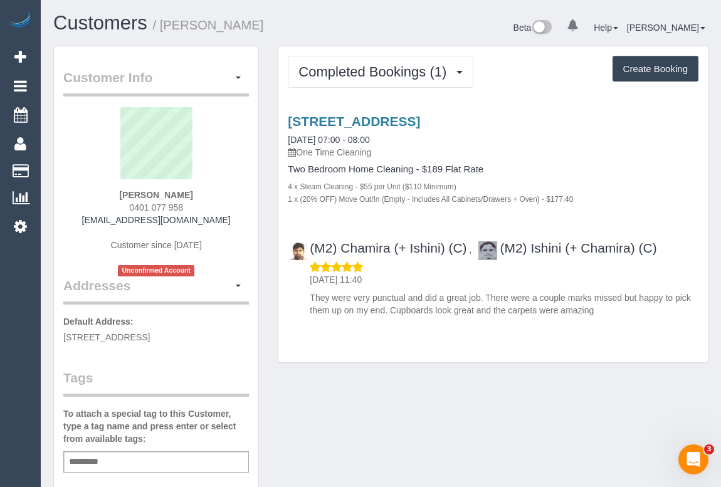
click at [435, 352] on div "Completed Bookings (1) Completed Bookings (1) Upcoming Bookings (0) Cancelled B…" at bounding box center [493, 204] width 430 height 317
click at [636, 201] on div "1 x (20% OFF) Move Out/In (Empty - Includes All Cabinets/Drawers + Oven) - $177…" at bounding box center [493, 199] width 411 height 13
click at [411, 119] on link "6/14 Kingstreet, Elstonwick, VIC 3185" at bounding box center [354, 121] width 132 height 14
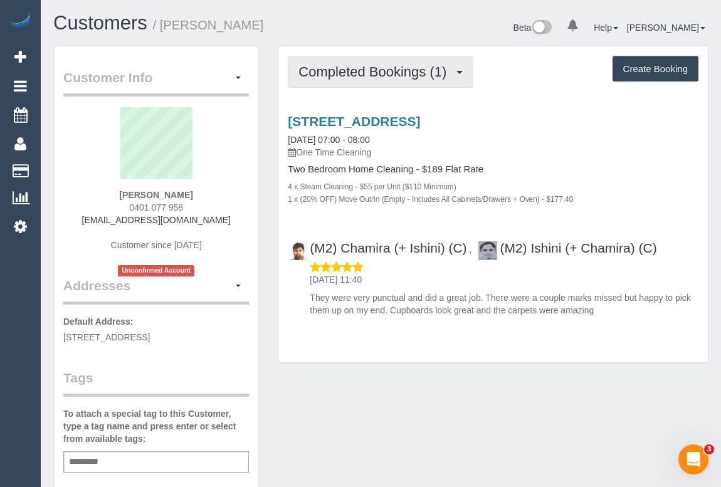
click at [373, 75] on span "Completed Bookings (1)" at bounding box center [376, 72] width 154 height 16
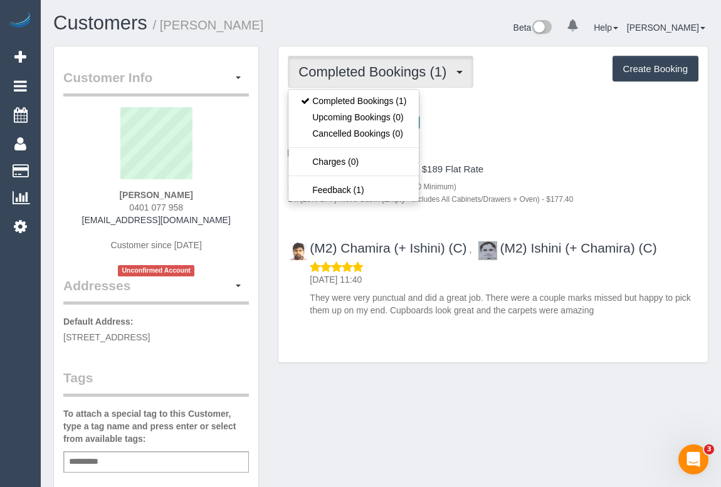
click at [595, 172] on h4 "Two Bedroom Home Cleaning - $189 Flat Rate" at bounding box center [493, 169] width 411 height 11
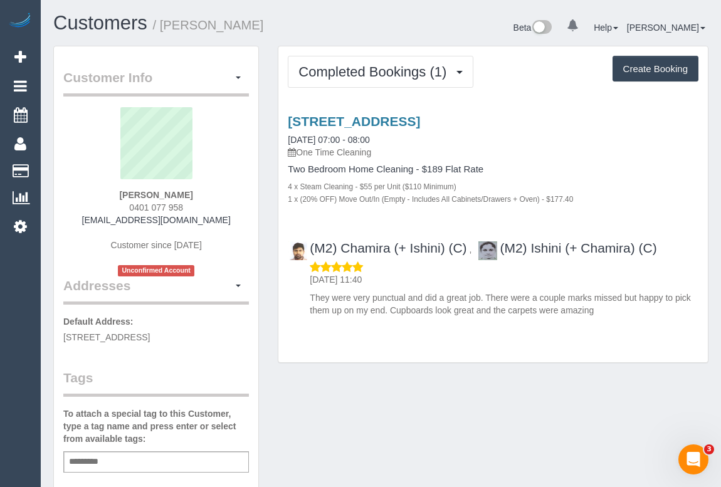
click at [479, 373] on div "Completed Bookings (1) Completed Bookings (1) Upcoming Bookings (0) Cancelled B…" at bounding box center [493, 211] width 450 height 331
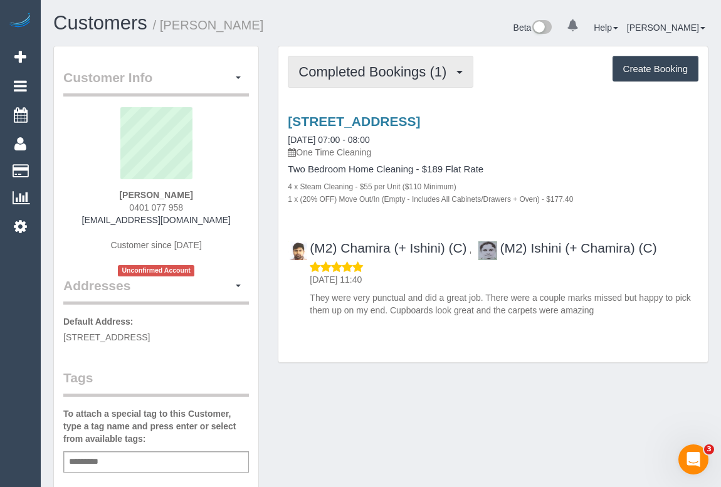
click at [395, 71] on span "Completed Bookings (1)" at bounding box center [376, 72] width 154 height 16
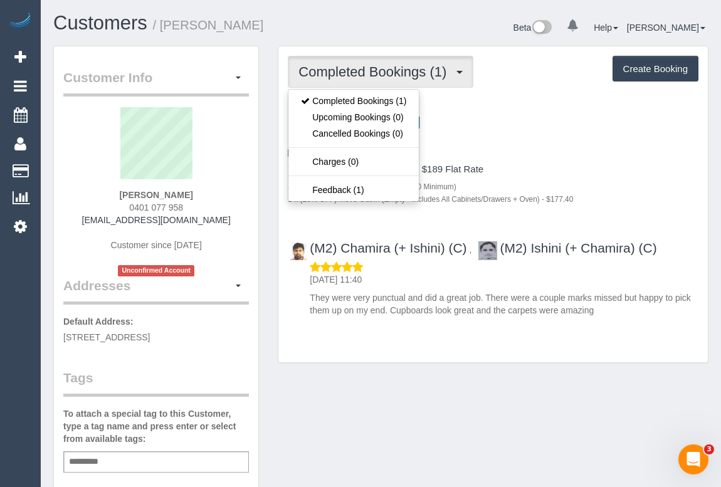
click at [583, 136] on div "6/14 Kingstreet, Elstonwick, VIC 3185 29/09/2025 07:00 - 08:00 One Time Cleaning" at bounding box center [493, 136] width 411 height 45
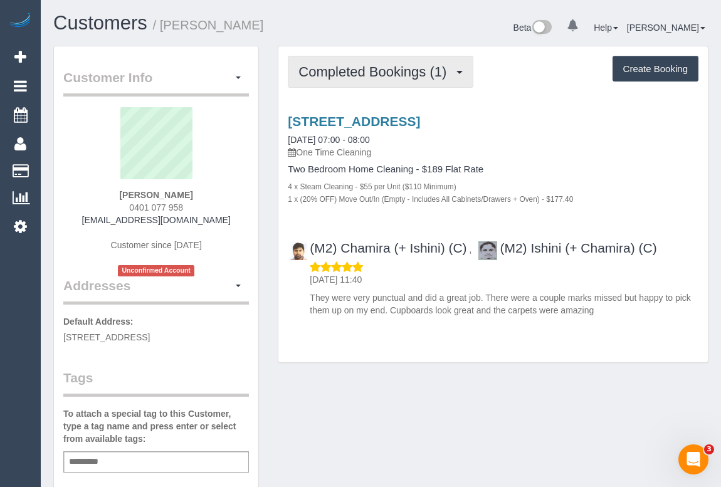
click at [370, 73] on span "Completed Bookings (1)" at bounding box center [376, 72] width 154 height 16
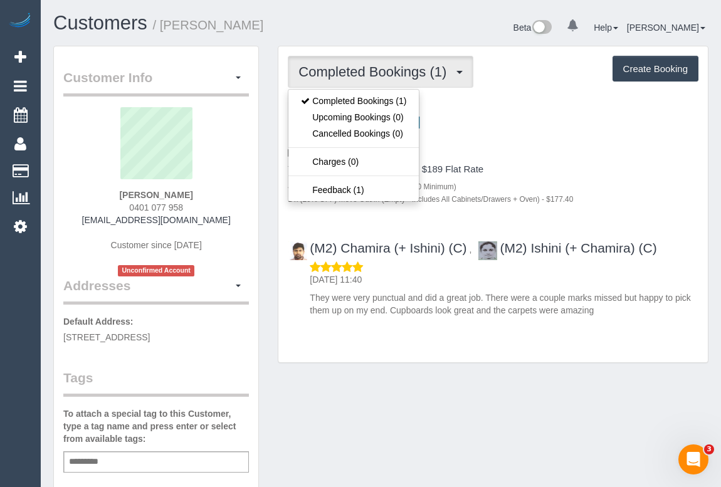
click at [579, 144] on div "6/14 Kingstreet, Elstonwick, VIC 3185 29/09/2025 07:00 - 08:00 One Time Cleaning" at bounding box center [493, 136] width 411 height 45
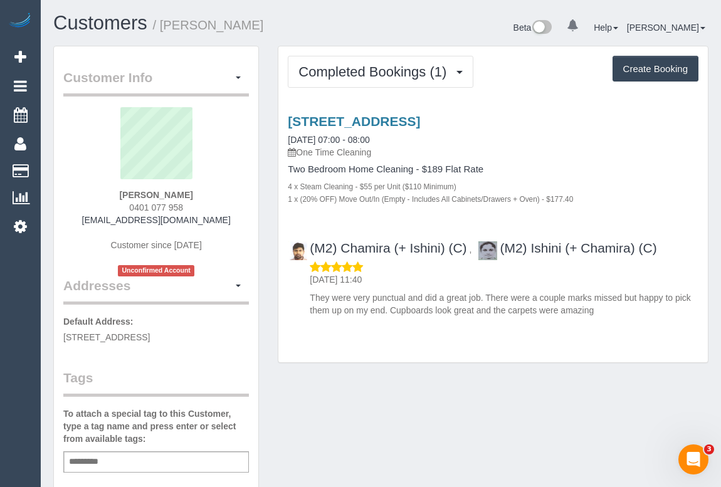
click at [442, 375] on div "Customer Info Edit Contact Info Send Message Email Preferences Special Sales Ta…" at bounding box center [381, 472] width 674 height 853
click at [531, 171] on h4 "Two Bedroom Home Cleaning - $189 Flat Rate" at bounding box center [493, 169] width 411 height 11
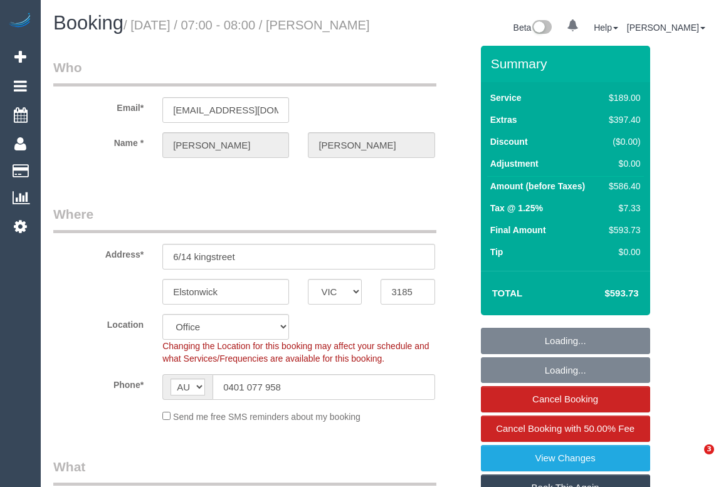
select select "VIC"
select select "number:28"
select select "number:15"
select select "number:19"
select select "string:stripe-pm_1S9xCs2GScqysDRVAkzNu8ql"
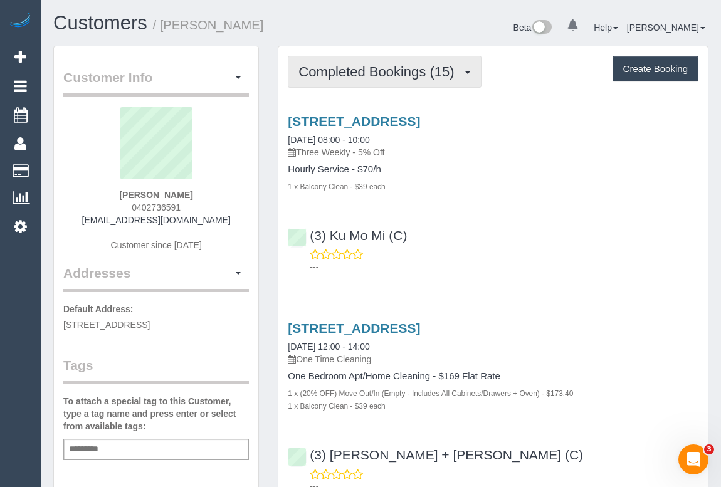
click at [358, 70] on span "Completed Bookings (15)" at bounding box center [380, 72] width 162 height 16
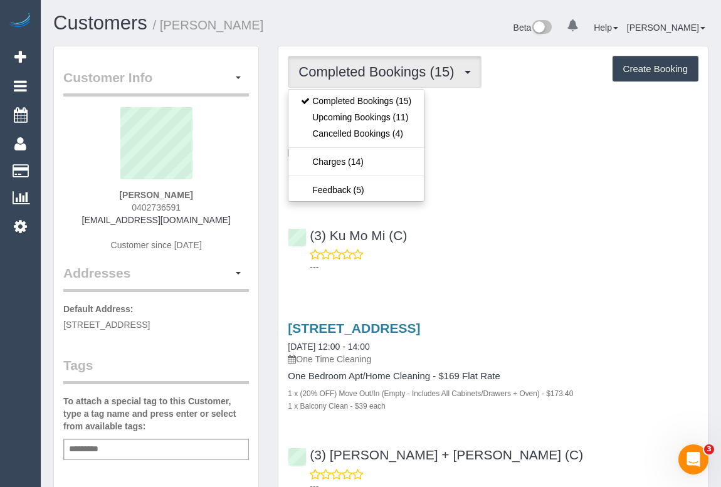
click at [516, 233] on div "(3) Ku Mo Mi (C) ---" at bounding box center [493, 246] width 430 height 56
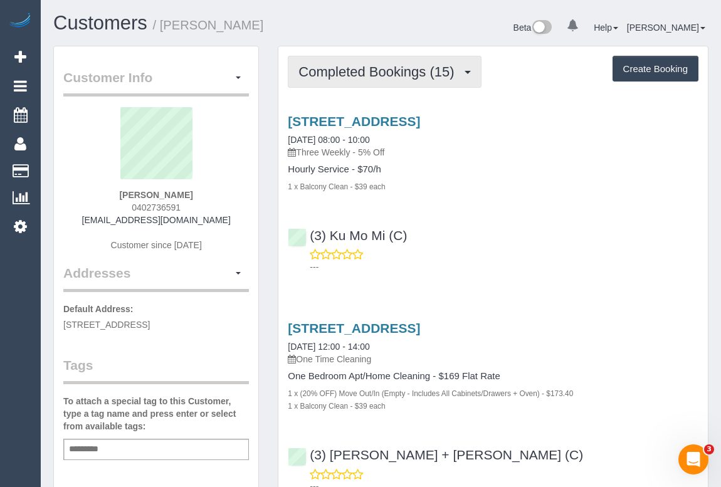
click at [349, 73] on span "Completed Bookings (15)" at bounding box center [380, 72] width 162 height 16
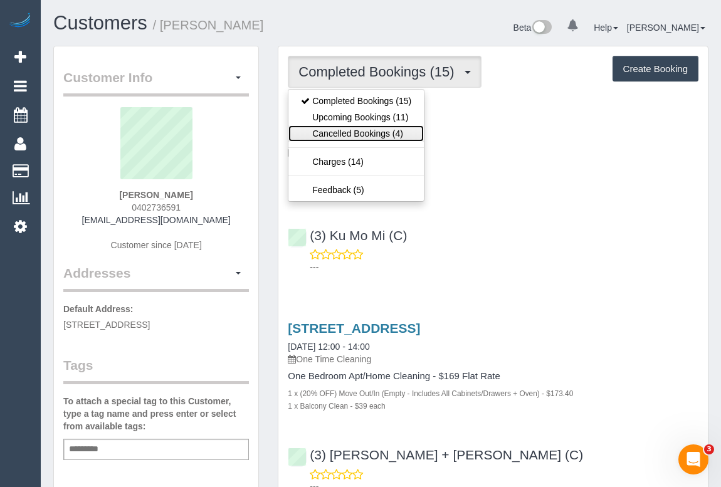
click at [354, 137] on link "Cancelled Bookings (4)" at bounding box center [355, 133] width 135 height 16
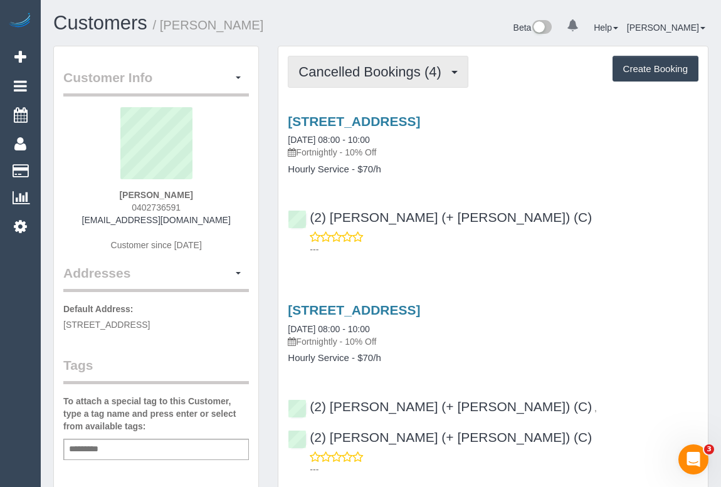
click at [357, 63] on button "Cancelled Bookings (4)" at bounding box center [378, 72] width 181 height 32
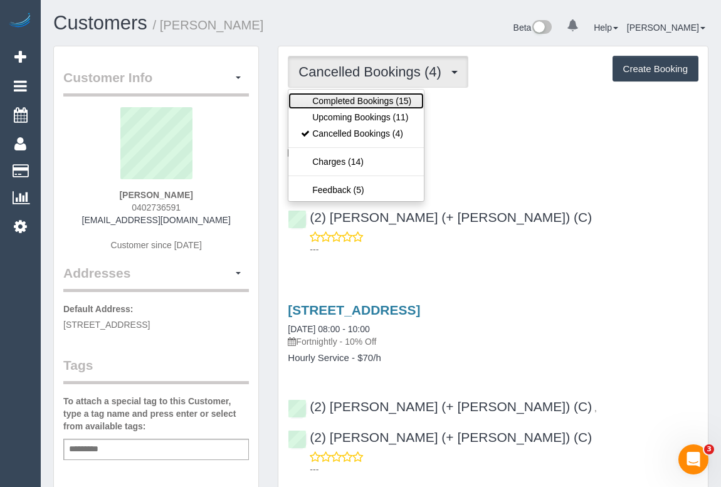
click at [366, 99] on link "Completed Bookings (15)" at bounding box center [355, 101] width 135 height 16
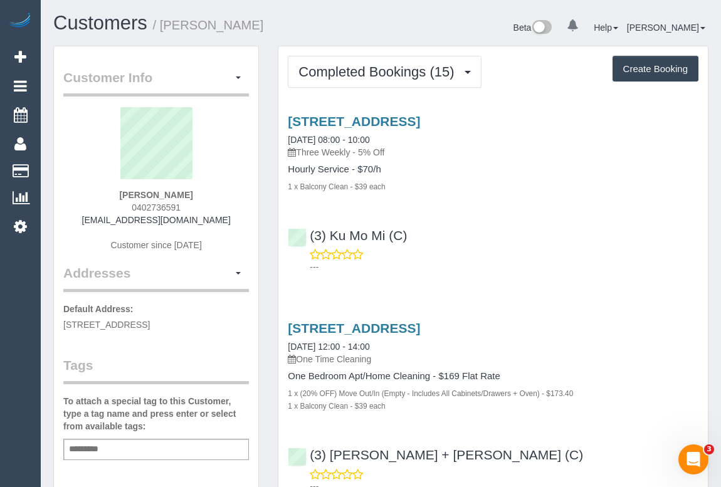
click at [490, 230] on div "(3) Ku Mo Mi (C) ---" at bounding box center [493, 246] width 430 height 56
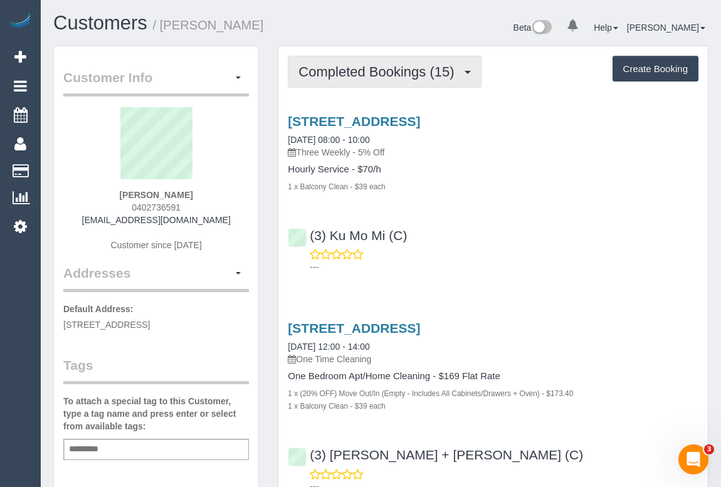
click at [381, 72] on span "Completed Bookings (15)" at bounding box center [380, 72] width 162 height 16
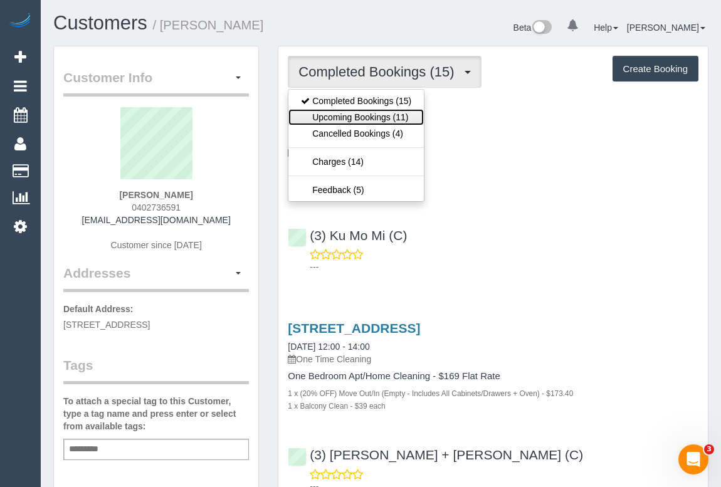
click at [371, 117] on link "Upcoming Bookings (11)" at bounding box center [355, 117] width 135 height 16
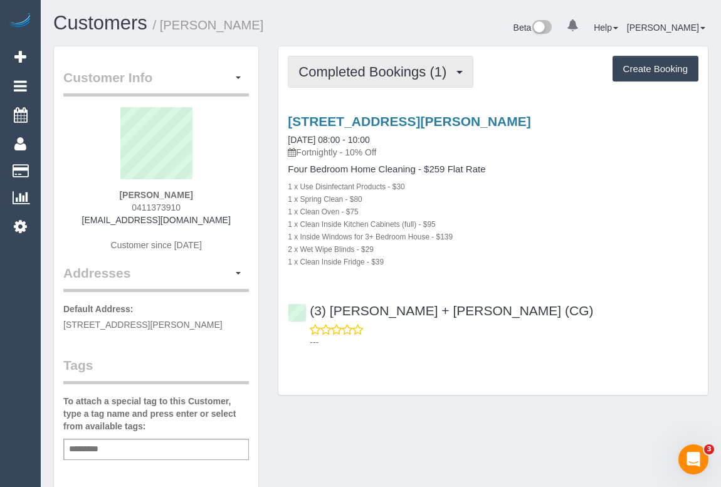
click at [387, 75] on span "Completed Bookings (1)" at bounding box center [376, 72] width 154 height 16
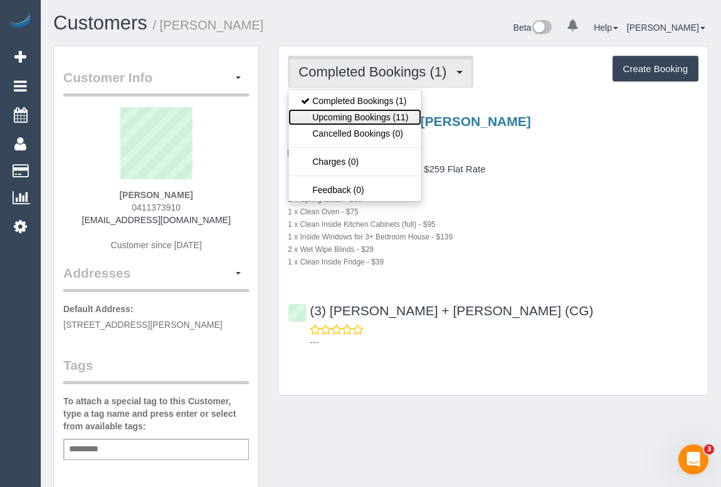
click at [362, 119] on link "Upcoming Bookings (11)" at bounding box center [354, 117] width 132 height 16
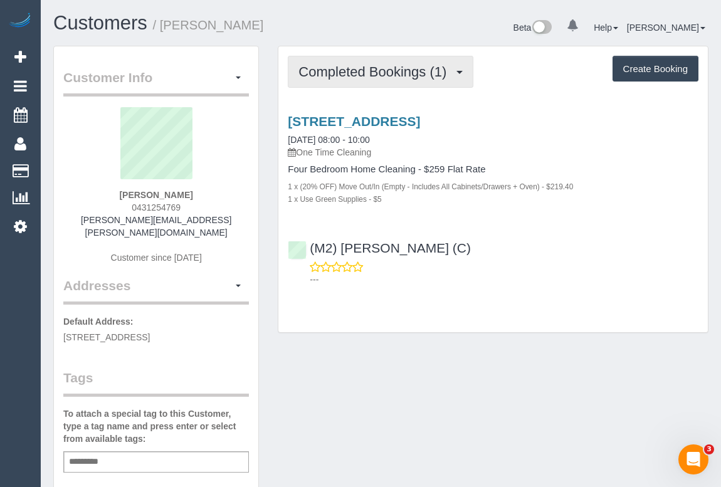
click at [375, 82] on button "Completed Bookings (1)" at bounding box center [381, 72] width 186 height 32
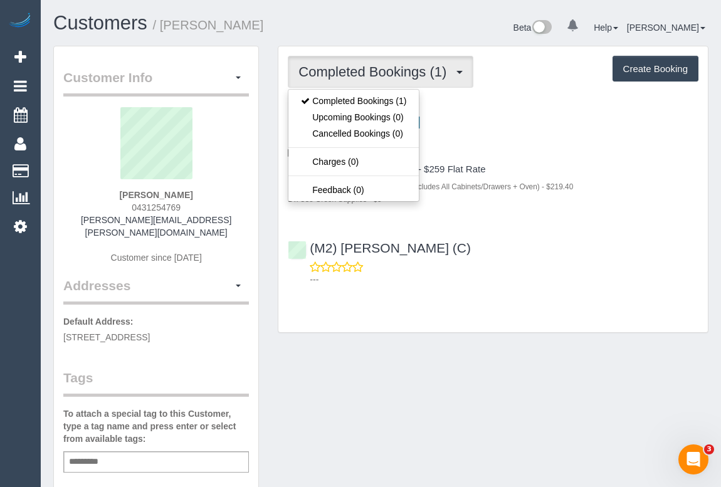
click at [572, 307] on div "Completed Bookings (1) Completed Bookings (1) Upcoming Bookings (0) Cancelled B…" at bounding box center [493, 189] width 430 height 286
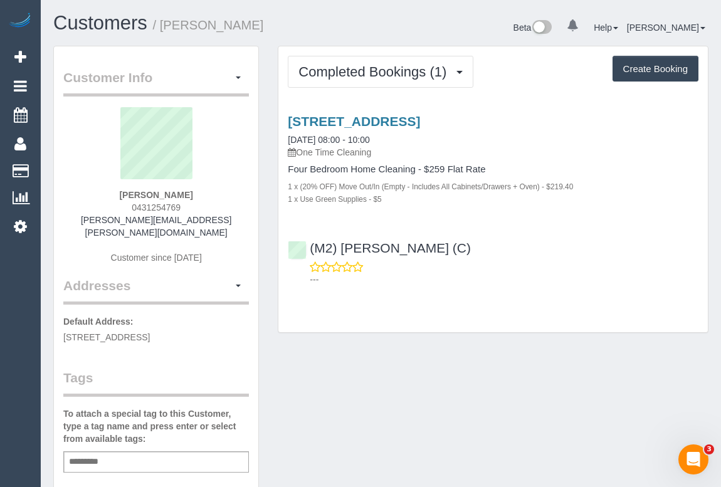
click at [410, 372] on div "Customer Info Edit Contact Info Send Message Email Preferences Special Sales Ta…" at bounding box center [381, 472] width 674 height 853
click at [438, 347] on div "Customer Info Edit Contact Info Send Message Email Preferences Special Sales Ta…" at bounding box center [381, 472] width 674 height 853
click at [445, 357] on div "Customer Info Edit Contact Info Send Message Email Preferences Special Sales Ta…" at bounding box center [381, 472] width 674 height 853
click at [614, 281] on p "---" at bounding box center [504, 279] width 389 height 13
drag, startPoint x: 307, startPoint y: 15, endPoint x: 274, endPoint y: 25, distance: 34.7
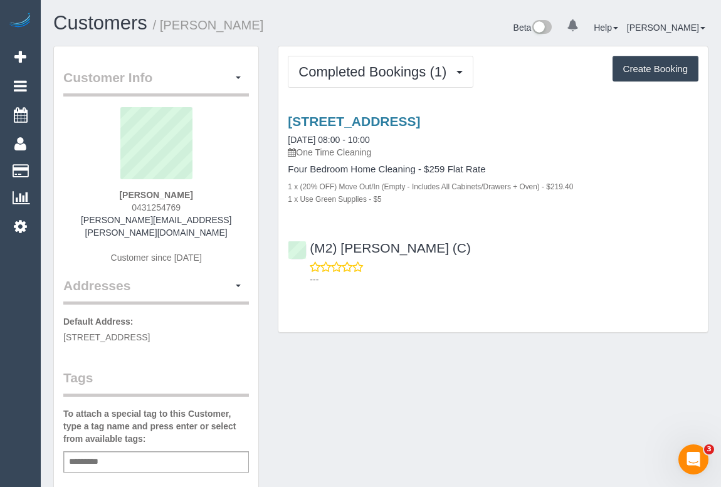
click at [307, 15] on h1 "Customers / [PERSON_NAME]" at bounding box center [212, 23] width 319 height 21
drag, startPoint x: 117, startPoint y: 197, endPoint x: 191, endPoint y: 197, distance: 73.4
click at [191, 197] on div "[PERSON_NAME] 0431254769 [PERSON_NAME][EMAIL_ADDRESS][PERSON_NAME][DOMAIN_NAME]…" at bounding box center [156, 191] width 186 height 169
copy strong "[PERSON_NAME]"
drag, startPoint x: 502, startPoint y: 246, endPoint x: 309, endPoint y: 243, distance: 193.2
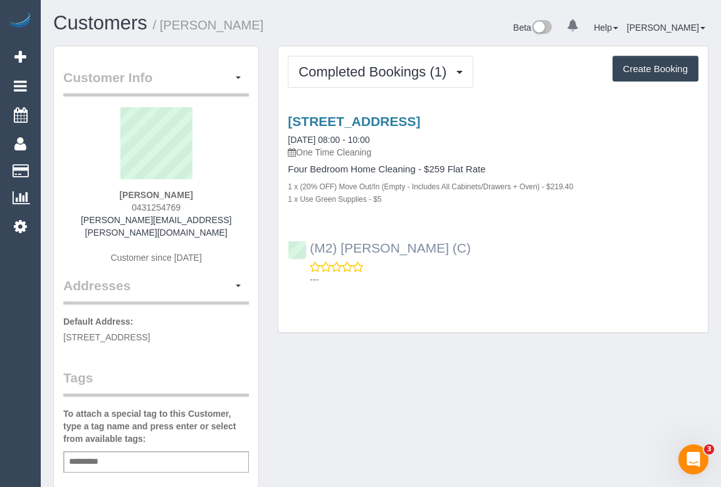
click at [309, 243] on div "(M2) [PERSON_NAME] (C) ---" at bounding box center [493, 258] width 430 height 56
copy link "(M2) [PERSON_NAME] (C)"
click at [531, 363] on div "Customer Info Edit Contact Info Send Message Email Preferences Special Sales Ta…" at bounding box center [381, 472] width 674 height 853
click at [410, 391] on div "Customer Info Edit Contact Info Send Message Email Preferences Special Sales Ta…" at bounding box center [381, 472] width 674 height 853
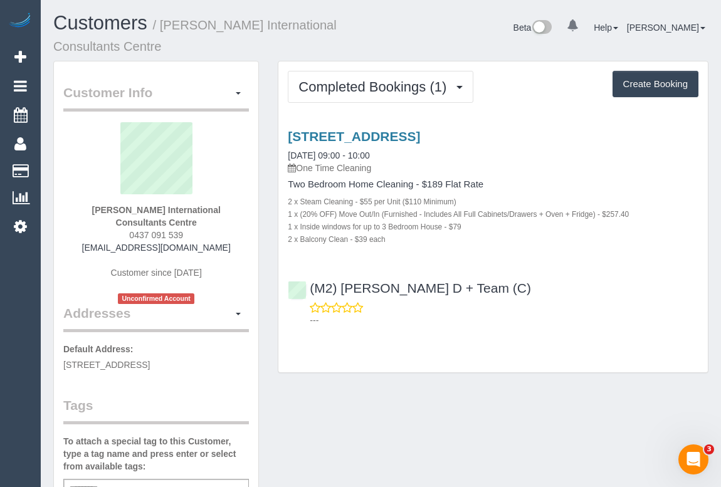
drag, startPoint x: 67, startPoint y: 231, endPoint x: 253, endPoint y: 235, distance: 186.3
click at [234, 253] on div "Wanda International Consultants Centre 0437 091 539 mobility@internationalconsu…" at bounding box center [156, 213] width 186 height 182
drag, startPoint x: 251, startPoint y: 233, endPoint x: 78, endPoint y: 235, distance: 172.5
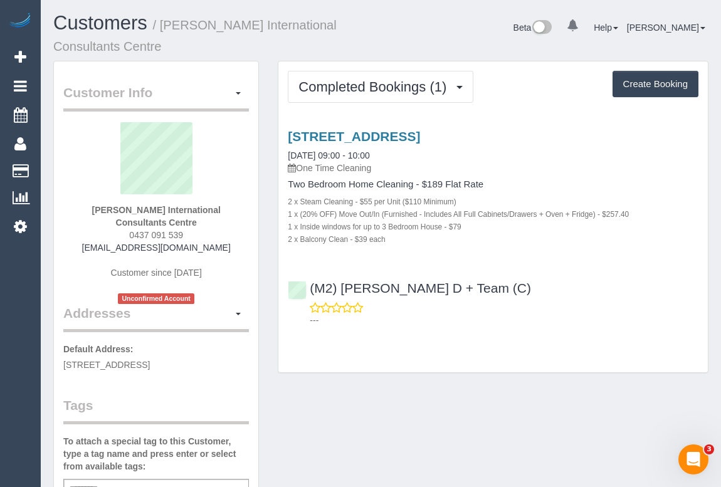
click at [64, 254] on div "Wanda International Consultants Centre 0437 091 539 mobility@internationalconsu…" at bounding box center [156, 213] width 186 height 182
drag, startPoint x: 63, startPoint y: 234, endPoint x: 203, endPoint y: 237, distance: 139.9
click at [232, 268] on div "Wanda International Consultants Centre 0437 091 539 mobility@internationalconsu…" at bounding box center [156, 213] width 186 height 182
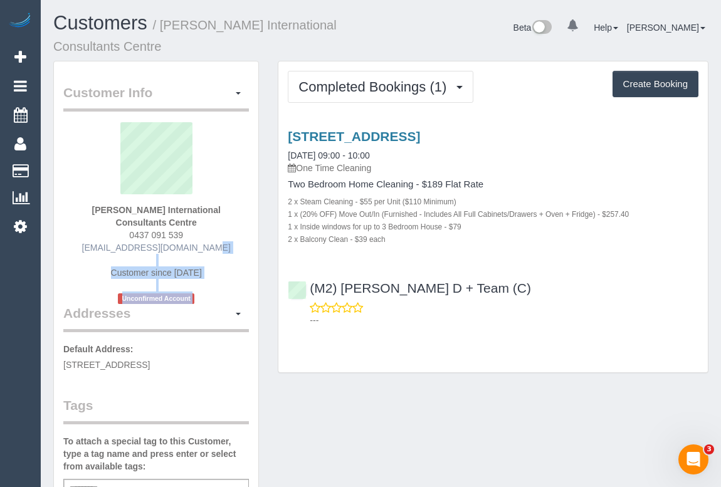
drag, startPoint x: 63, startPoint y: 233, endPoint x: 141, endPoint y: 235, distance: 78.4
click at [230, 263] on div "Wanda International Consultants Centre 0437 091 539 mobility@internationalconsu…" at bounding box center [156, 213] width 186 height 182
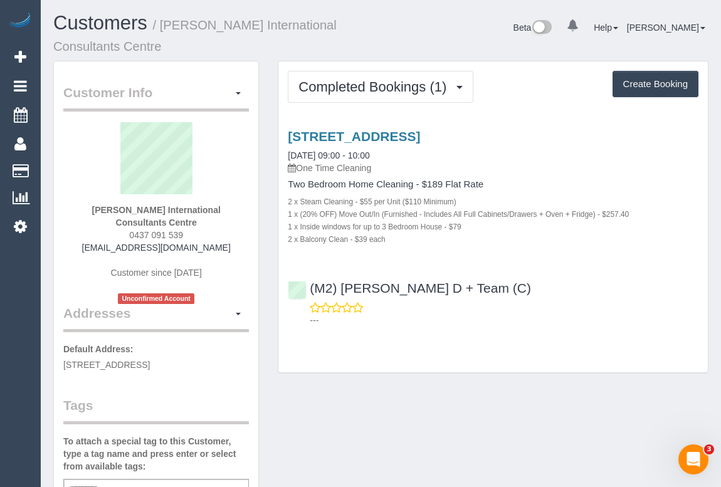
drag, startPoint x: 416, startPoint y: 33, endPoint x: 416, endPoint y: 20, distance: 13.2
click at [416, 33] on div "Beta 0 Your Notifications You have 0 alerts Help Help Docs Take a Tour Contact …" at bounding box center [549, 29] width 337 height 33
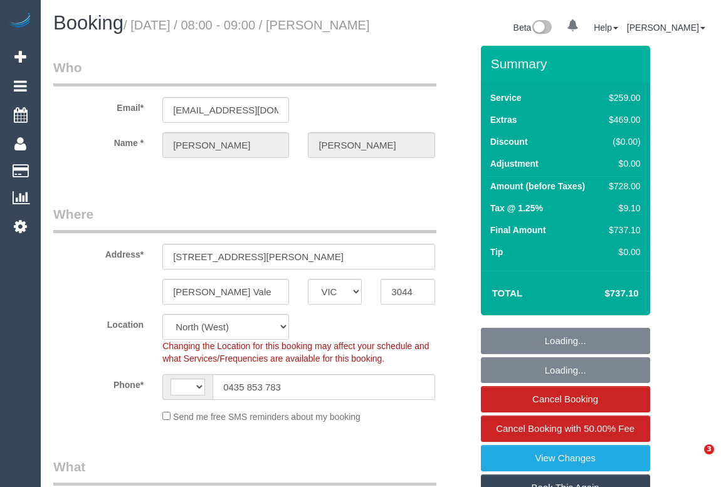
select select "VIC"
select select "object:459"
select select "string:stripe-pm_1RvBnJ2GScqysDRVkOTStkym"
select select "string:AU"
select select "number:28"
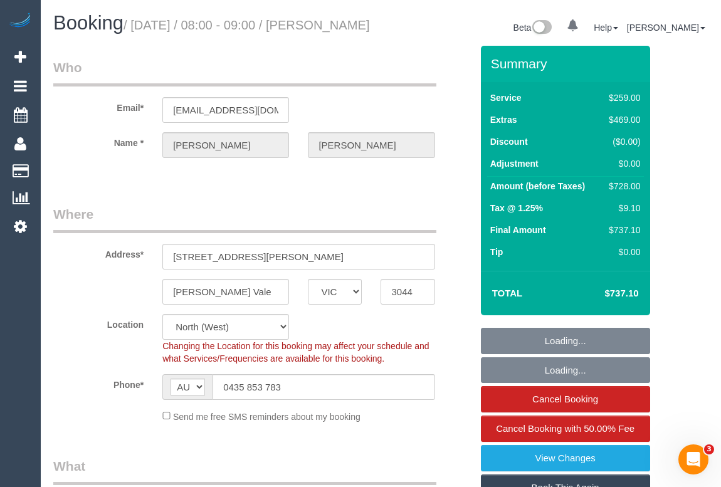
select select "number:17"
select select "number:18"
select select "number:24"
select select "number:12"
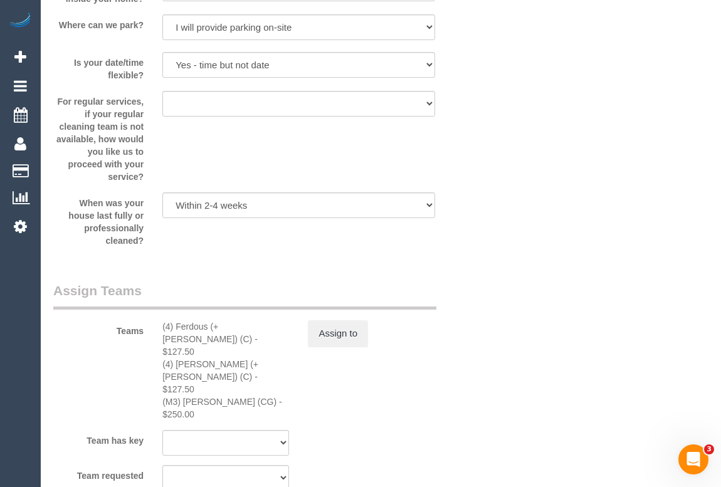
scroll to position [1995, 0]
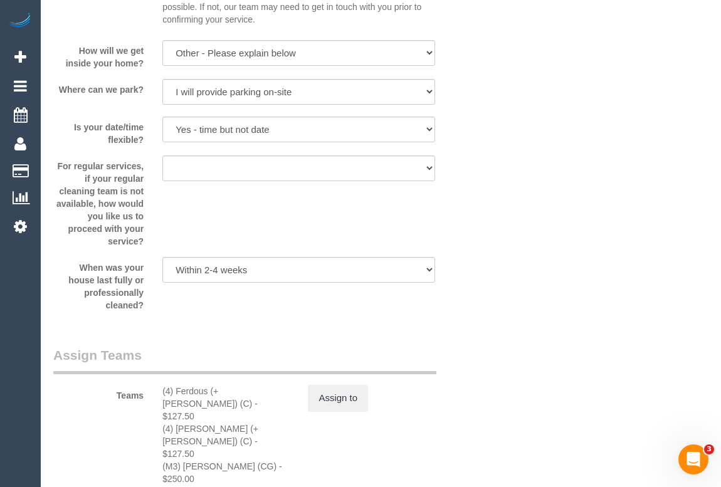
scroll to position [1539, 0]
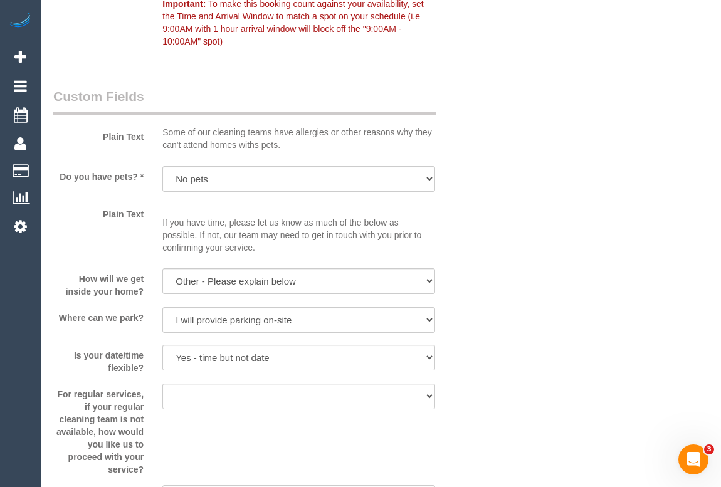
click at [633, 257] on div "Who Email* aimeechadzynski@gmail.com Name * Aimee Chadzynski Where Address* 29 …" at bounding box center [380, 7] width 655 height 3001
drag, startPoint x: 498, startPoint y: 189, endPoint x: 400, endPoint y: 191, distance: 97.9
click at [499, 189] on div "Who Email* aimeechadzynski@gmail.com Name * Aimee Chadzynski Where Address* 29 …" at bounding box center [380, 7] width 655 height 3001
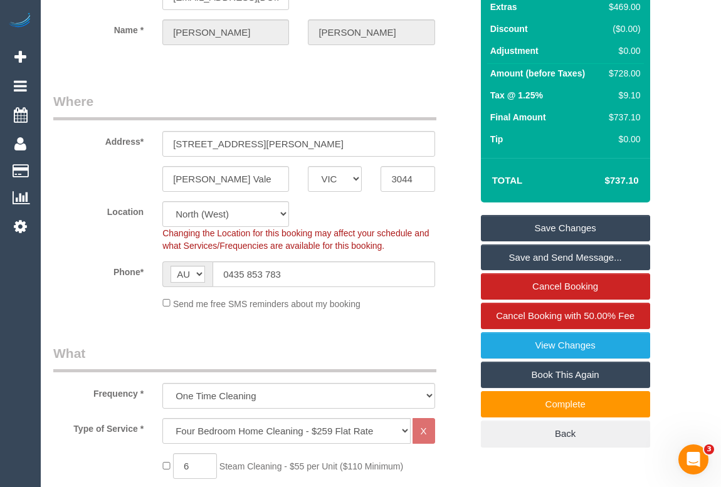
scroll to position [114, 0]
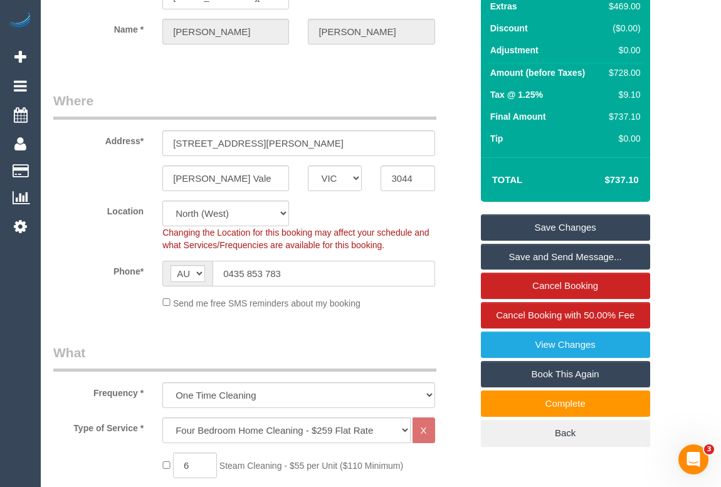
drag, startPoint x: 191, startPoint y: 291, endPoint x: 174, endPoint y: 291, distance: 16.3
click at [174, 287] on div "AF AL DZ AD AO AI AQ AG AR AM AW AU AT AZ BS BH BD BB BY BE BZ BJ BM BT BO BA B…" at bounding box center [298, 274] width 272 height 26
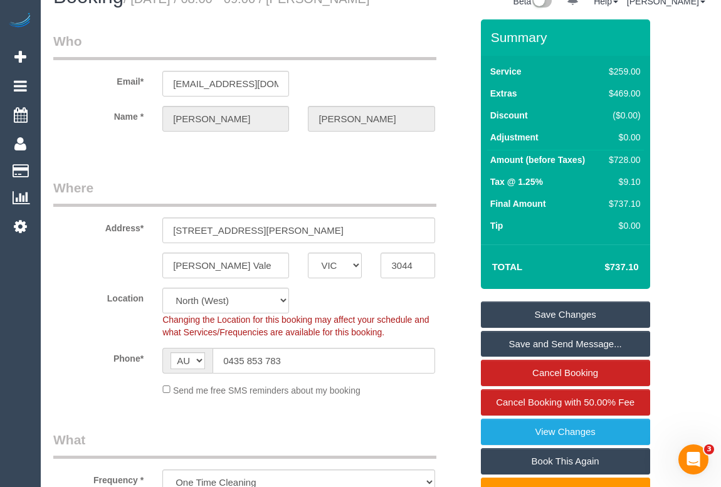
scroll to position [0, 0]
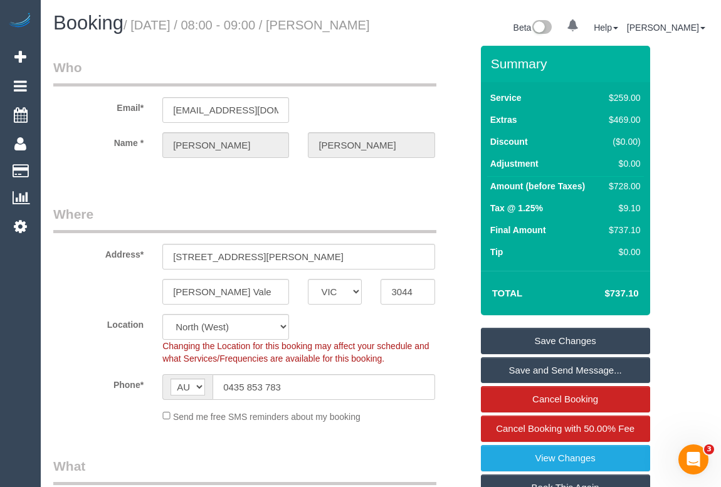
click at [423, 77] on legend "Who" at bounding box center [244, 72] width 383 height 28
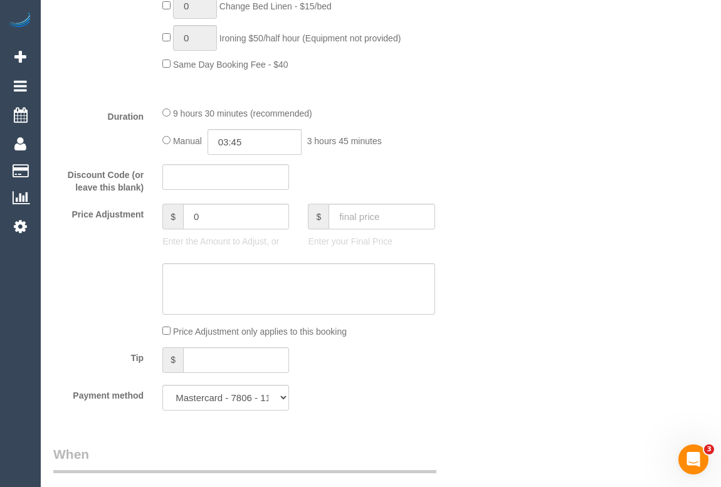
scroll to position [1083, 0]
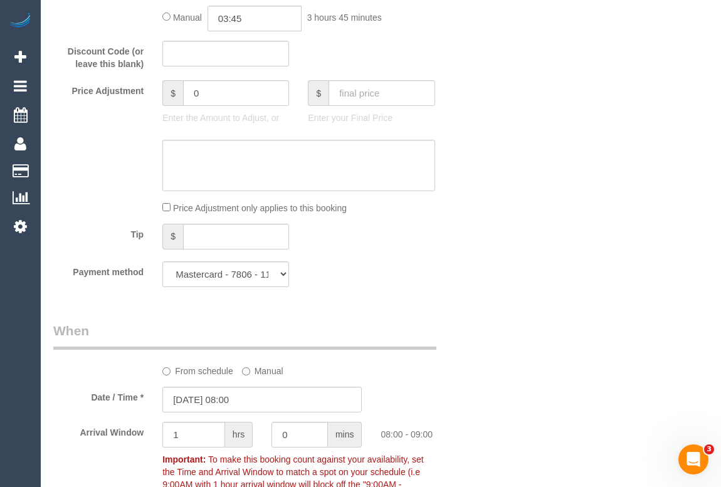
click at [532, 287] on div "Who Email* aimeechadzynski@gmail.com Name * Aimee Chadzynski Where Address* 29 …" at bounding box center [380, 463] width 655 height 3001
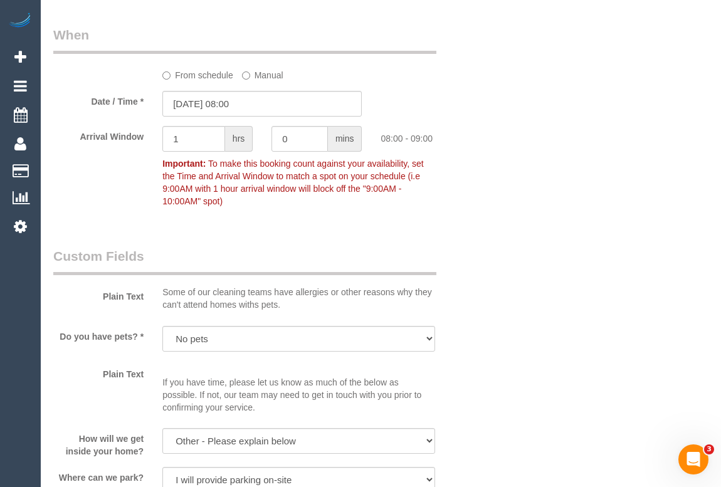
scroll to position [1311, 0]
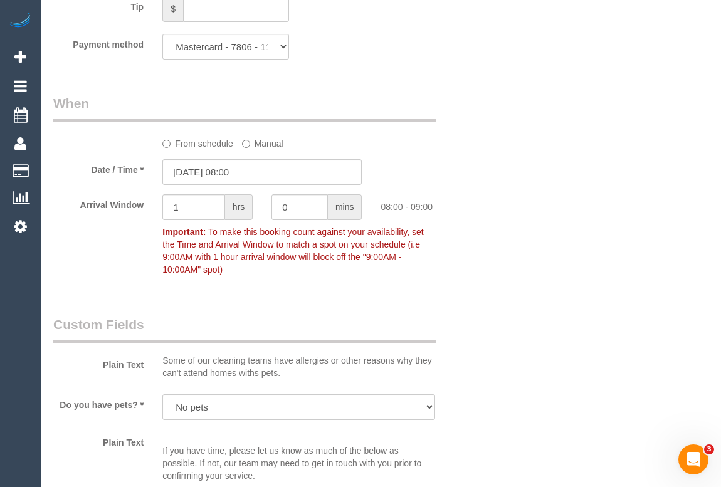
click at [509, 378] on div "Who Email* aimeechadzynski@gmail.com Name * Aimee Chadzynski Where Address* 29 …" at bounding box center [380, 235] width 655 height 3001
click at [539, 383] on div "Who Email* aimeechadzynski@gmail.com Name * Aimee Chadzynski Where Address* 29 …" at bounding box center [380, 235] width 655 height 3001
click at [506, 373] on div "Who Email* aimeechadzynski@gmail.com Name * Aimee Chadzynski Where Address* 29 …" at bounding box center [380, 235] width 655 height 3001
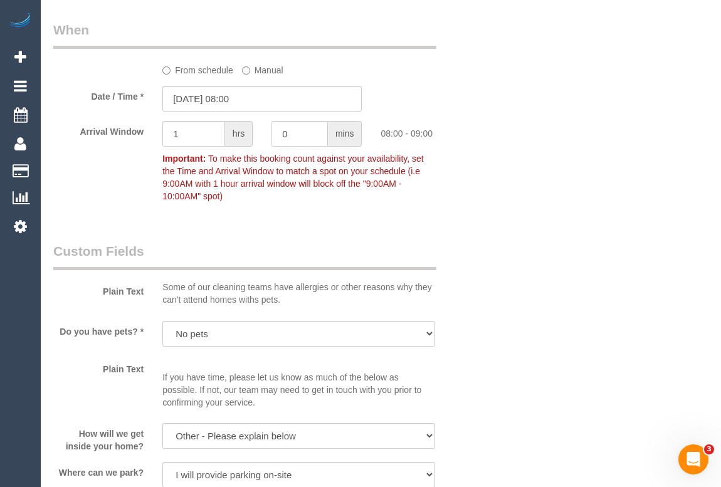
scroll to position [1482, 0]
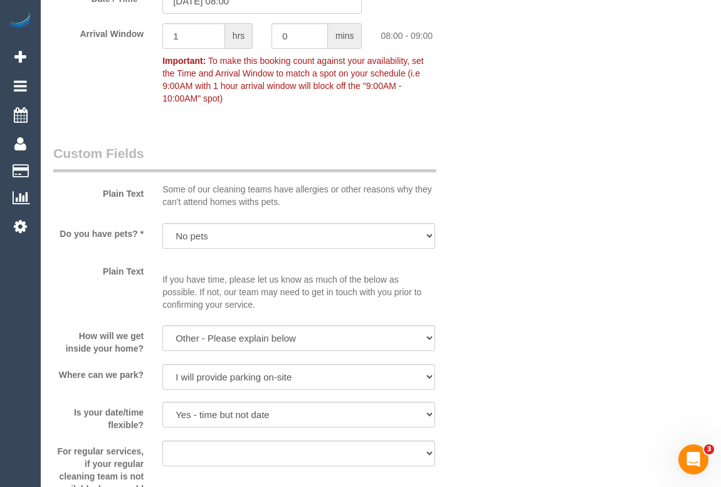
click at [532, 403] on div "Who Email* aimeechadzynski@gmail.com Name * Aimee Chadzynski Where Address* 29 …" at bounding box center [380, 64] width 655 height 3001
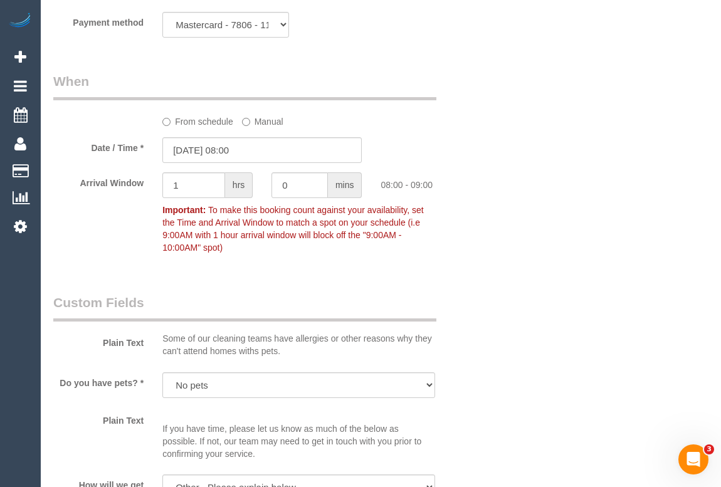
scroll to position [1311, 0]
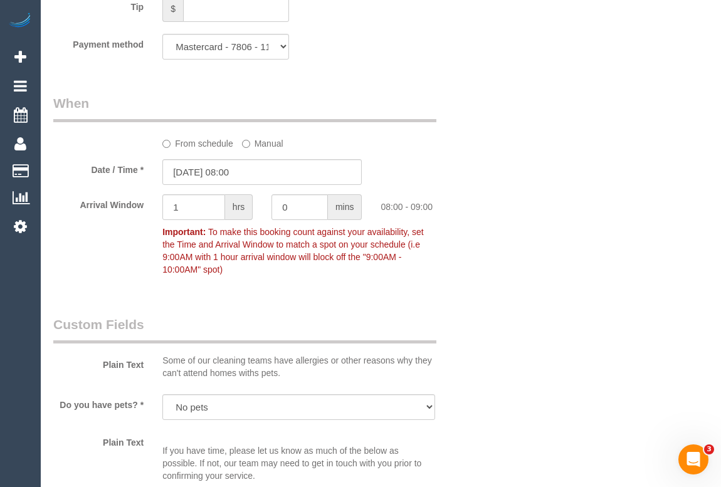
click at [511, 312] on div "Who Email* aimeechadzynski@gmail.com Name * Aimee Chadzynski Where Address* 29 …" at bounding box center [380, 235] width 655 height 3001
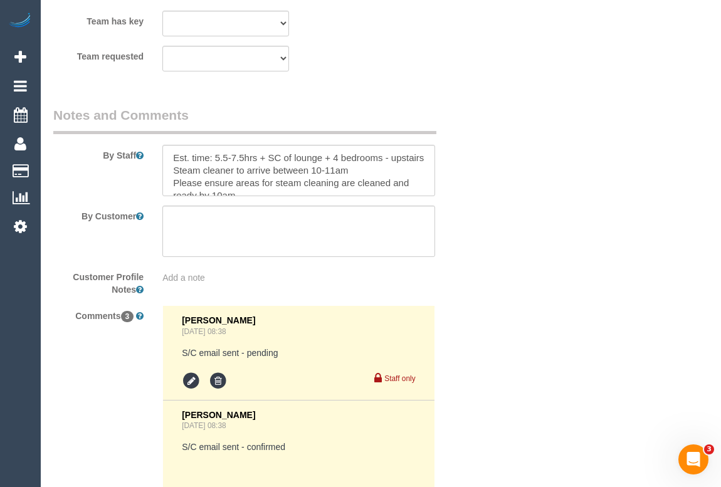
scroll to position [2166, 0]
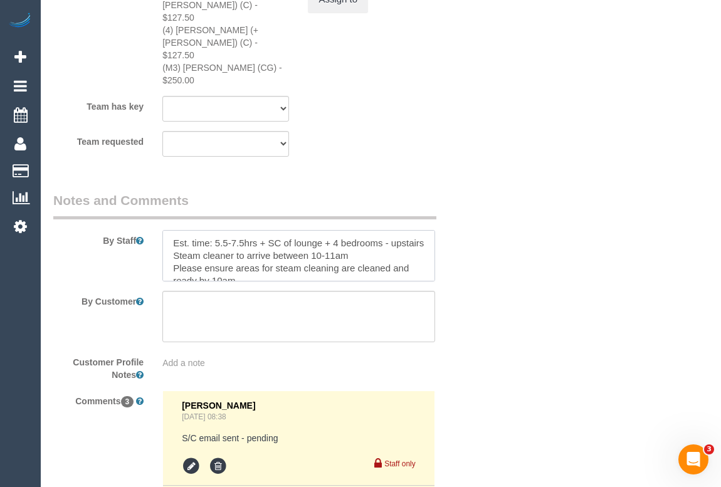
click at [218, 235] on textarea at bounding box center [298, 255] width 272 height 51
type textarea "Est. time: 5.5-7.5hrs + SC of lounge + 4 bedrooms - upstairs Steam cleaner to a…"
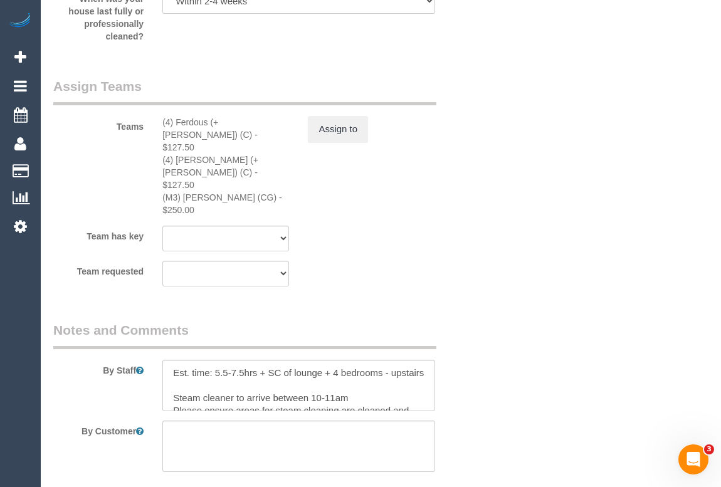
scroll to position [2052, 0]
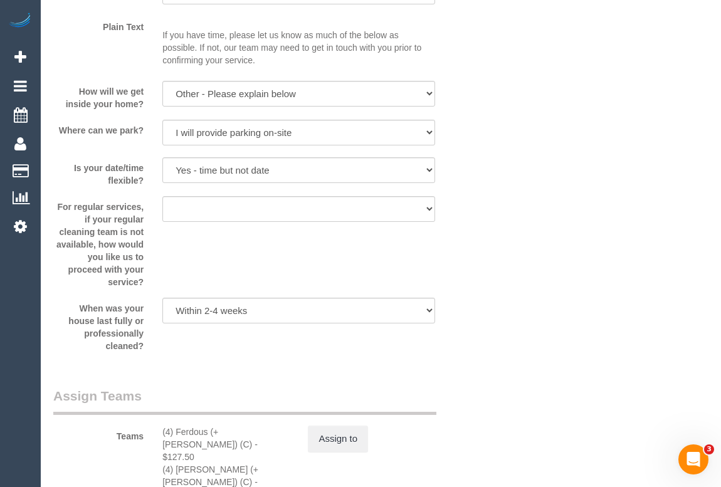
scroll to position [1955, 0]
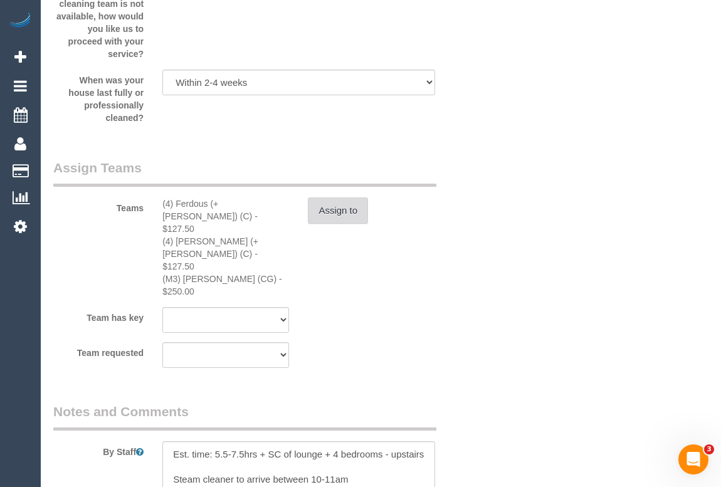
click at [339, 224] on button "Assign to" at bounding box center [338, 211] width 60 height 26
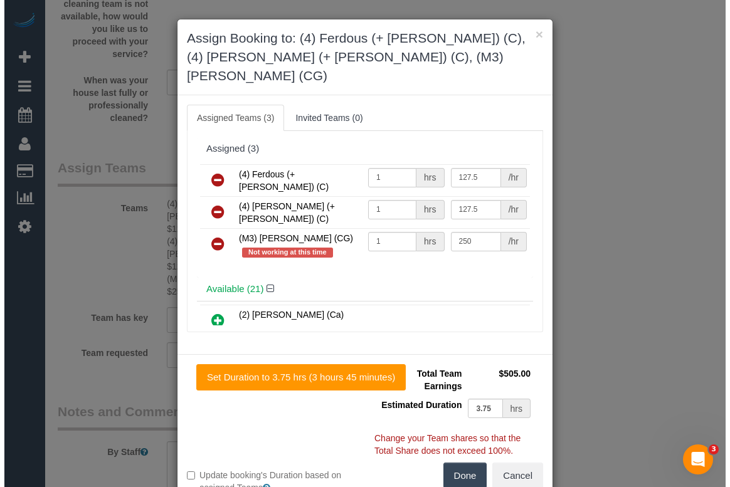
scroll to position [1942, 0]
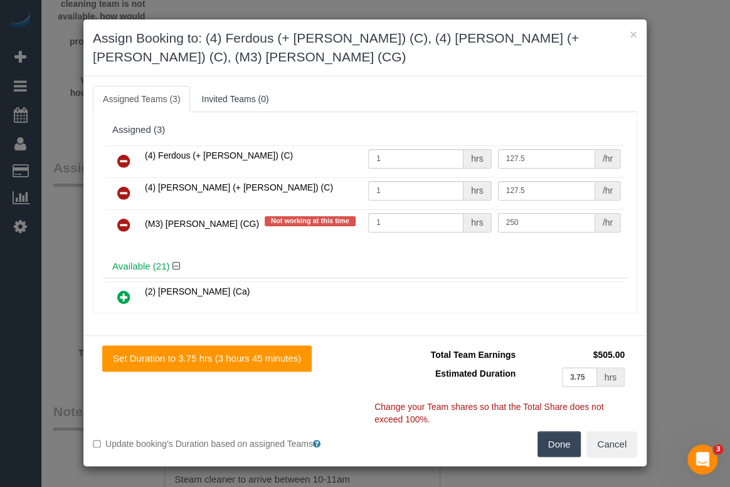
drag, startPoint x: 540, startPoint y: 219, endPoint x: 495, endPoint y: 219, distance: 44.5
click at [498, 219] on input "250" at bounding box center [546, 222] width 97 height 19
type input "310"
click at [473, 263] on h4 "Available (21)" at bounding box center [364, 267] width 505 height 11
click at [555, 444] on button "Done" at bounding box center [559, 444] width 44 height 26
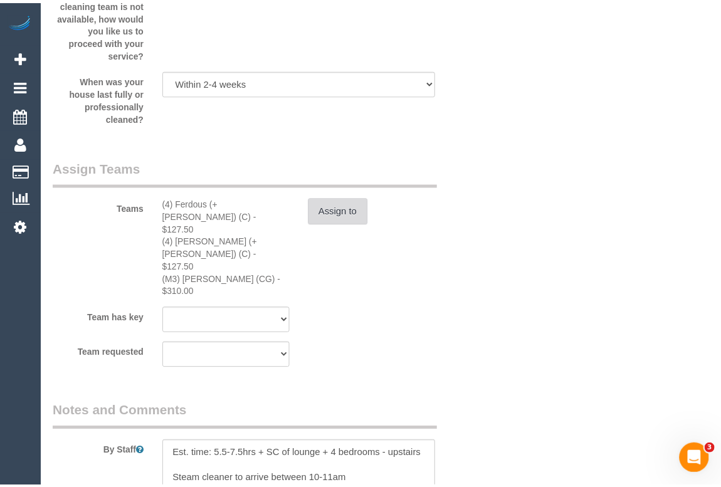
scroll to position [1955, 0]
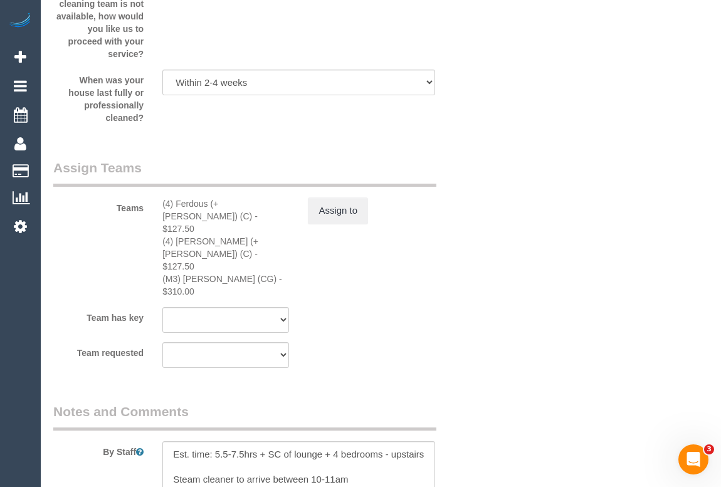
click at [464, 314] on sui-booking-teams "Teams (4) Ferdous (+ Forkan) (C) - $127.50 (4) Forkan (+ Ferdous) (C) - $127.50…" at bounding box center [262, 263] width 418 height 209
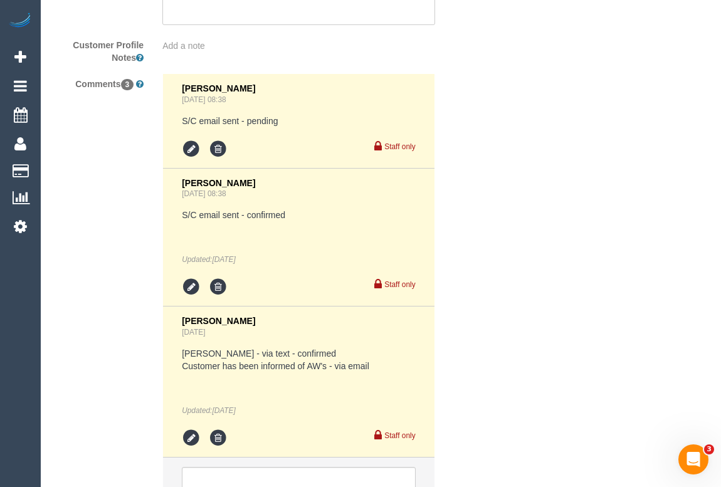
scroll to position [2582, 0]
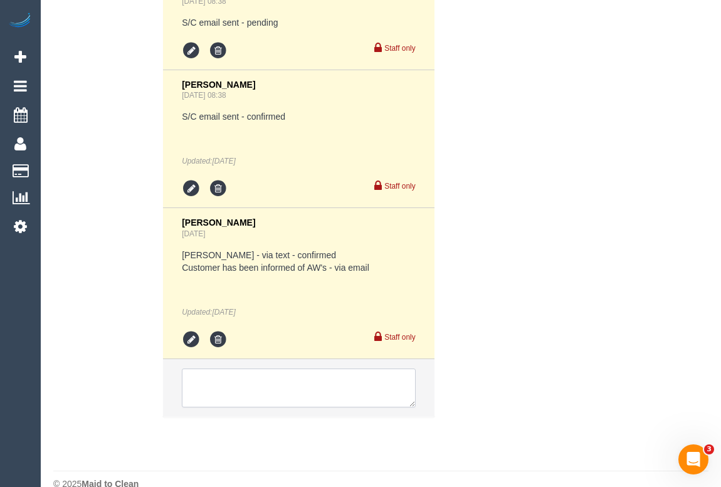
click at [275, 369] on textarea at bounding box center [298, 388] width 233 height 39
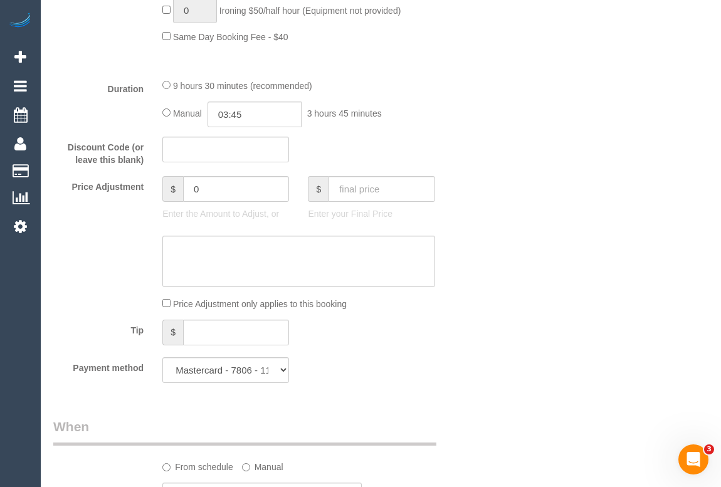
scroll to position [985, 0]
drag, startPoint x: 203, startPoint y: 213, endPoint x: 184, endPoint y: 211, distance: 19.5
click at [184, 204] on input "0" at bounding box center [236, 191] width 106 height 26
click at [217, 204] on input "0" at bounding box center [236, 191] width 106 height 26
drag, startPoint x: 213, startPoint y: 209, endPoint x: 185, endPoint y: 205, distance: 28.6
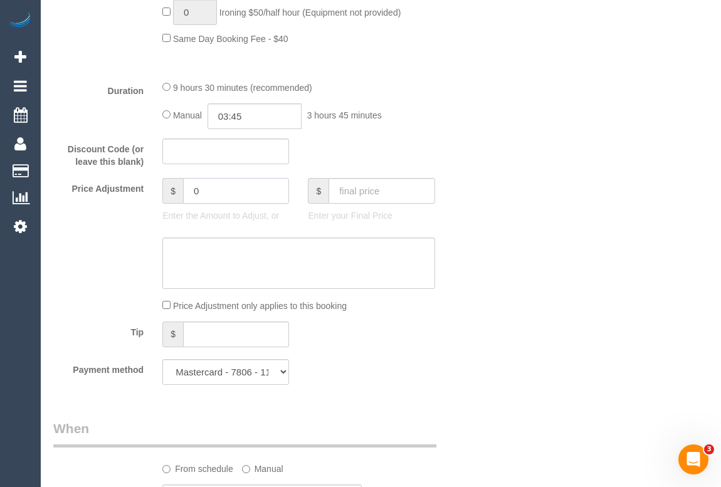
click at [185, 204] on input "0" at bounding box center [236, 191] width 106 height 26
click at [213, 275] on textarea at bounding box center [298, 263] width 272 height 51
type input "82.5"
type textarea "A"
drag, startPoint x: 240, startPoint y: 285, endPoint x: 125, endPoint y: 262, distance: 117.1
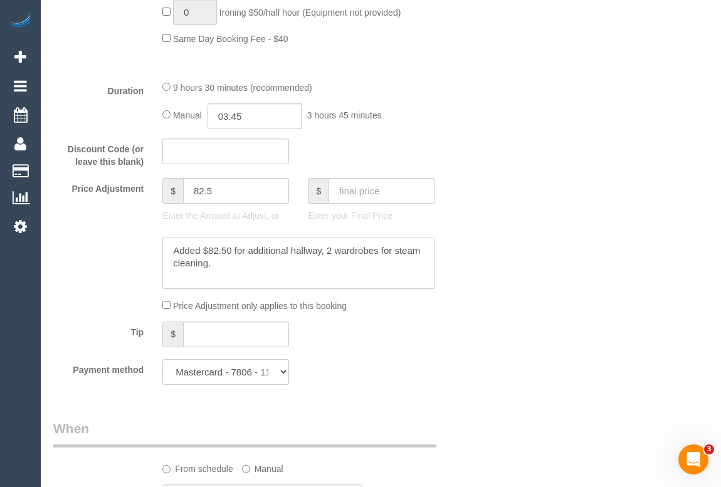
click at [125, 262] on div at bounding box center [262, 263] width 437 height 51
type textarea "Added $82.50 for additional hallway, 2 wardrobes for steam cleaning."
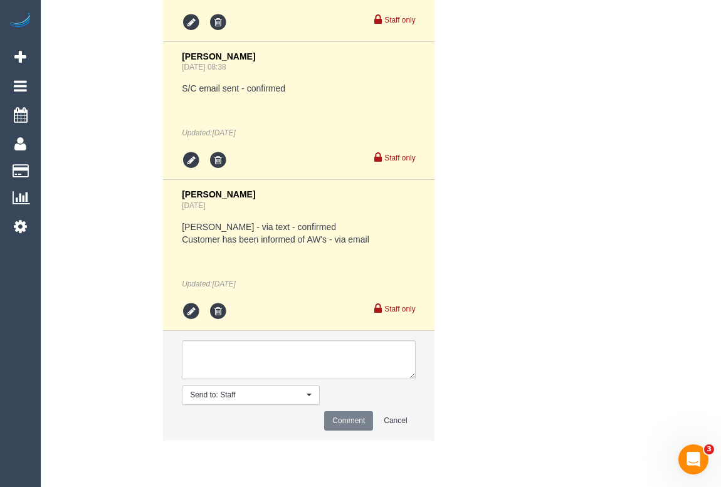
scroll to position [2633, 0]
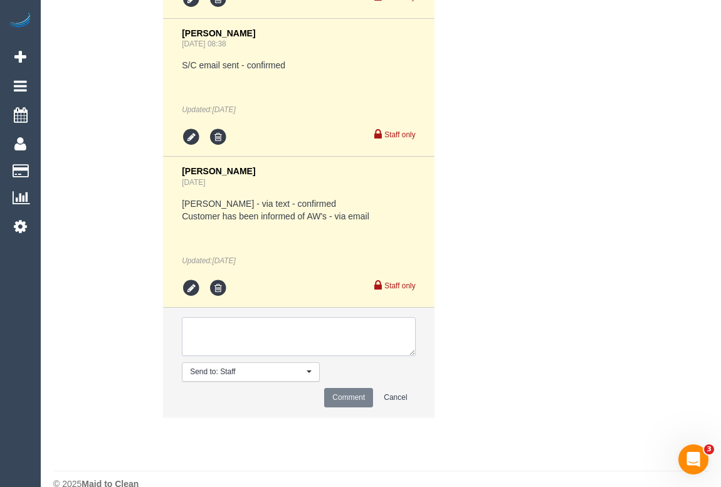
click at [227, 317] on textarea at bounding box center [298, 336] width 233 height 39
paste textarea "Added $82.50 for additional hallway, 2 wardrobes for steam cleaning."
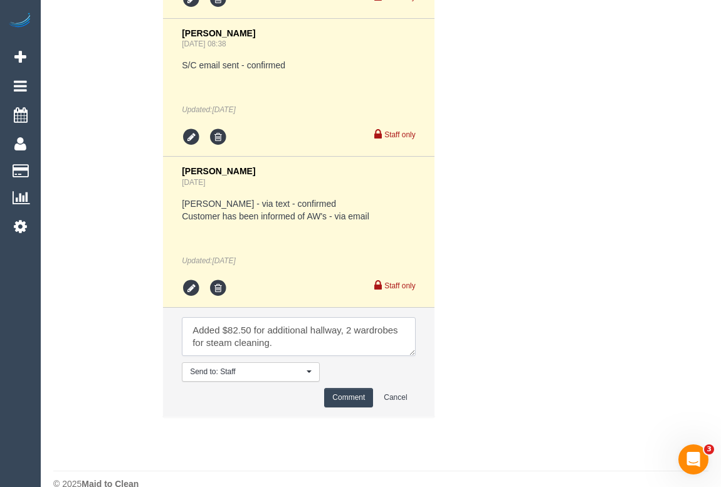
click at [290, 323] on textarea at bounding box center [298, 336] width 233 height 39
drag, startPoint x: 254, startPoint y: 307, endPoint x: 193, endPoint y: 307, distance: 61.5
click at [193, 317] on textarea at bounding box center [298, 336] width 233 height 39
type textarea "Customer agreed to steam clean: hallway and 2 wardrobes. Updated charges and SC…"
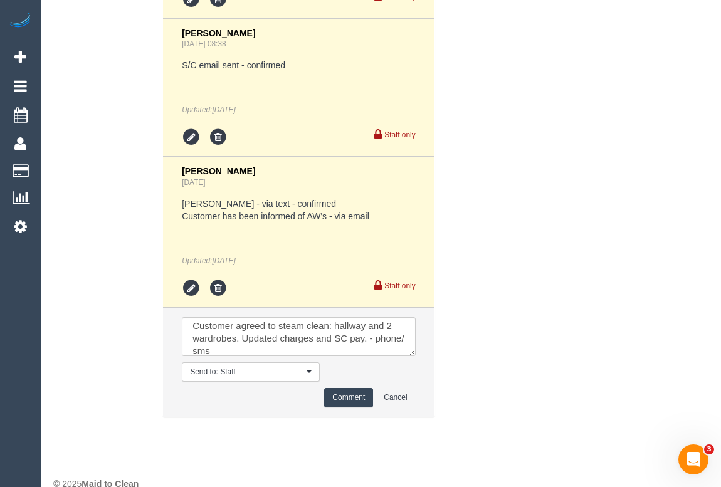
click at [341, 388] on button "Comment" at bounding box center [348, 397] width 49 height 19
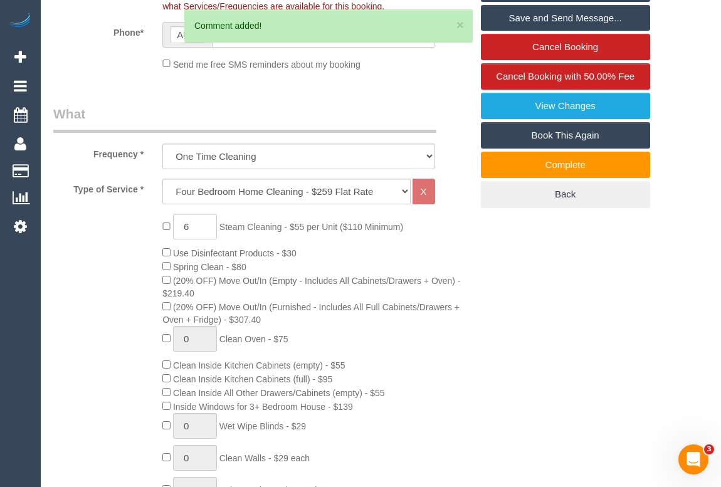
scroll to position [182, 0]
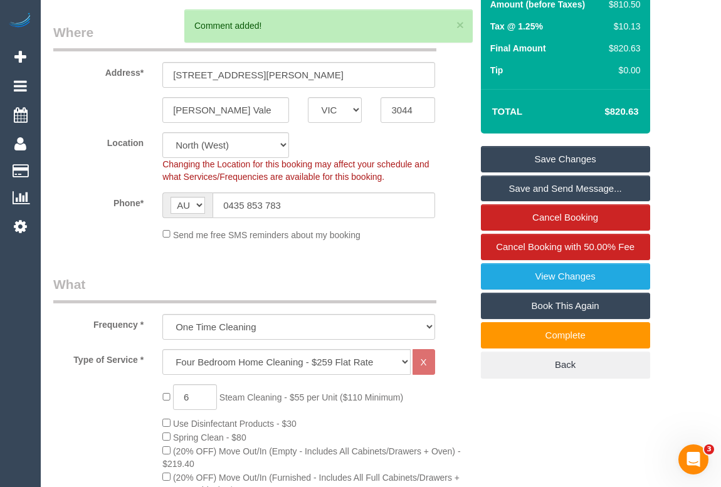
click at [563, 172] on link "Save Changes" at bounding box center [565, 159] width 169 height 26
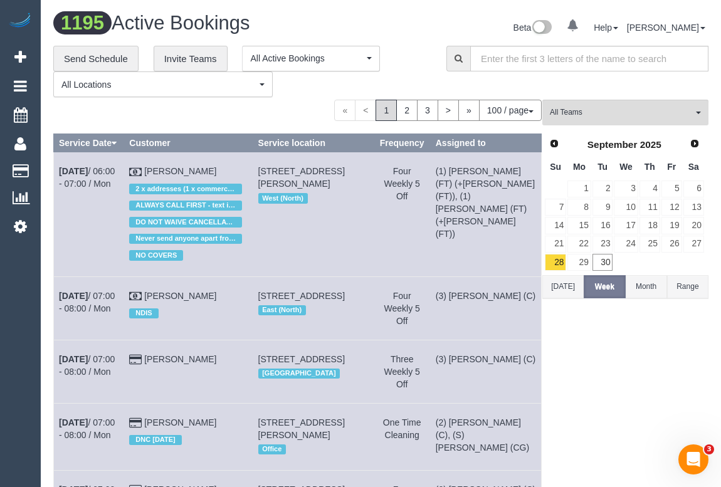
click at [413, 17] on div "Beta 0 Your Notifications You have 0 alerts Help Help Docs Take a Tour Contact …" at bounding box center [549, 29] width 337 height 33
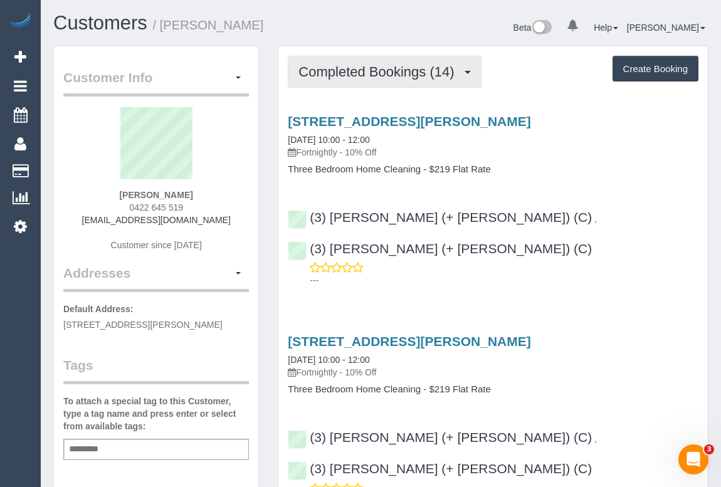
click at [363, 69] on span "Completed Bookings (14)" at bounding box center [380, 72] width 162 height 16
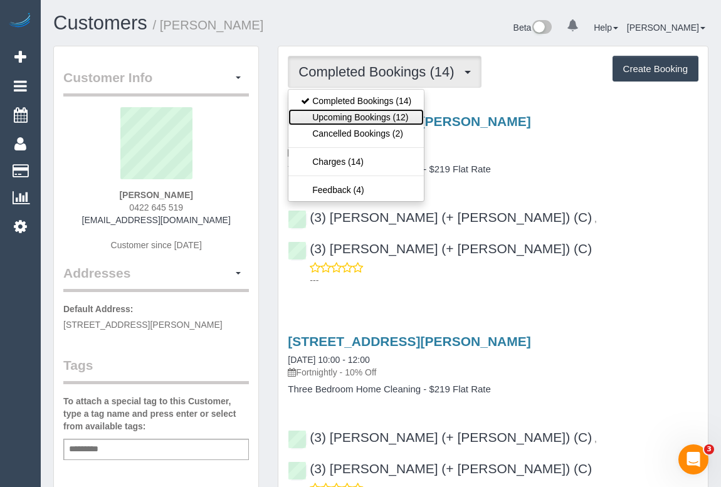
click at [362, 118] on link "Upcoming Bookings (12)" at bounding box center [355, 117] width 135 height 16
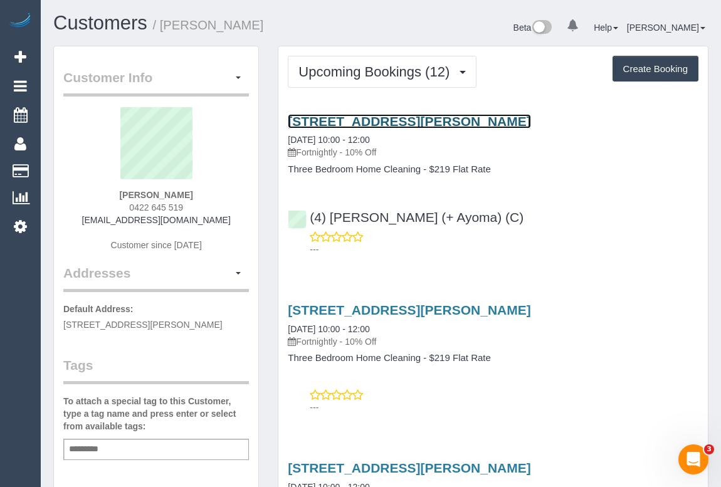
click at [405, 117] on link "[STREET_ADDRESS][PERSON_NAME]" at bounding box center [409, 121] width 243 height 14
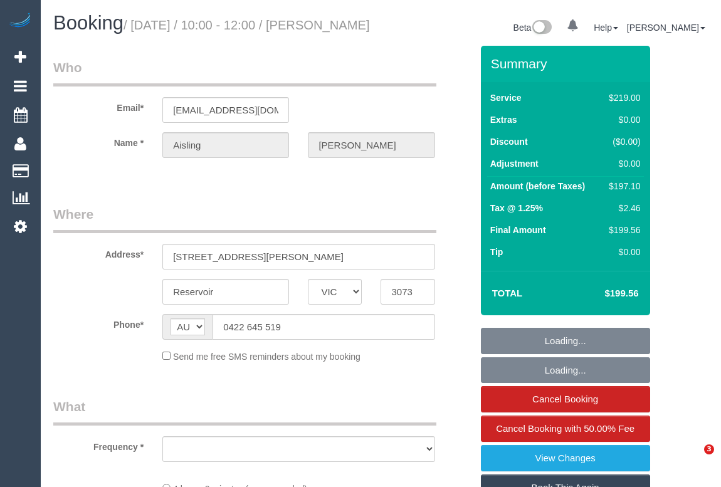
select select "VIC"
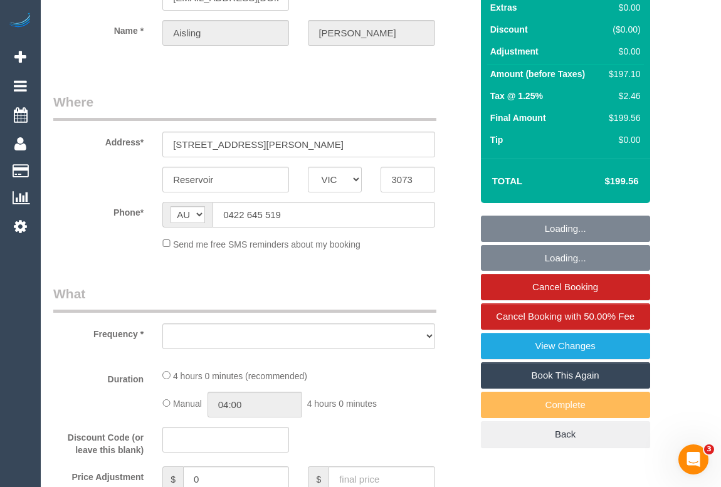
select select "object:553"
select select "string:stripe-pm_1QulLk2GScqysDRV3VprvzWs"
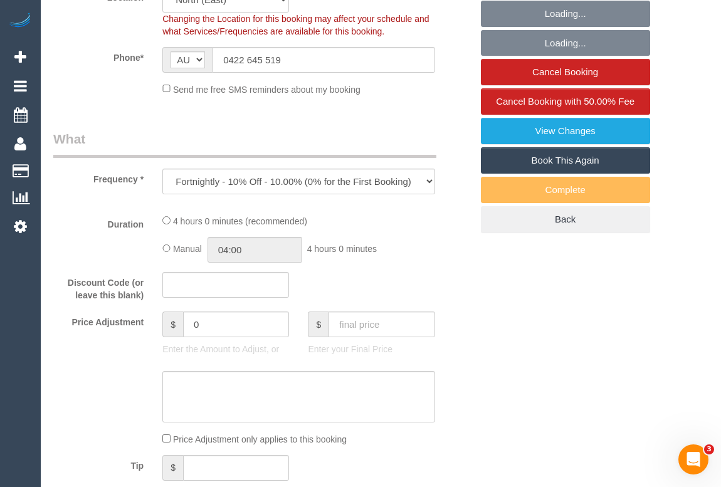
select select "object:706"
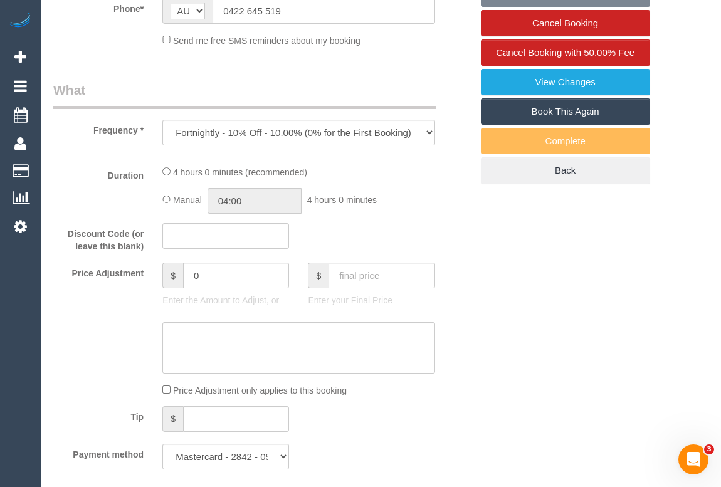
select select "number:28"
select select "number:14"
select select "number:18"
select select "number:24"
select select "number:34"
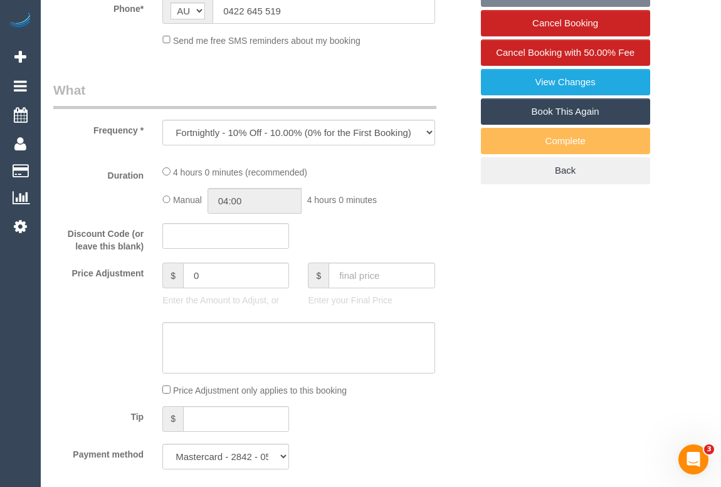
select select "number:11"
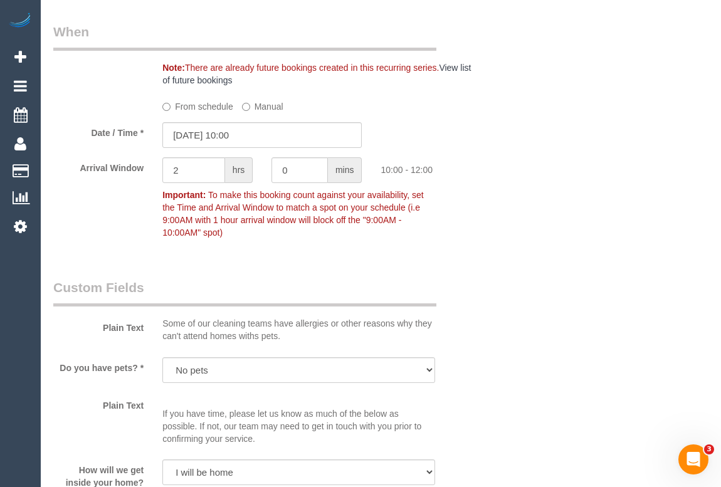
scroll to position [1269, 0]
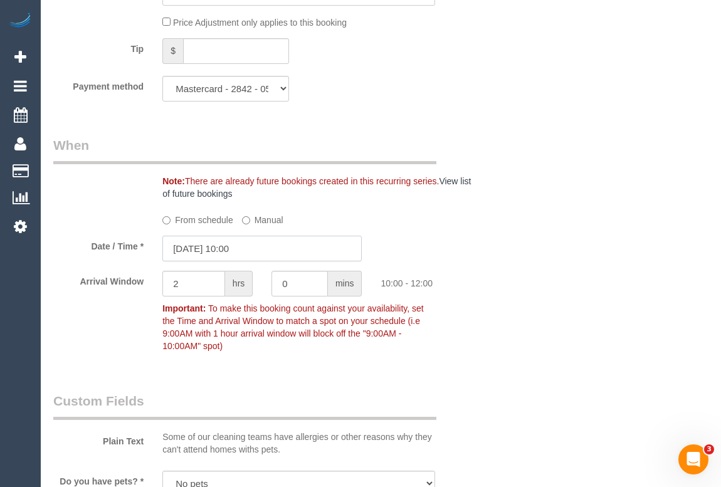
click at [214, 261] on input "[DATE] 10:00" at bounding box center [261, 249] width 199 height 26
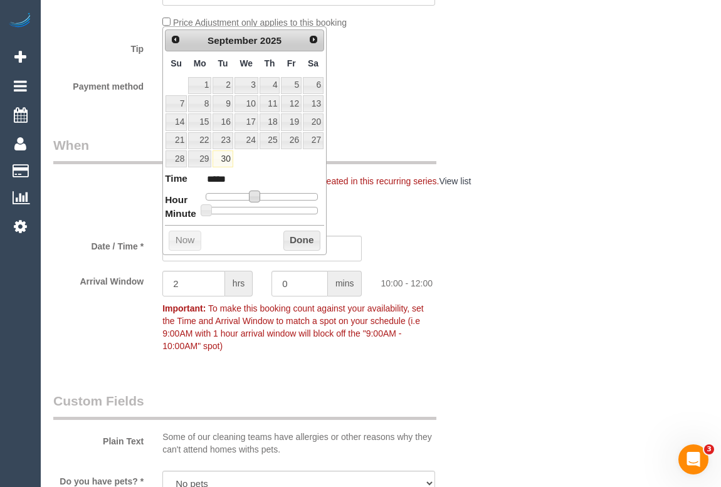
type input "[DATE] 12:00"
type input "*****"
type input "[DATE] 13:00"
type input "*****"
type input "[DATE] 14:00"
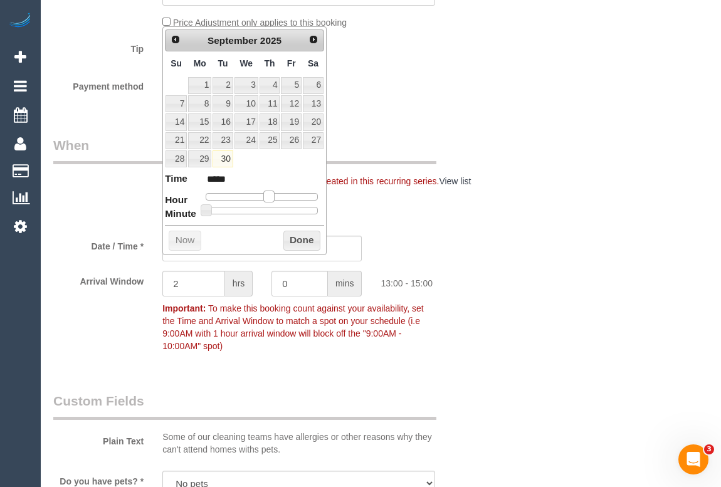
type input "*****"
type input "[DATE] 13:00"
type input "*****"
type input "[DATE] 12:00"
type input "*****"
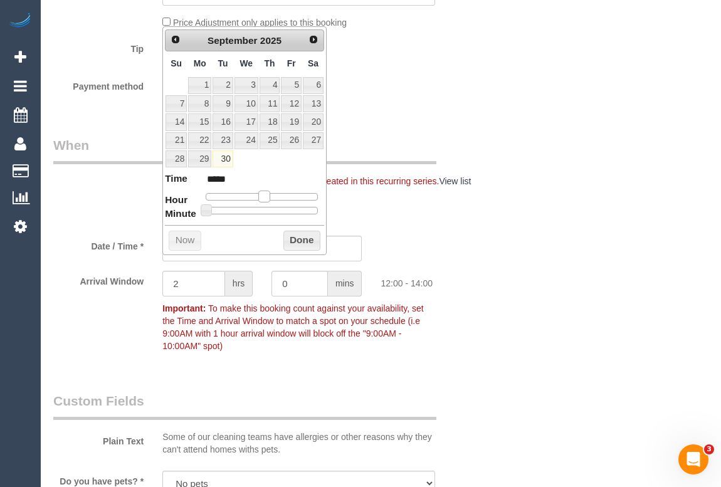
drag, startPoint x: 255, startPoint y: 194, endPoint x: 265, endPoint y: 194, distance: 10.0
click at [265, 194] on span at bounding box center [263, 196] width 11 height 11
type input "[DATE] 12:10"
type input "*****"
type input "[DATE] 12:20"
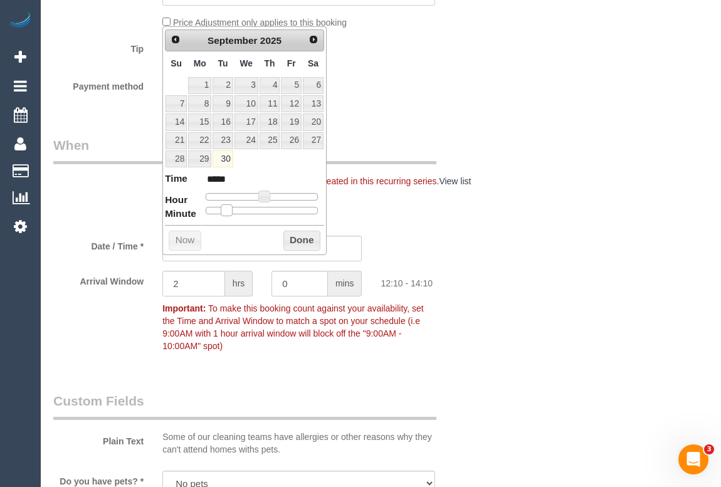
type input "*****"
type input "[DATE] 12:25"
type input "*****"
type input "[DATE] 12:30"
type input "*****"
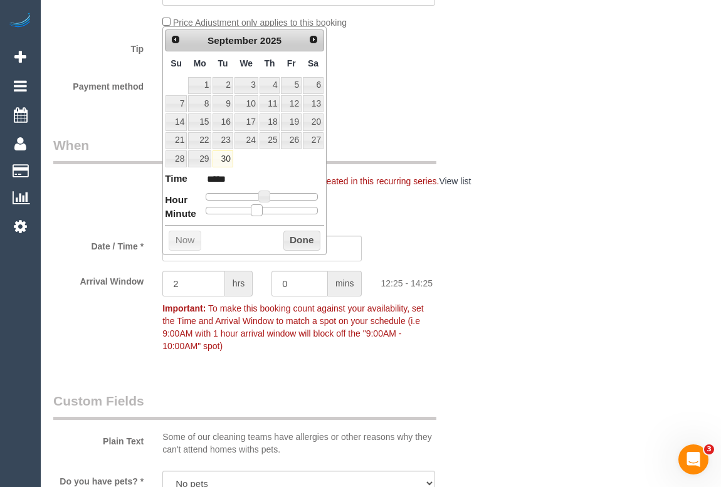
type input "[DATE] 12:35"
type input "*****"
type input "[DATE] 12:40"
type input "*****"
type input "[DATE] 12:45"
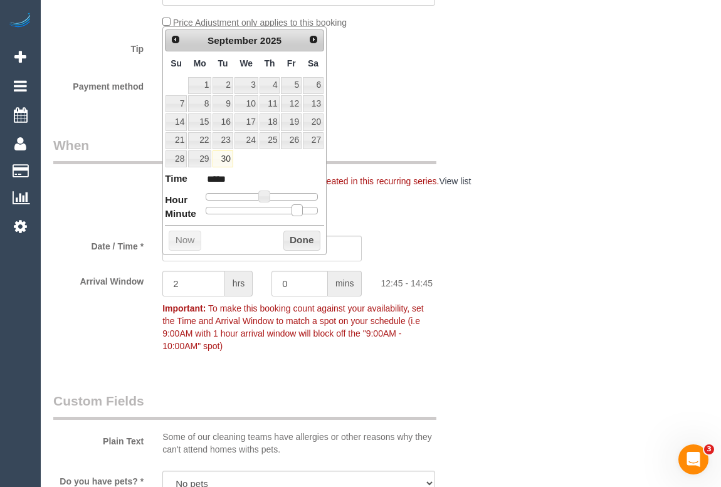
type input "*****"
drag, startPoint x: 224, startPoint y: 210, endPoint x: 296, endPoint y: 211, distance: 72.1
click at [296, 211] on span at bounding box center [297, 209] width 11 height 11
click at [294, 239] on button "Done" at bounding box center [301, 241] width 37 height 20
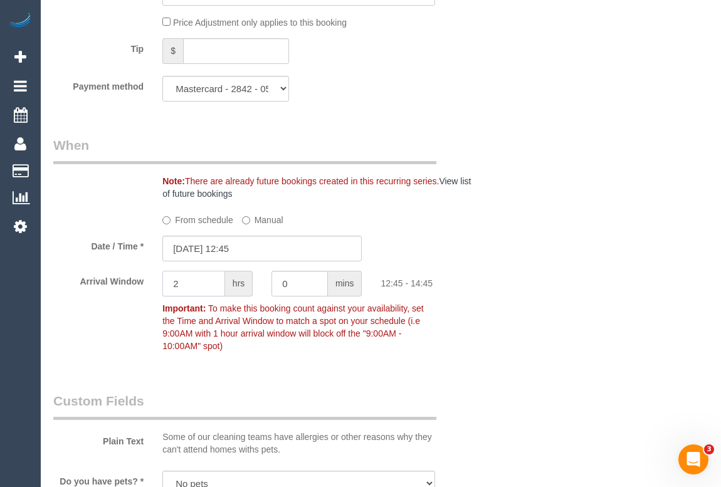
drag, startPoint x: 182, startPoint y: 300, endPoint x: 138, endPoint y: 299, distance: 43.9
click at [138, 299] on div "Arrival Window 2 hrs 0 mins 12:45 - 14:45 Important: To make this booking count…" at bounding box center [262, 314] width 437 height 87
type input "0"
type input "15"
click at [458, 280] on sui-booking-spot "From schedule Manual Date / Time * 30/09/2025 12:45 Arrival Window 0 hrs 15 min…" at bounding box center [262, 283] width 418 height 149
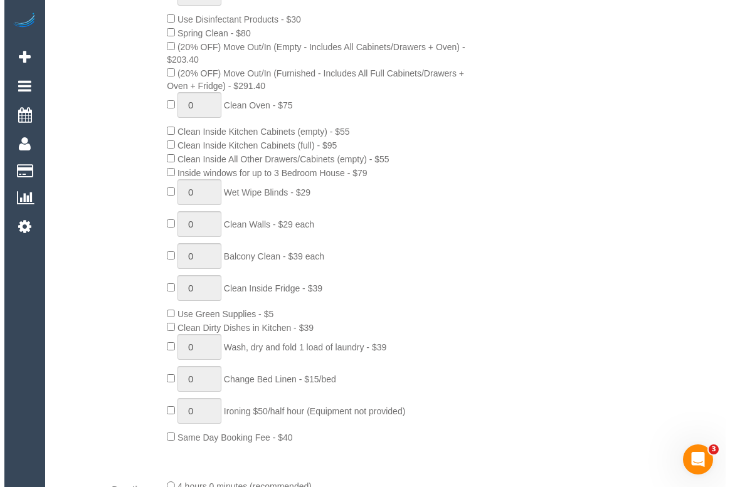
scroll to position [243, 0]
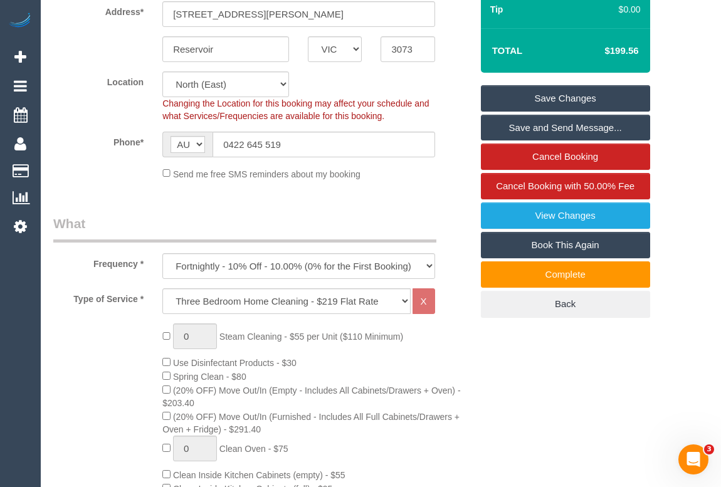
click at [572, 108] on link "Save Changes" at bounding box center [565, 98] width 169 height 26
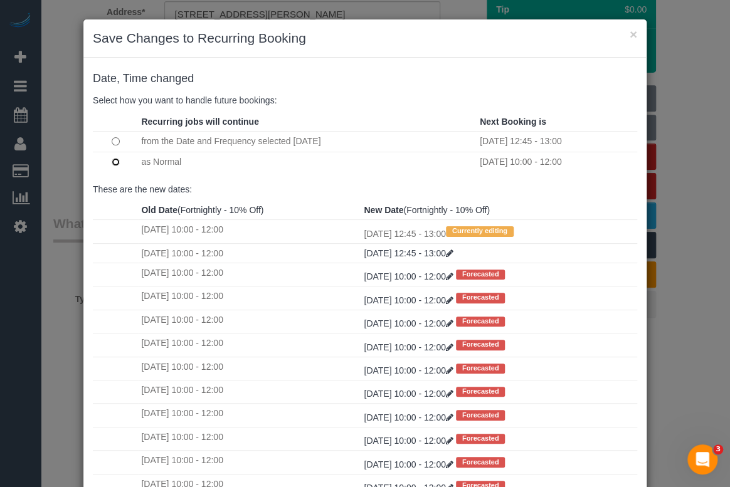
click at [107, 157] on td at bounding box center [115, 162] width 45 height 20
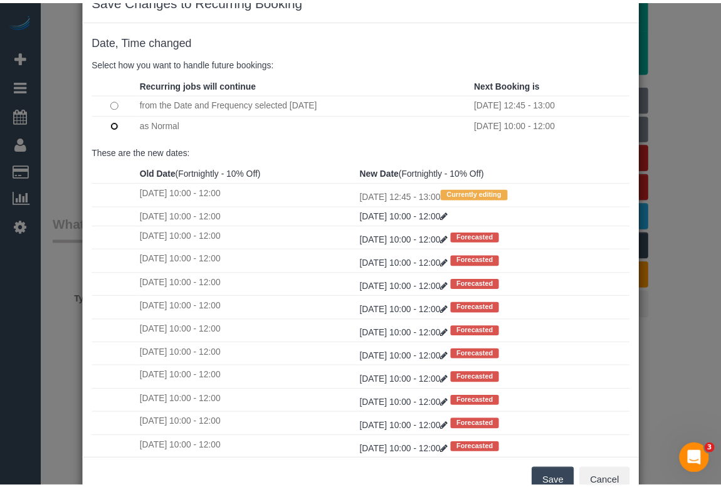
scroll to position [74, 0]
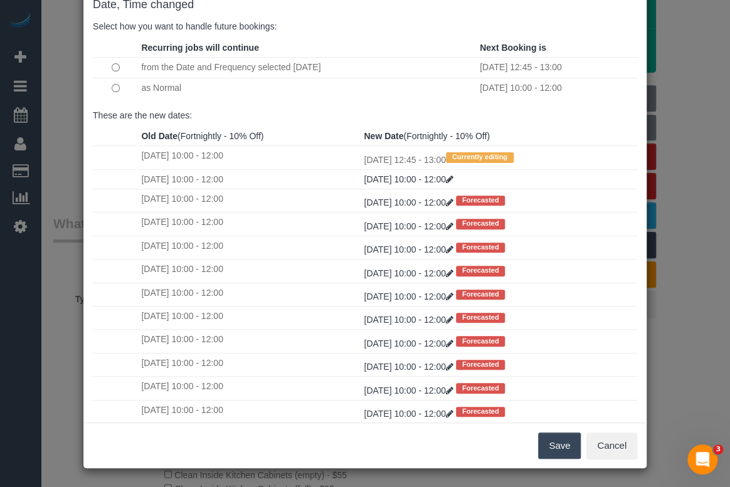
click at [544, 448] on button "Save" at bounding box center [559, 446] width 43 height 26
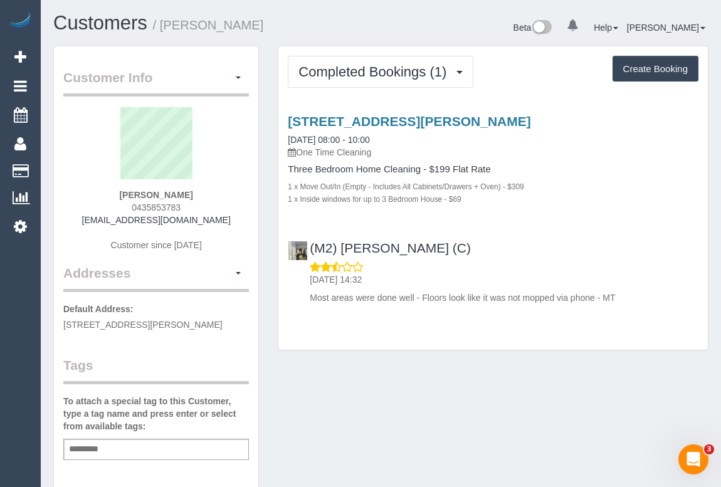
click at [429, 369] on div "Customer Info Edit Contact Info Send Message Email Preferences Special Sales Ta…" at bounding box center [381, 472] width 674 height 853
drag, startPoint x: 130, startPoint y: 206, endPoint x: 214, endPoint y: 206, distance: 83.4
click at [214, 206] on div "Aimee Chadzynski 0435853783 aimeechadzynski@gmail.com Customer since 2024" at bounding box center [156, 185] width 186 height 157
copy span "0435853783"
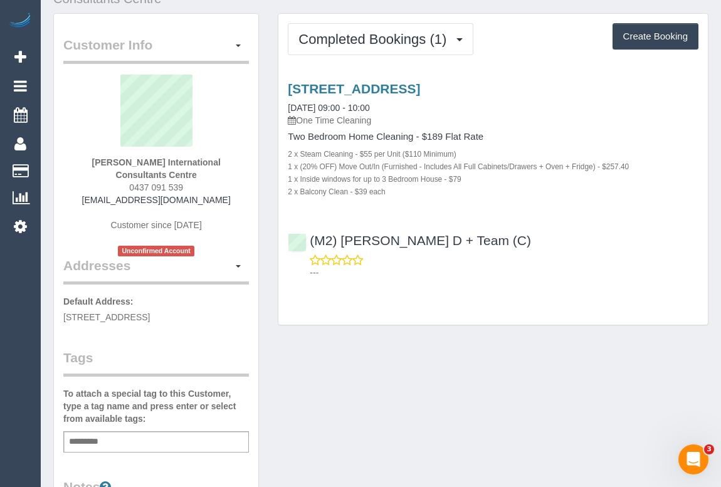
scroll to position [114, 0]
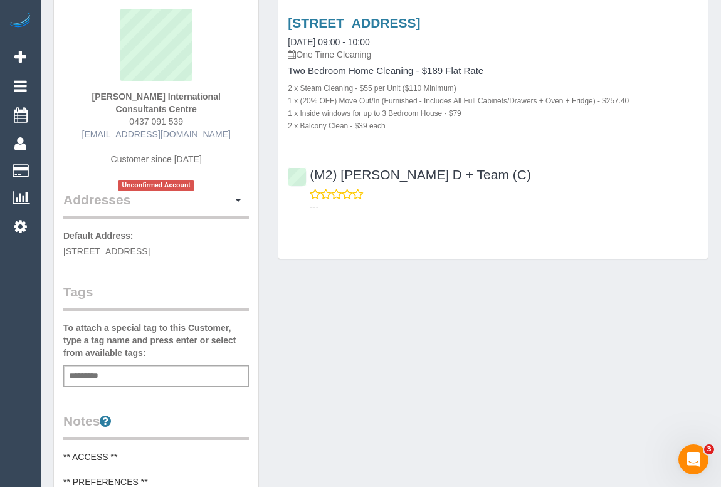
drag, startPoint x: 67, startPoint y: 119, endPoint x: 246, endPoint y: 121, distance: 178.8
click at [246, 121] on div "Wanda International Consultants Centre 0437 091 539 mobility@internationalconsu…" at bounding box center [156, 100] width 186 height 182
copy link "[EMAIL_ADDRESS][DOMAIN_NAME]"
click at [420, 21] on link "1501/601 St Kilda Road, Melbourne, VIC 3004" at bounding box center [354, 23] width 132 height 14
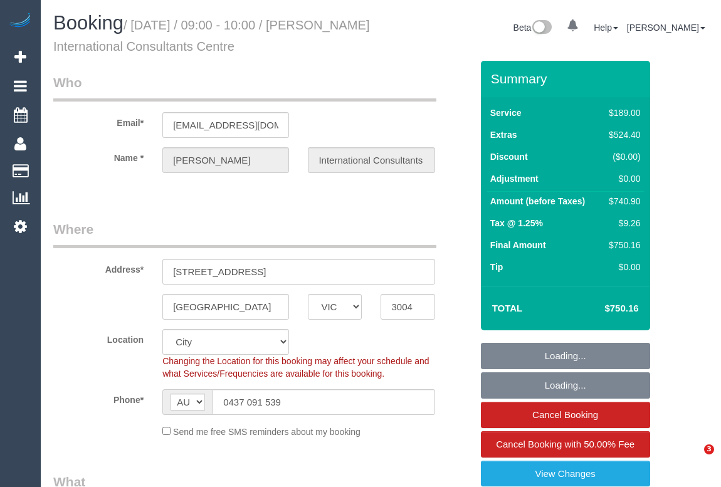
select select "VIC"
select select "number:28"
select select "number:14"
select select "string:stripe-pm_1Ruj852GScqysDRVEkk8GxWR"
select select "object:1236"
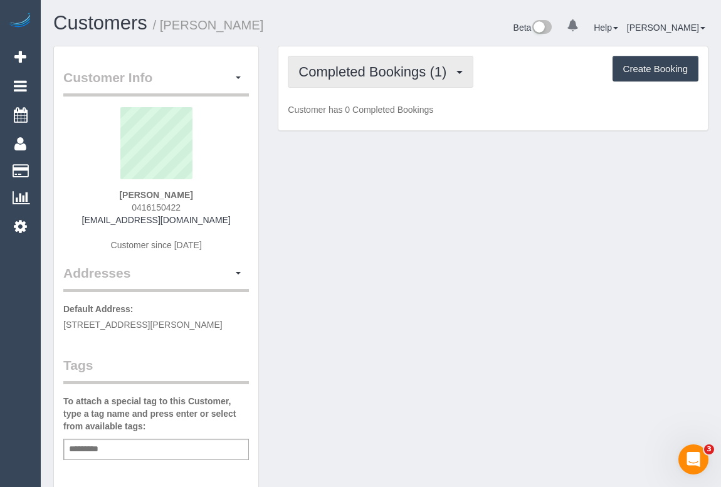
click at [381, 72] on span "Completed Bookings (1)" at bounding box center [376, 72] width 154 height 16
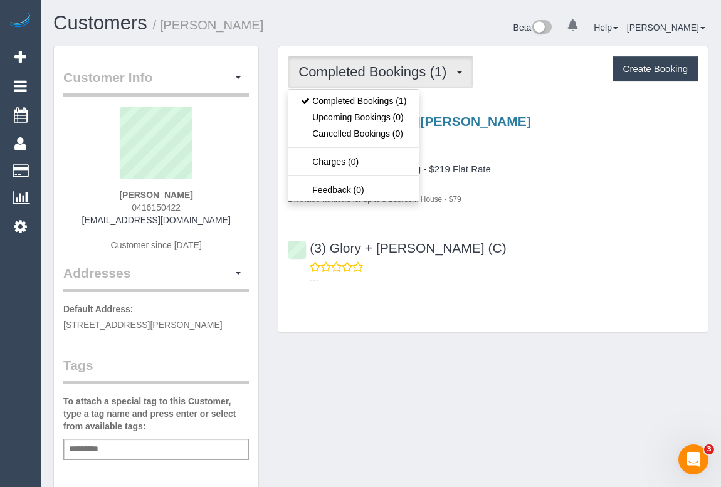
click at [551, 266] on div "---" at bounding box center [493, 273] width 411 height 25
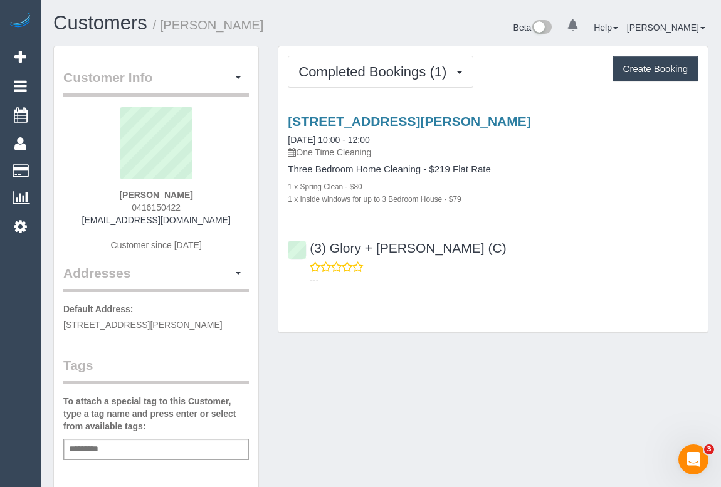
drag, startPoint x: 176, startPoint y: 201, endPoint x: 201, endPoint y: 201, distance: 25.1
click at [201, 201] on div "Cam Smith 0416150422 cam@camsmith.name Customer since 2025" at bounding box center [156, 185] width 186 height 157
copy span "0416150422"
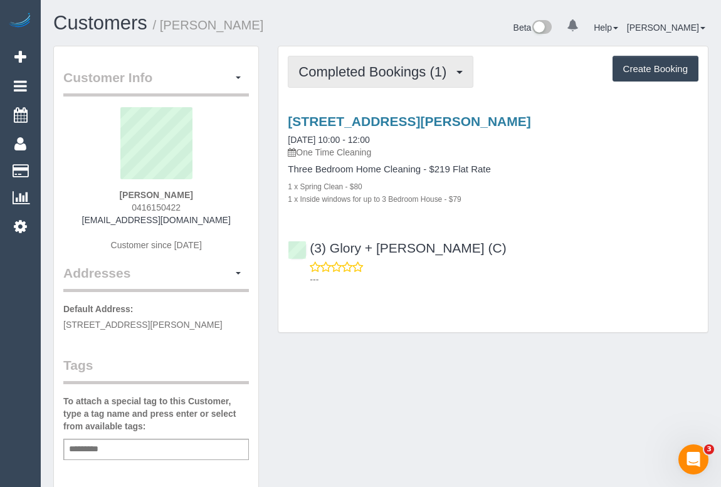
click at [409, 75] on span "Completed Bookings (1)" at bounding box center [376, 72] width 154 height 16
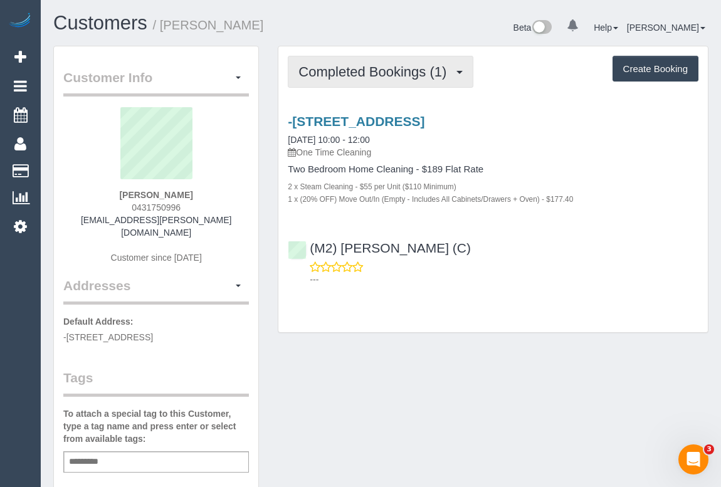
click at [378, 82] on button "Completed Bookings (1)" at bounding box center [381, 72] width 186 height 32
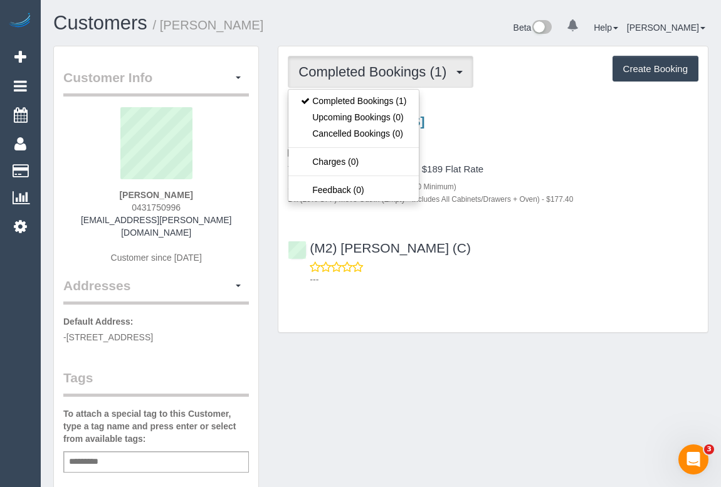
click at [403, 344] on div "Completed Bookings (1) Completed Bookings (1) Upcoming Bookings (0) Cancelled B…" at bounding box center [493, 196] width 450 height 300
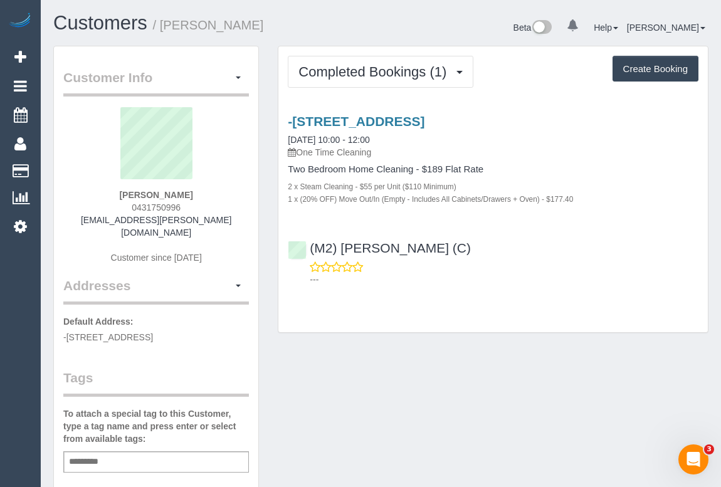
click at [558, 175] on div "Two Bedroom Home Cleaning - $189 Flat Rate 2 x Steam Cleaning - $55 per Unit ($…" at bounding box center [493, 184] width 411 height 41
drag, startPoint x: 103, startPoint y: 219, endPoint x: 226, endPoint y: 222, distance: 122.3
click at [226, 222] on div "[PERSON_NAME] 0431750996 [EMAIL_ADDRESS][PERSON_NAME][DOMAIN_NAME] Customer sin…" at bounding box center [156, 191] width 186 height 169
copy link "[EMAIL_ADDRESS][PERSON_NAME][DOMAIN_NAME]"
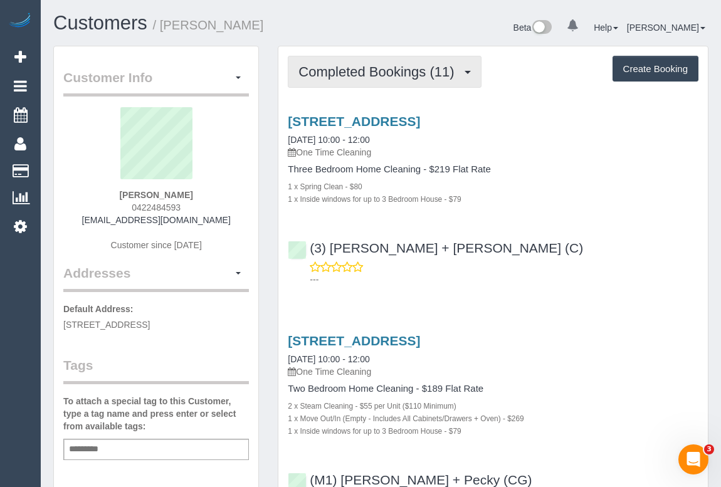
click at [375, 75] on span "Completed Bookings (11)" at bounding box center [380, 72] width 162 height 16
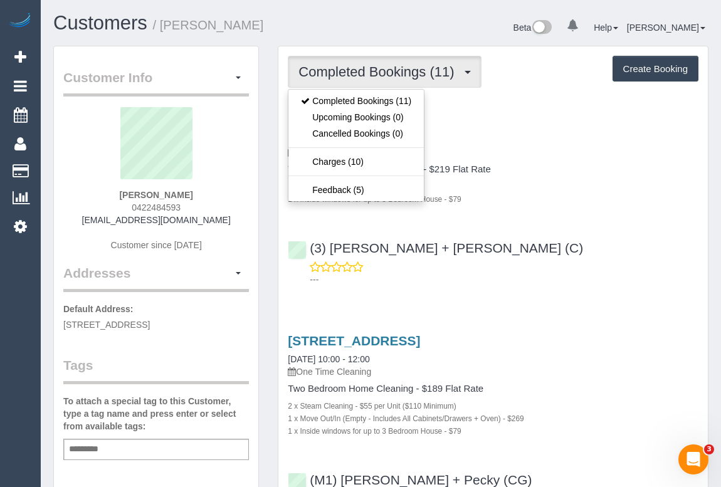
click at [581, 236] on div "(3) [PERSON_NAME] + [PERSON_NAME] (C) ---" at bounding box center [493, 258] width 430 height 56
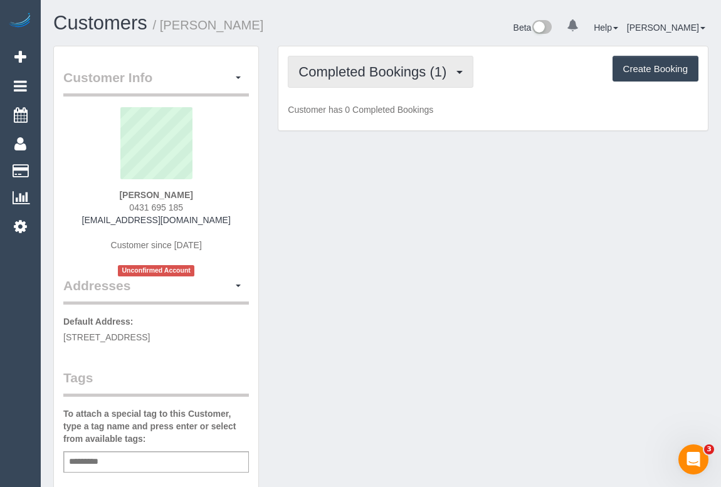
click at [371, 64] on span "Completed Bookings (1)" at bounding box center [376, 72] width 154 height 16
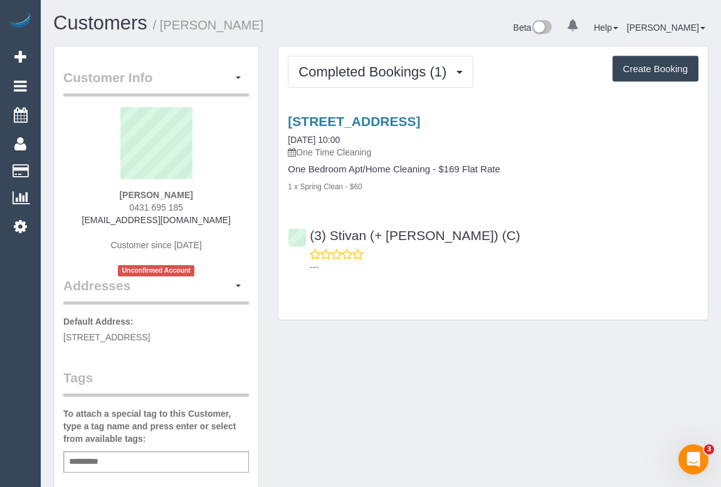
drag, startPoint x: 94, startPoint y: 220, endPoint x: 239, endPoint y: 220, distance: 144.9
click at [239, 220] on div "[PERSON_NAME] 0431 695 185 [EMAIL_ADDRESS][DOMAIN_NAME] Customer since [DATE] U…" at bounding box center [156, 191] width 186 height 169
copy link "[EMAIL_ADDRESS][DOMAIN_NAME]"
click at [75, 216] on div "[PERSON_NAME] 0431 695 185 [EMAIL_ADDRESS][DOMAIN_NAME] Customer since [DATE] U…" at bounding box center [156, 191] width 186 height 169
drag, startPoint x: 173, startPoint y: 221, endPoint x: 233, endPoint y: 221, distance: 59.6
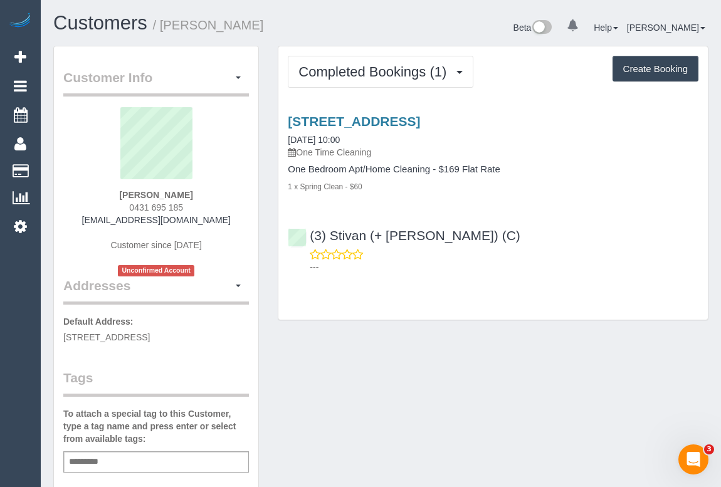
click at [233, 221] on div "[PERSON_NAME] 0431 695 185 [EMAIL_ADDRESS][DOMAIN_NAME] Customer since [DATE] U…" at bounding box center [156, 191] width 186 height 169
copy link "[EMAIL_ADDRESS][DOMAIN_NAME]"
drag, startPoint x: 125, startPoint y: 192, endPoint x: 211, endPoint y: 189, distance: 85.3
click at [211, 189] on div "[PERSON_NAME] 0431 695 185 [EMAIL_ADDRESS][DOMAIN_NAME] Customer since [DATE] U…" at bounding box center [156, 191] width 186 height 169
copy strong "[PERSON_NAME]"
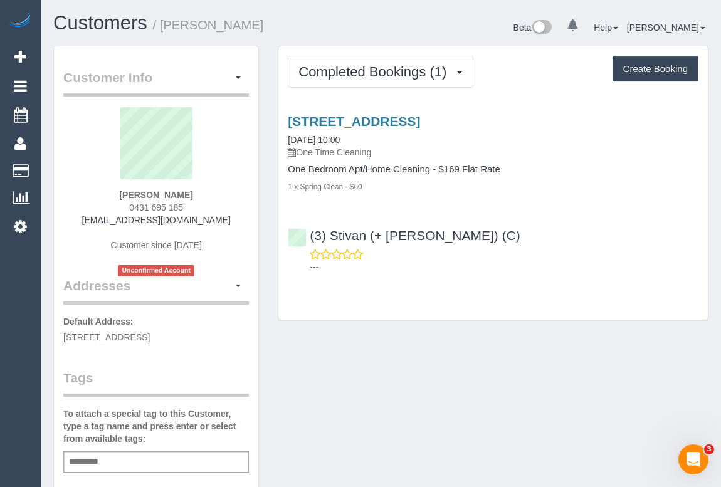
drag, startPoint x: 122, startPoint y: 206, endPoint x: 194, endPoint y: 203, distance: 72.8
click at [194, 203] on div "[PERSON_NAME] 0431 695 185 [EMAIL_ADDRESS][DOMAIN_NAME] Customer since [DATE] U…" at bounding box center [156, 191] width 186 height 169
copy span "0431 695 185"
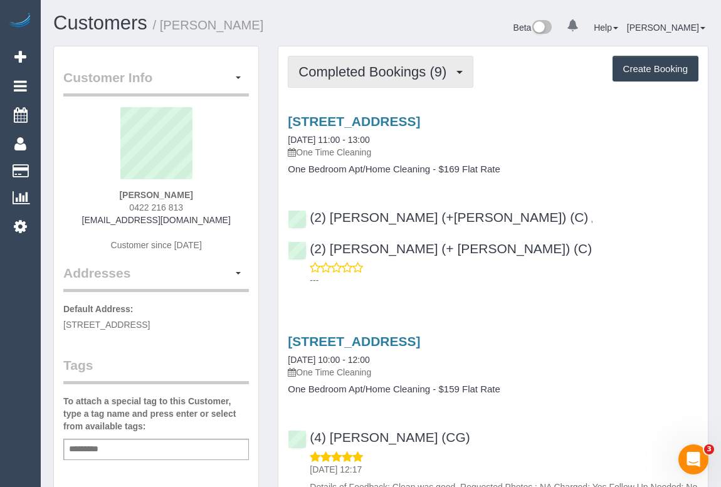
click at [344, 70] on span "Completed Bookings (9)" at bounding box center [376, 72] width 154 height 16
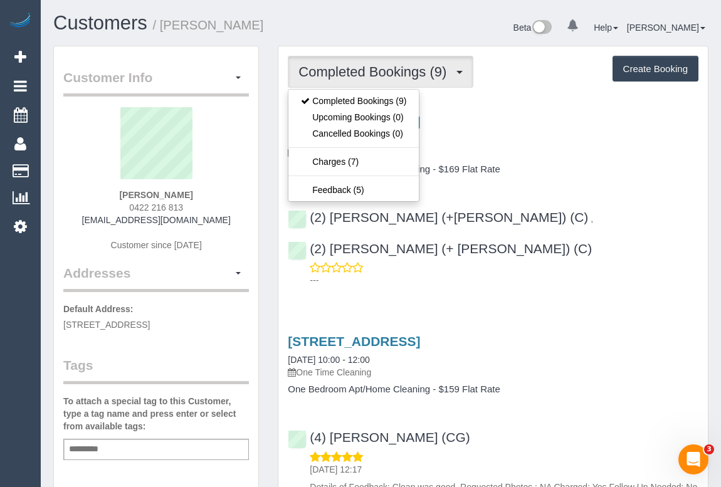
click at [553, 142] on div "[STREET_ADDRESS] [DATE] 11:00 - 13:00 One Time Cleaning" at bounding box center [493, 136] width 411 height 45
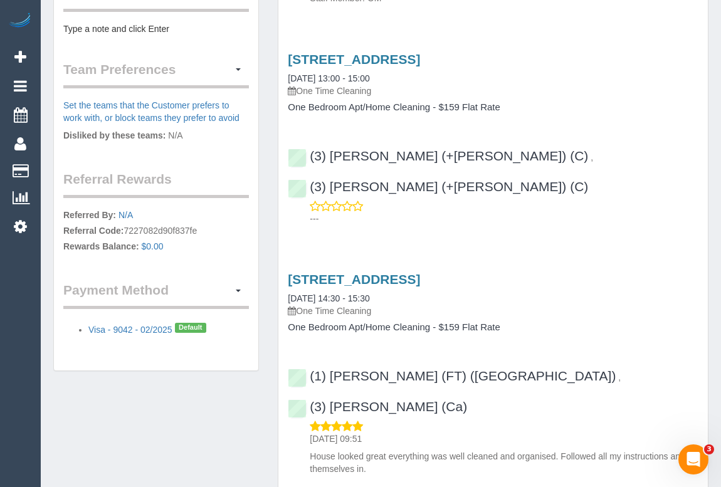
scroll to position [611, 0]
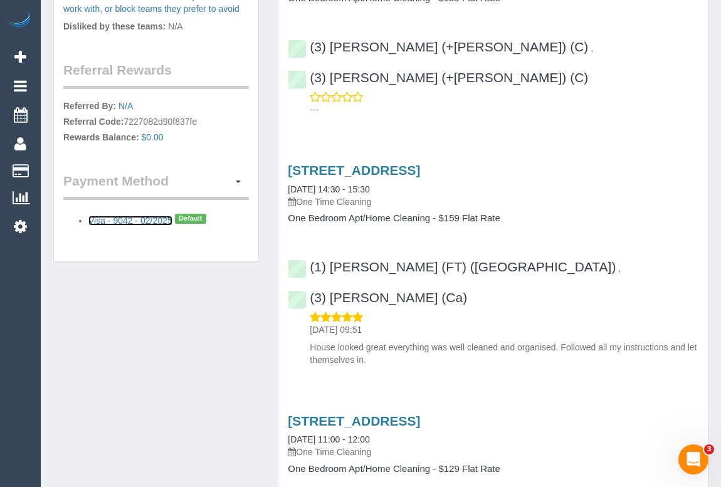
click at [154, 217] on link "Visa - 9042 - 02/2025" at bounding box center [130, 221] width 84 height 10
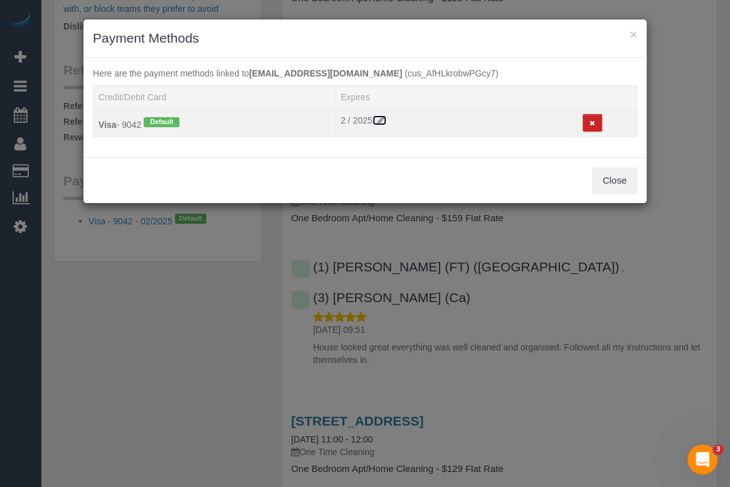
click at [385, 117] on icon at bounding box center [380, 120] width 11 height 9
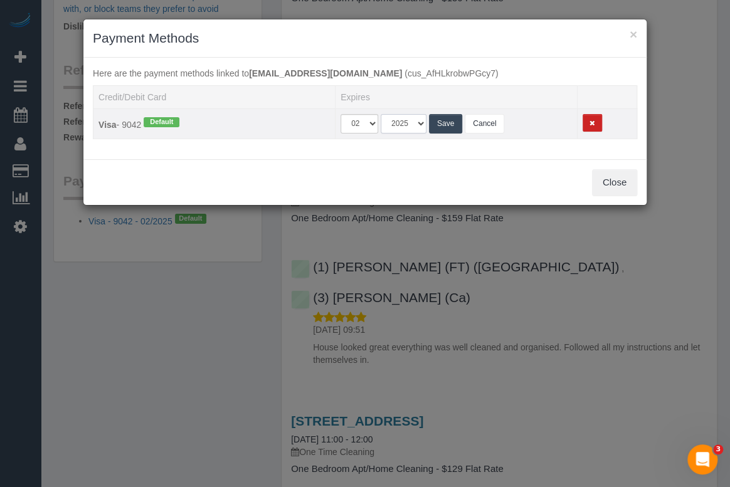
click at [420, 123] on select "2025 2026 2027 2028 2029 2030 2031 2032 2033 2034" at bounding box center [404, 123] width 46 height 19
select select "string:2029"
click at [381, 114] on select "2025 2026 2027 2028 2029 2030 2031 2032 2033 2034" at bounding box center [404, 123] width 46 height 19
click at [438, 123] on button "Save" at bounding box center [445, 123] width 33 height 19
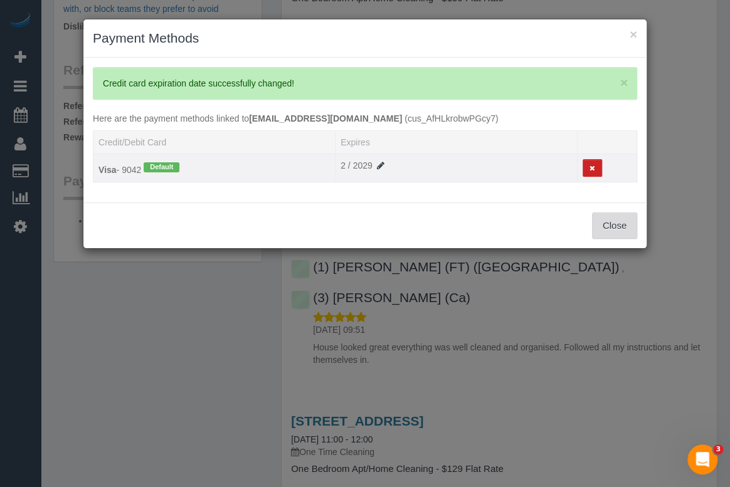
click at [606, 228] on button "Close" at bounding box center [614, 226] width 45 height 26
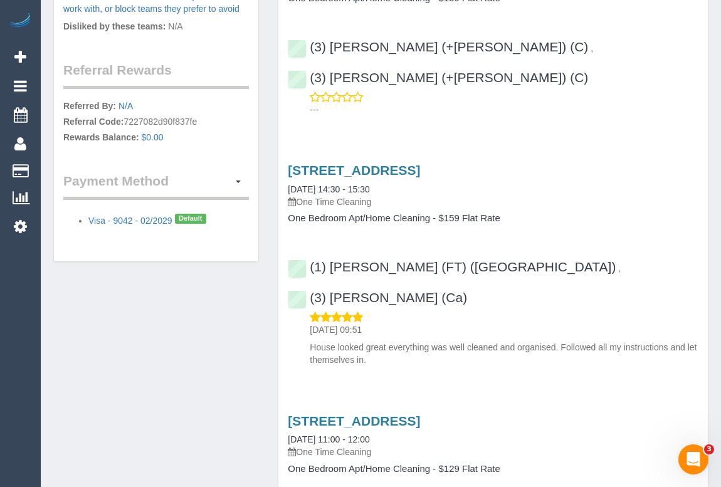
click at [169, 343] on div "Customer Info Edit Contact Info Send Message Email Preferences Special Sales Ta…" at bounding box center [381, 436] width 674 height 2003
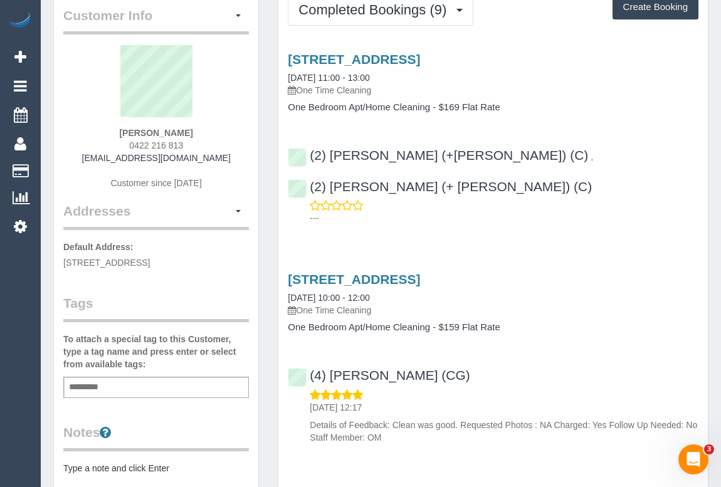
scroll to position [0, 0]
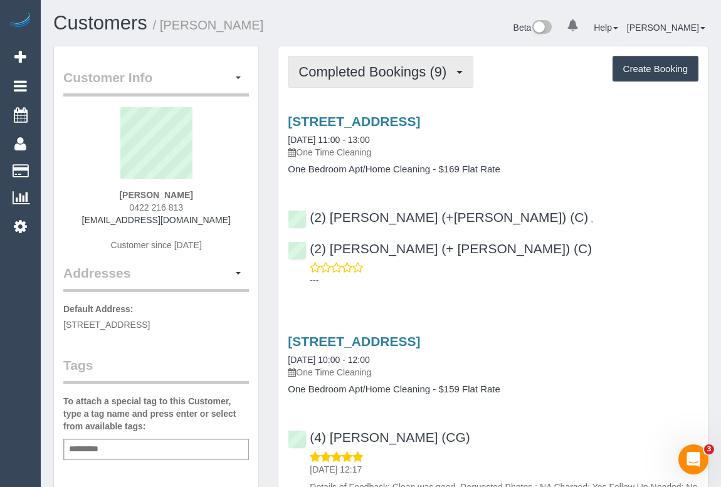
click at [377, 69] on span "Completed Bookings (9)" at bounding box center [376, 72] width 154 height 16
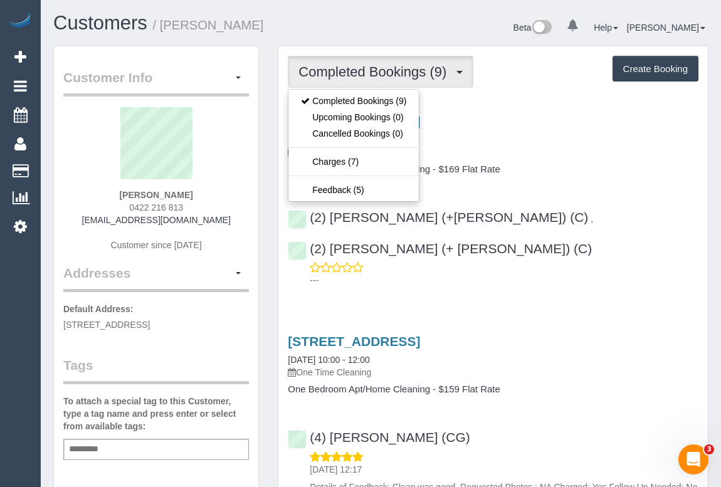
click at [538, 162] on div "180 Fitzroy Street, Ftizroy, VIC 3065 29/09/2025 11:00 - 13:00 One Time Cleanin…" at bounding box center [493, 144] width 430 height 61
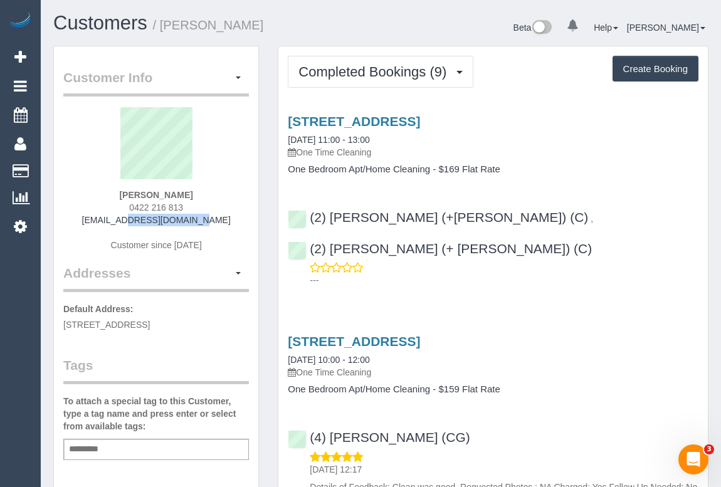
drag, startPoint x: 103, startPoint y: 225, endPoint x: 223, endPoint y: 225, distance: 119.2
click at [223, 225] on div "Matthew Meszaros 0422 216 813 majm@y7mail.com Customer since 2017" at bounding box center [156, 185] width 186 height 157
copy link "majm@y7mail.com"
click at [107, 225] on div "Matthew Meszaros 0422 216 813 majm@y7mail.com Customer since 2017" at bounding box center [156, 185] width 186 height 157
drag, startPoint x: 105, startPoint y: 225, endPoint x: 211, endPoint y: 225, distance: 106.0
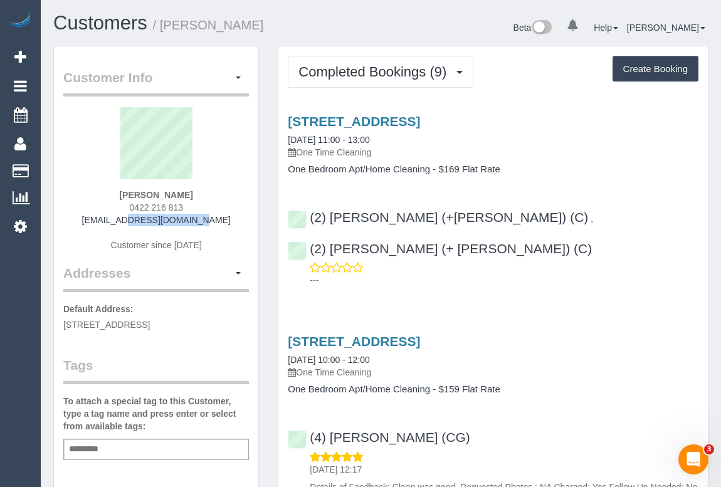
click at [211, 225] on div "Matthew Meszaros 0422 216 813 majm@y7mail.com Customer since 2017" at bounding box center [156, 185] width 186 height 157
copy link "majm@y7mail.com"
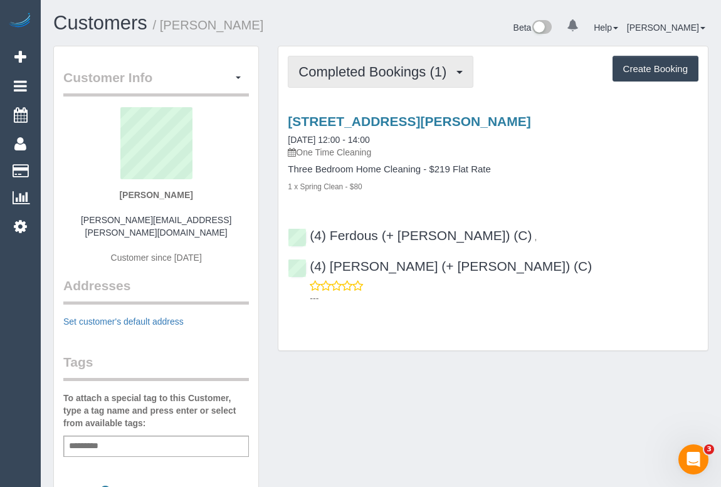
click at [386, 71] on span "Completed Bookings (1)" at bounding box center [376, 72] width 154 height 16
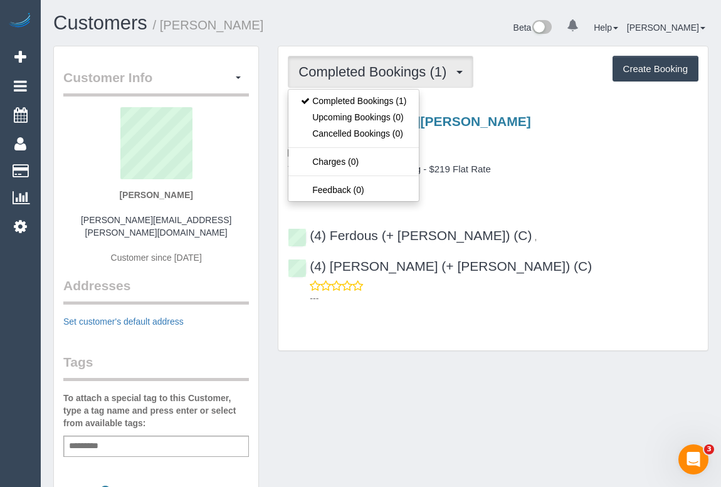
click at [576, 171] on h4 "Three Bedroom Home Cleaning - $219 Flat Rate" at bounding box center [493, 169] width 411 height 11
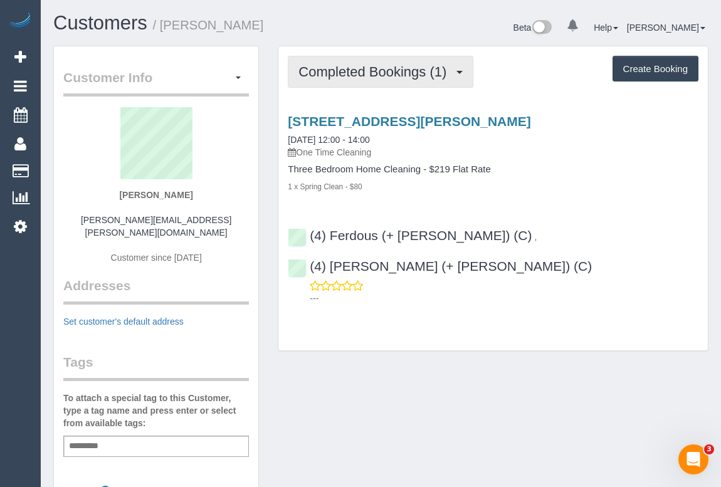
click at [395, 81] on button "Completed Bookings (1)" at bounding box center [381, 72] width 186 height 32
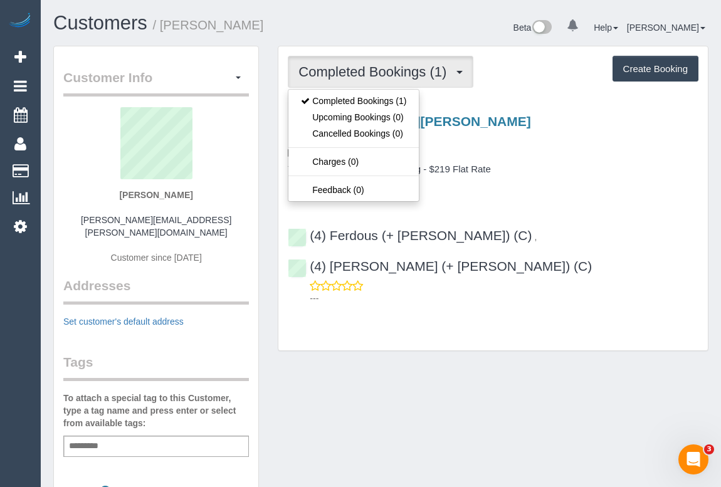
click at [570, 164] on h4 "Three Bedroom Home Cleaning - $219 Flat Rate" at bounding box center [493, 169] width 411 height 11
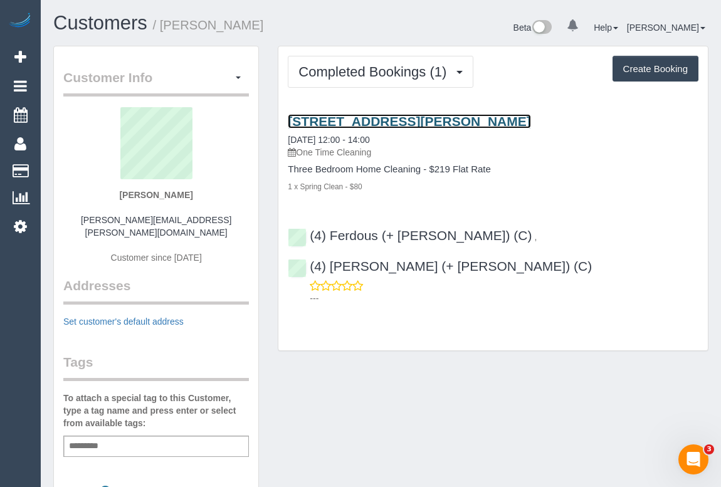
click at [411, 123] on link "[STREET_ADDRESS][PERSON_NAME]" at bounding box center [409, 121] width 243 height 14
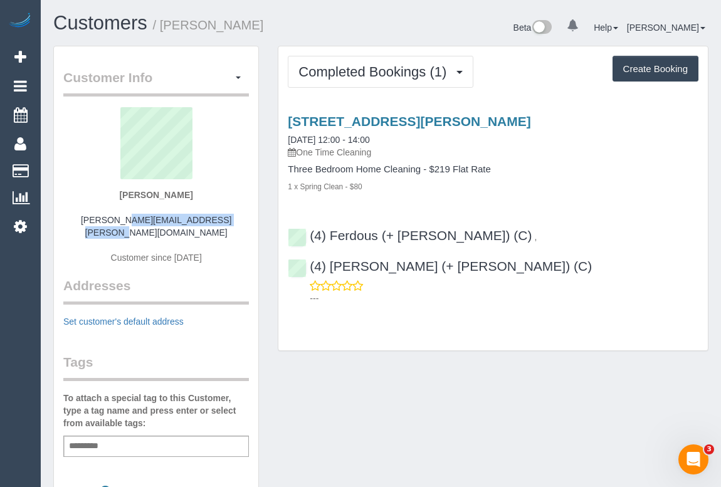
drag, startPoint x: 88, startPoint y: 218, endPoint x: 219, endPoint y: 223, distance: 131.8
click at [219, 223] on div "Katie Henderson katie.henderson@live.com.au Customer since 2021" at bounding box center [156, 191] width 186 height 169
copy link "[PERSON_NAME][EMAIL_ADDRESS][PERSON_NAME][DOMAIN_NAME]"
drag, startPoint x: 109, startPoint y: 195, endPoint x: 201, endPoint y: 195, distance: 91.6
click at [201, 195] on div "Katie Henderson katie.henderson@live.com.au Customer since 2021" at bounding box center [156, 191] width 186 height 169
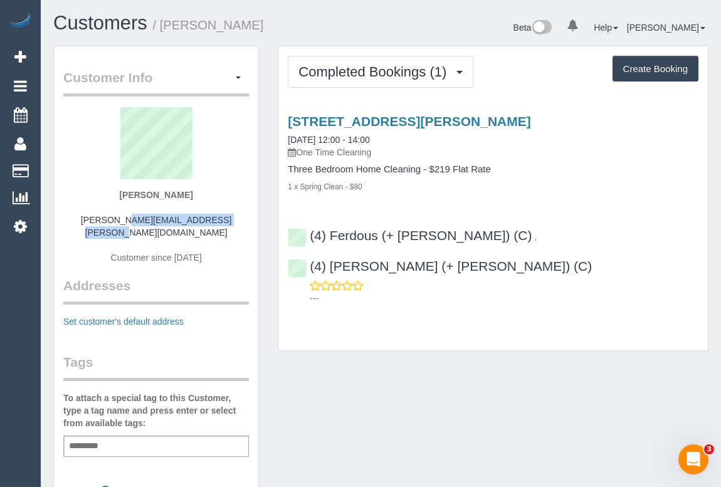
copy strong "Katie Henderson"
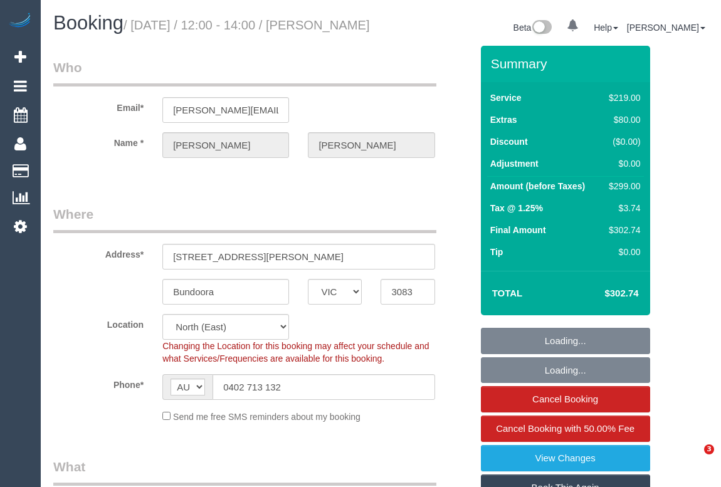
select select "VIC"
select select "number:29"
select select "number:14"
select select "number:19"
select select "number:36"
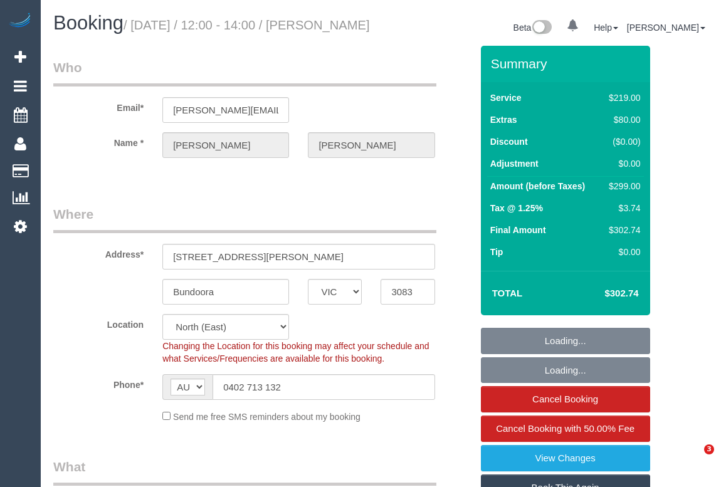
select select "number:13"
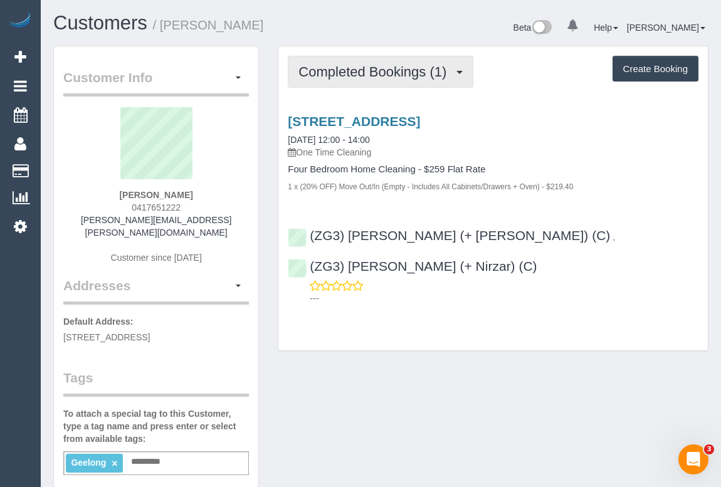
click at [376, 67] on span "Completed Bookings (1)" at bounding box center [376, 72] width 154 height 16
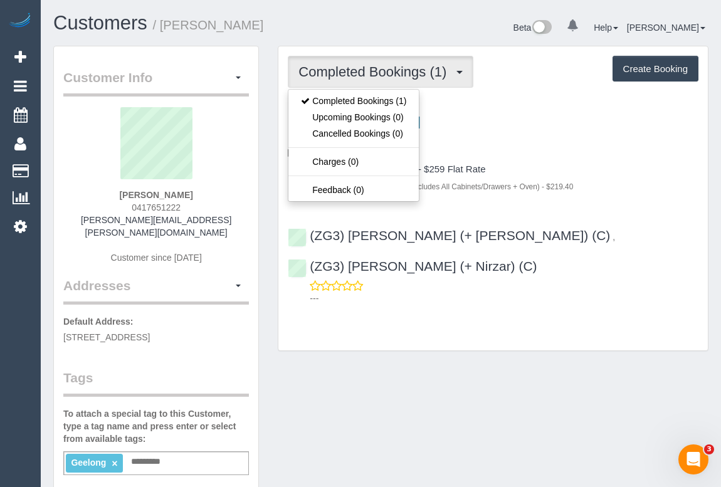
click at [585, 139] on div "[STREET_ADDRESS] [DATE] 12:00 - 14:00 One Time Cleaning" at bounding box center [493, 136] width 411 height 45
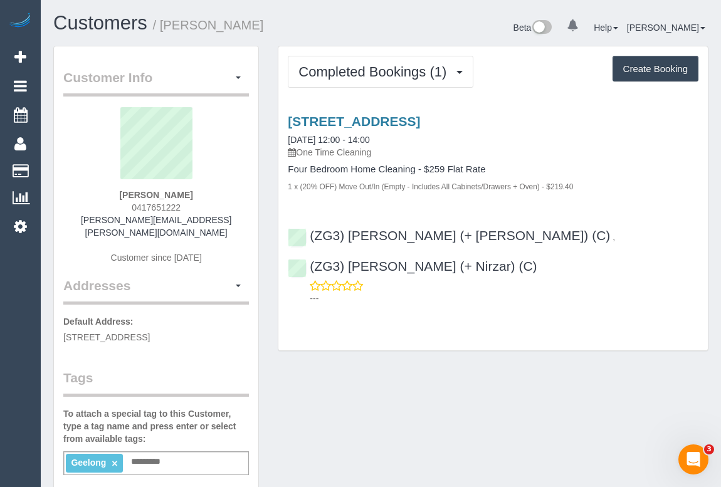
drag, startPoint x: 127, startPoint y: 200, endPoint x: 187, endPoint y: 208, distance: 60.1
click at [187, 208] on div "[PERSON_NAME] 0417651222 [PERSON_NAME][EMAIL_ADDRESS][PERSON_NAME][DOMAIN_NAME]…" at bounding box center [156, 191] width 186 height 169
click at [189, 202] on div "[PERSON_NAME] 0417651222 [PERSON_NAME][EMAIL_ADDRESS][PERSON_NAME][DOMAIN_NAME]…" at bounding box center [156, 191] width 186 height 169
drag, startPoint x: 183, startPoint y: 206, endPoint x: 124, endPoint y: 211, distance: 59.2
click at [124, 211] on div "[PERSON_NAME] 0417651222 [PERSON_NAME][EMAIL_ADDRESS][PERSON_NAME][DOMAIN_NAME]…" at bounding box center [156, 191] width 186 height 169
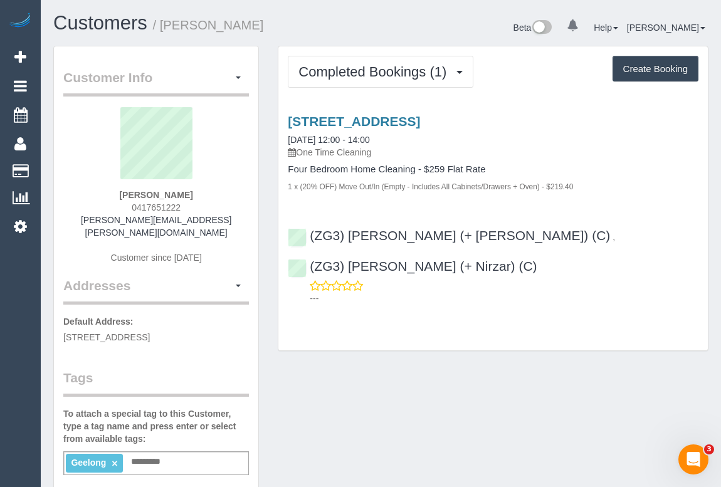
copy span "0417651222"
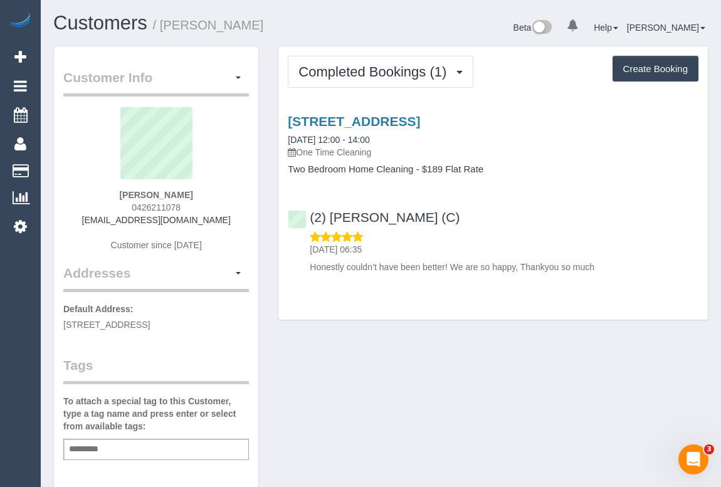
drag, startPoint x: 125, startPoint y: 204, endPoint x: 188, endPoint y: 204, distance: 63.3
click at [188, 204] on div "[PERSON_NAME] 0426211078 [EMAIL_ADDRESS][DOMAIN_NAME] Customer since [DATE]" at bounding box center [156, 185] width 186 height 157
copy span "0426211078"
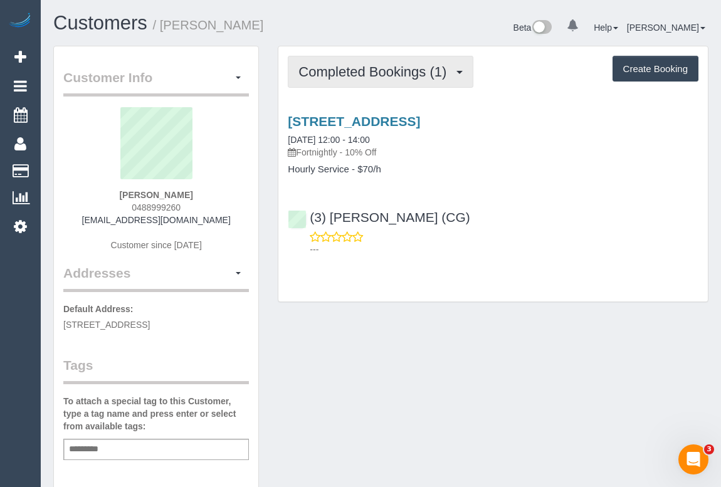
drag, startPoint x: 378, startPoint y: 74, endPoint x: 376, endPoint y: 82, distance: 7.6
click at [378, 74] on span "Completed Bookings (1)" at bounding box center [376, 72] width 154 height 16
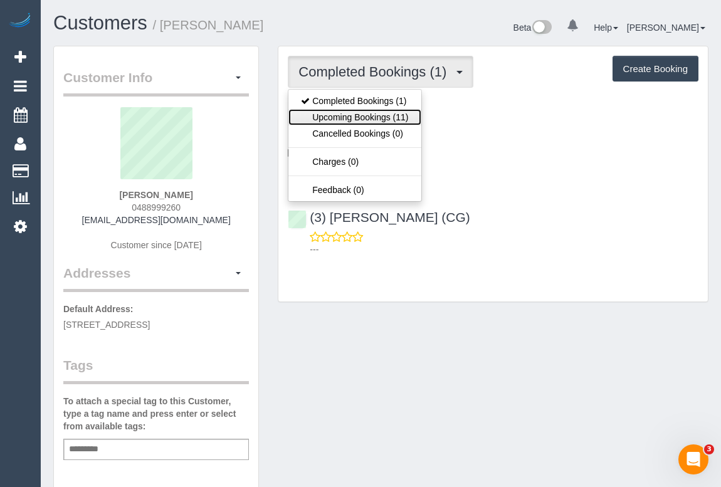
click at [364, 113] on link "Upcoming Bookings (11)" at bounding box center [354, 117] width 132 height 16
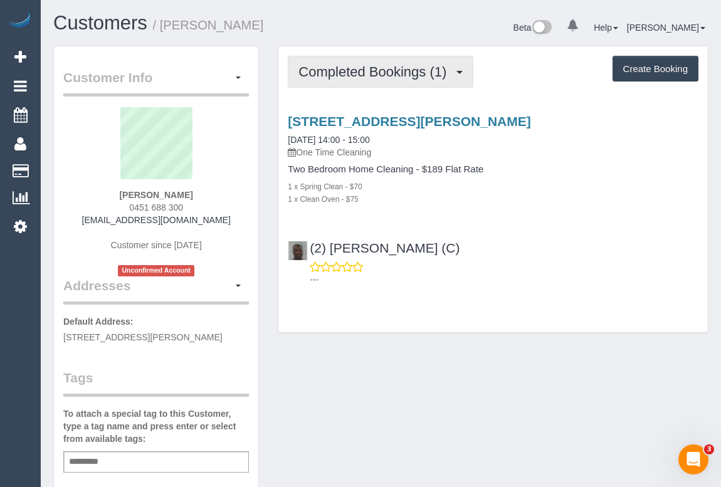
click at [389, 73] on span "Completed Bookings (1)" at bounding box center [376, 72] width 154 height 16
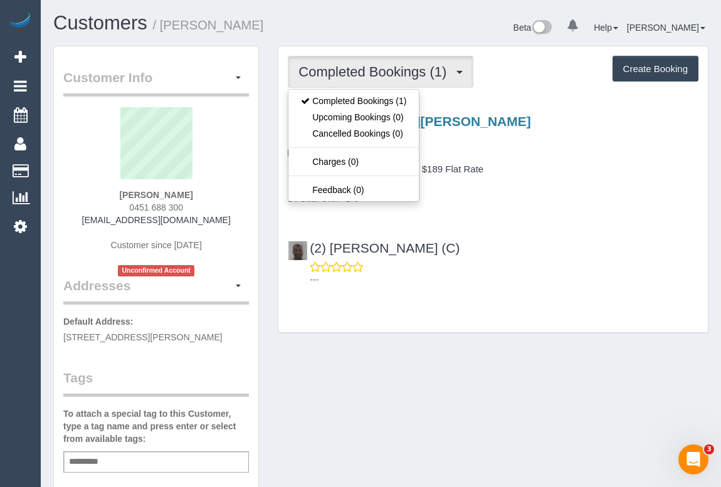
click at [569, 227] on div "3/88a Cooper Street, Essendon, VIC 3040 29/09/2025 14:00 - 15:00 One Time Clean…" at bounding box center [493, 197] width 430 height 188
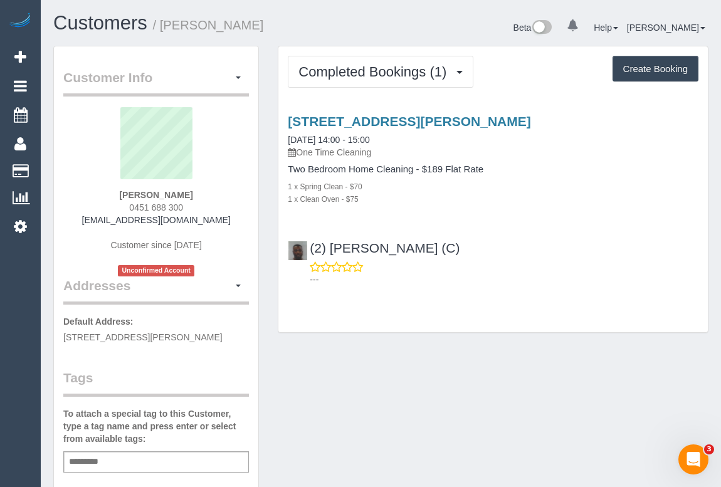
drag, startPoint x: 157, startPoint y: 211, endPoint x: 219, endPoint y: 212, distance: 62.1
click at [219, 212] on div "Yanik Anthony 0451 688 300 yanikanthony@gmail.com Customer since 2025 Unconfirm…" at bounding box center [156, 191] width 186 height 169
copy span "0451 688 300"
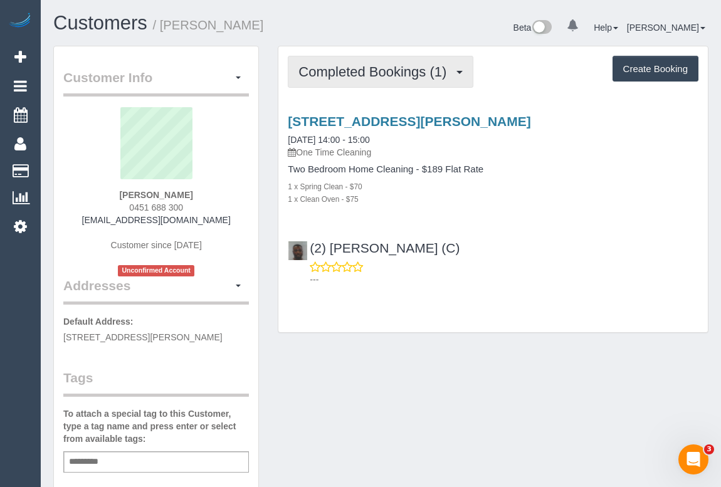
click at [364, 65] on span "Completed Bookings (1)" at bounding box center [376, 72] width 154 height 16
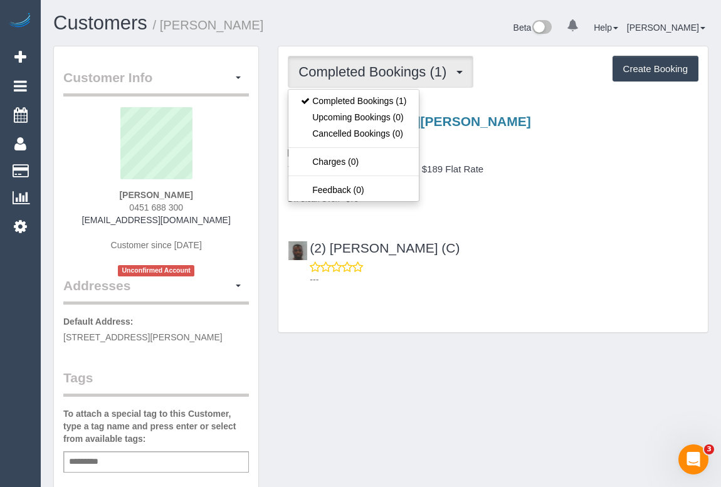
click at [570, 213] on div "3/88a Cooper Street, Essendon, VIC 3040 29/09/2025 14:00 - 15:00 One Time Clean…" at bounding box center [493, 197] width 430 height 188
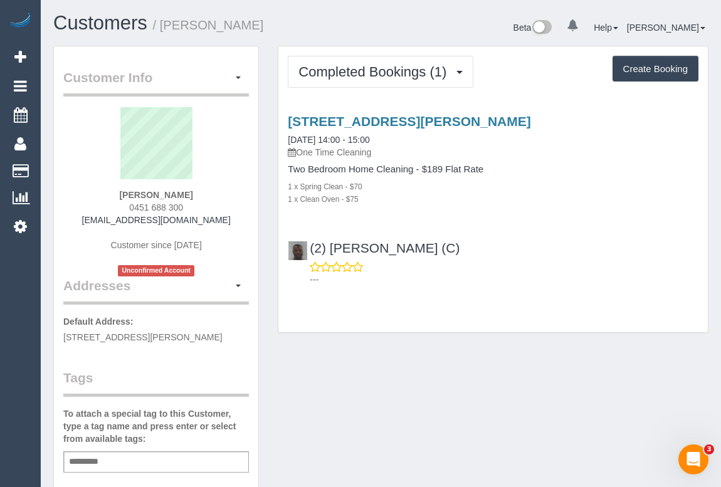
click at [494, 371] on div "Customer Info Edit Contact Info Send Message Email Preferences Special Sales Ta…" at bounding box center [381, 472] width 674 height 853
drag, startPoint x: 427, startPoint y: 394, endPoint x: 433, endPoint y: 401, distance: 8.9
click at [427, 394] on div "Customer Info Edit Contact Info Send Message Email Preferences Special Sales Ta…" at bounding box center [381, 472] width 674 height 853
click at [395, 429] on div "Customer Info Edit Contact Info Send Message Email Preferences Special Sales Ta…" at bounding box center [381, 472] width 674 height 853
